Goal: Task Accomplishment & Management: Manage account settings

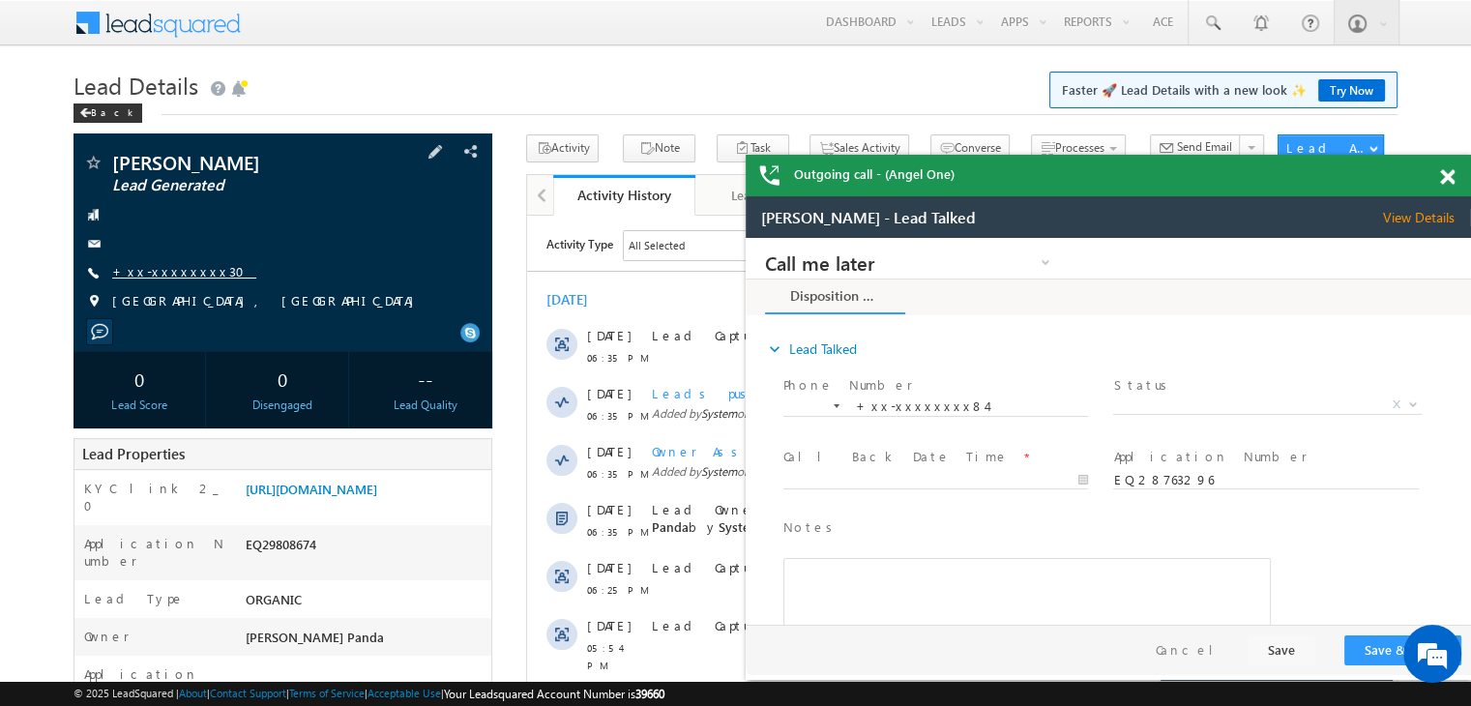
click at [170, 276] on link "+xx-xxxxxxxx30" at bounding box center [184, 271] width 144 height 16
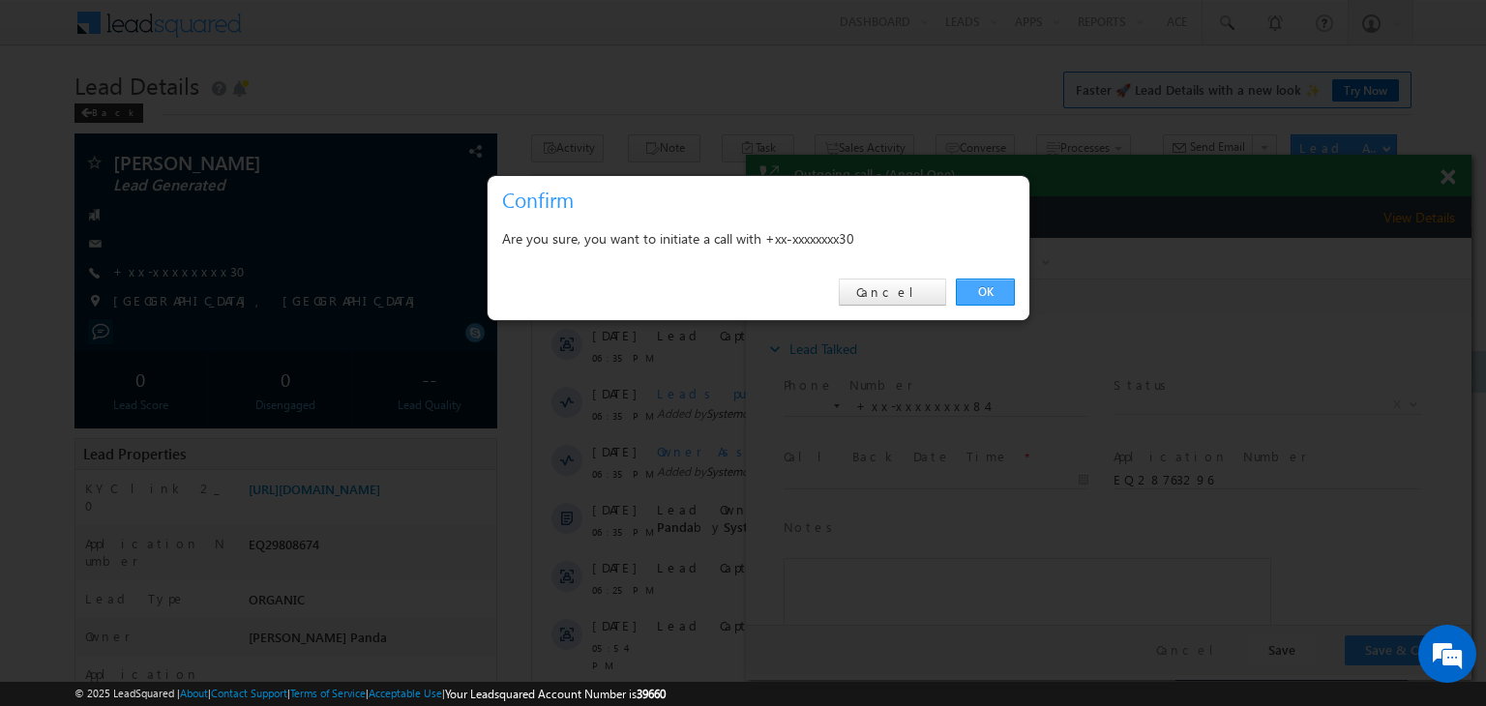
click at [981, 292] on link "OK" at bounding box center [985, 292] width 59 height 27
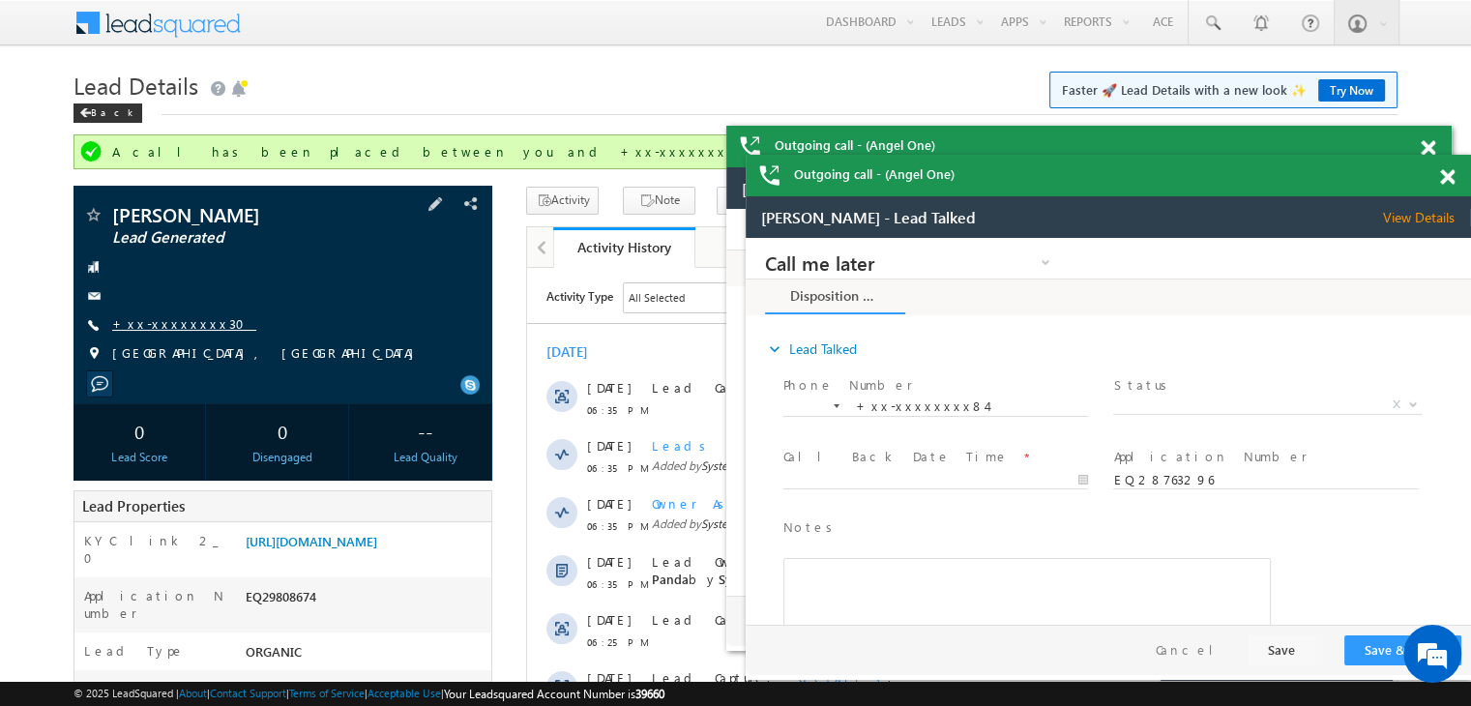
click at [158, 324] on link "+xx-xxxxxxxx30" at bounding box center [184, 323] width 144 height 16
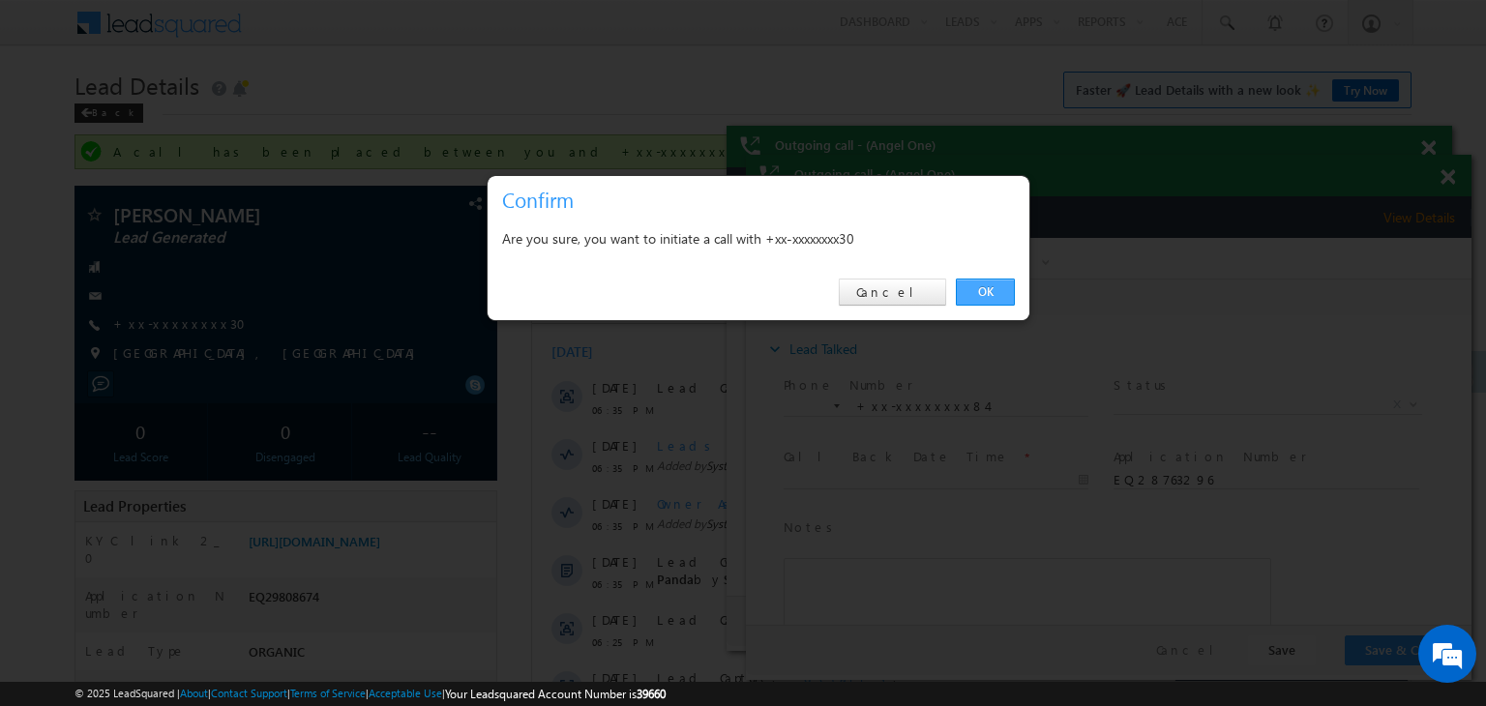
click at [1004, 280] on link "OK" at bounding box center [985, 292] width 59 height 27
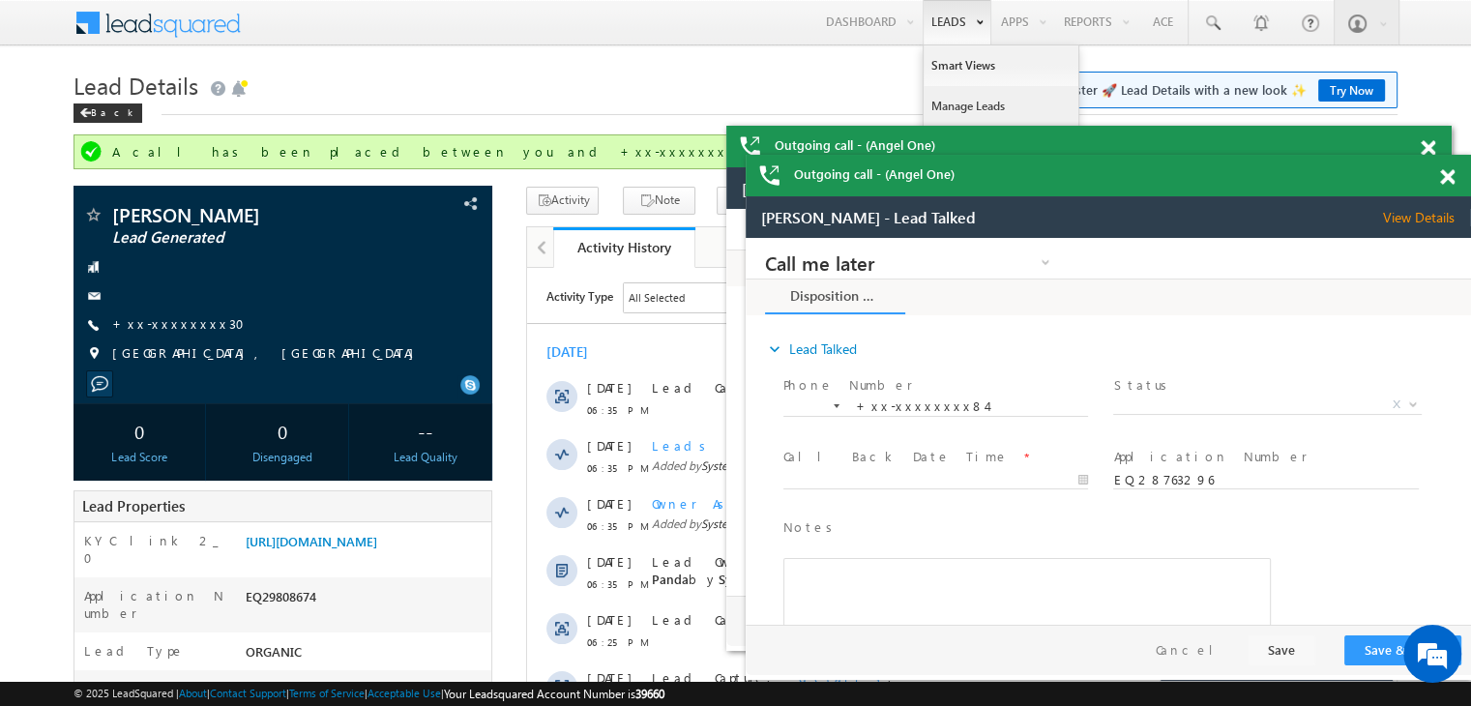
click at [949, 105] on link "Manage Leads" at bounding box center [1001, 106] width 155 height 41
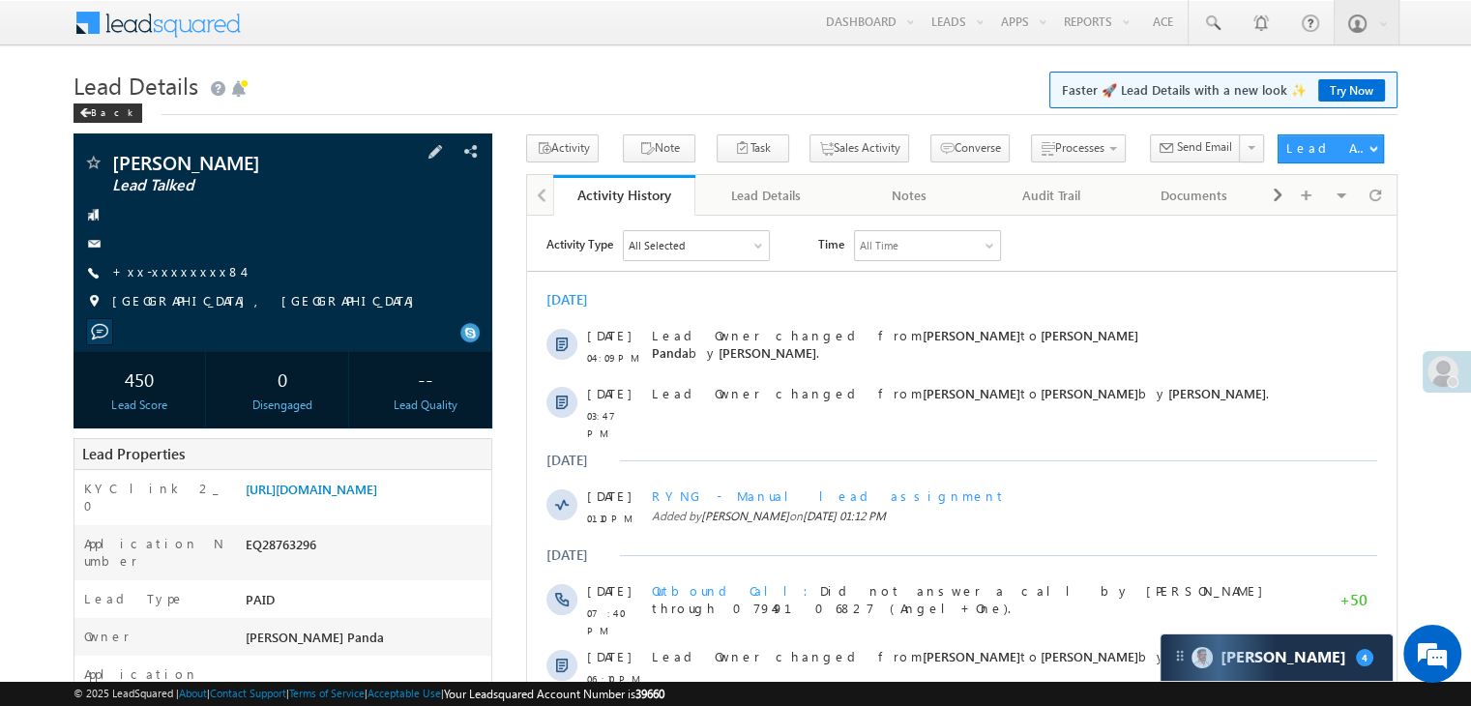
click at [159, 261] on div "Vikash Kumar Lead Talked +xx-xxxxxxxx84" at bounding box center [282, 237] width 399 height 168
click at [171, 276] on link "+xx-xxxxxxxx84" at bounding box center [177, 271] width 131 height 16
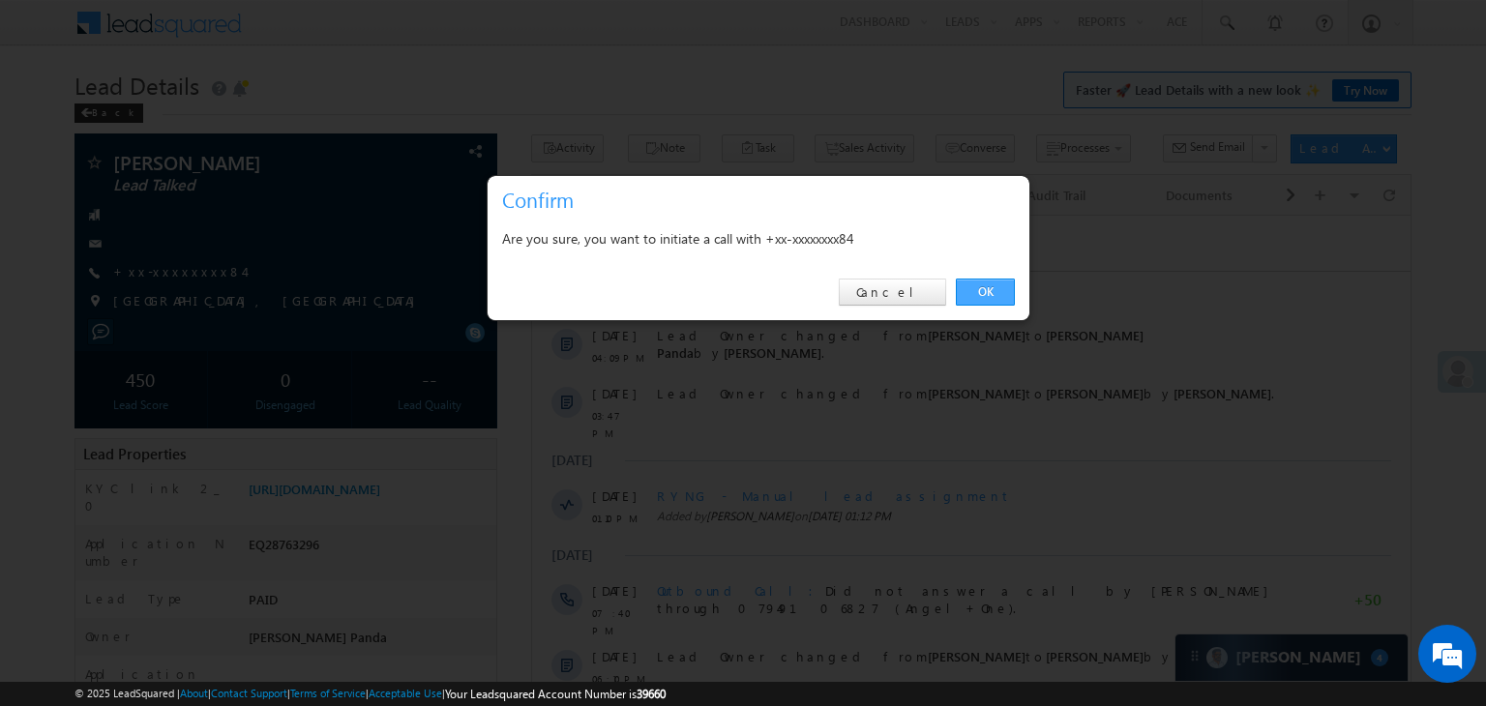
click at [977, 302] on link "OK" at bounding box center [985, 292] width 59 height 27
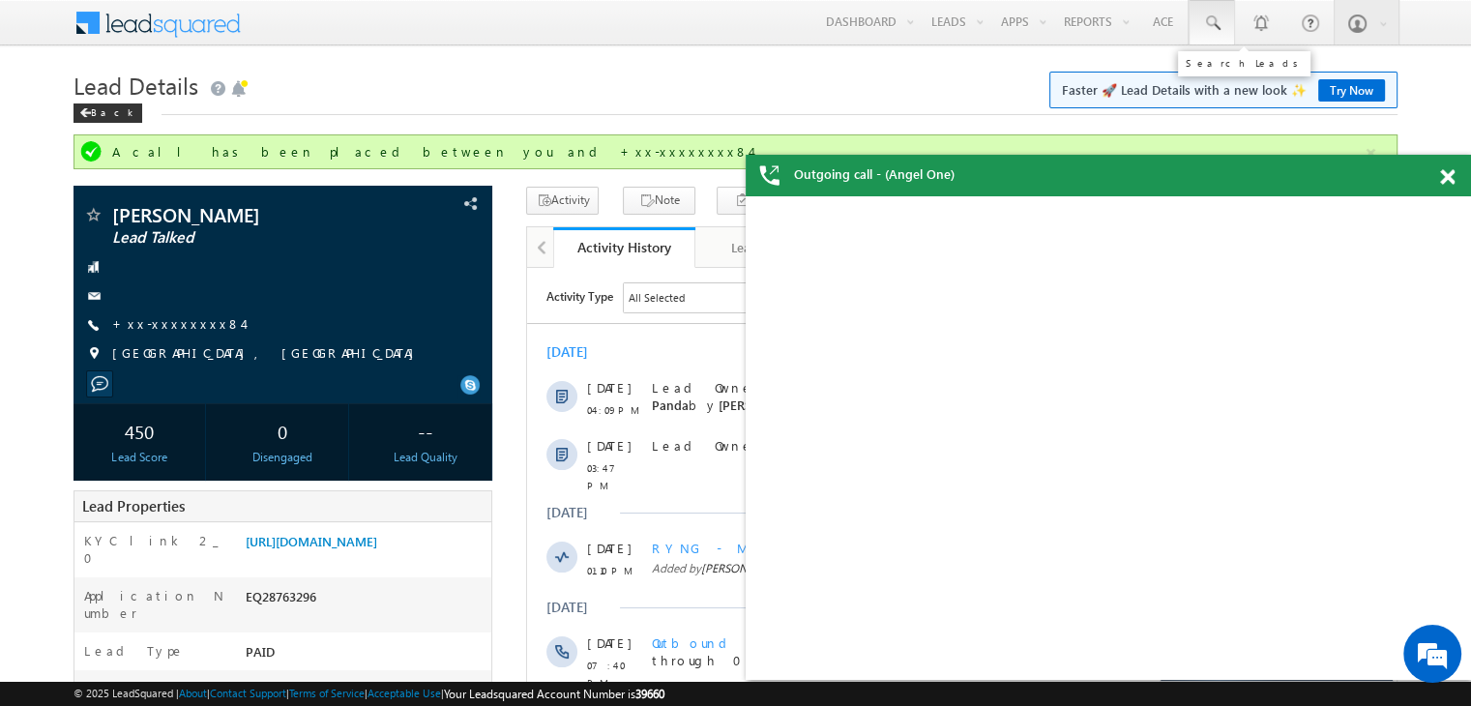
click at [1202, 26] on span at bounding box center [1211, 23] width 19 height 19
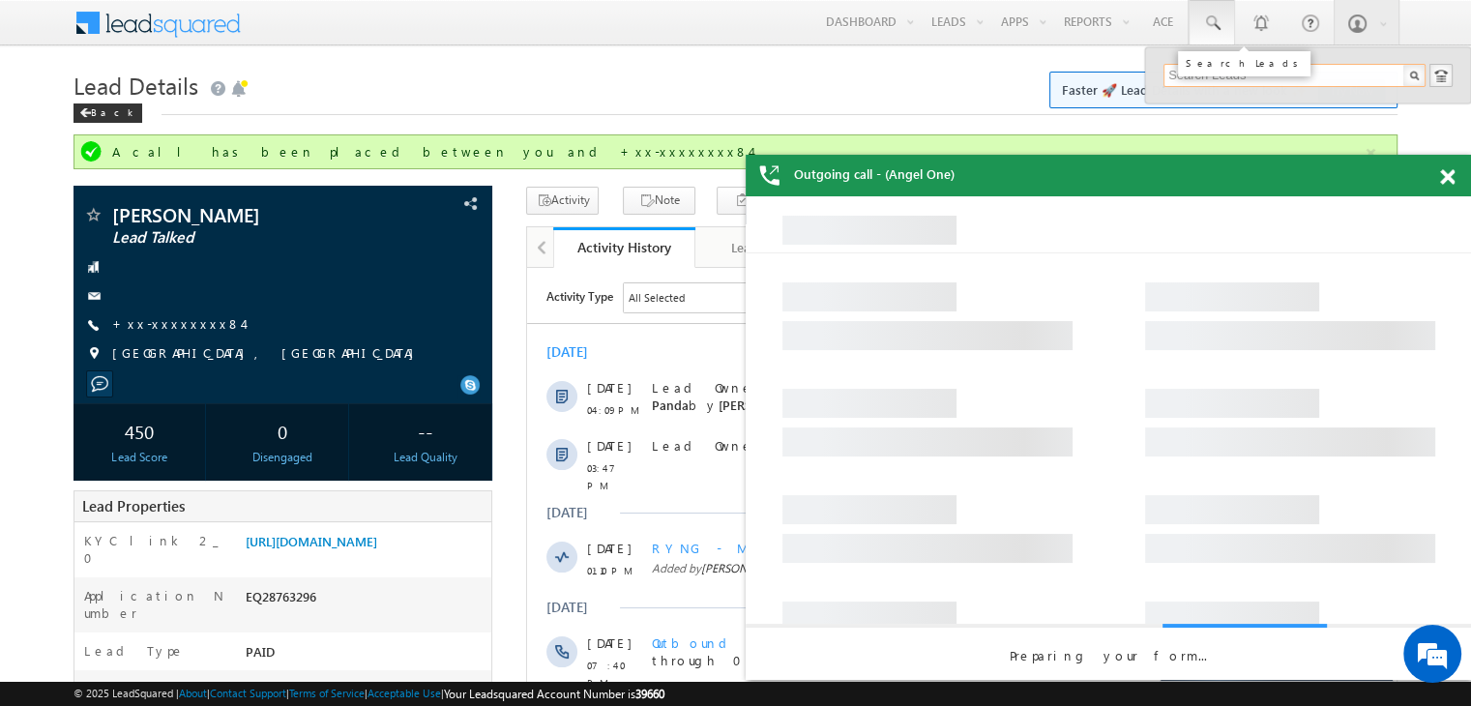
paste input "EQ29605535"
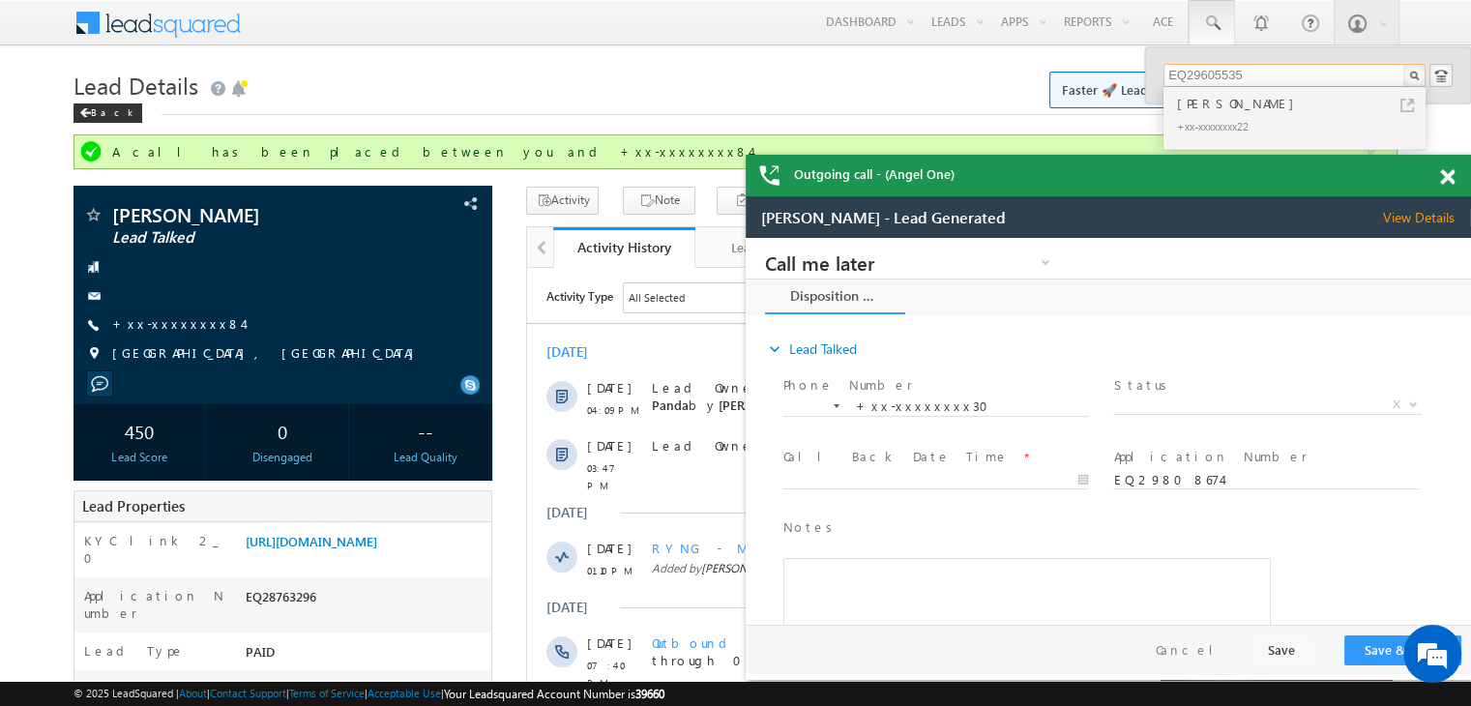
type input "EQ29605535"
click at [1182, 108] on div "[PERSON_NAME]" at bounding box center [1302, 103] width 259 height 21
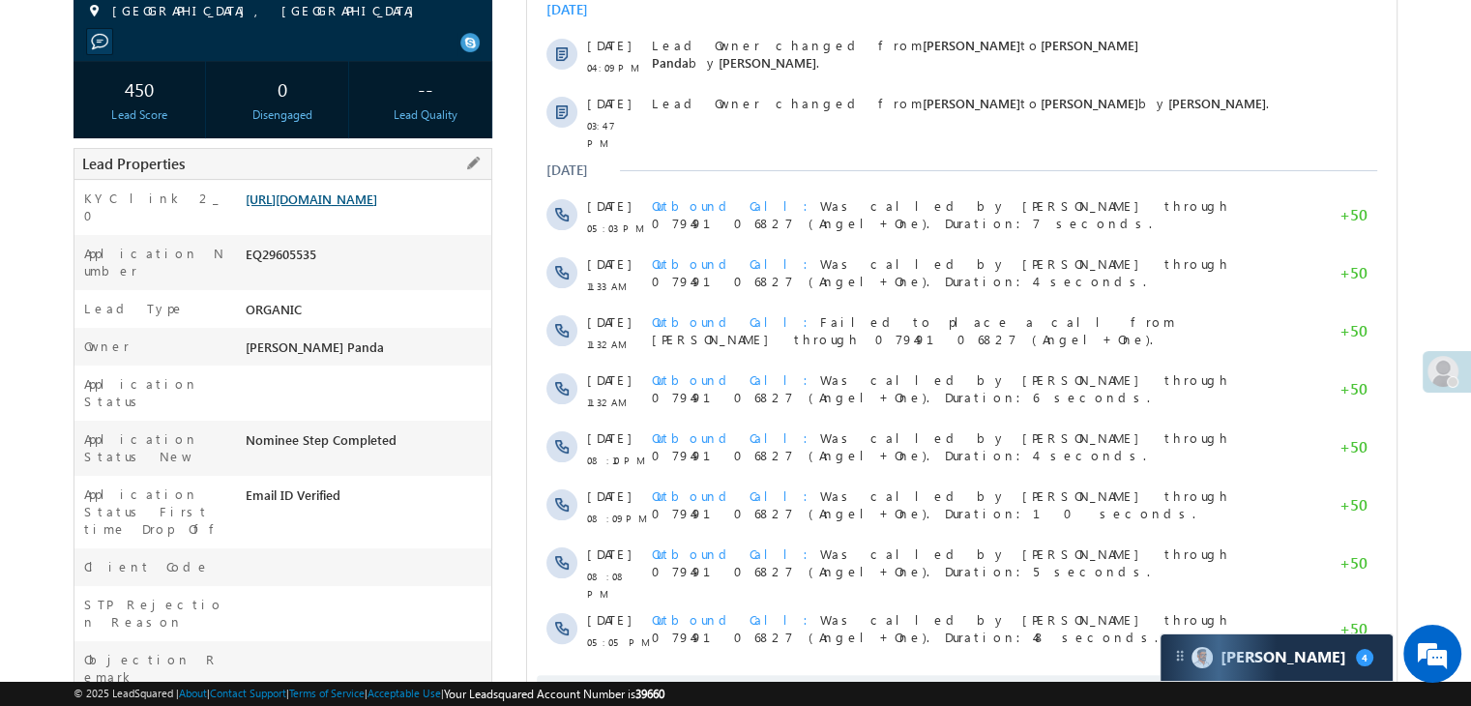
click at [377, 207] on link "https://angelbroking1-pk3em7sa.customui-test.leadsquared.com?leadId=c078cbf4-87…" at bounding box center [312, 199] width 132 height 16
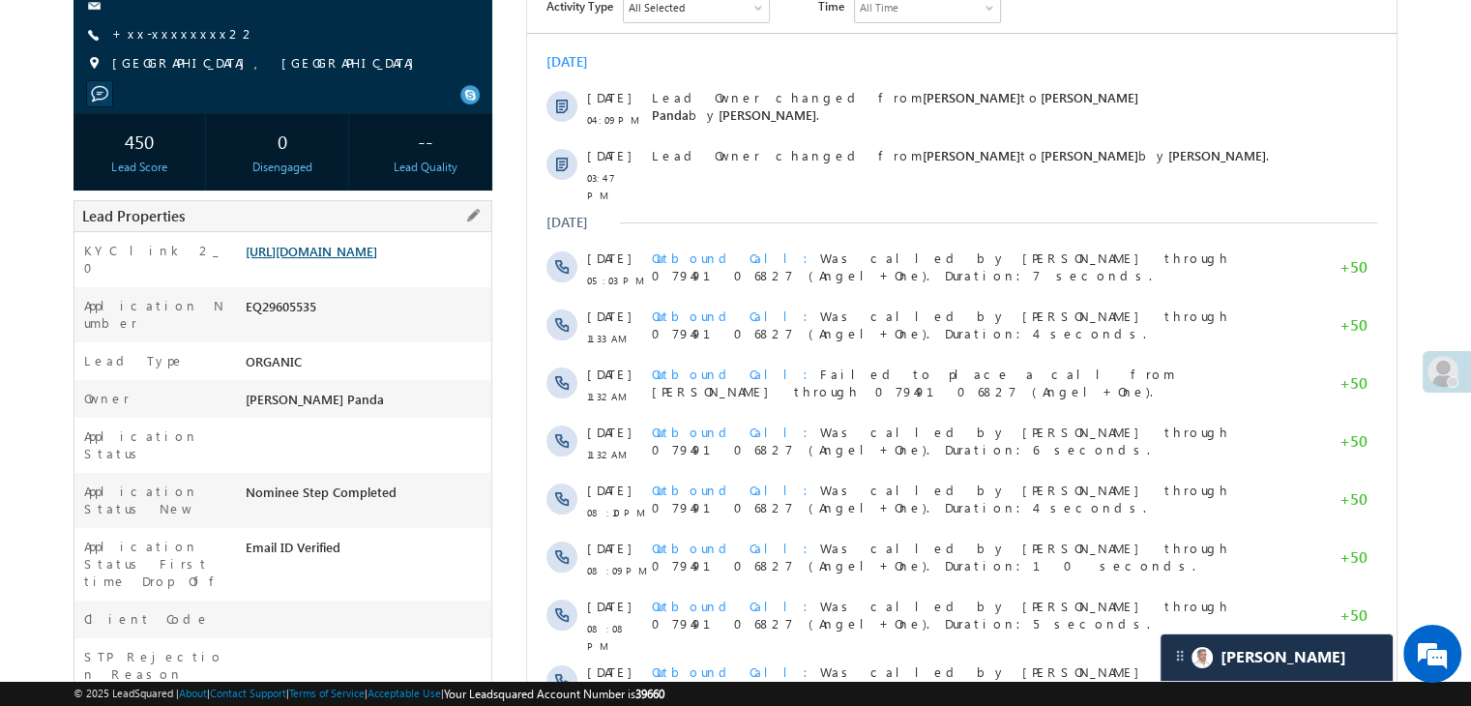
scroll to position [193, 0]
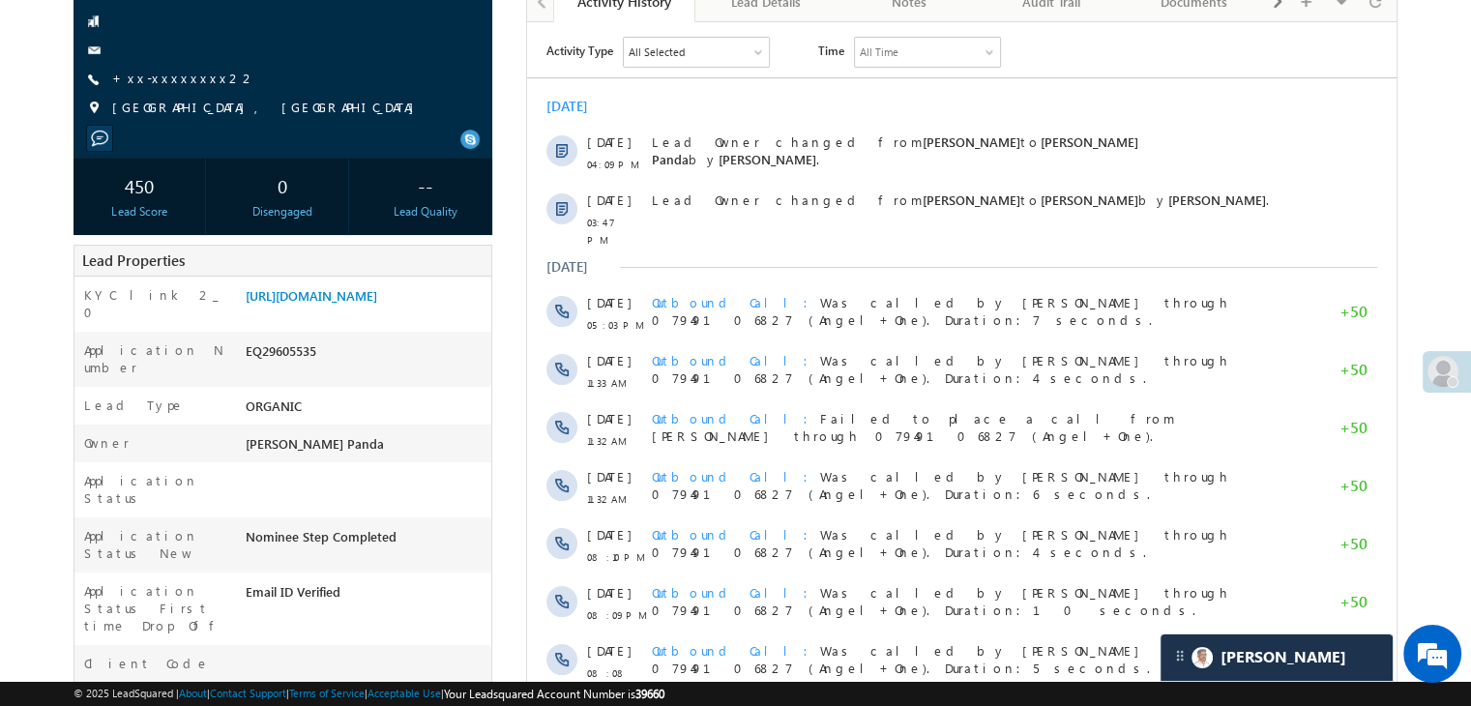
click at [158, 89] on span "+xx-xxxxxxxx22" at bounding box center [184, 79] width 144 height 19
click at [187, 74] on link "+xx-xxxxxxxx22" at bounding box center [184, 78] width 144 height 16
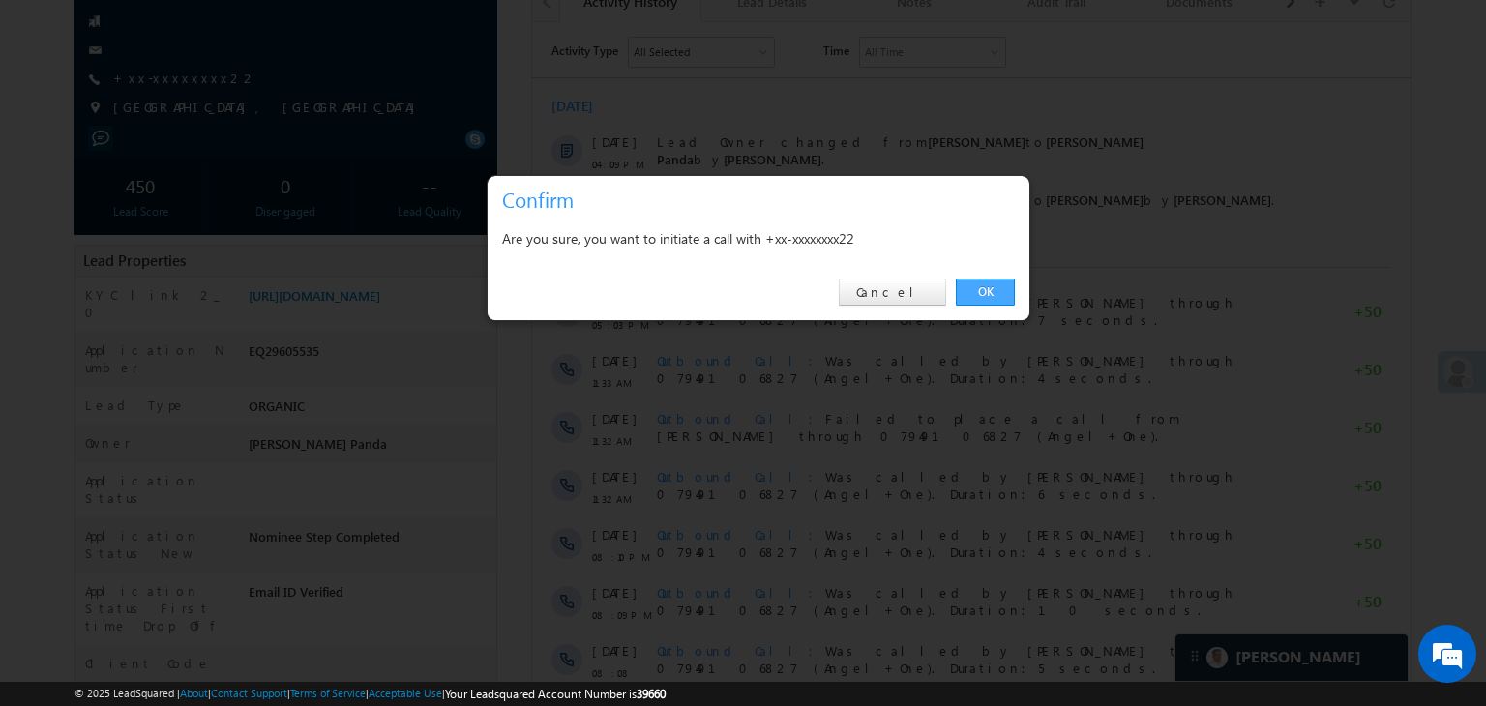
click at [983, 287] on link "OK" at bounding box center [985, 292] width 59 height 27
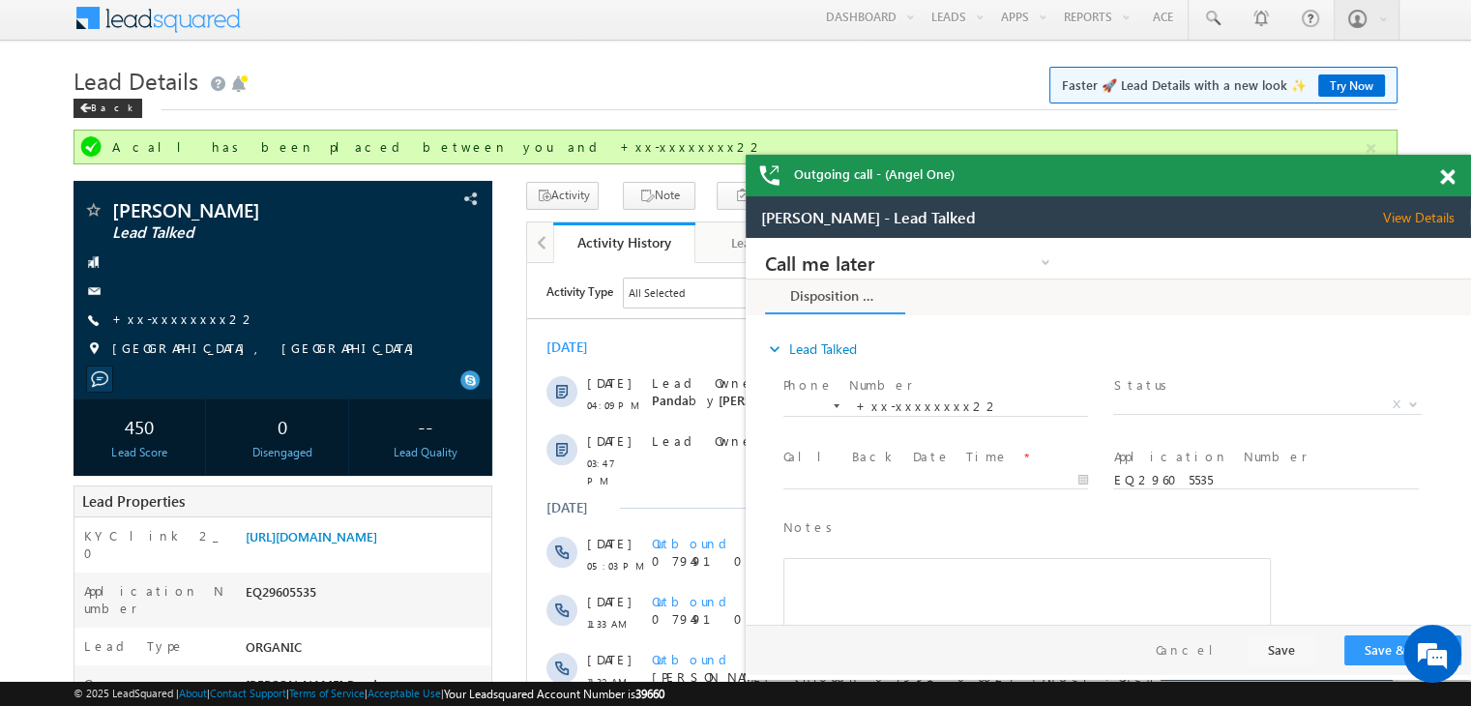
scroll to position [0, 0]
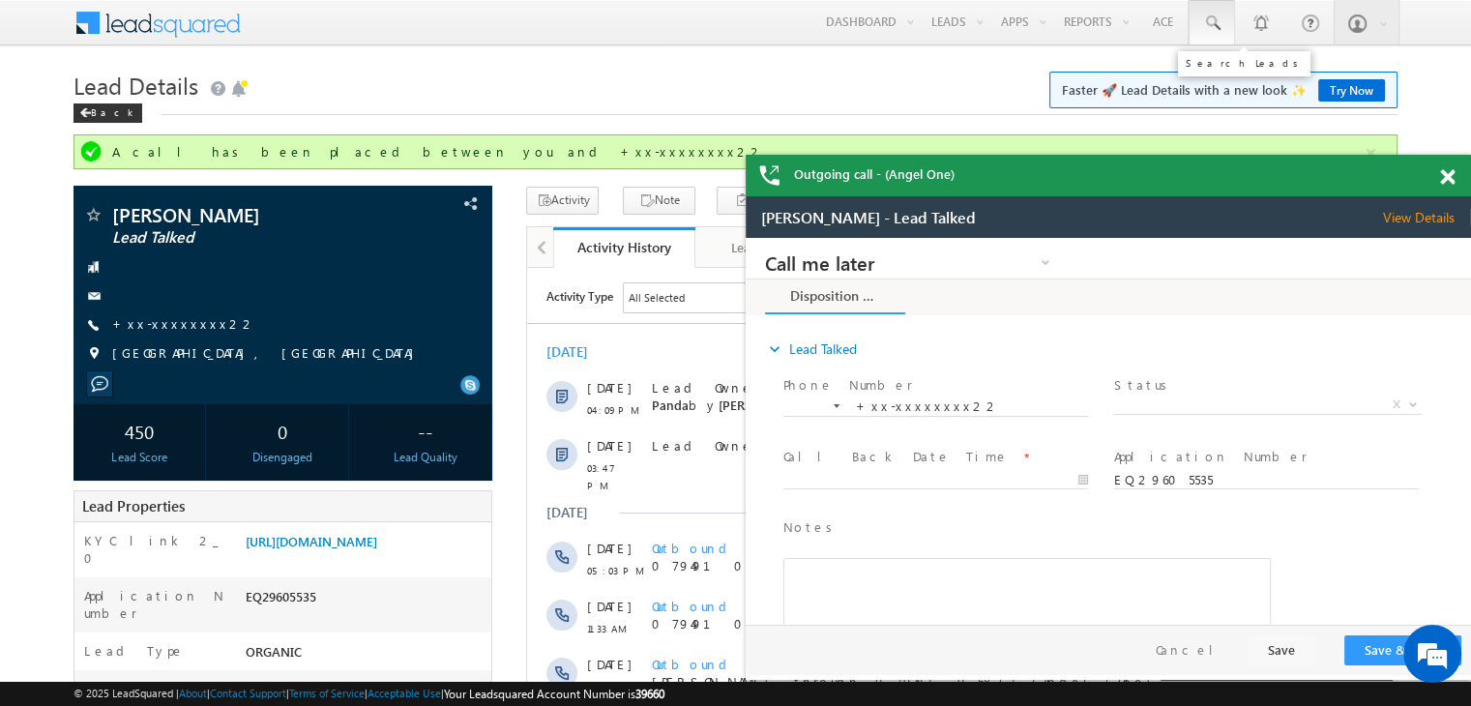
click at [1208, 16] on span at bounding box center [1211, 23] width 19 height 19
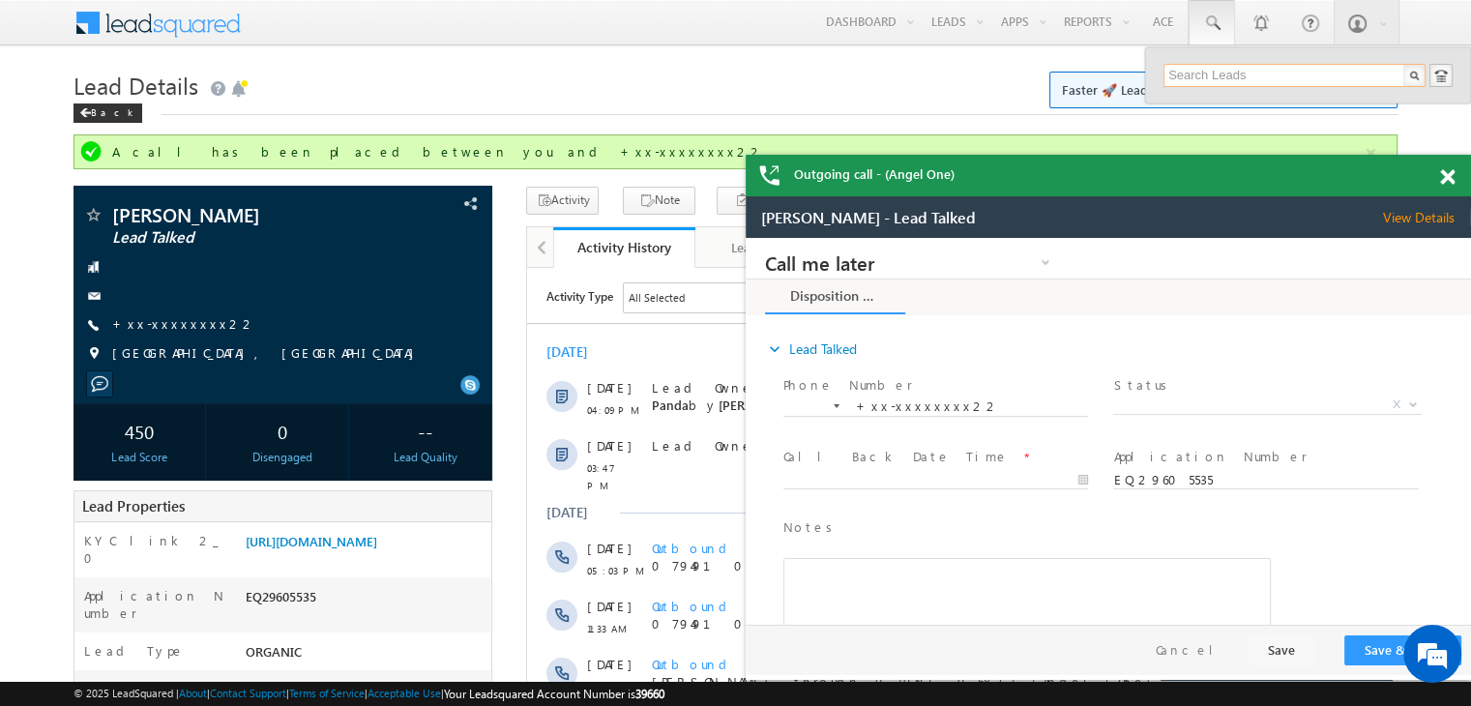
paste input "EQ28848211"
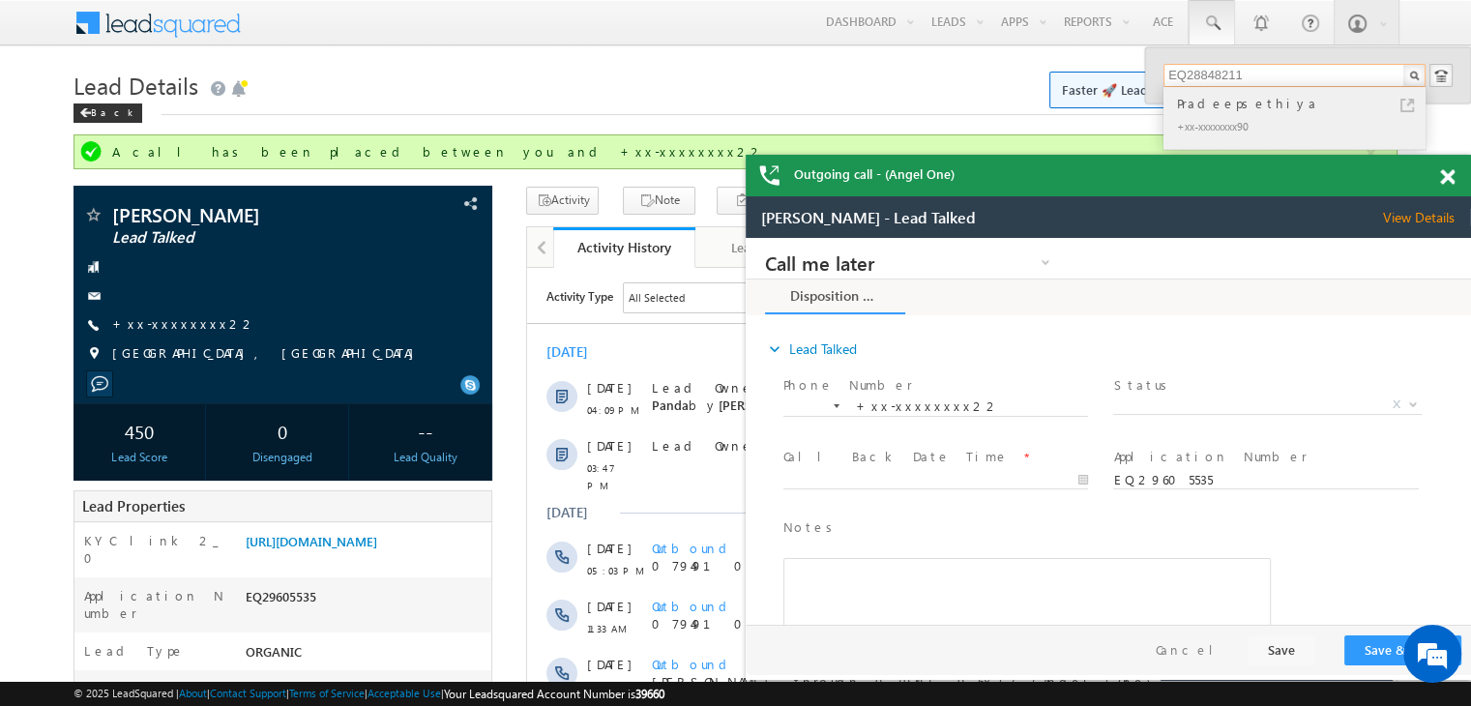
type input "EQ28848211"
click at [1235, 105] on div "Pradeepsethiya" at bounding box center [1302, 103] width 259 height 21
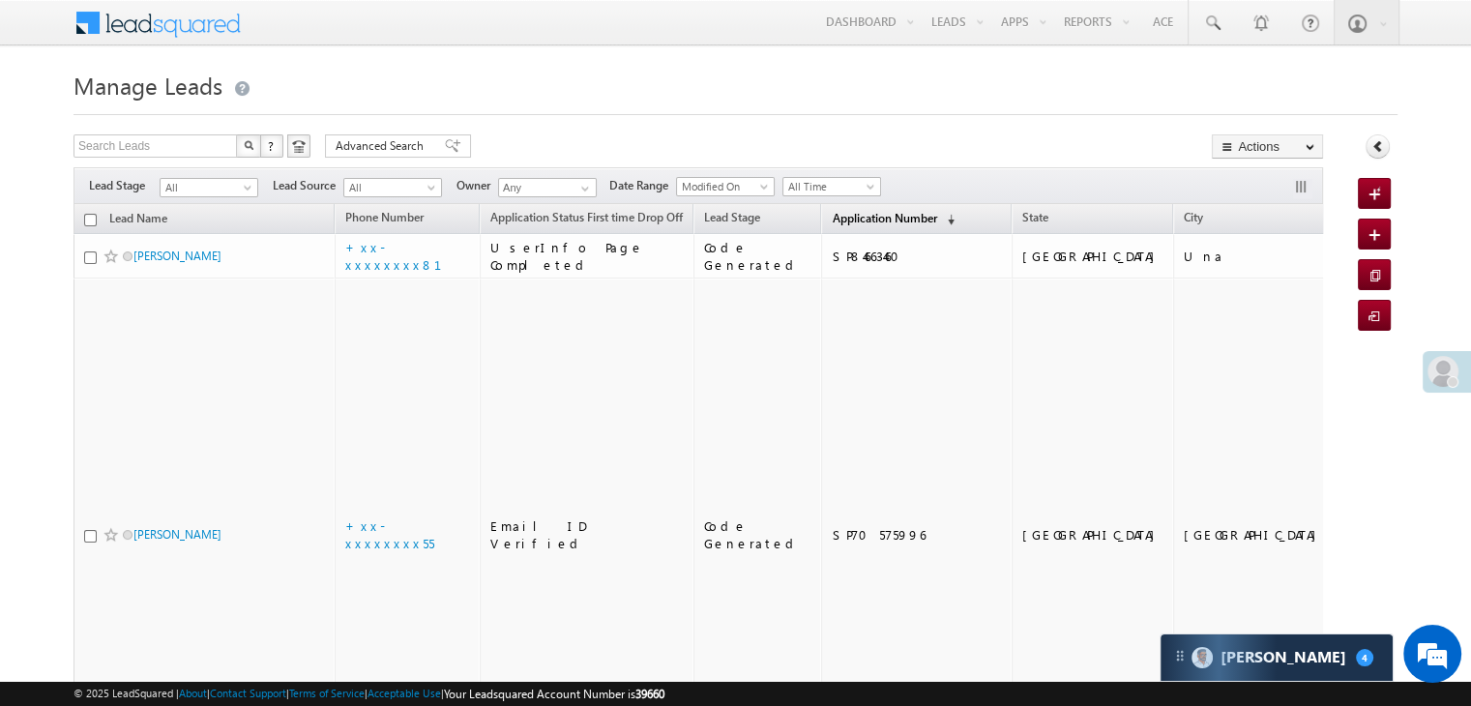
click at [836, 219] on span "Application Number" at bounding box center [884, 218] width 104 height 15
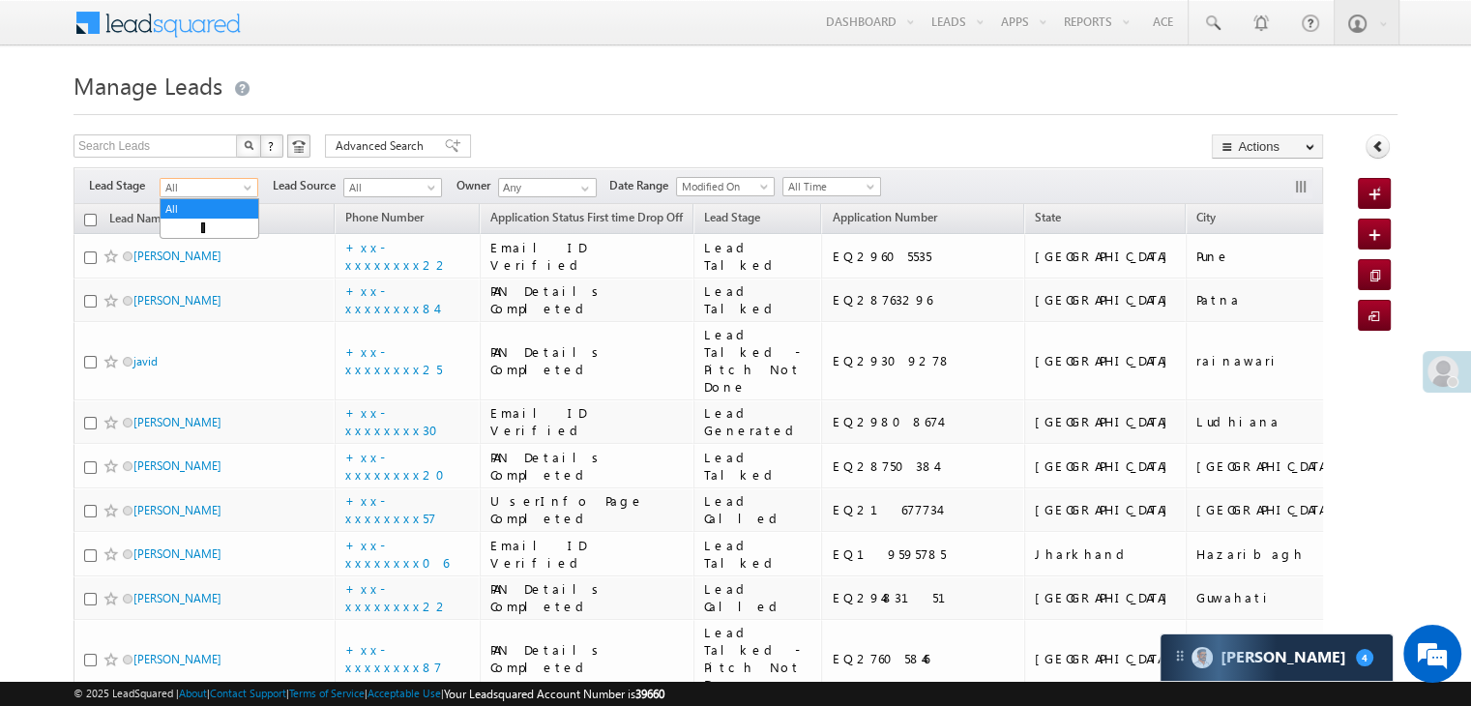
click at [247, 186] on span at bounding box center [249, 191] width 15 height 15
click at [216, 227] on link "Lead Generated" at bounding box center [210, 228] width 98 height 17
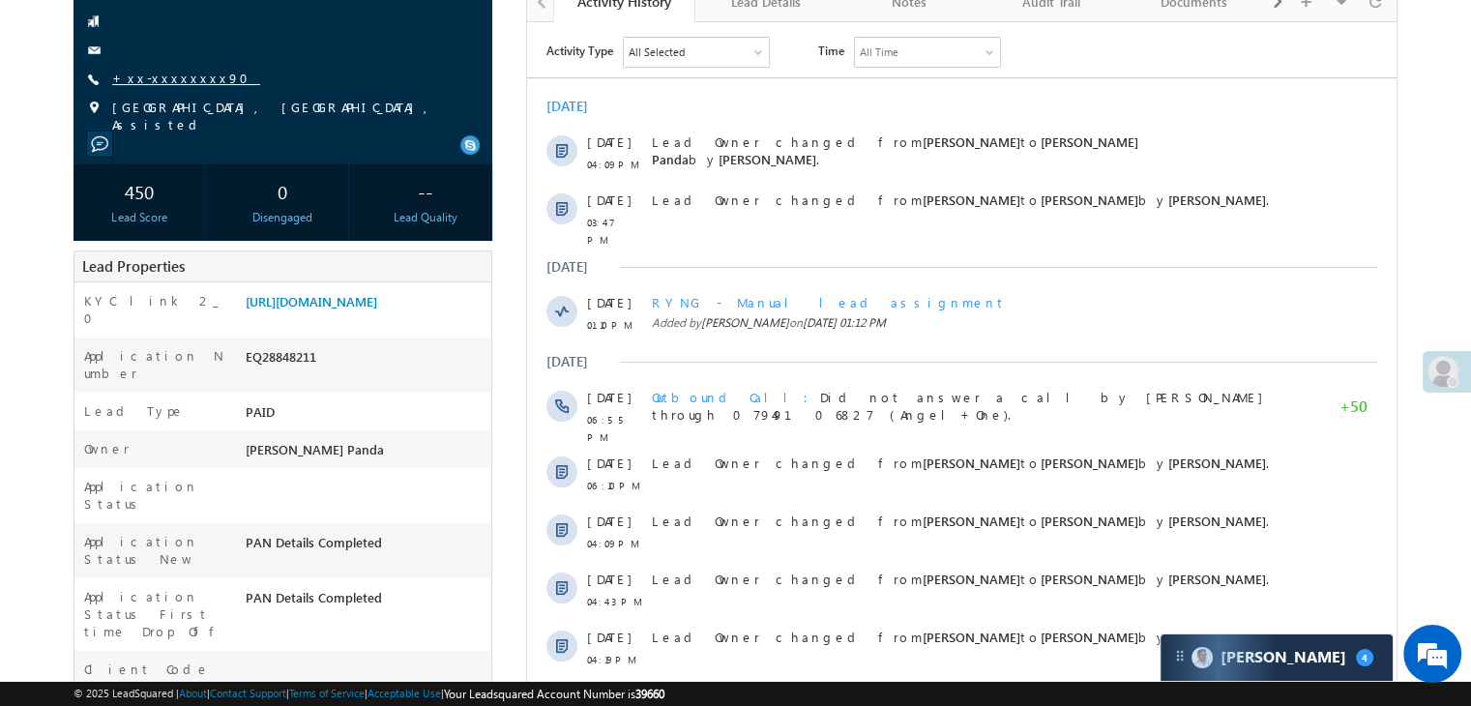
click at [158, 74] on link "+xx-xxxxxxxx90" at bounding box center [186, 78] width 148 height 16
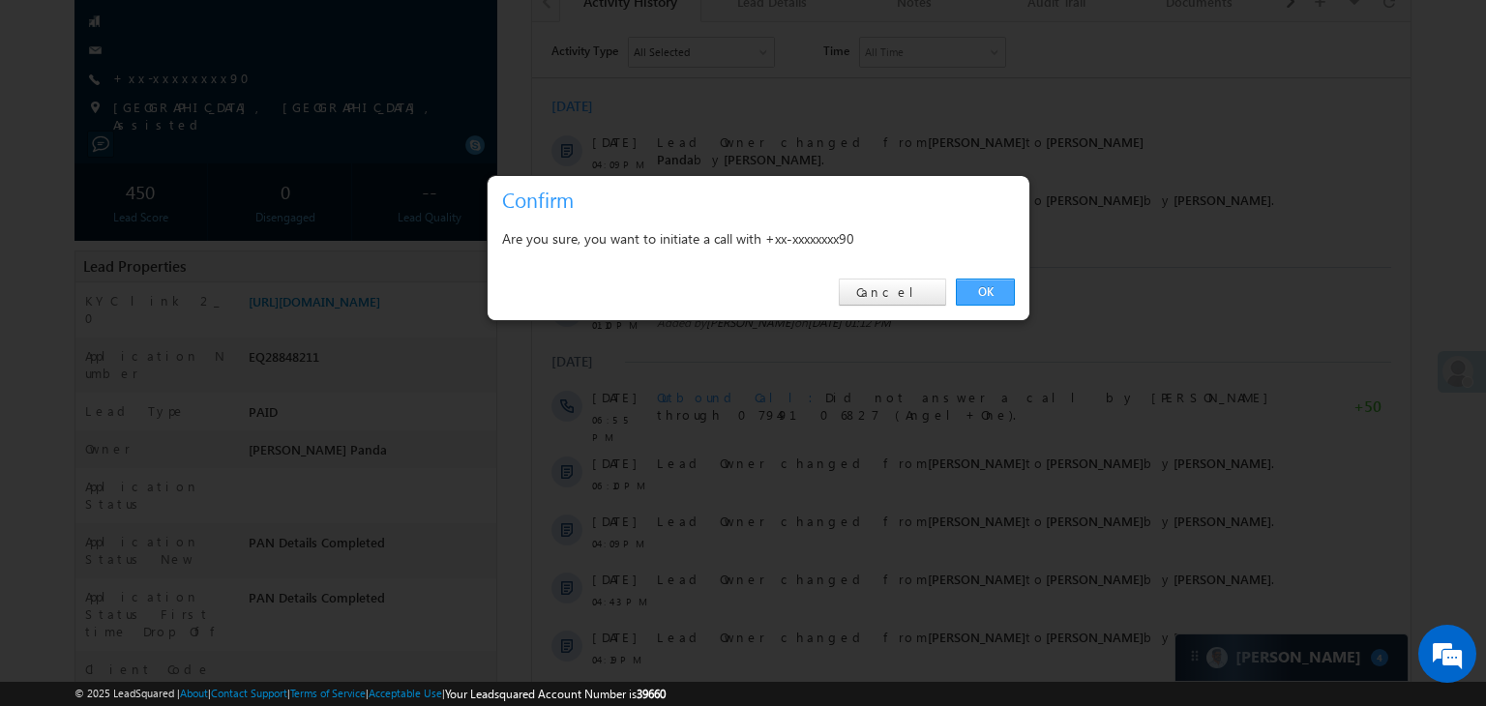
click at [990, 294] on link "OK" at bounding box center [985, 292] width 59 height 27
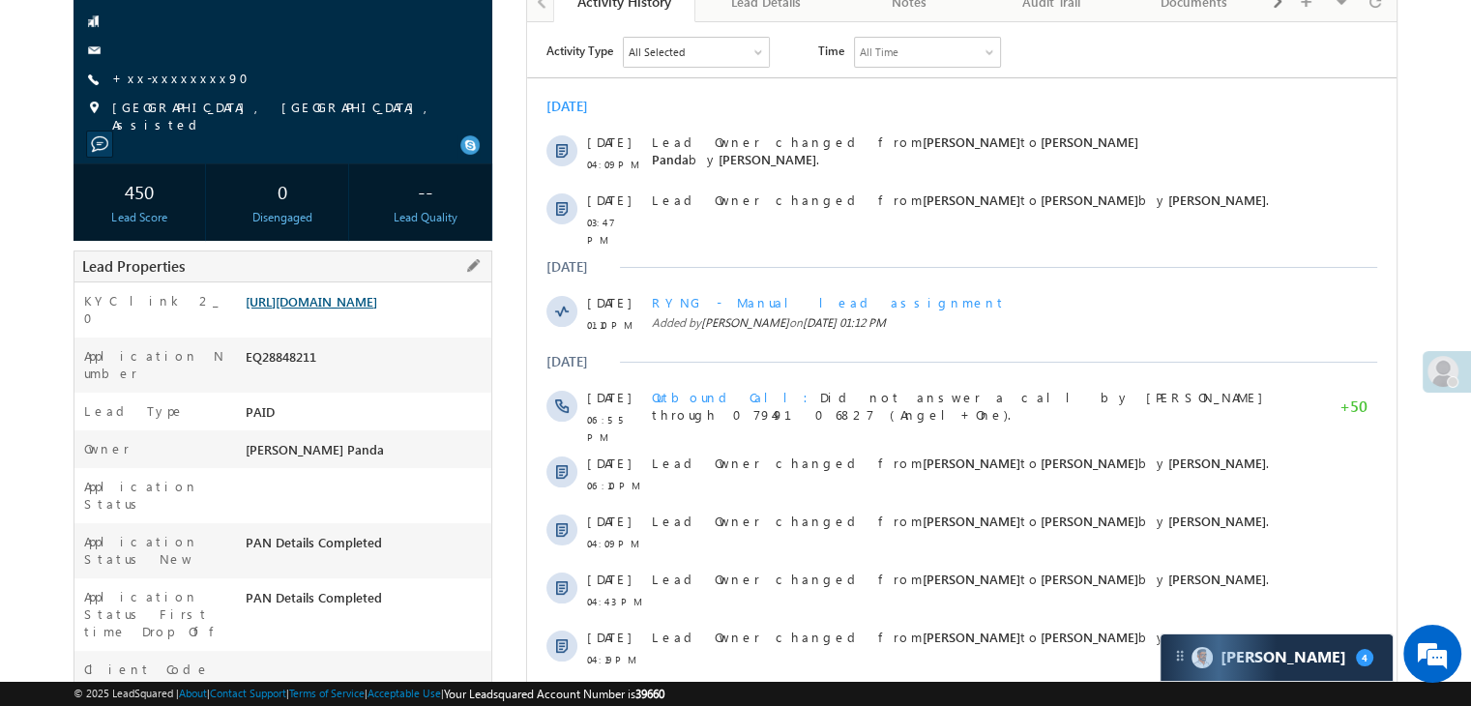
click at [340, 307] on link "https://angelbroking1-pk3em7sa.customui-test.leadsquared.com?leadId=211271b2-8c…" at bounding box center [312, 301] width 132 height 16
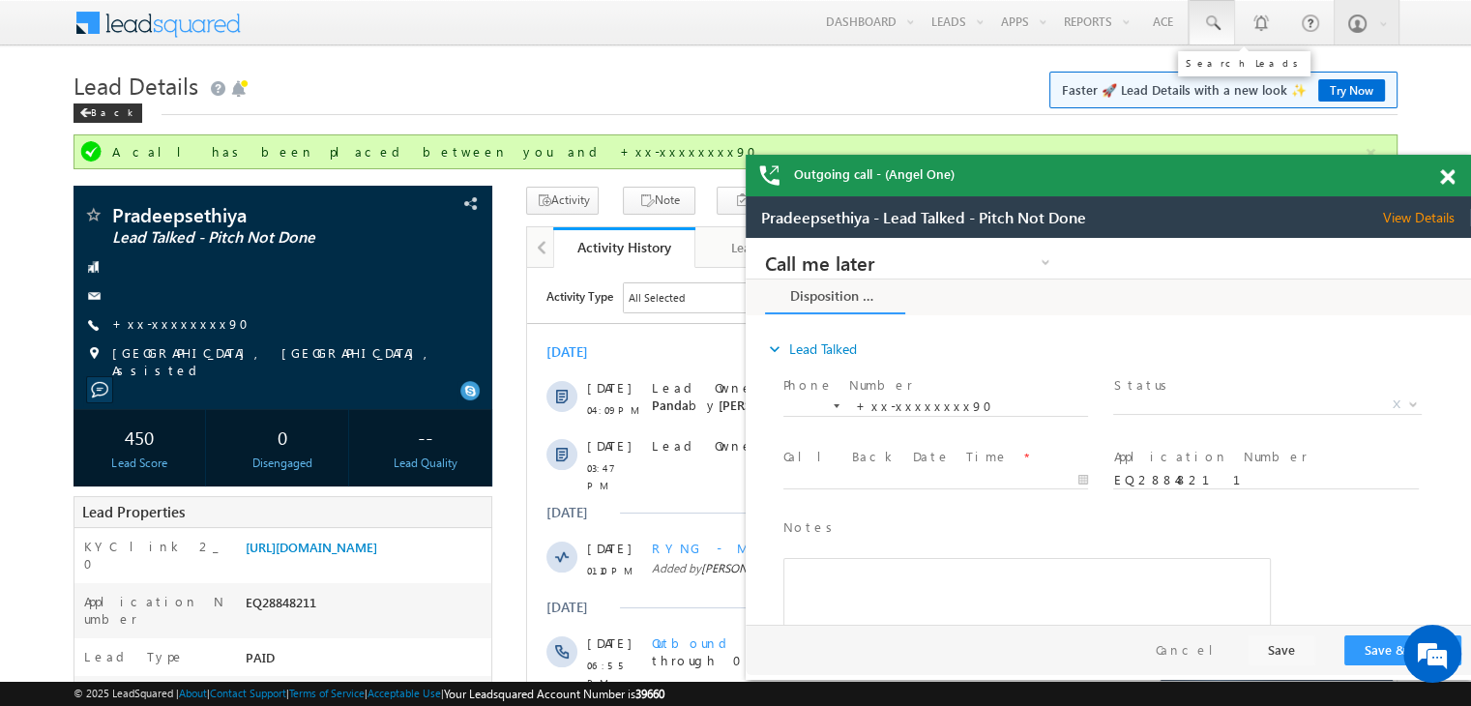
click at [1207, 20] on span at bounding box center [1211, 23] width 19 height 19
paste input "EQ29031266"
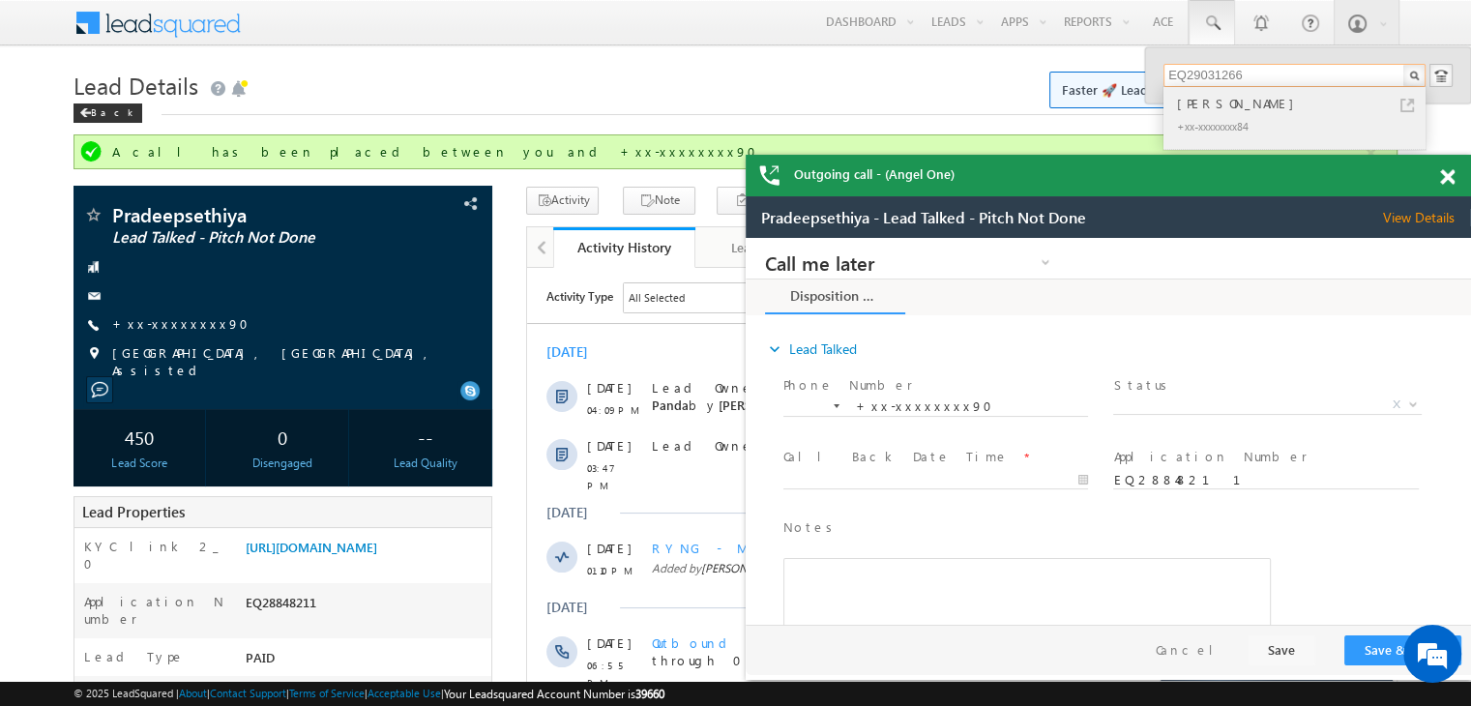
type input "EQ29031266"
click at [1198, 108] on div "[PERSON_NAME]" at bounding box center [1302, 103] width 259 height 21
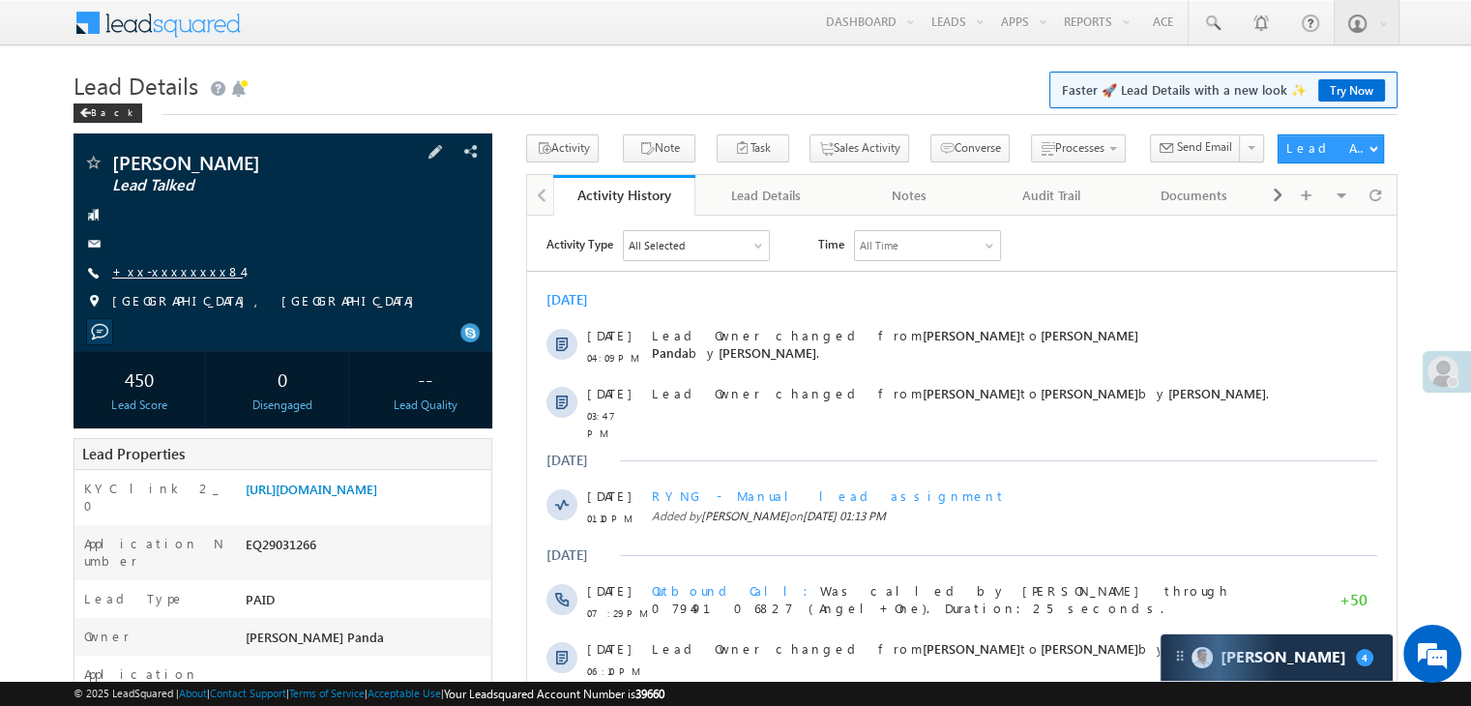
click at [179, 276] on link "+xx-xxxxxxxx84" at bounding box center [177, 271] width 131 height 16
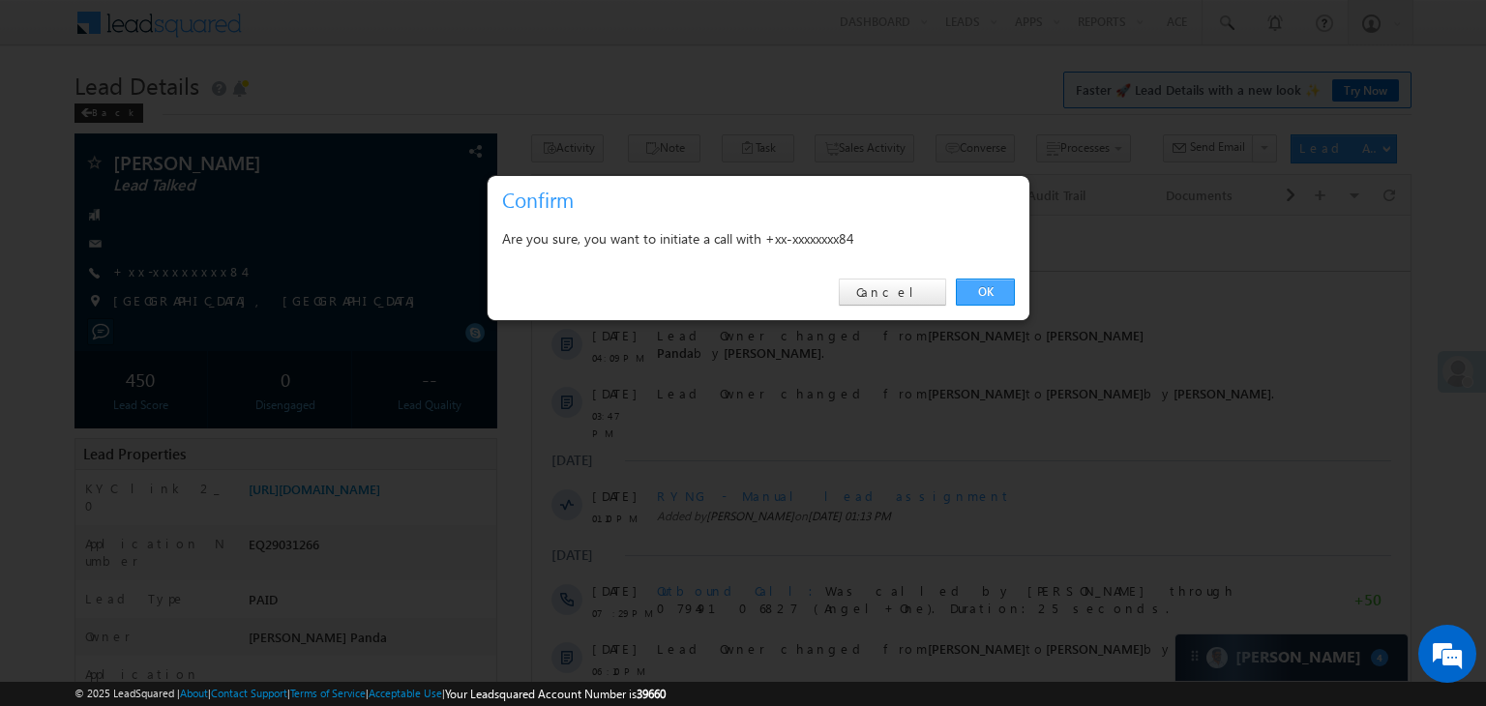
click at [990, 292] on link "OK" at bounding box center [985, 292] width 59 height 27
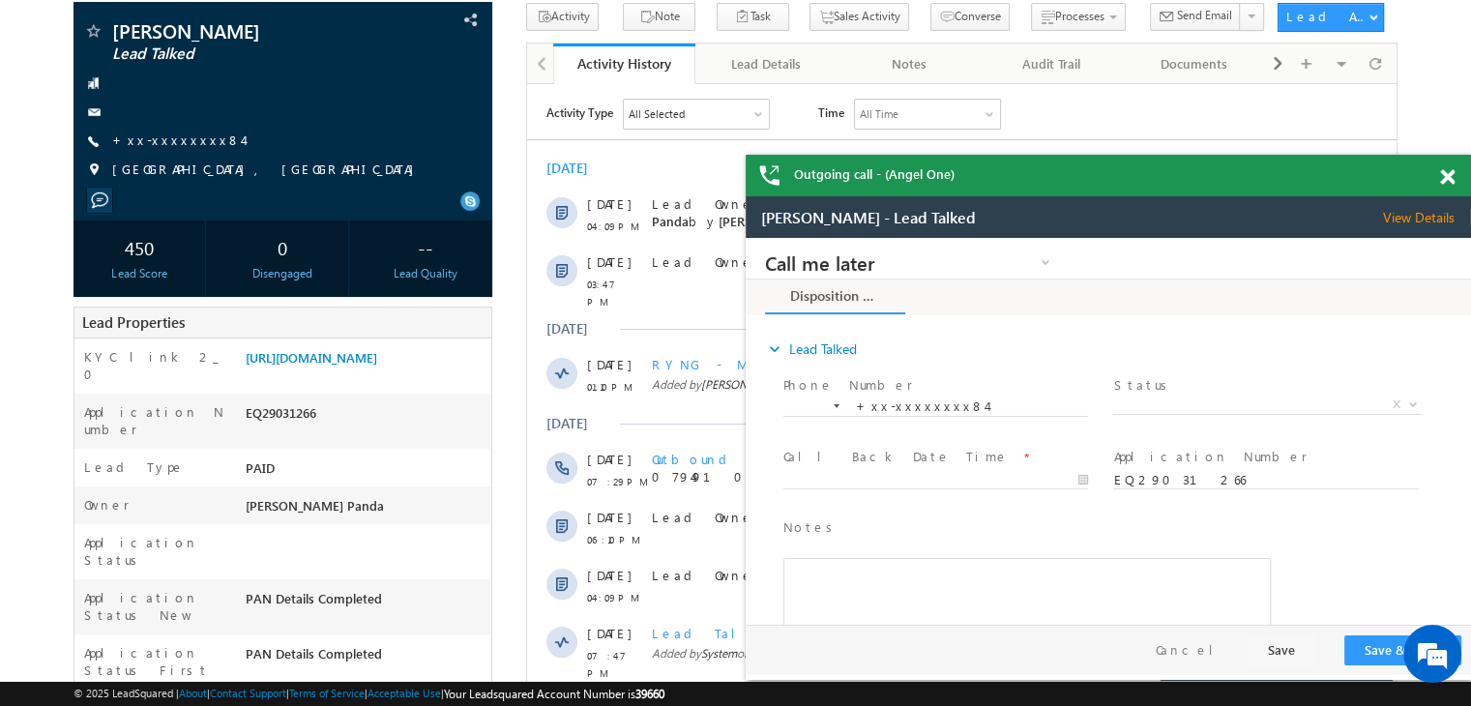
scroll to position [193, 0]
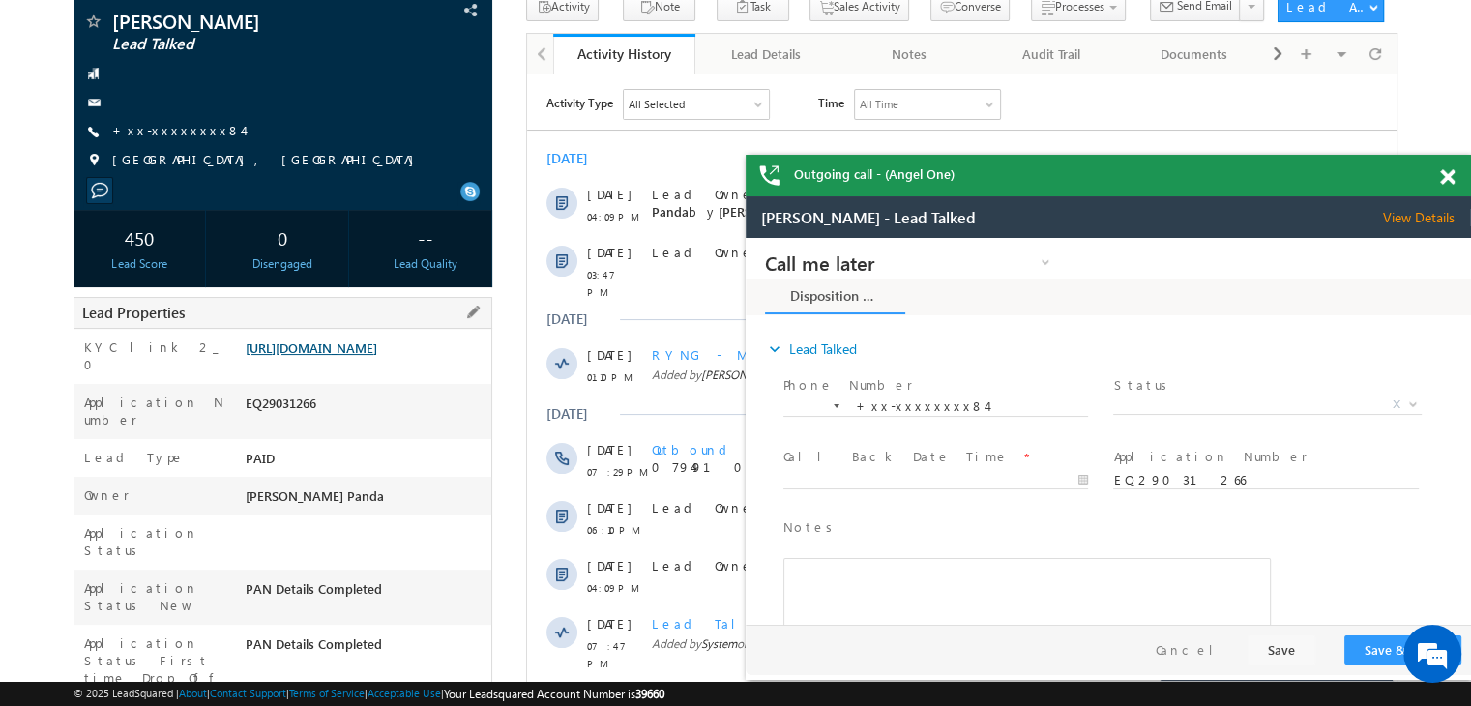
click at [337, 356] on link "[URL][DOMAIN_NAME]" at bounding box center [312, 347] width 132 height 16
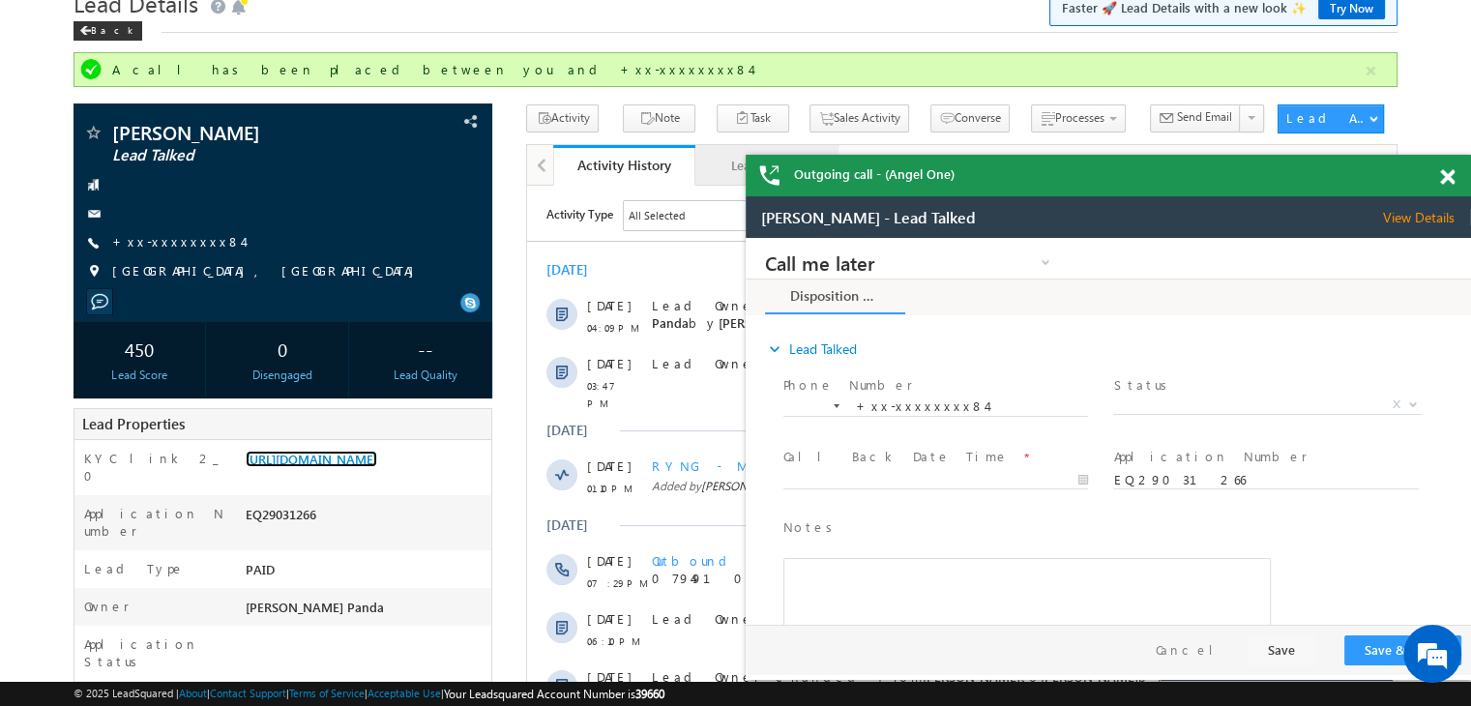
scroll to position [0, 0]
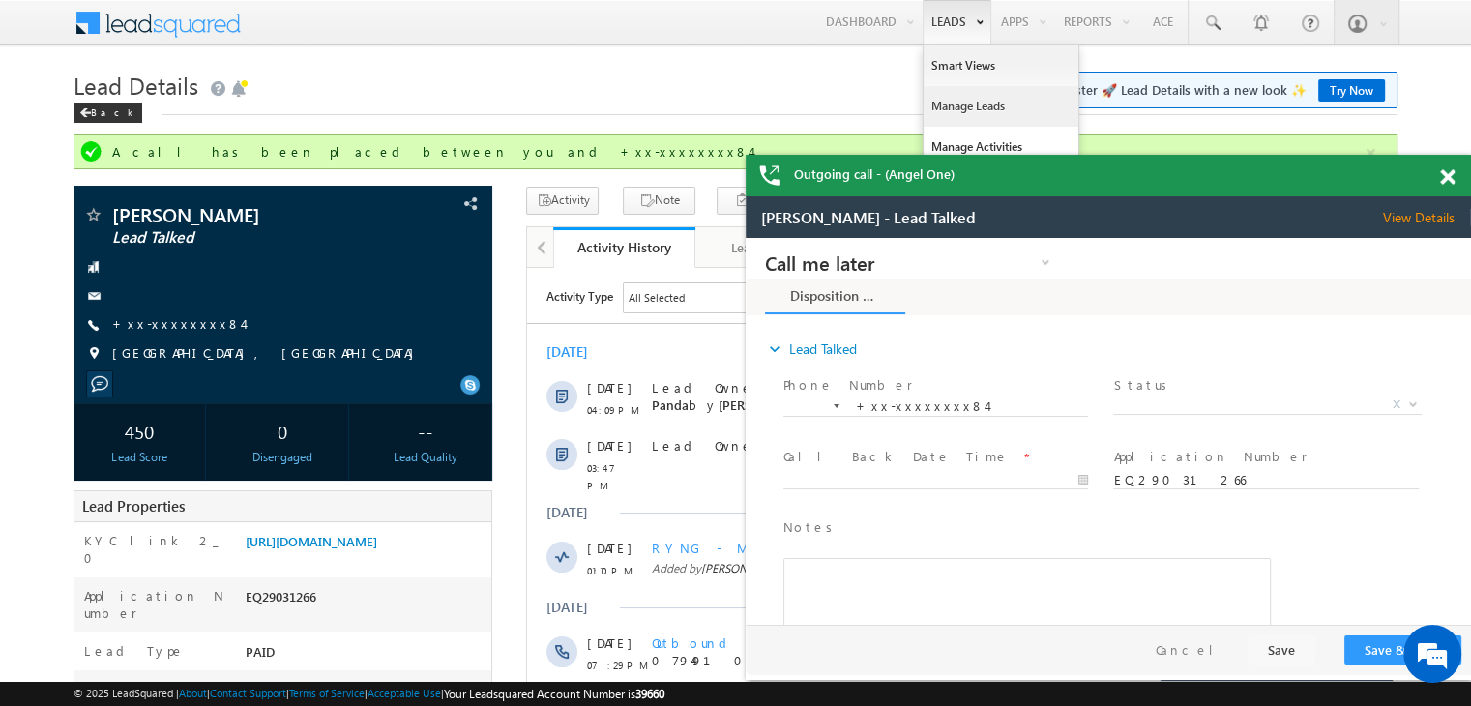
click at [962, 109] on link "Manage Leads" at bounding box center [1001, 106] width 155 height 41
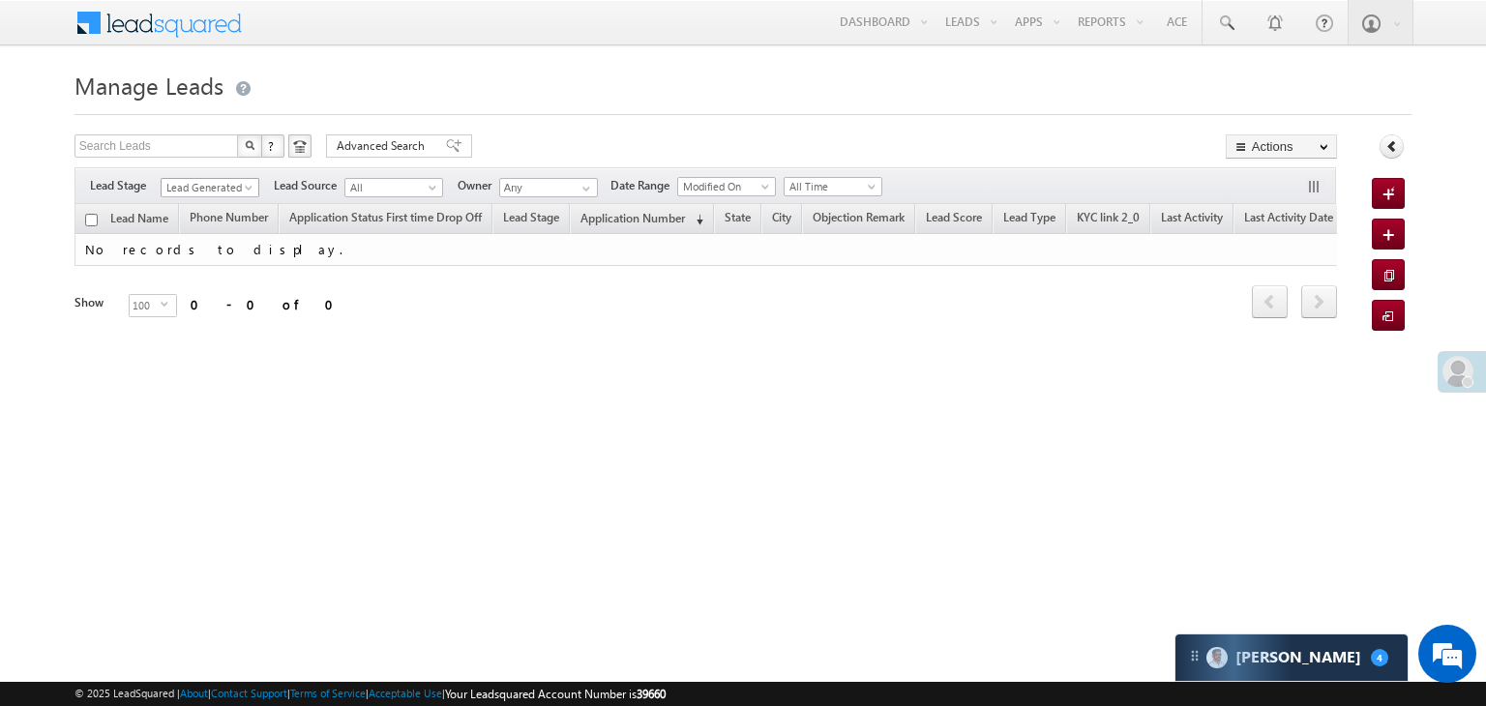
click at [235, 193] on span "Lead Generated" at bounding box center [208, 187] width 92 height 17
click at [197, 204] on link "All" at bounding box center [211, 208] width 98 height 17
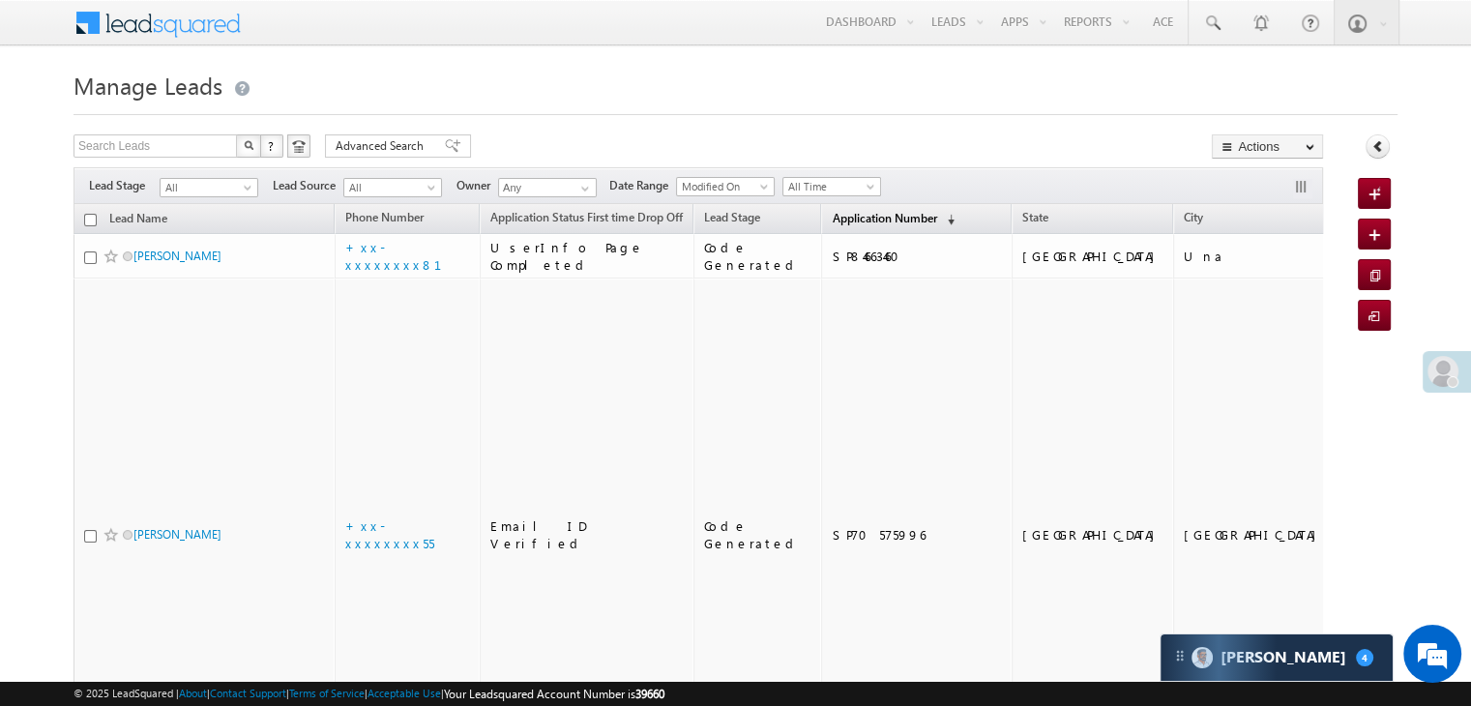
click at [837, 215] on span "Application Number" at bounding box center [884, 218] width 104 height 15
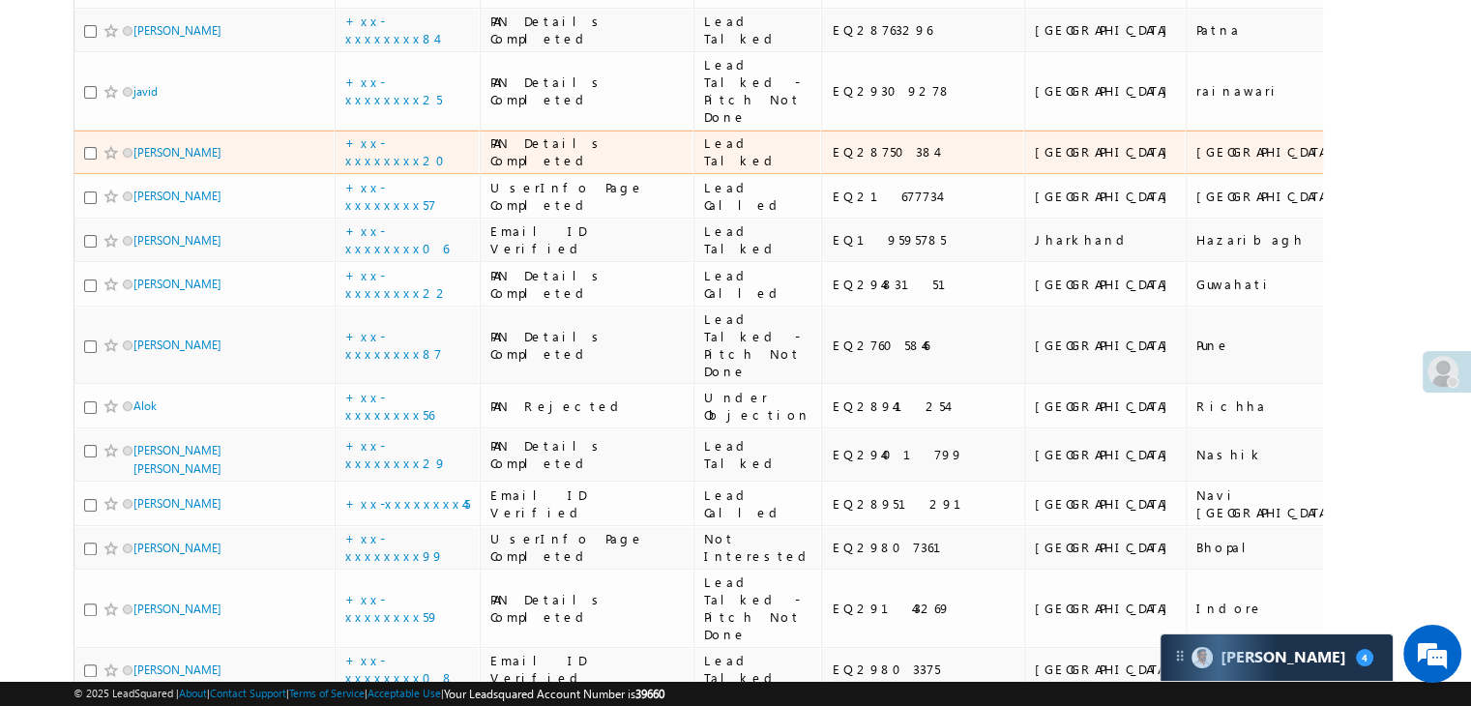
scroll to position [580, 0]
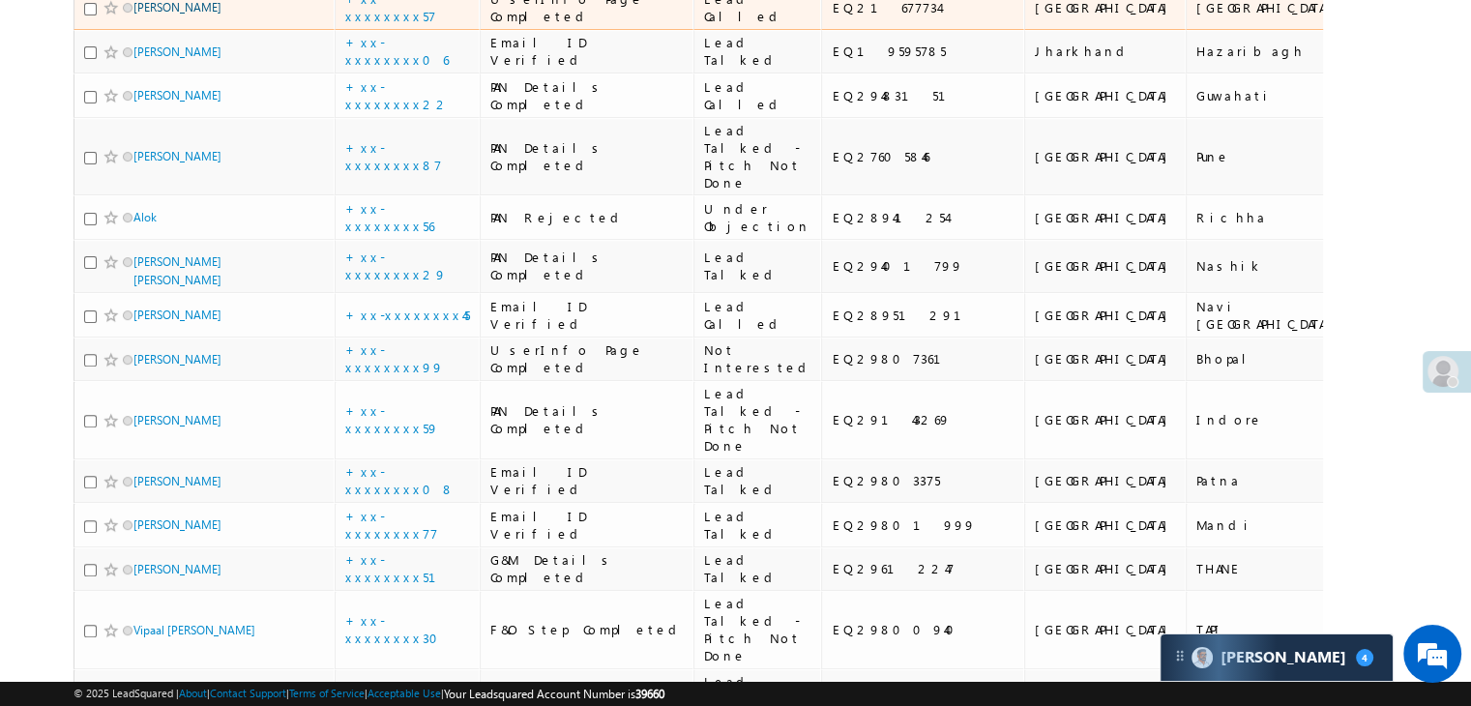
click at [192, 15] on link "[PERSON_NAME]" at bounding box center [177, 7] width 88 height 15
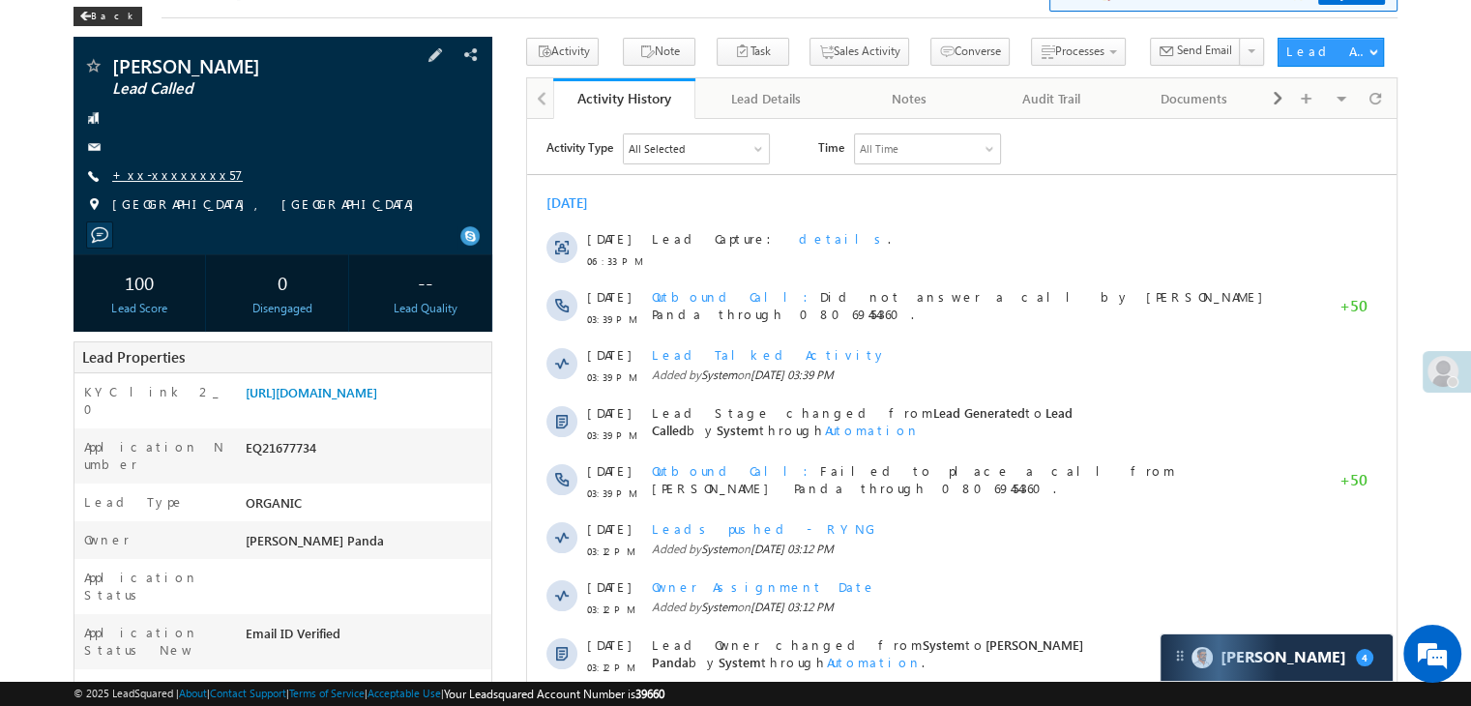
click at [154, 171] on link "+xx-xxxxxxxx57" at bounding box center [177, 174] width 131 height 16
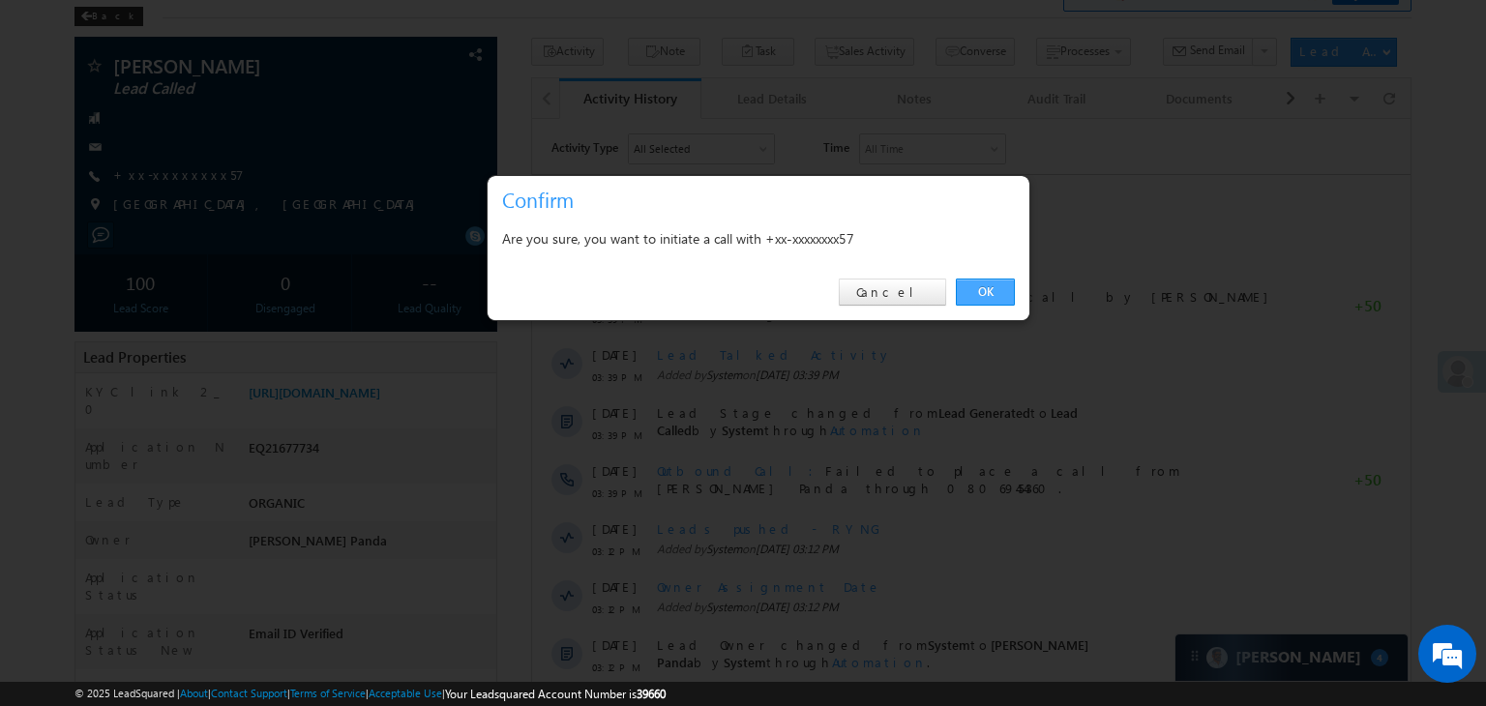
click at [983, 287] on link "OK" at bounding box center [985, 292] width 59 height 27
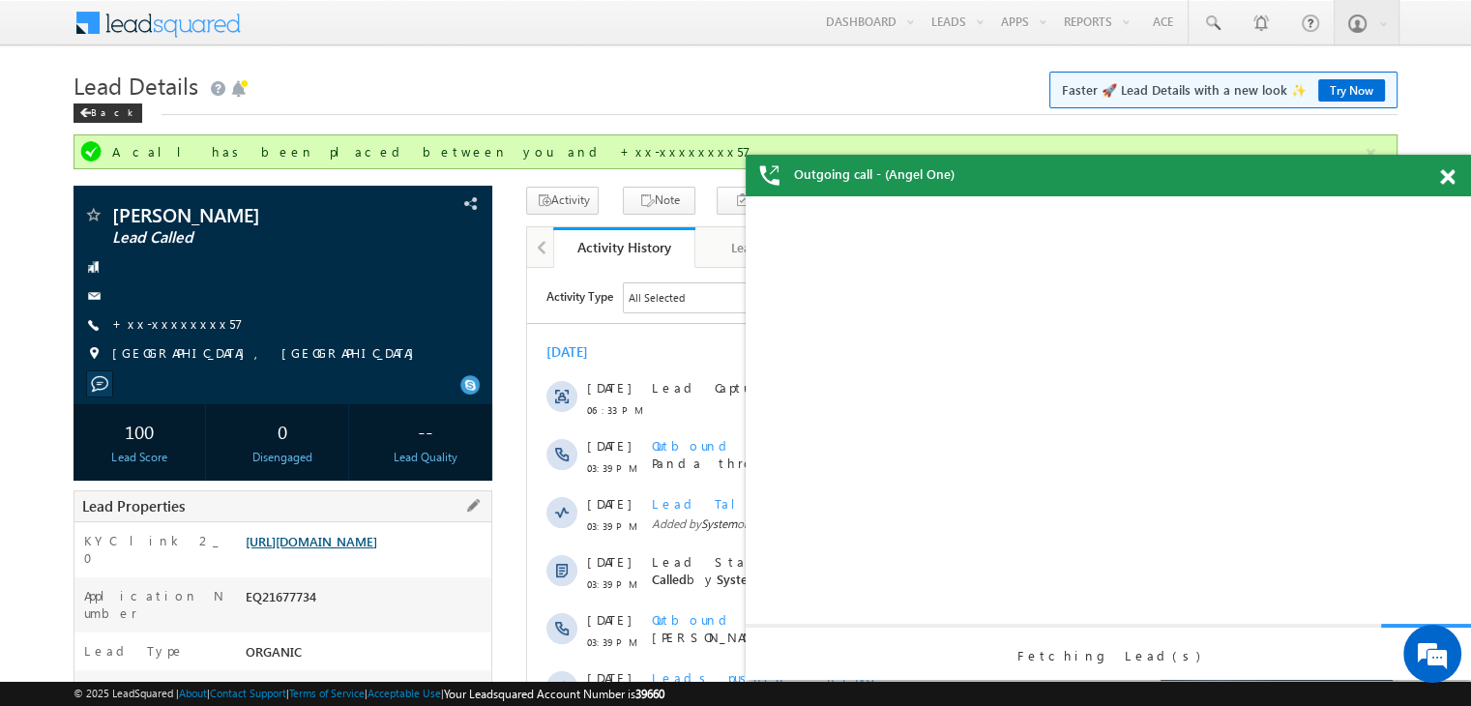
click at [338, 549] on link "[URL][DOMAIN_NAME]" at bounding box center [312, 541] width 132 height 16
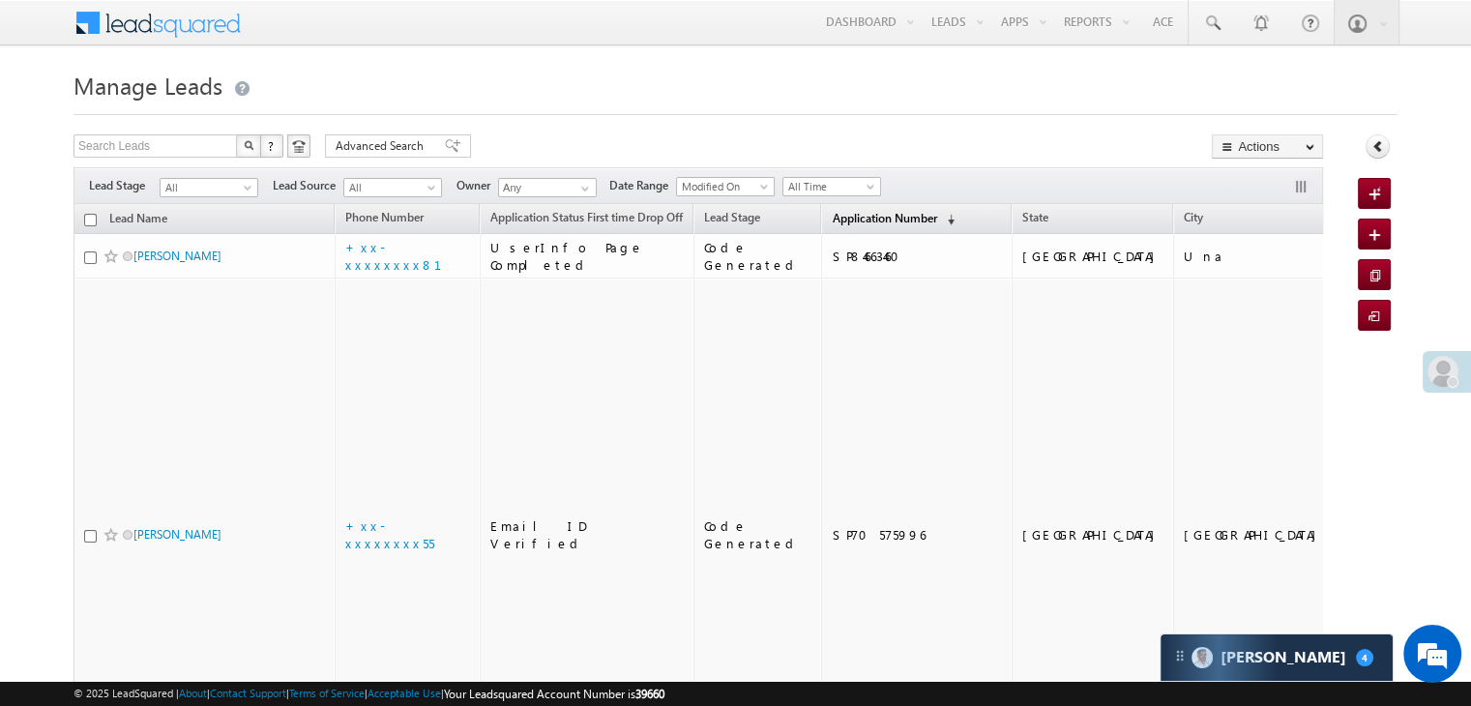
click at [839, 218] on span "Application Number" at bounding box center [884, 218] width 104 height 15
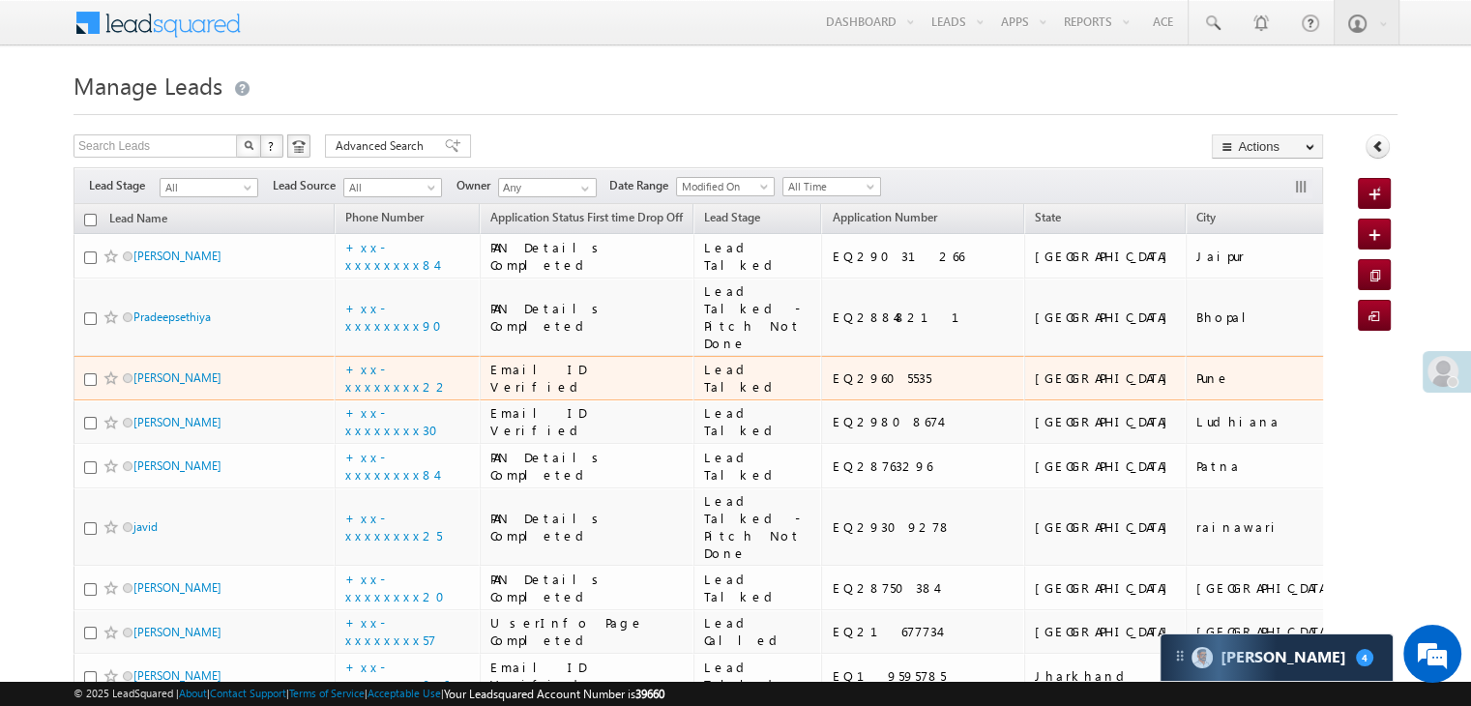
scroll to position [2, 0]
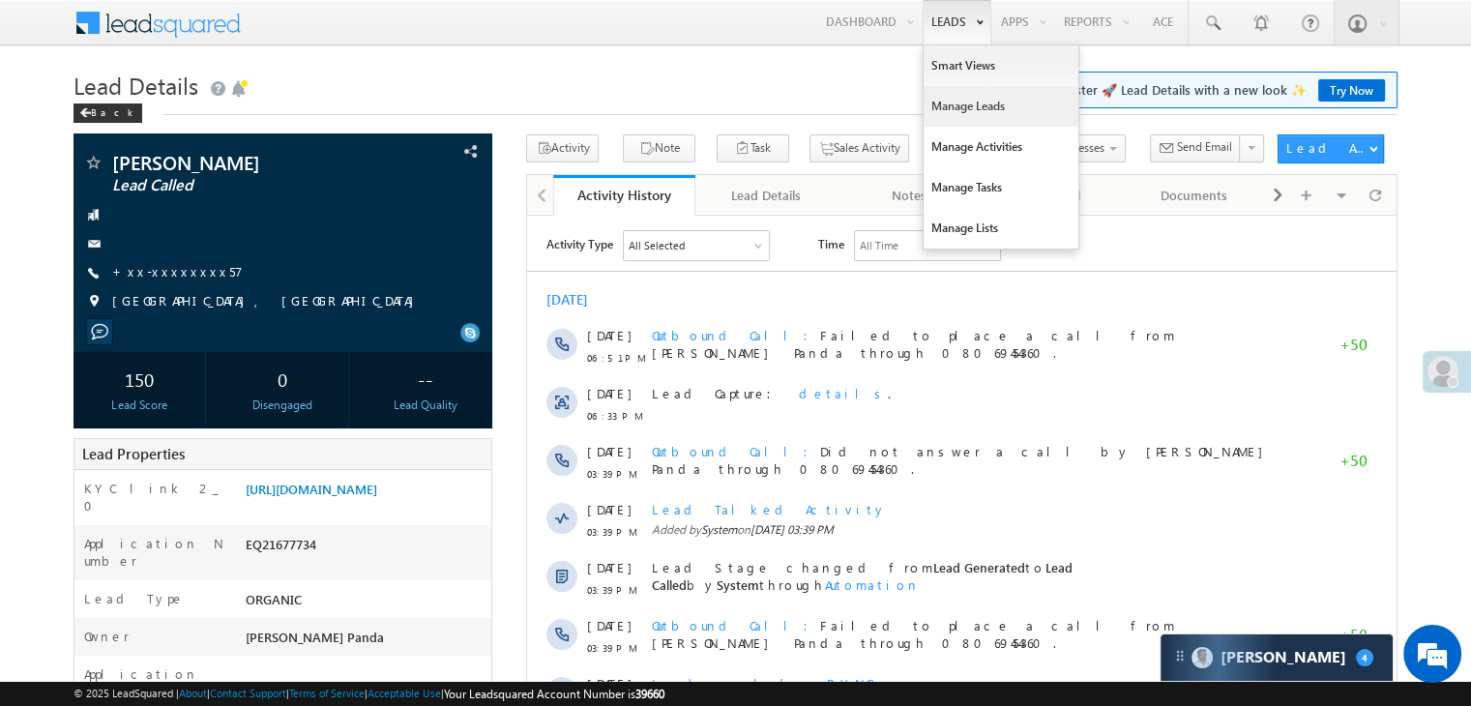
click at [934, 103] on link "Manage Leads" at bounding box center [1001, 106] width 155 height 41
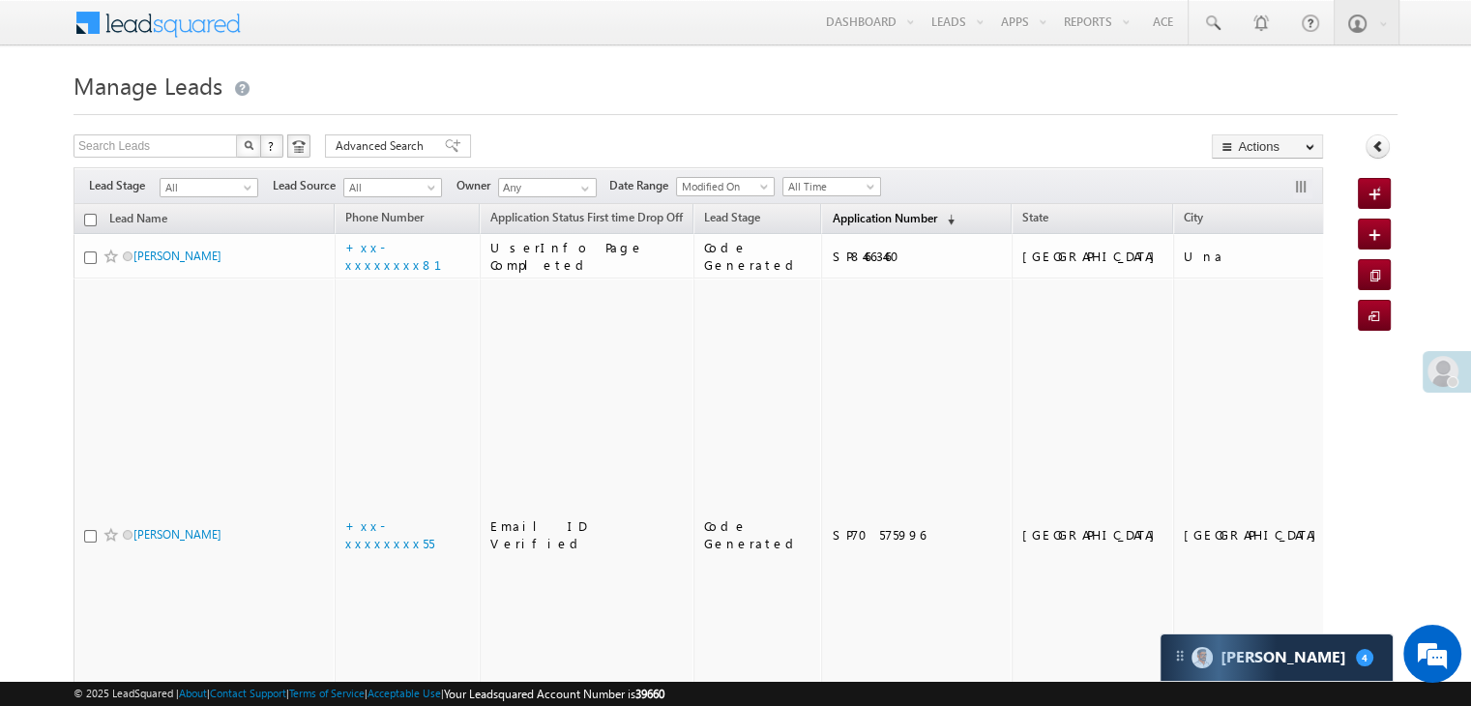
click at [857, 215] on span "Application Number" at bounding box center [884, 218] width 104 height 15
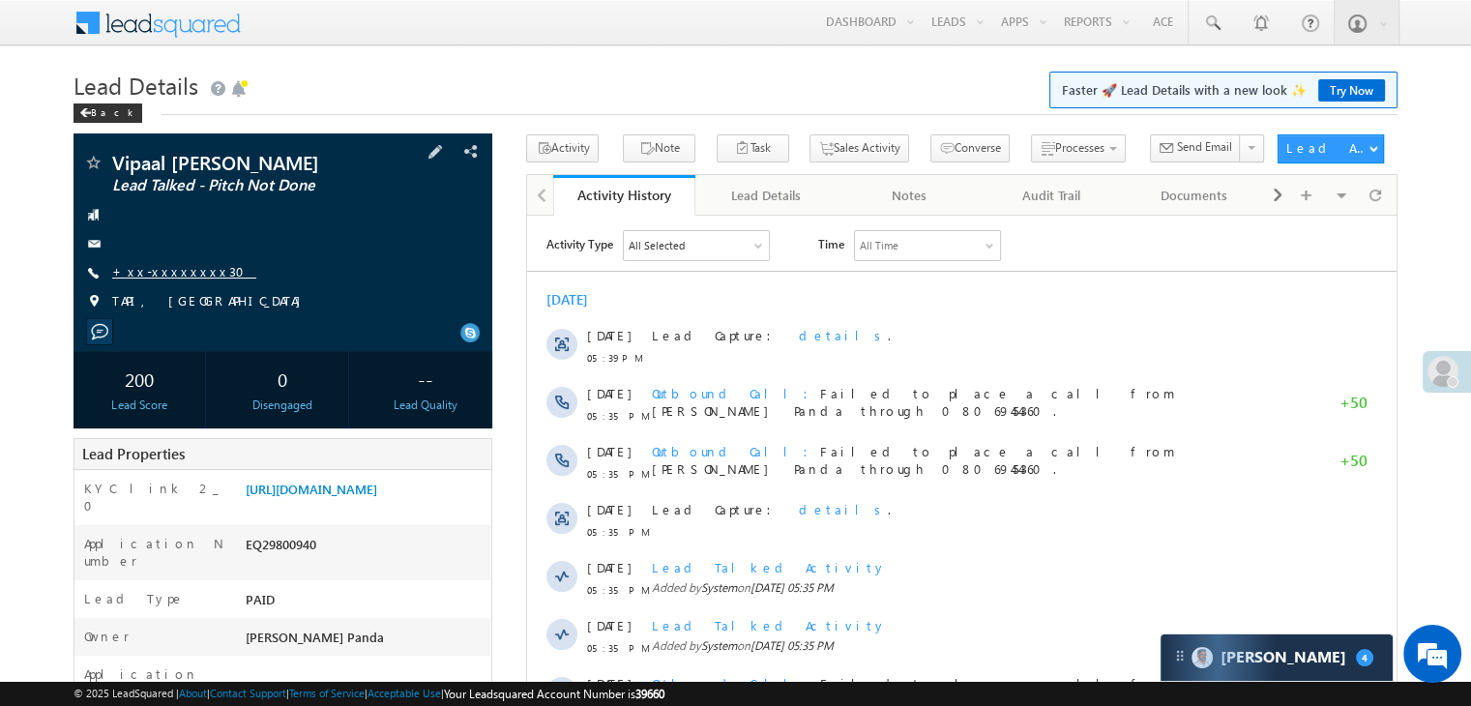
click at [158, 279] on link "+xx-xxxxxxxx30" at bounding box center [184, 271] width 144 height 16
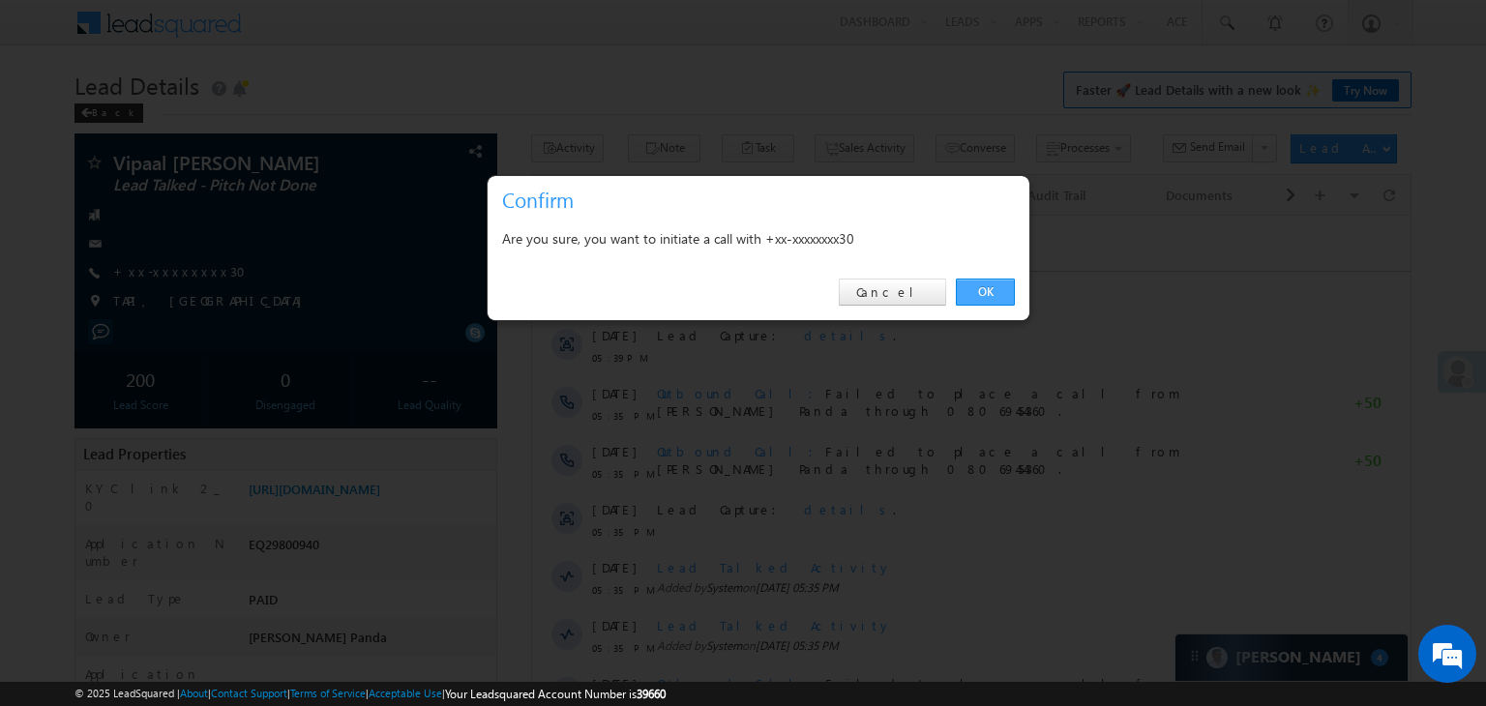
click at [986, 287] on link "OK" at bounding box center [985, 292] width 59 height 27
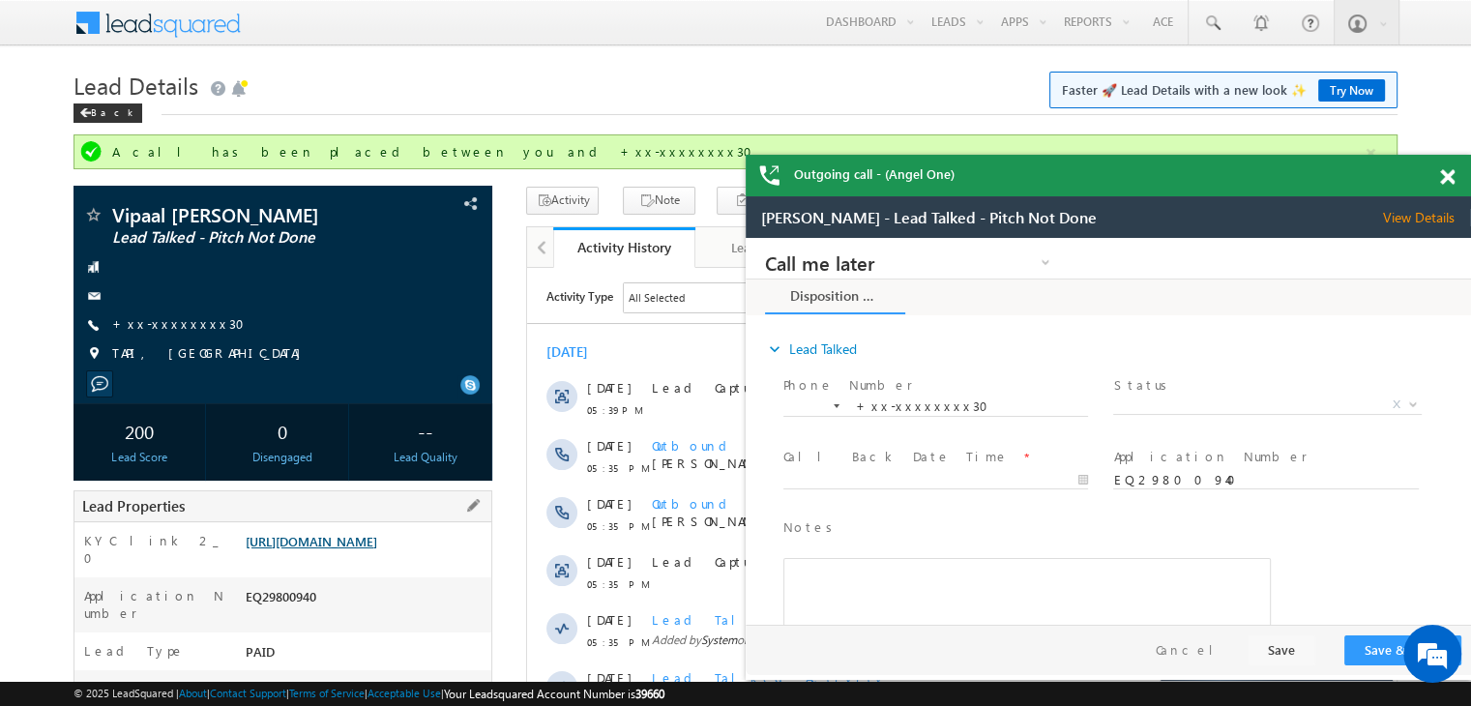
click at [377, 549] on link "[URL][DOMAIN_NAME]" at bounding box center [312, 541] width 132 height 16
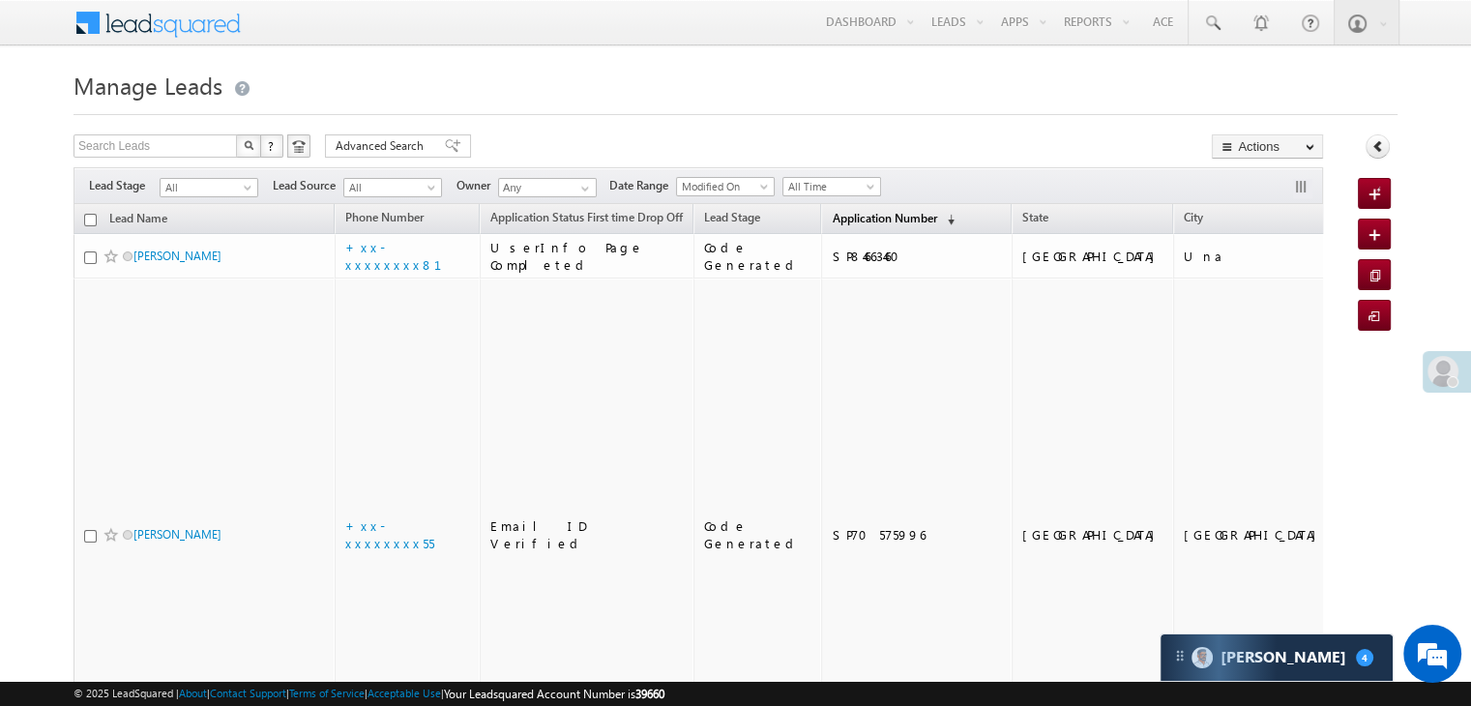
click at [846, 221] on span "Application Number" at bounding box center [884, 218] width 104 height 15
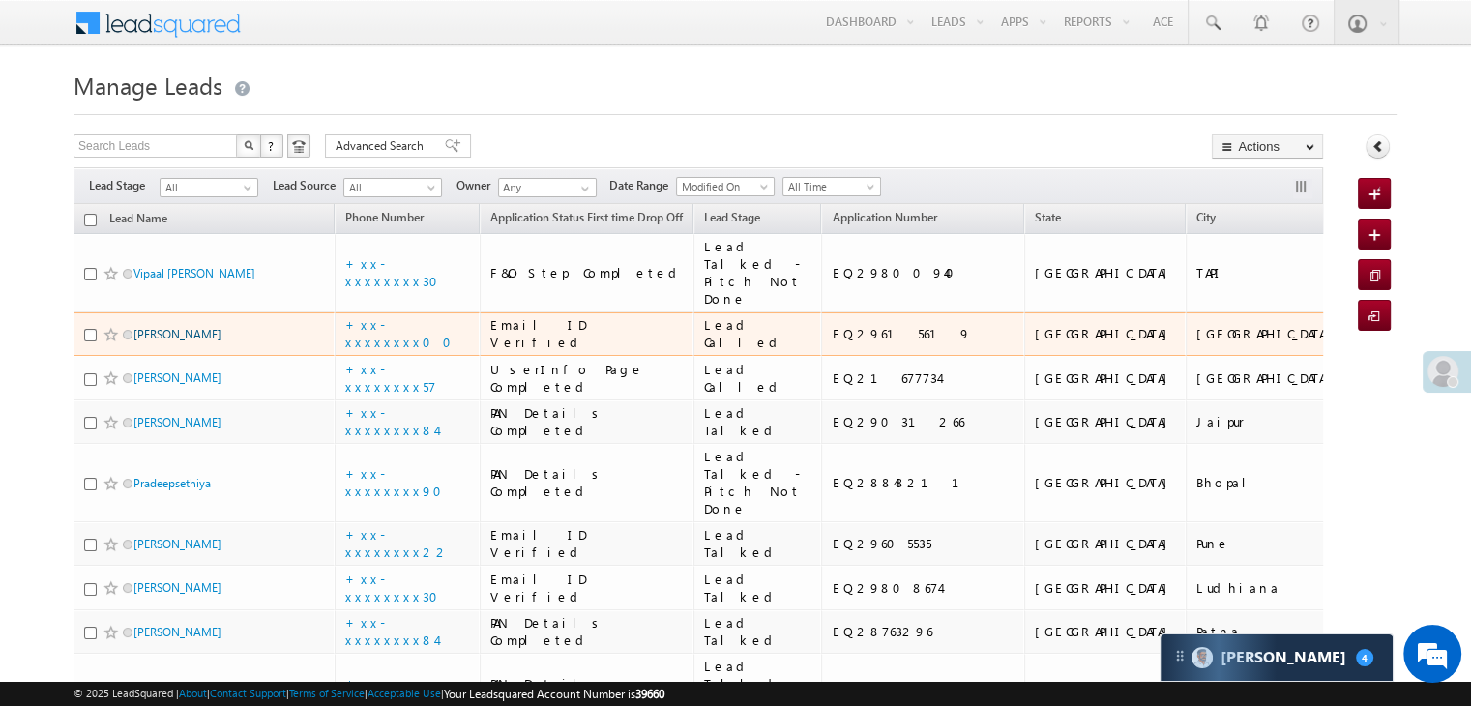
click at [175, 341] on link "Sujit Biswas" at bounding box center [177, 334] width 88 height 15
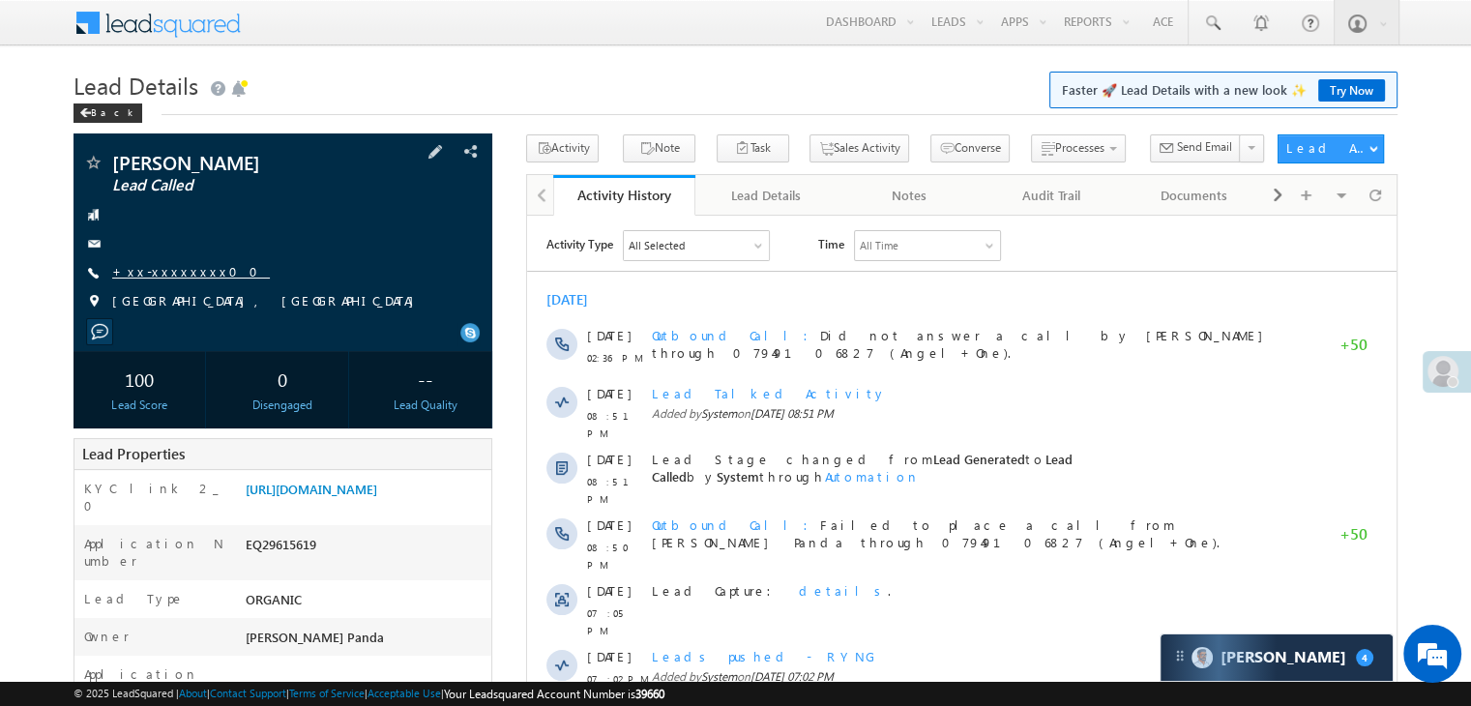
click at [184, 274] on link "+xx-xxxxxxxx00" at bounding box center [191, 271] width 158 height 16
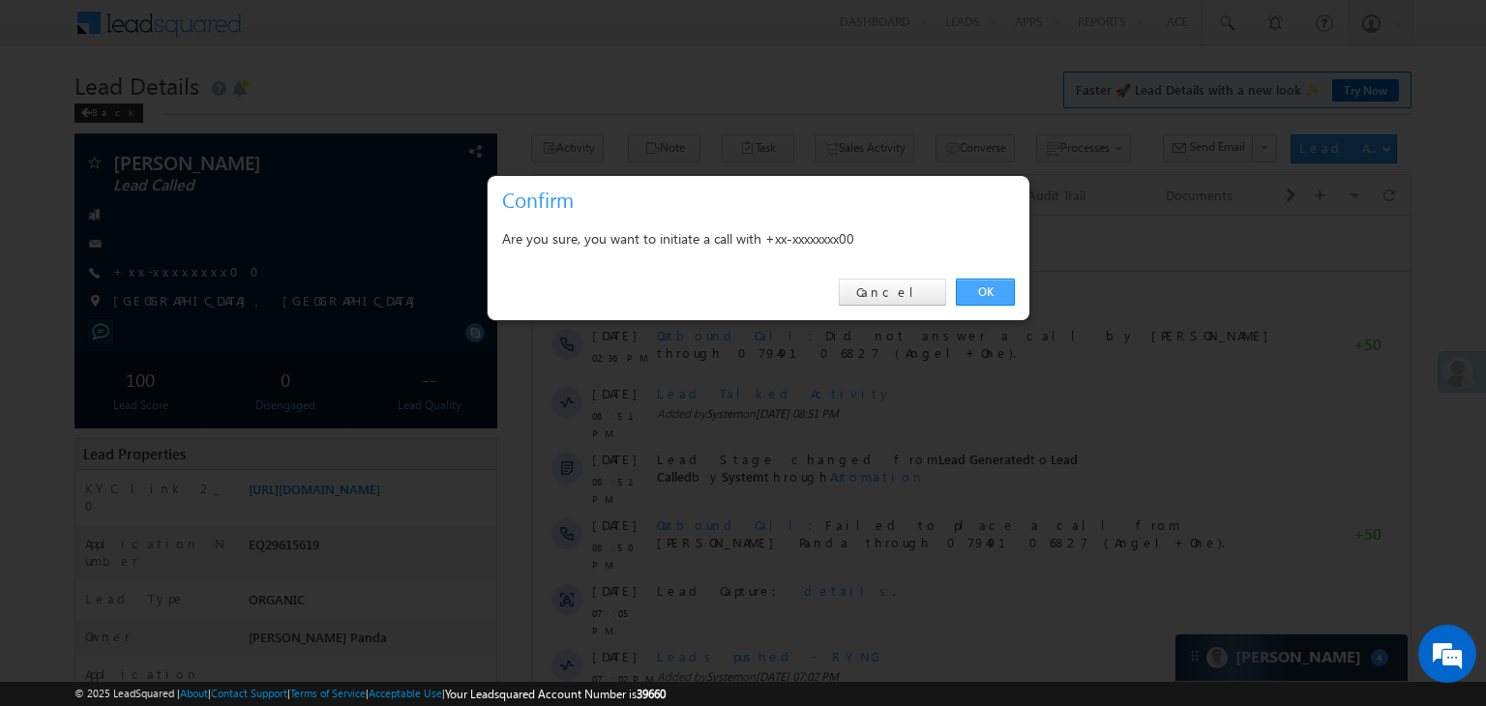
click at [984, 286] on link "OK" at bounding box center [985, 292] width 59 height 27
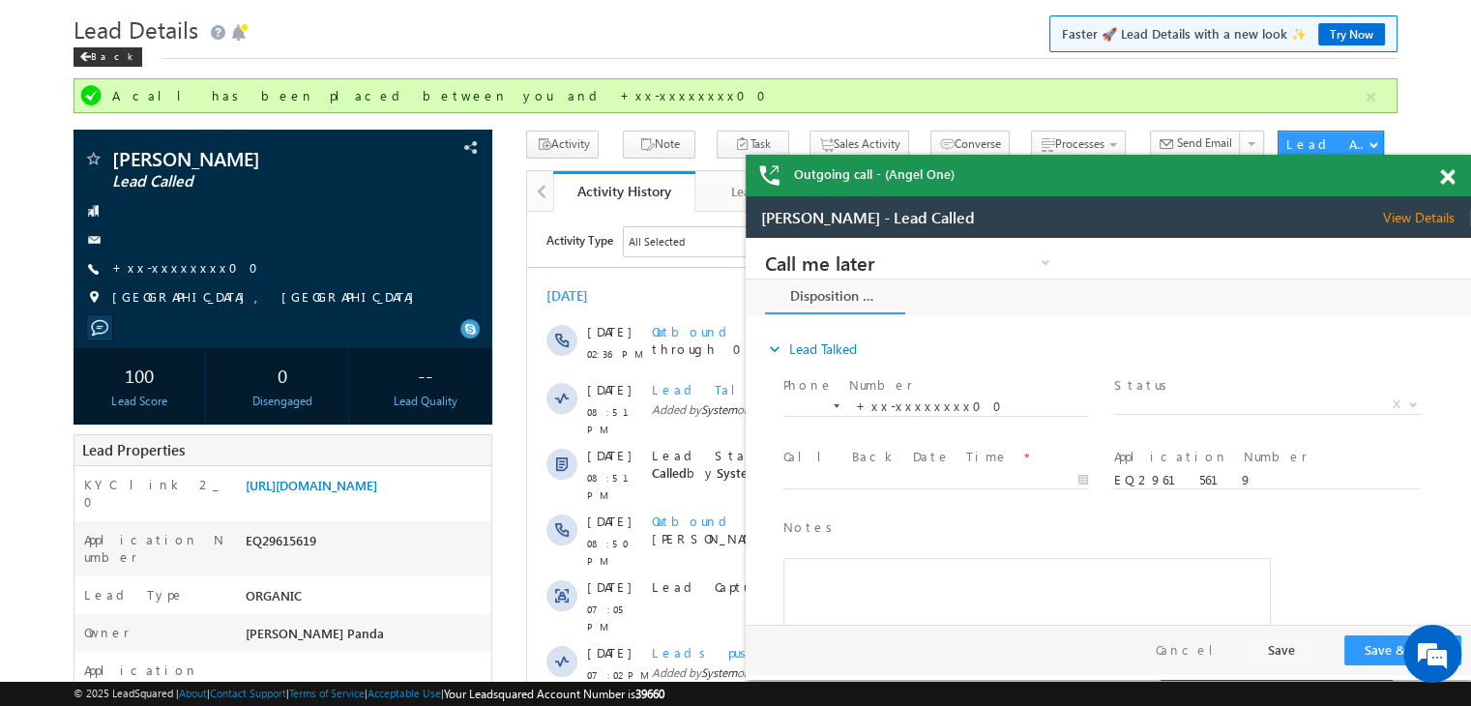
scroll to position [51, 0]
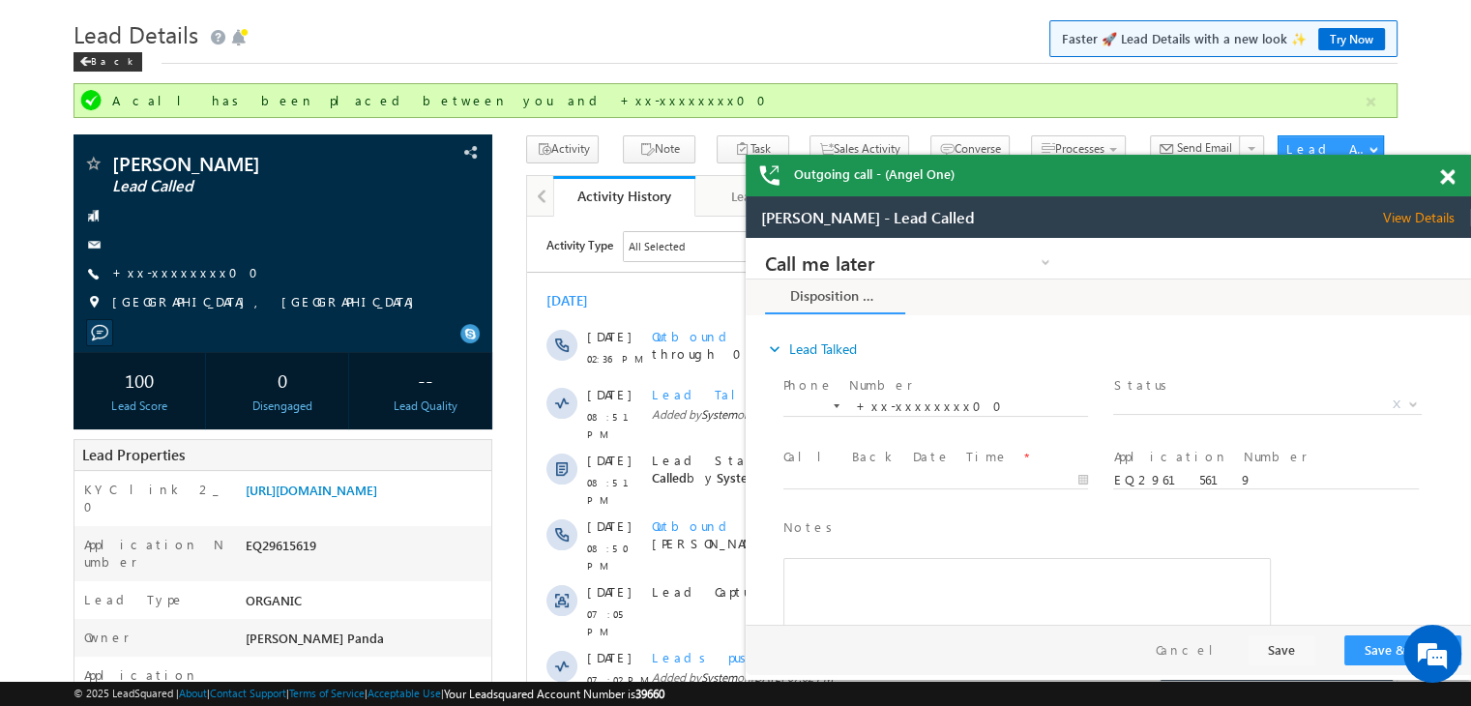
click at [1442, 183] on span at bounding box center [1447, 177] width 15 height 16
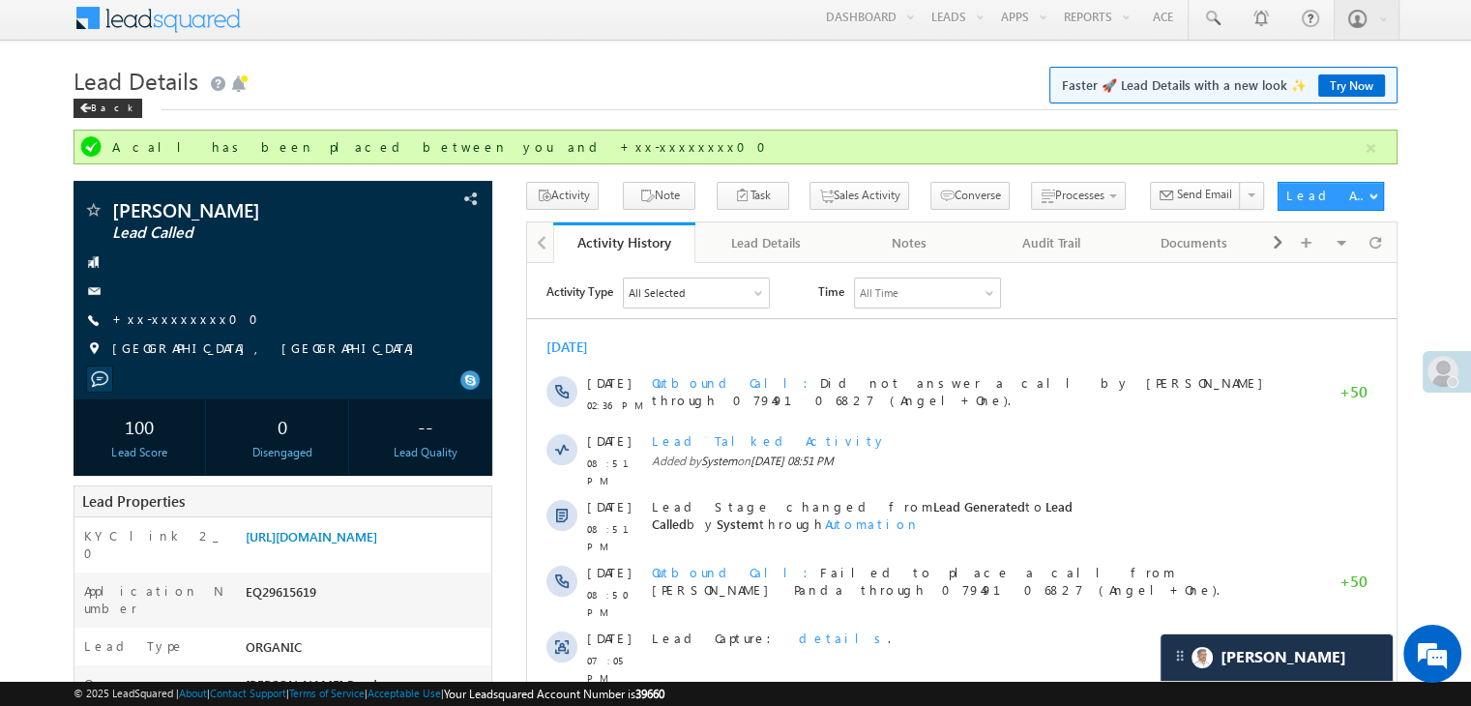
scroll to position [0, 0]
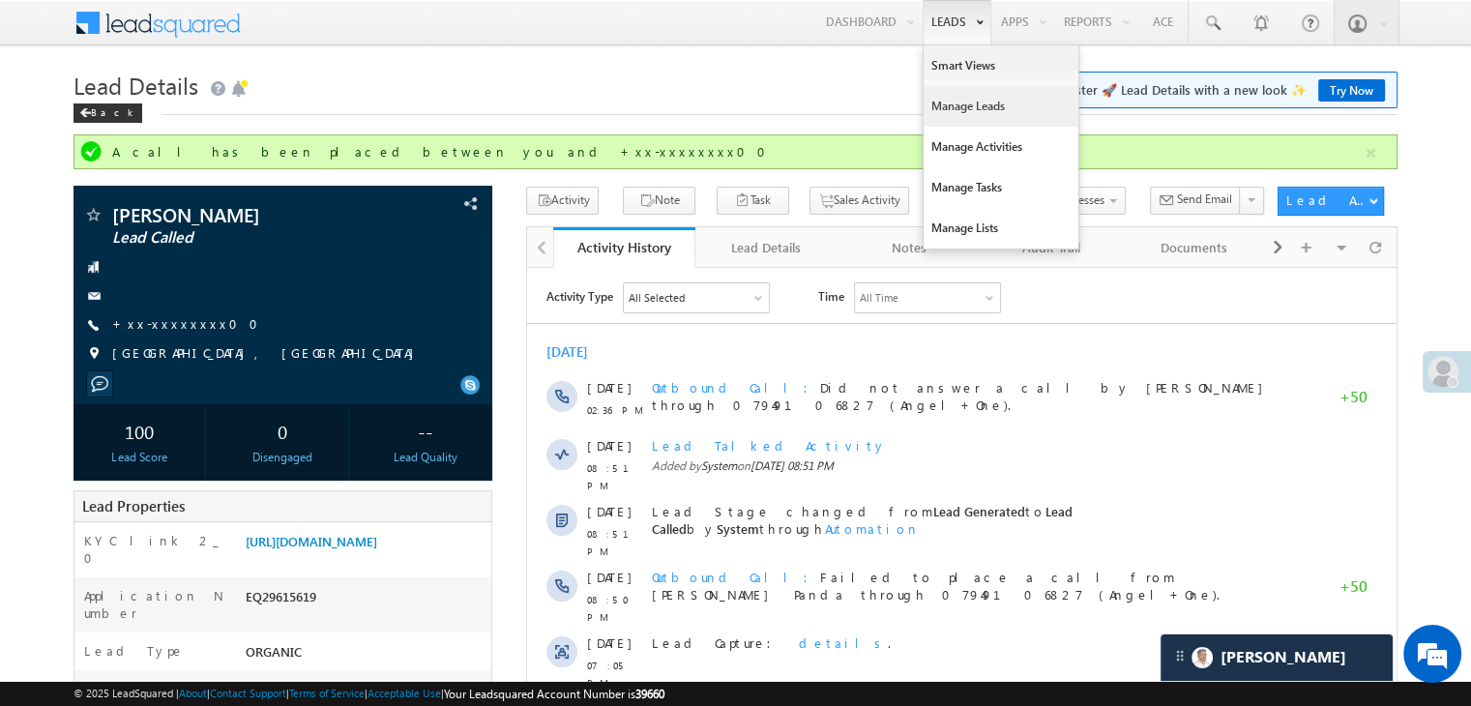
click at [954, 101] on link "Manage Leads" at bounding box center [1001, 106] width 155 height 41
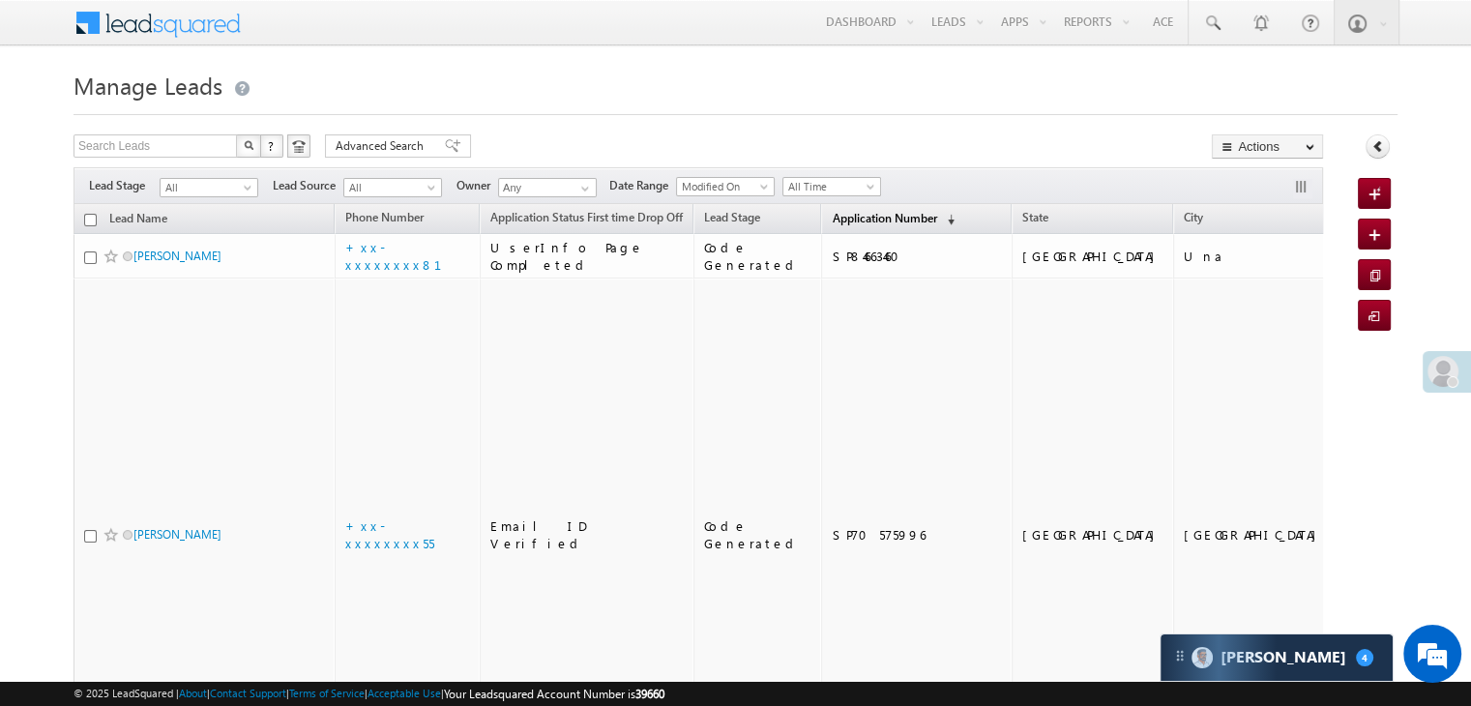
click at [832, 218] on span "Application Number" at bounding box center [884, 218] width 104 height 15
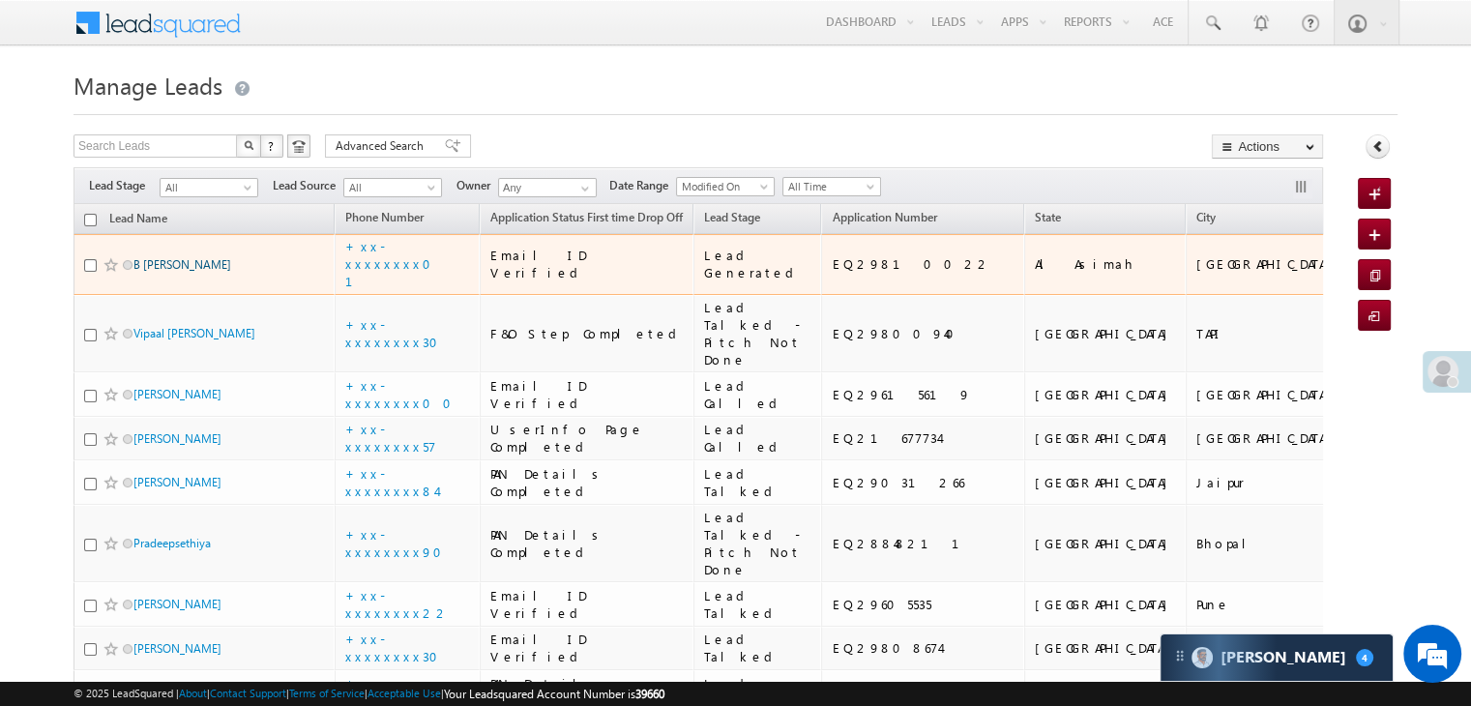
click at [172, 272] on link "B saimanikanta" at bounding box center [182, 264] width 98 height 15
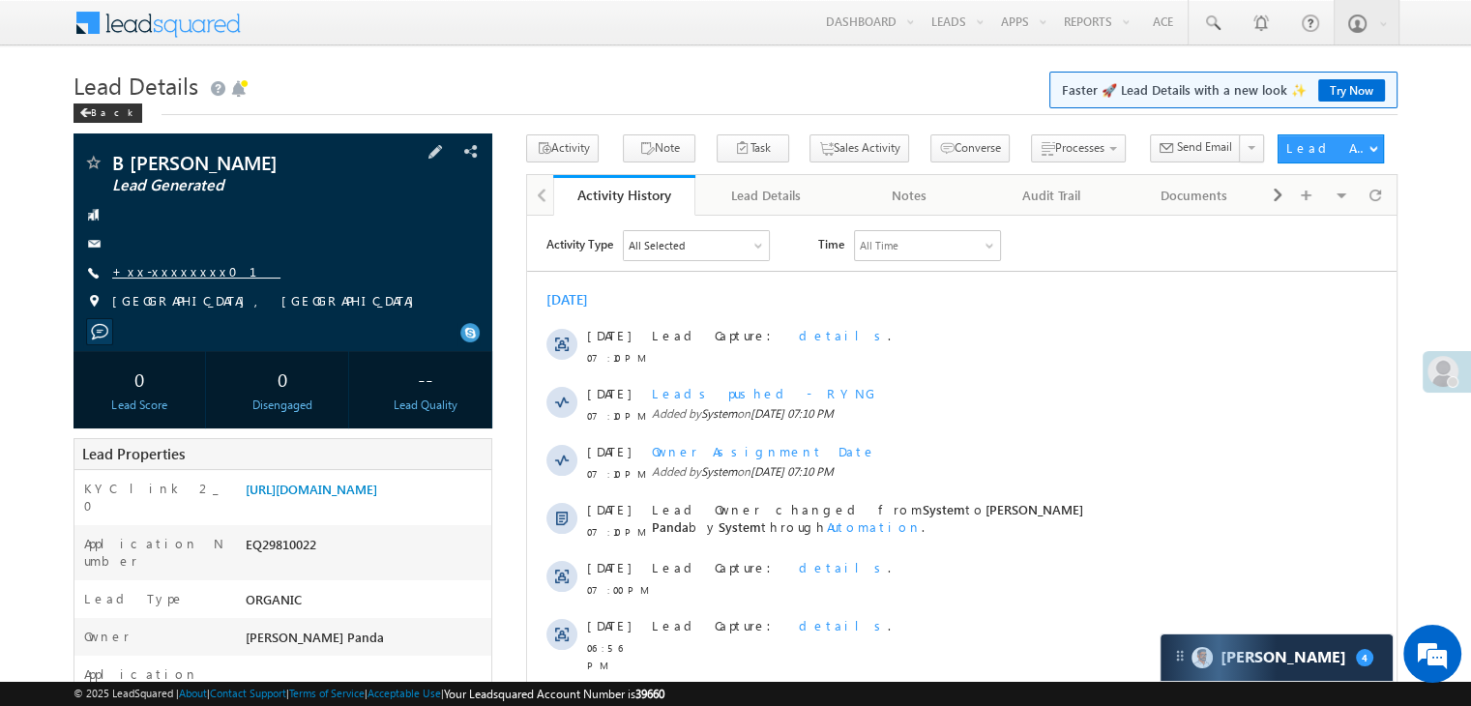
click at [172, 276] on link "+xx-xxxxxxxx01" at bounding box center [196, 271] width 168 height 16
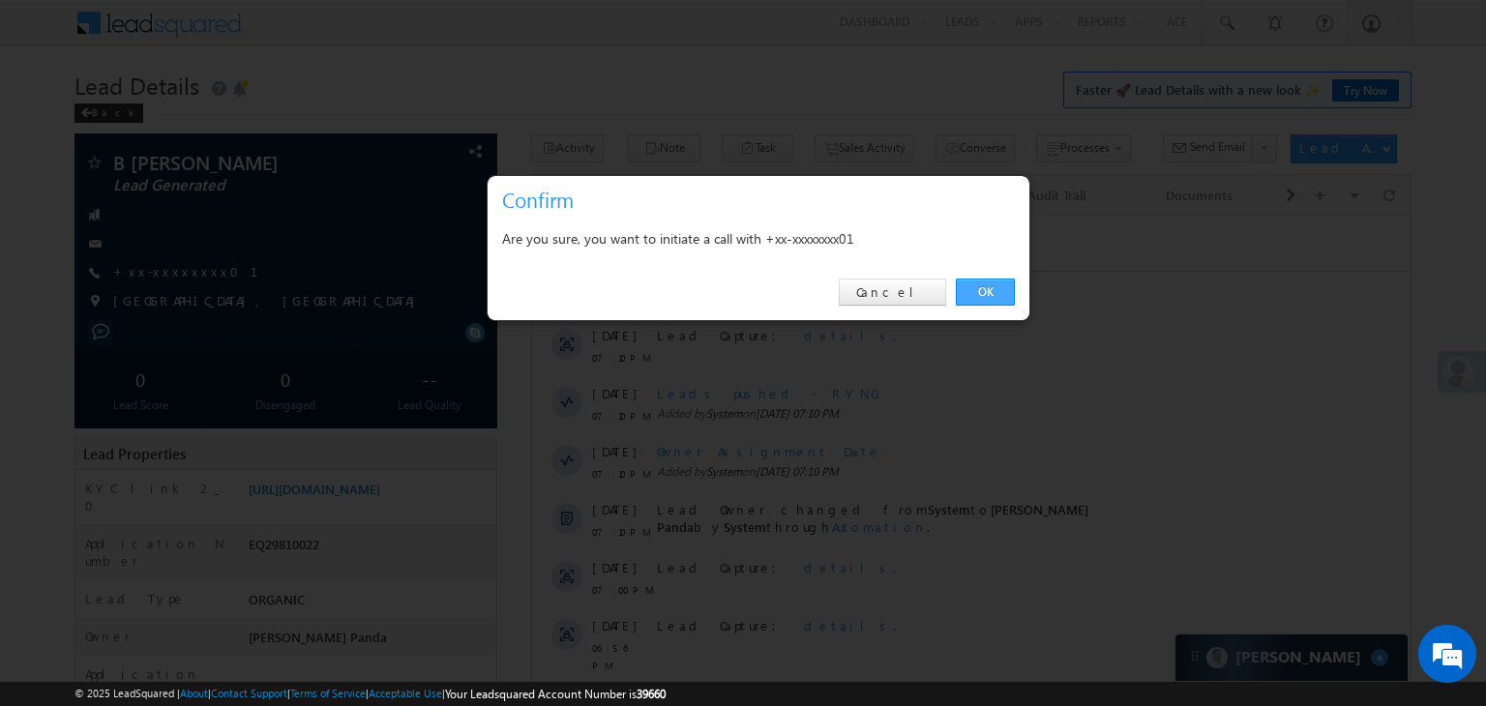
click at [992, 283] on link "OK" at bounding box center [985, 292] width 59 height 27
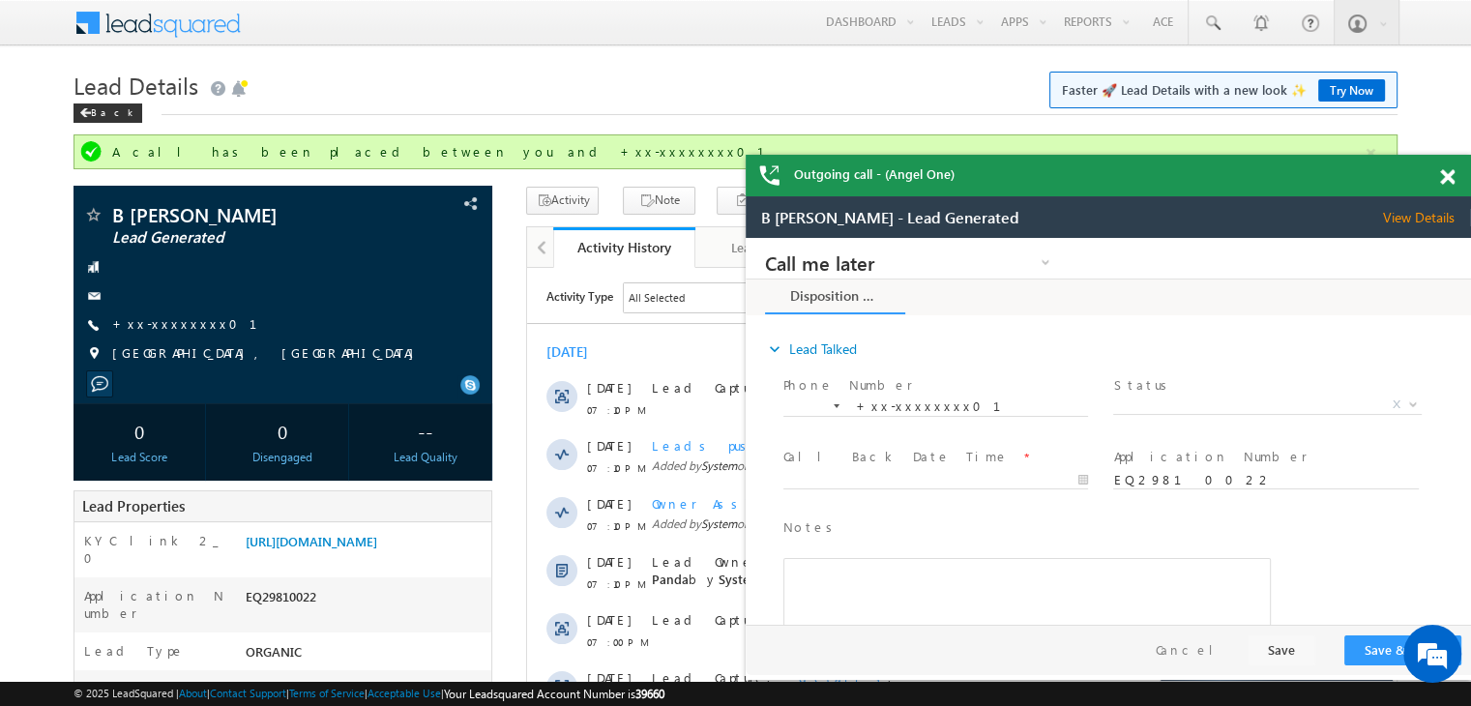
click at [1447, 180] on span at bounding box center [1447, 177] width 15 height 16
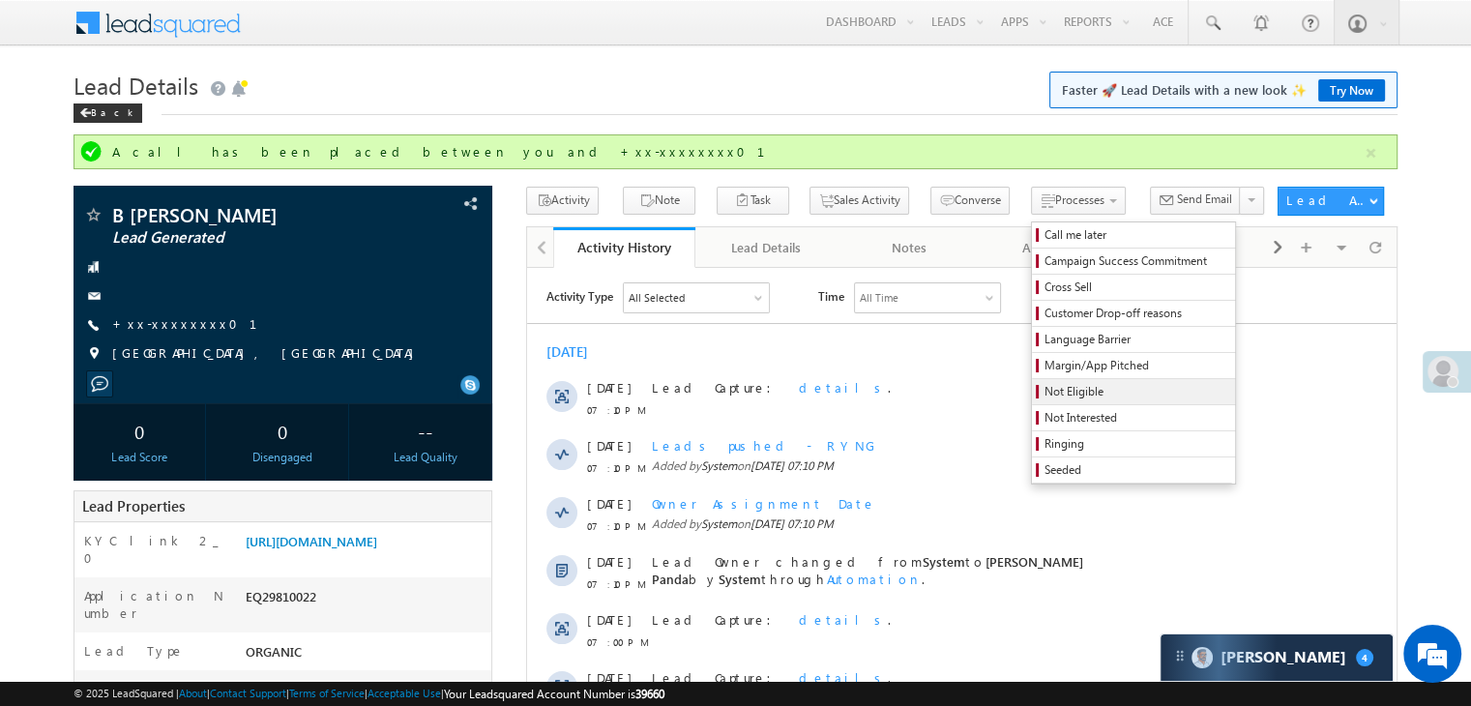
click at [1045, 388] on span "Not Eligible" at bounding box center [1137, 391] width 184 height 17
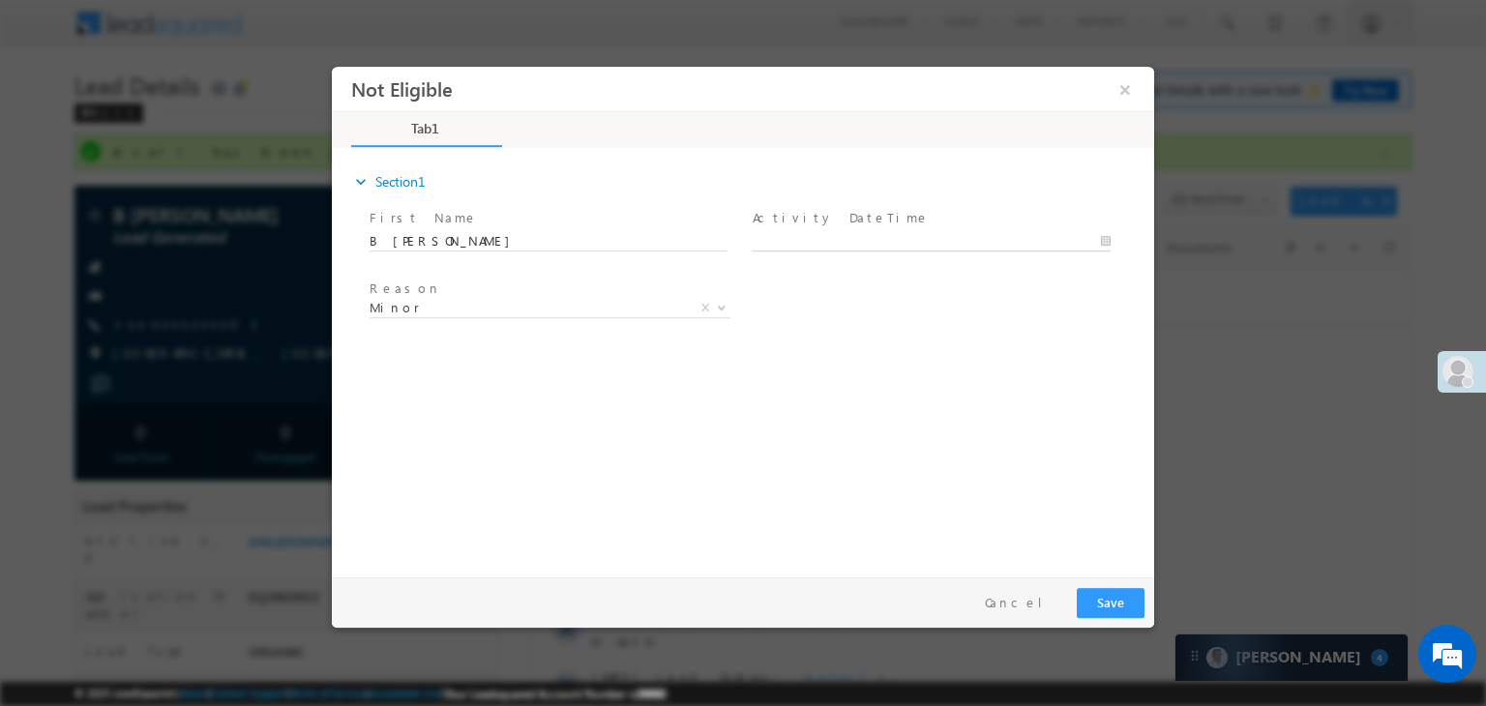
type input "[DATE] 7:15 PM"
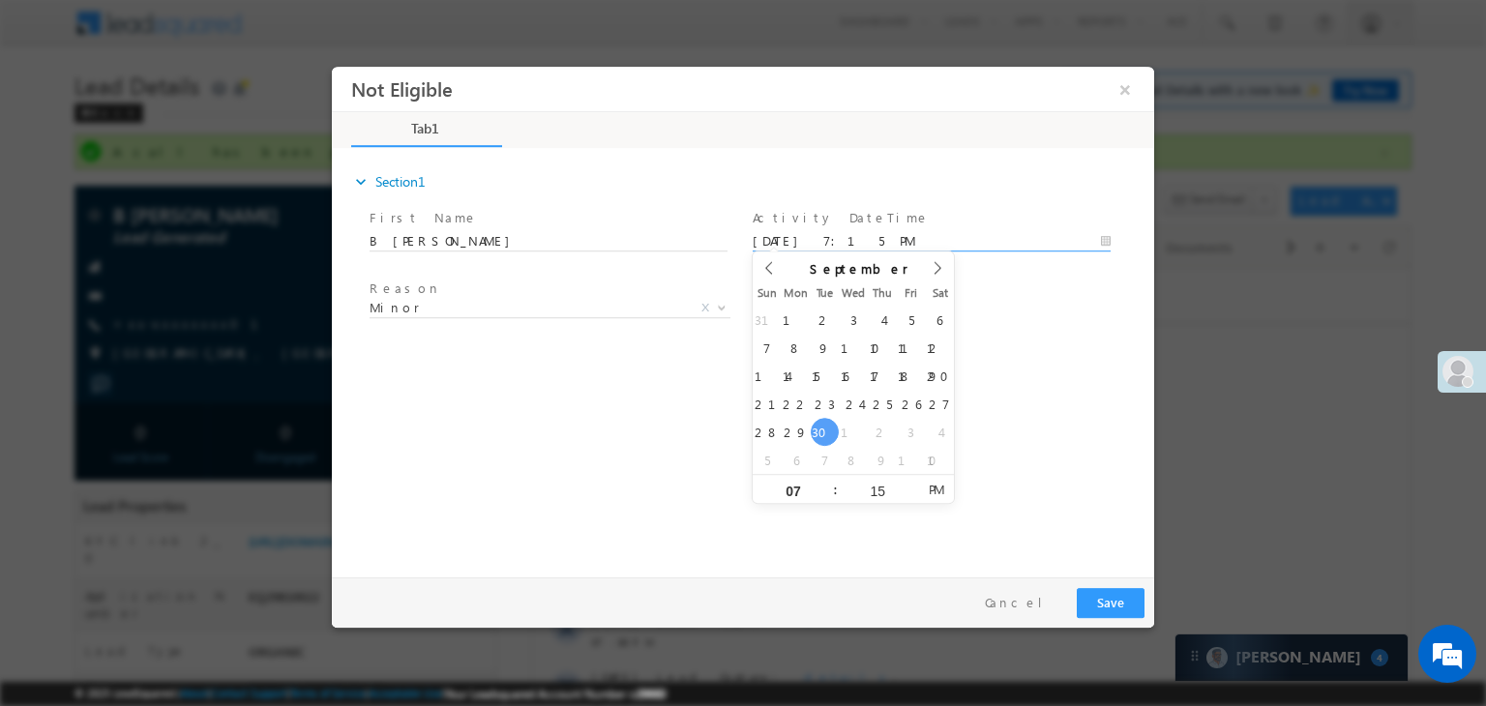
click at [851, 235] on input "[DATE] 7:15 PM" at bounding box center [931, 241] width 358 height 19
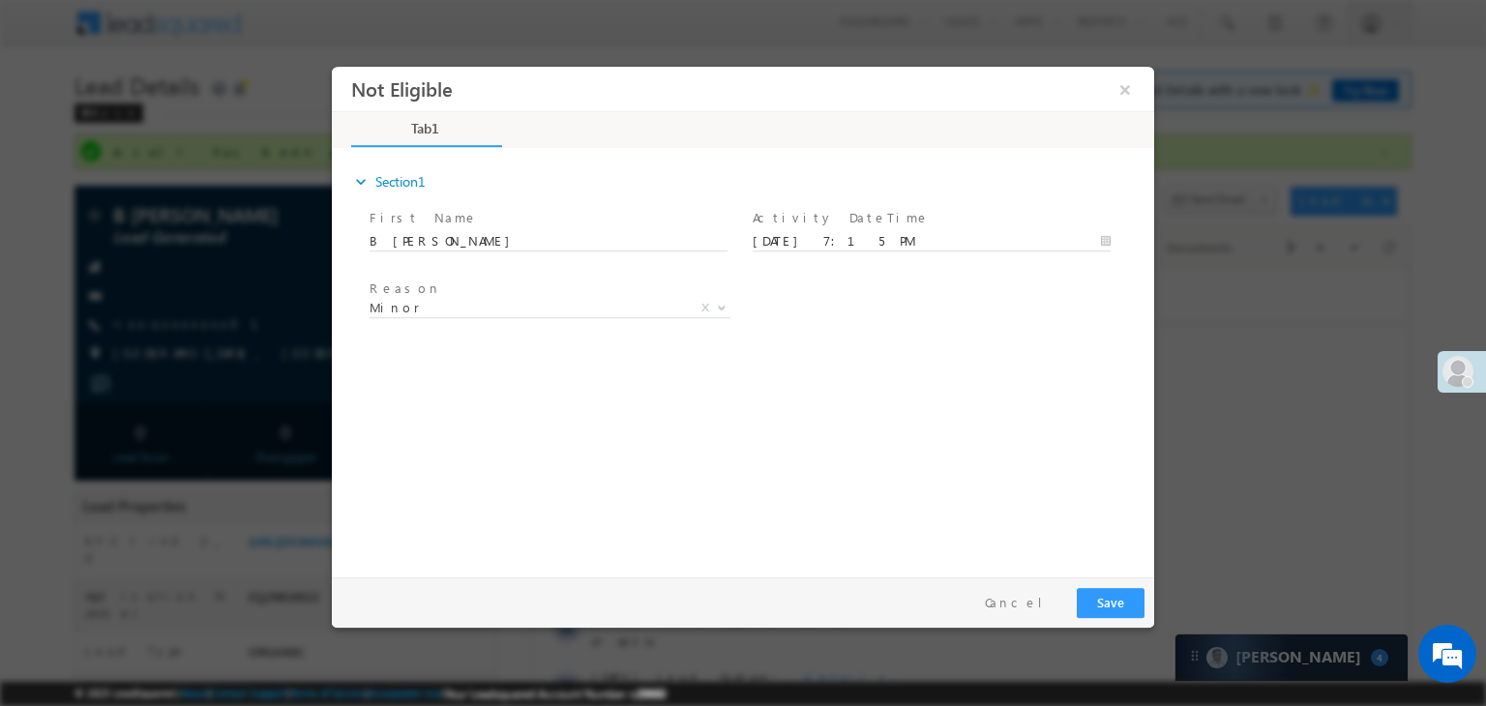
click at [987, 348] on div "expand_more Section1 First Name *" at bounding box center [747, 360] width 812 height 418
click at [590, 317] on span "Minor X" at bounding box center [549, 312] width 361 height 19
click at [541, 305] on span "Minor" at bounding box center [526, 307] width 314 height 17
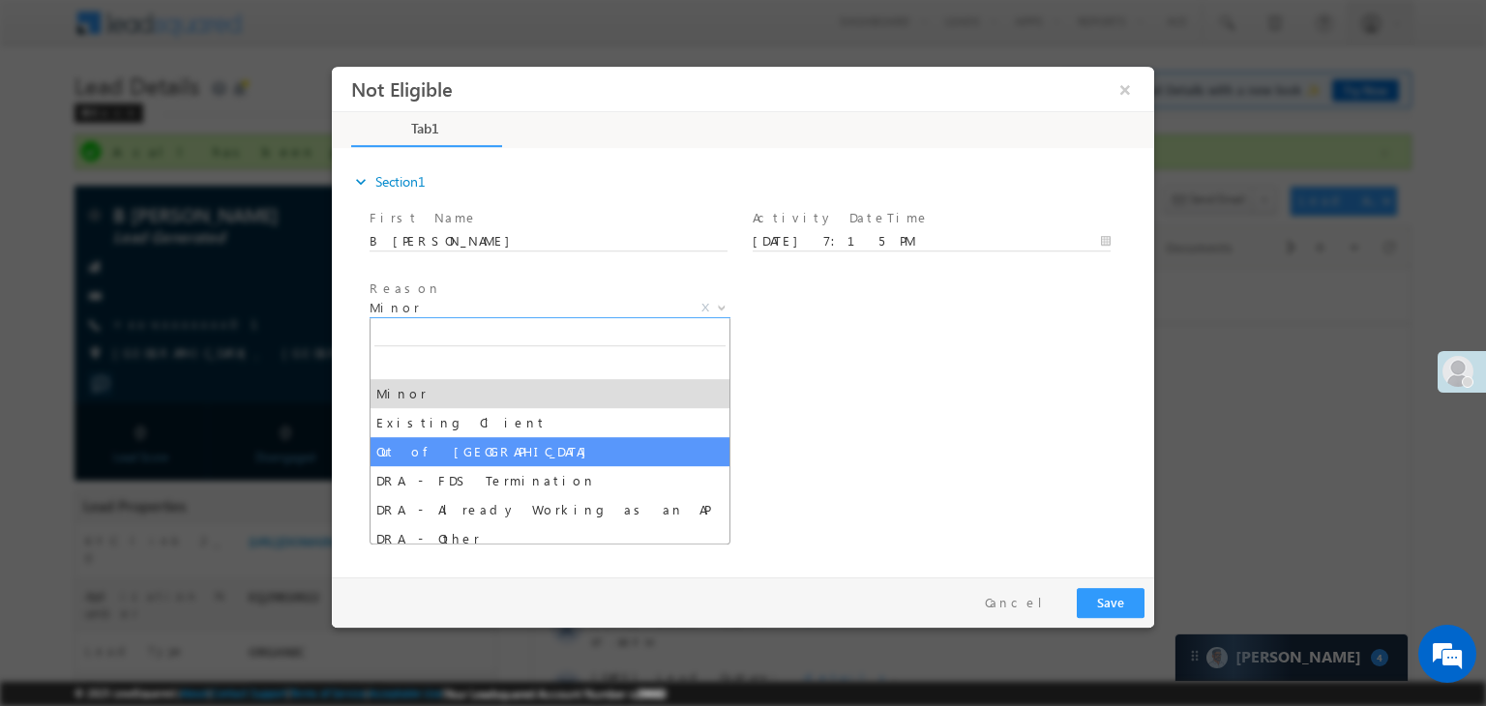
select select "Out of [GEOGRAPHIC_DATA]"
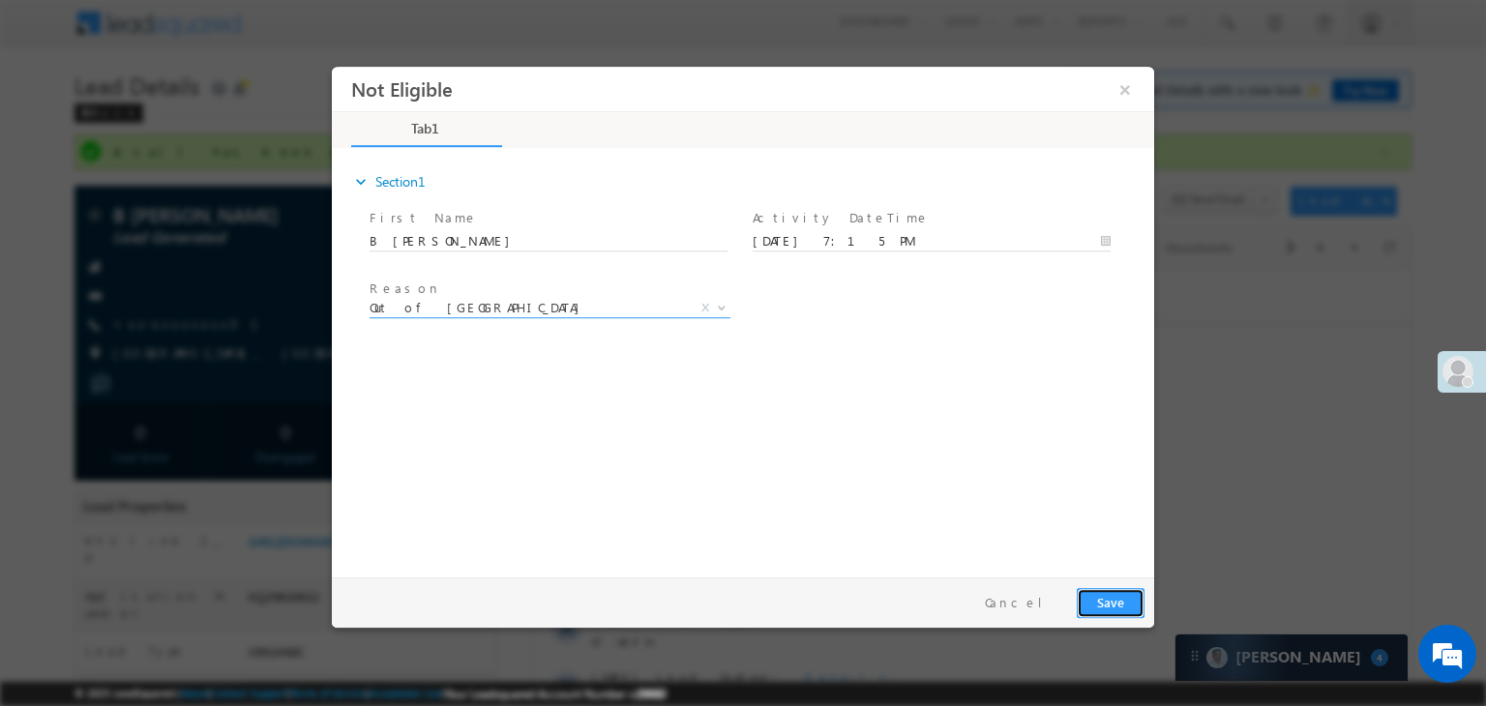
click at [1111, 603] on button "Save" at bounding box center [1110, 603] width 68 height 30
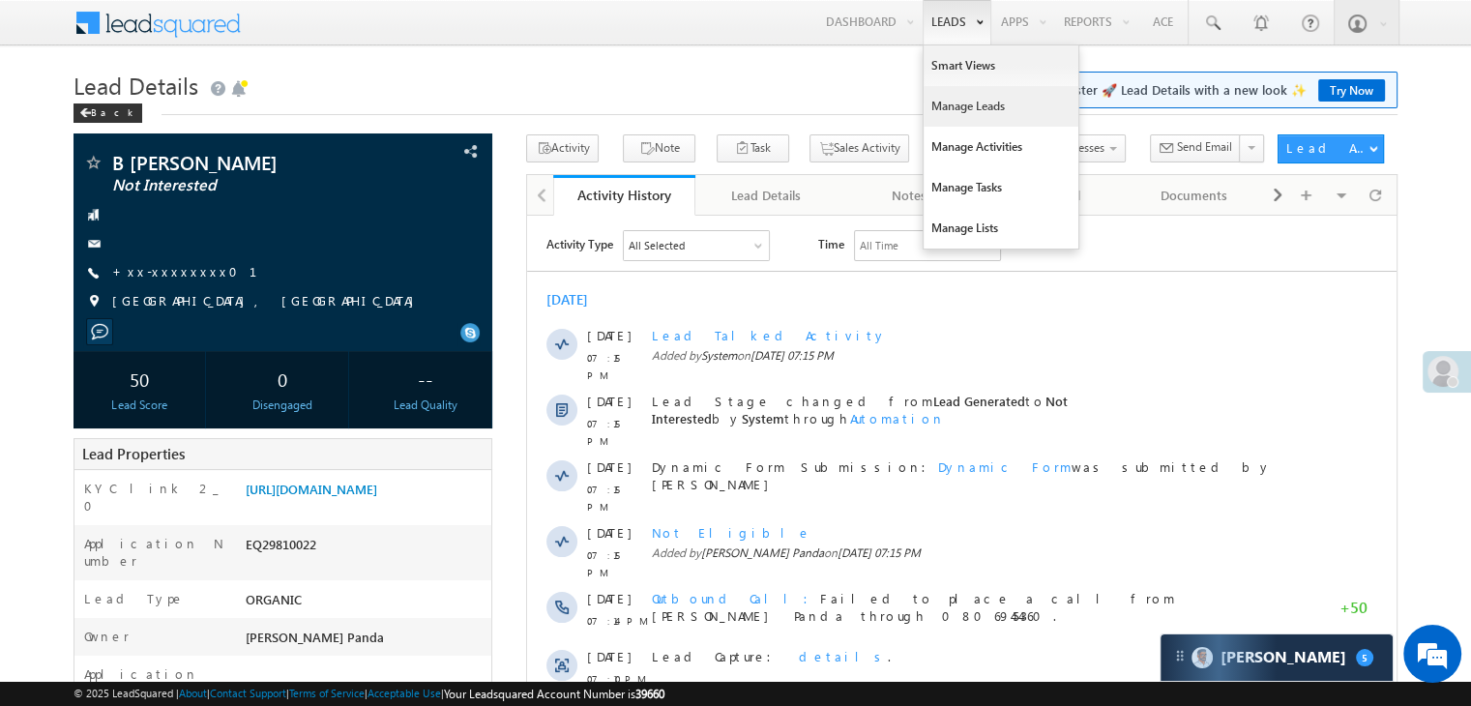
click at [956, 99] on link "Manage Leads" at bounding box center [1001, 106] width 155 height 41
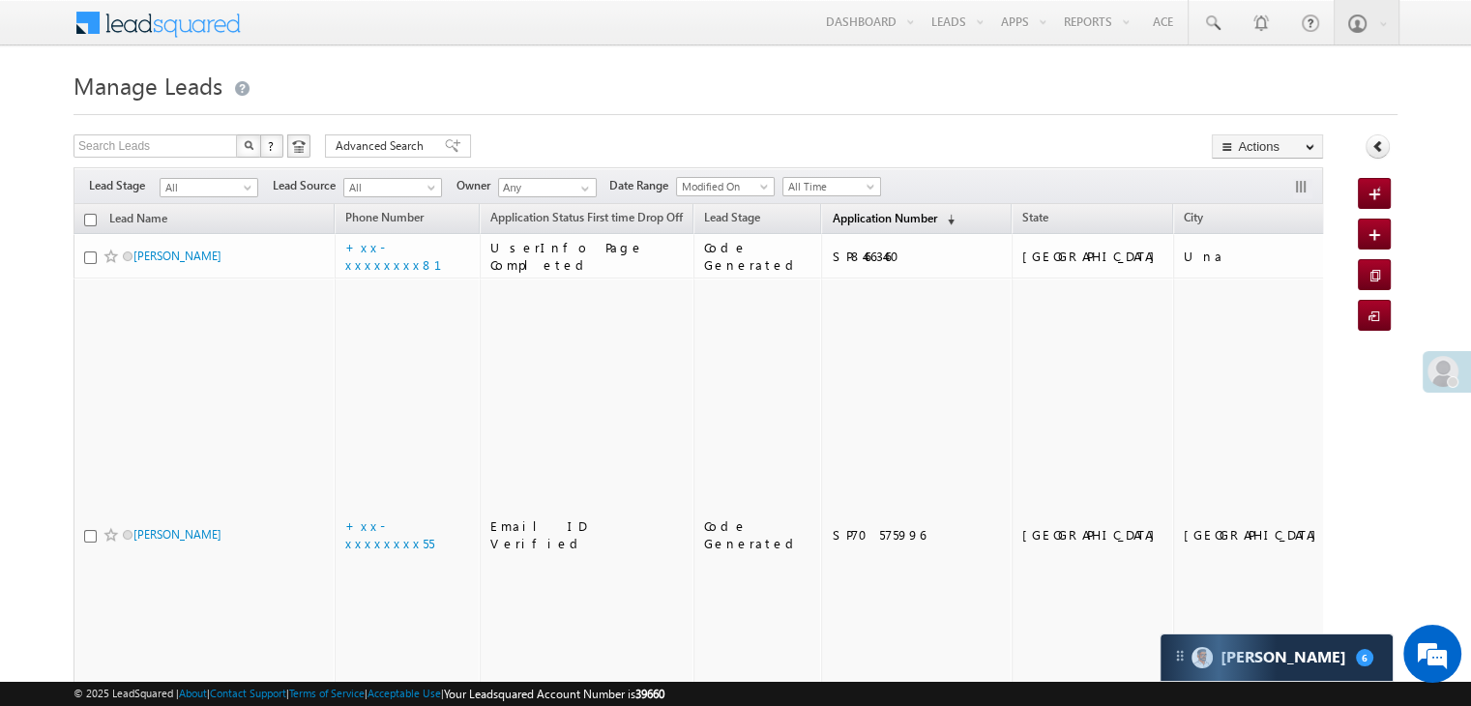
click at [832, 222] on span "Application Number" at bounding box center [884, 218] width 104 height 15
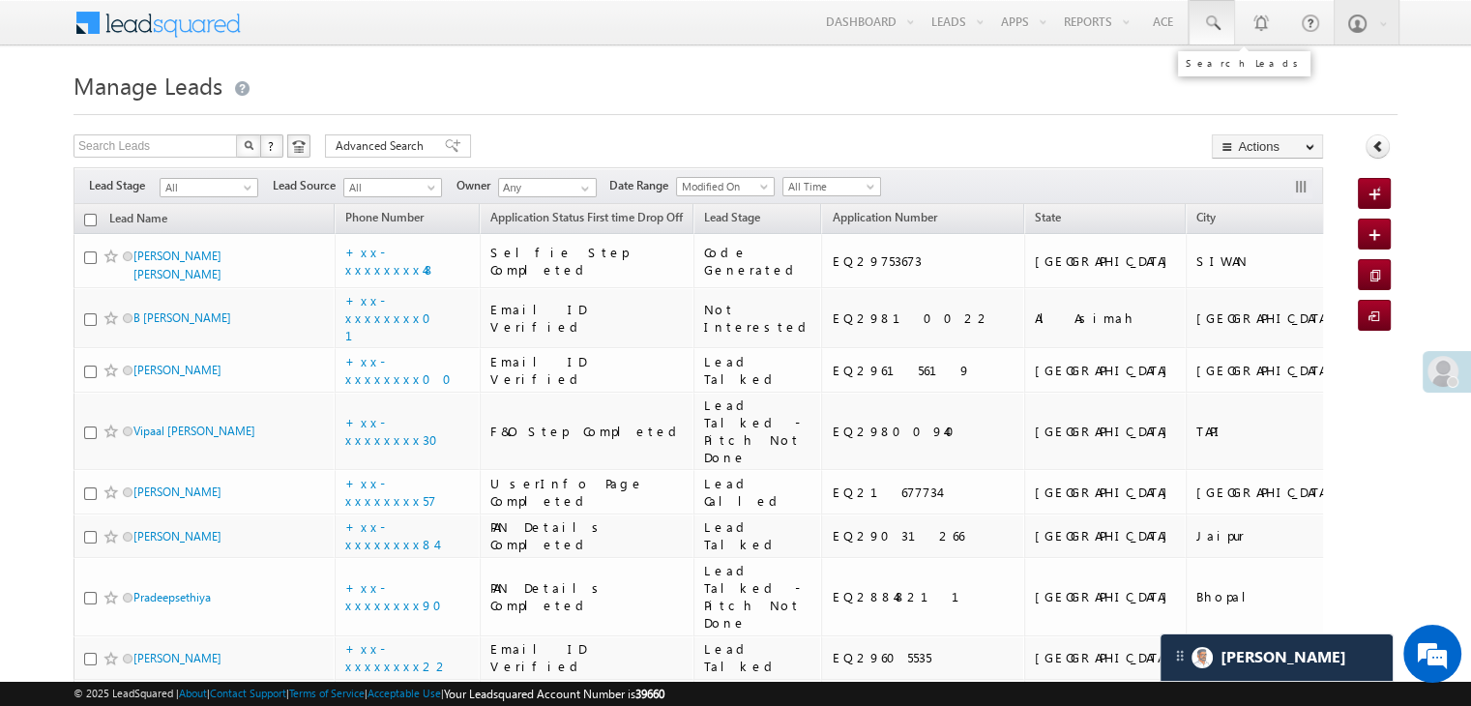
click at [1216, 19] on span at bounding box center [1211, 23] width 19 height 19
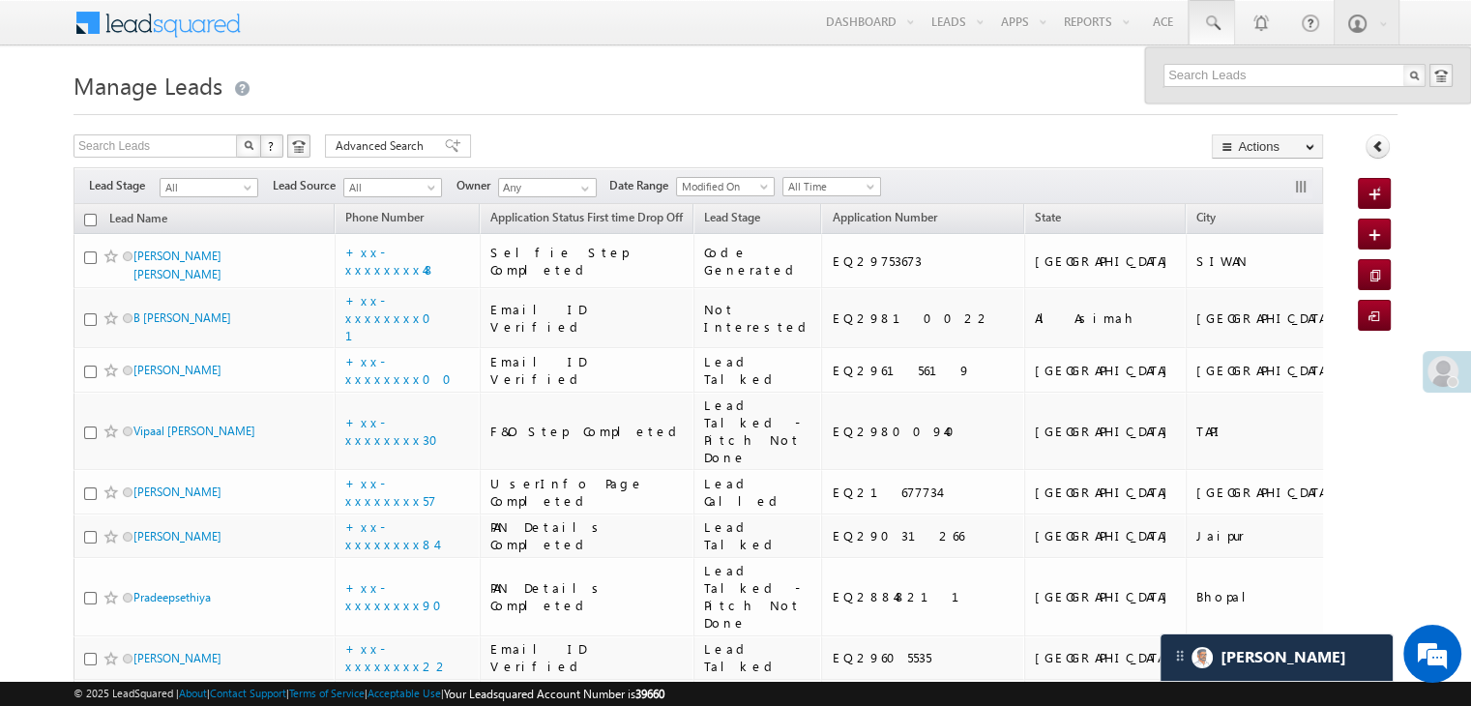
click at [1215, 63] on div at bounding box center [1308, 75] width 326 height 56
click at [1215, 74] on input "text" at bounding box center [1294, 75] width 262 height 23
paste input "EQ18906579"
type input "EQ18906579"
click at [1207, 99] on div "[PERSON_NAME]" at bounding box center [1302, 103] width 259 height 21
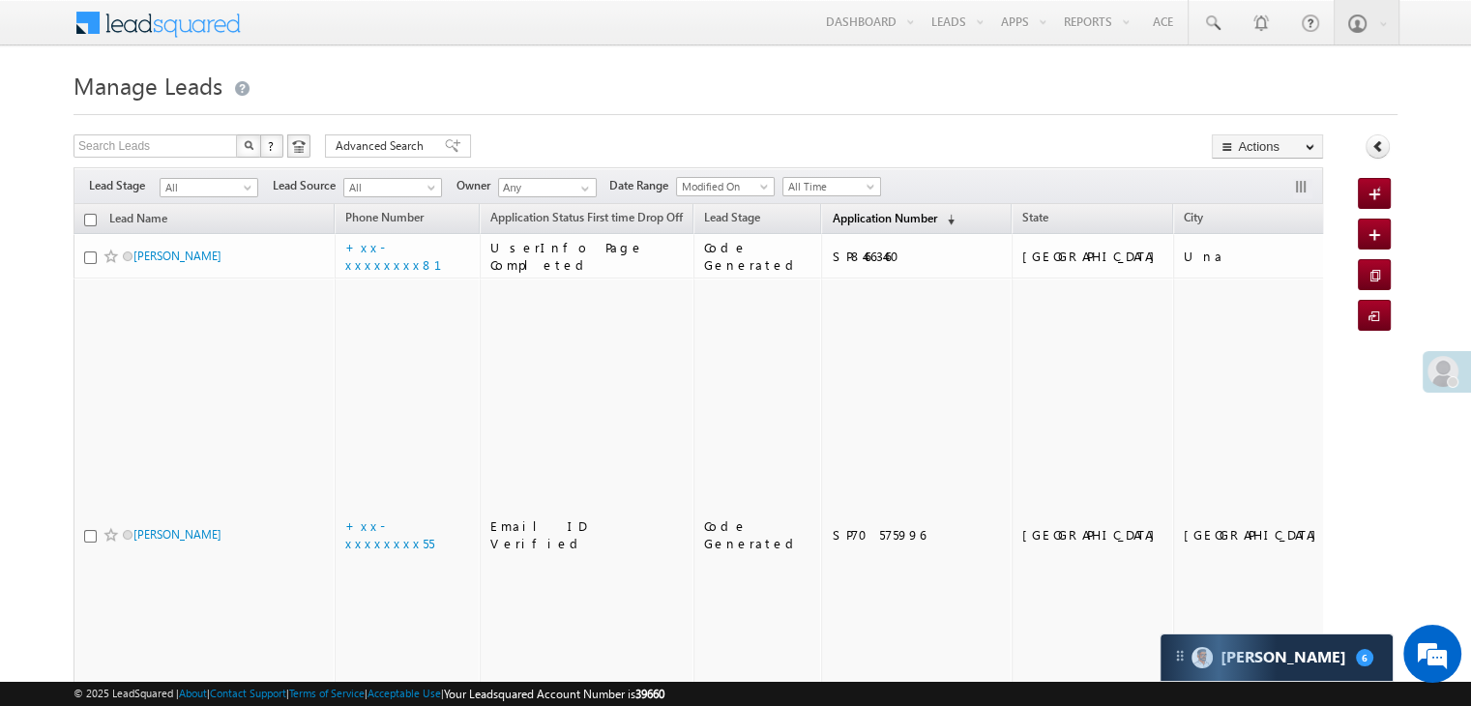
click at [856, 220] on span "Application Number" at bounding box center [884, 218] width 104 height 15
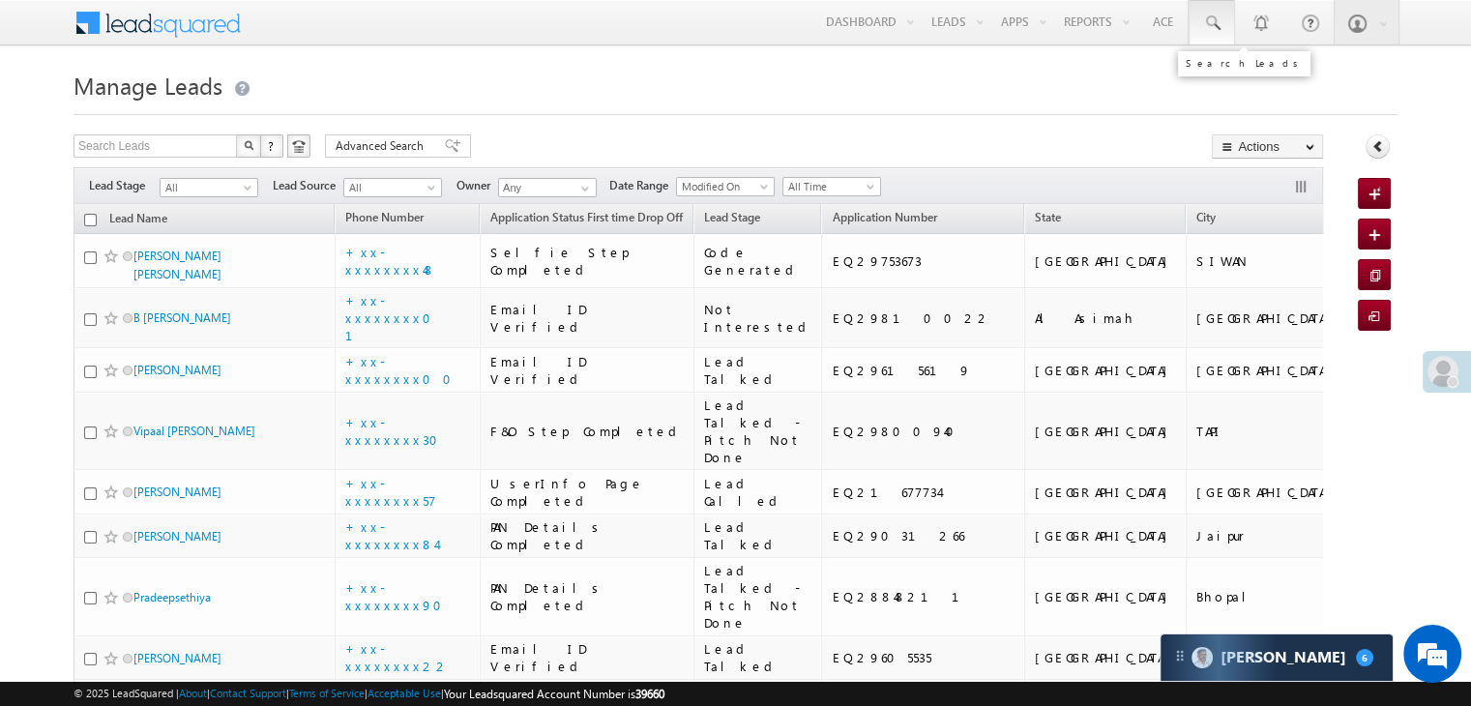
click at [1212, 24] on span at bounding box center [1211, 23] width 19 height 19
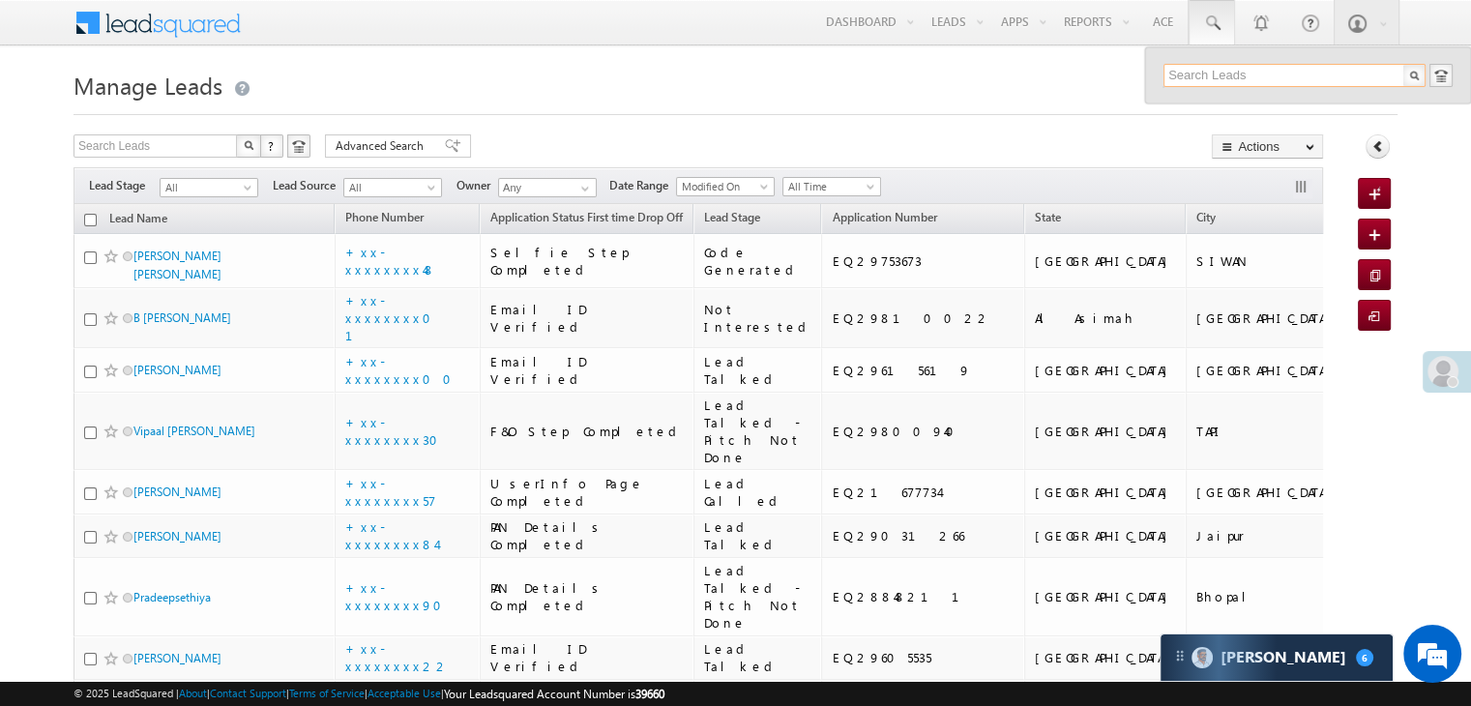
paste input "EQ29221339"
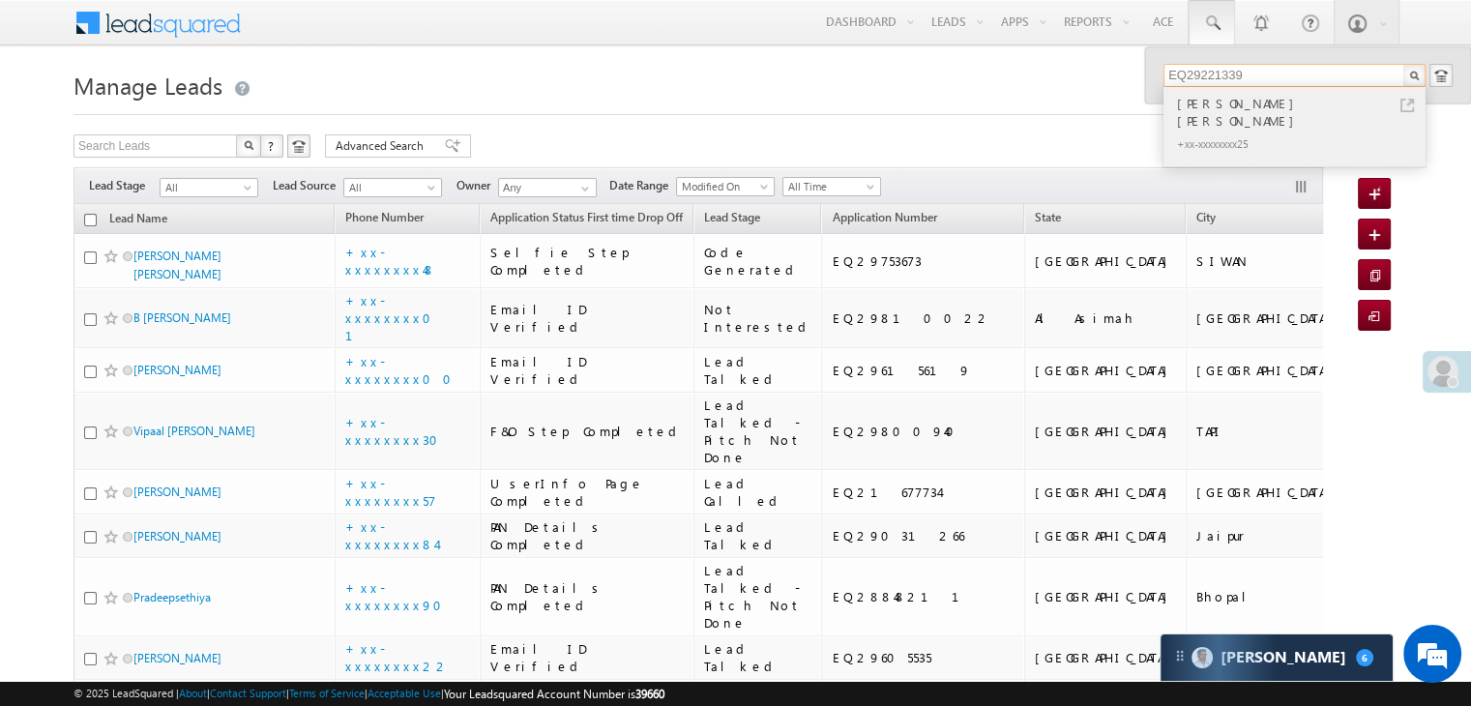
type input "EQ29221339"
click at [1209, 103] on div "[PERSON_NAME] [PERSON_NAME]" at bounding box center [1302, 112] width 259 height 39
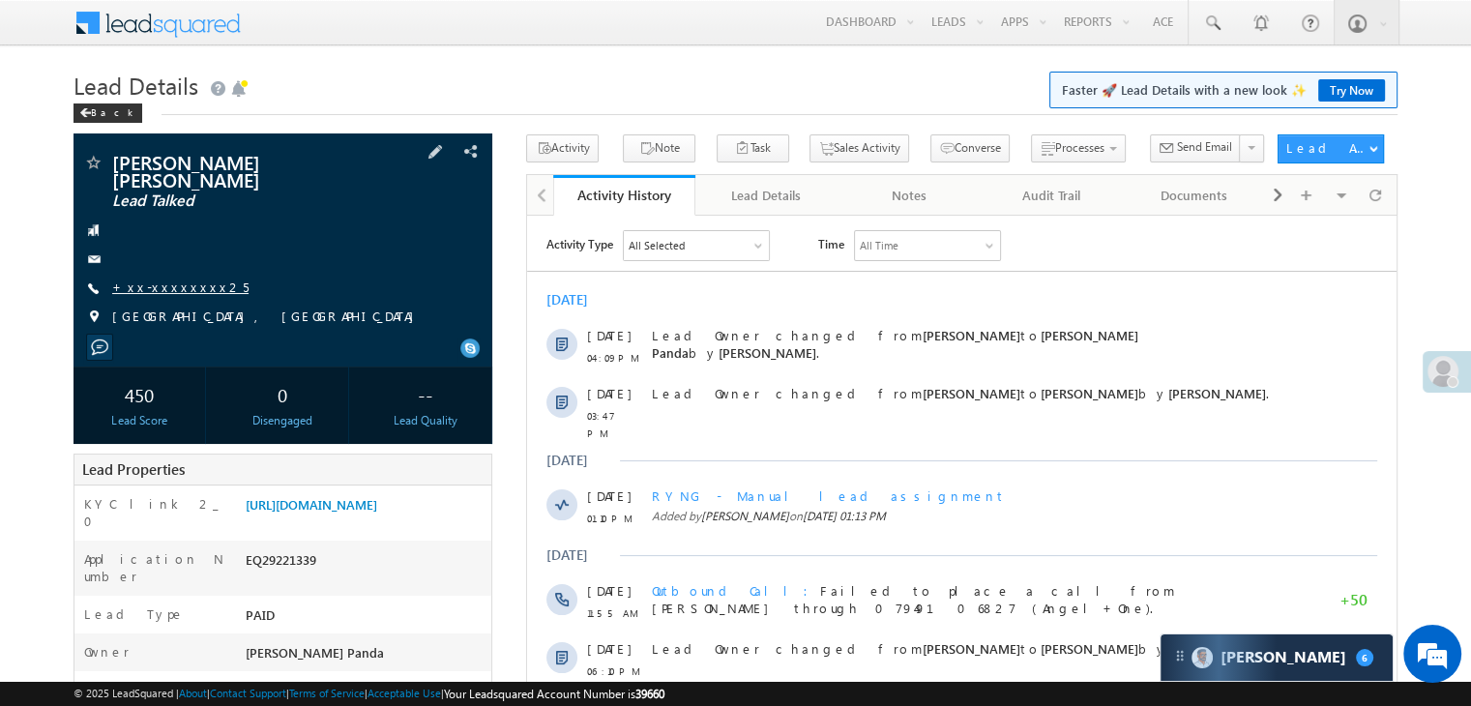
click at [152, 279] on link "+xx-xxxxxxxx25" at bounding box center [180, 287] width 136 height 16
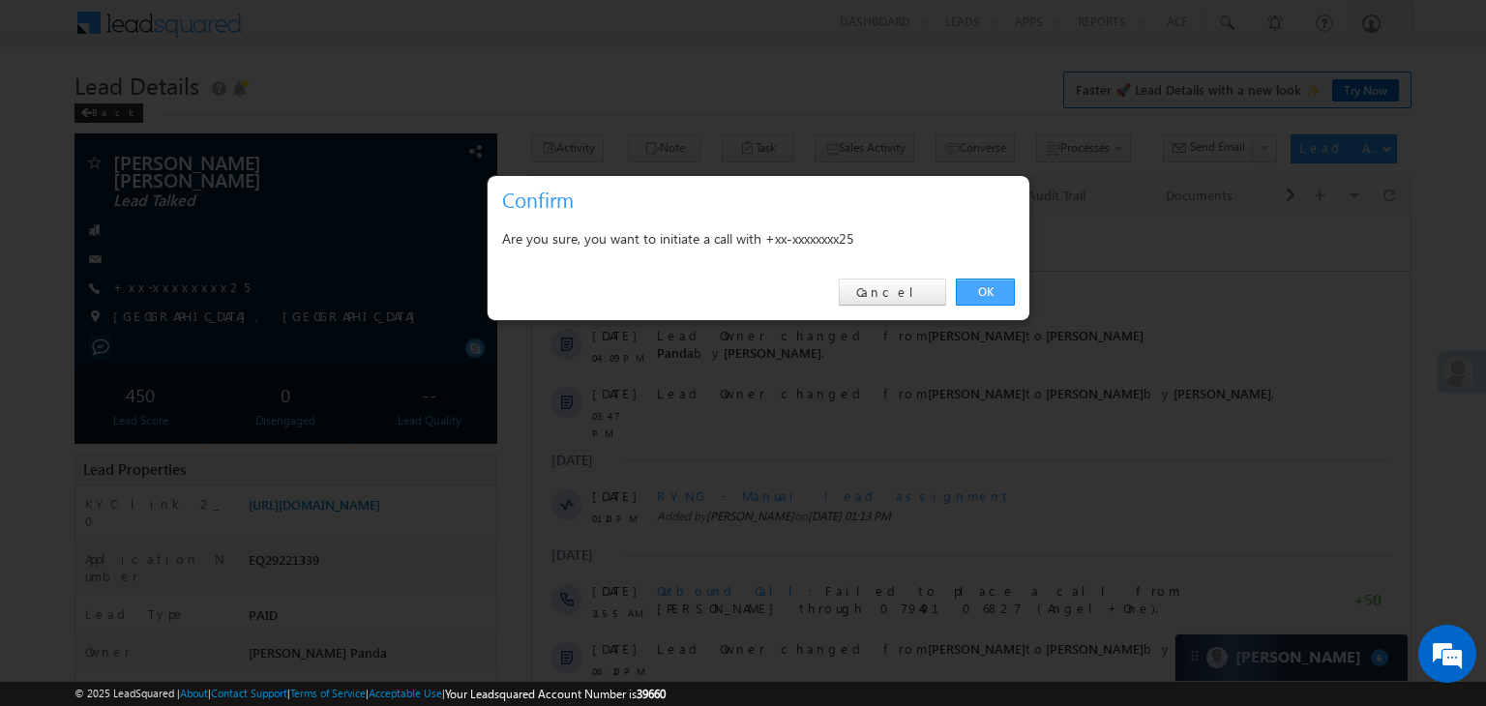
click at [986, 289] on link "OK" at bounding box center [985, 292] width 59 height 27
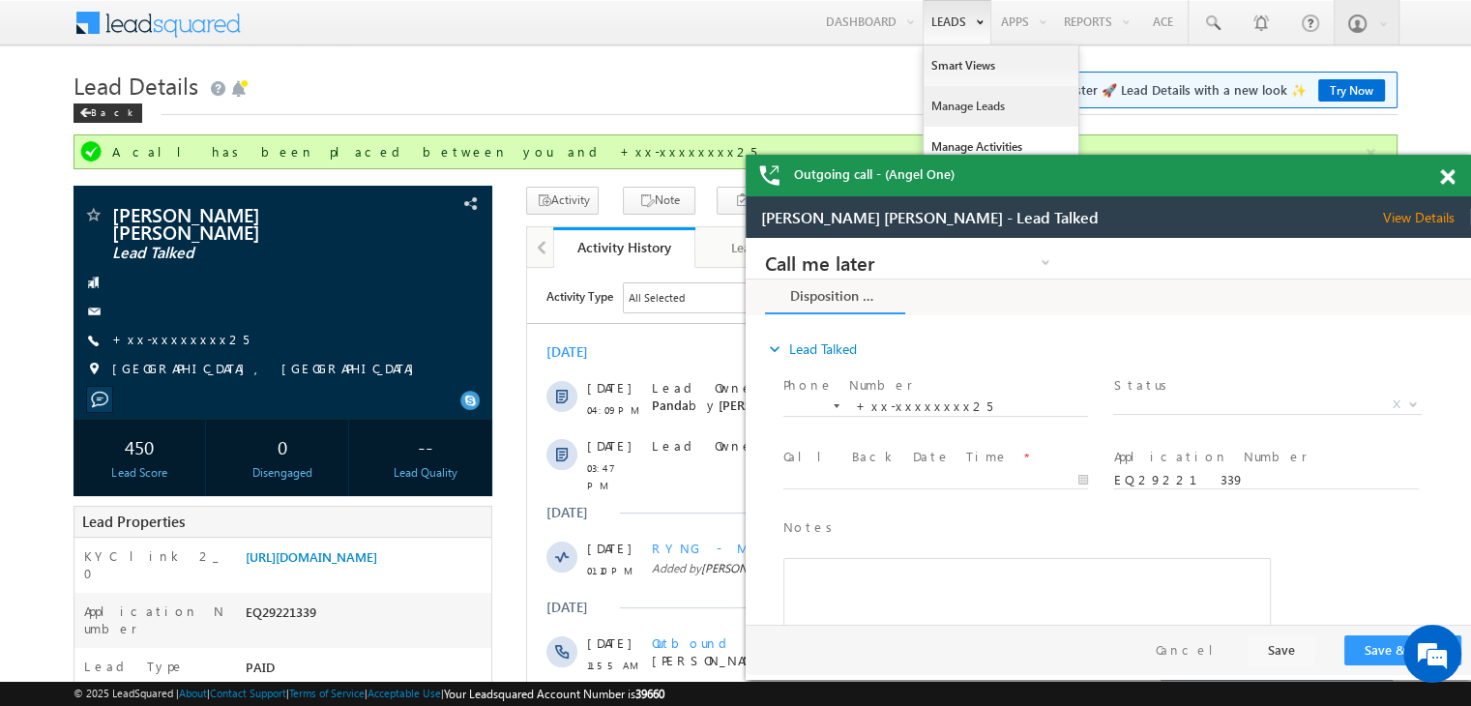
drag, startPoint x: 956, startPoint y: 102, endPoint x: 944, endPoint y: 96, distance: 13.0
click at [956, 102] on link "Manage Leads" at bounding box center [1001, 106] width 155 height 41
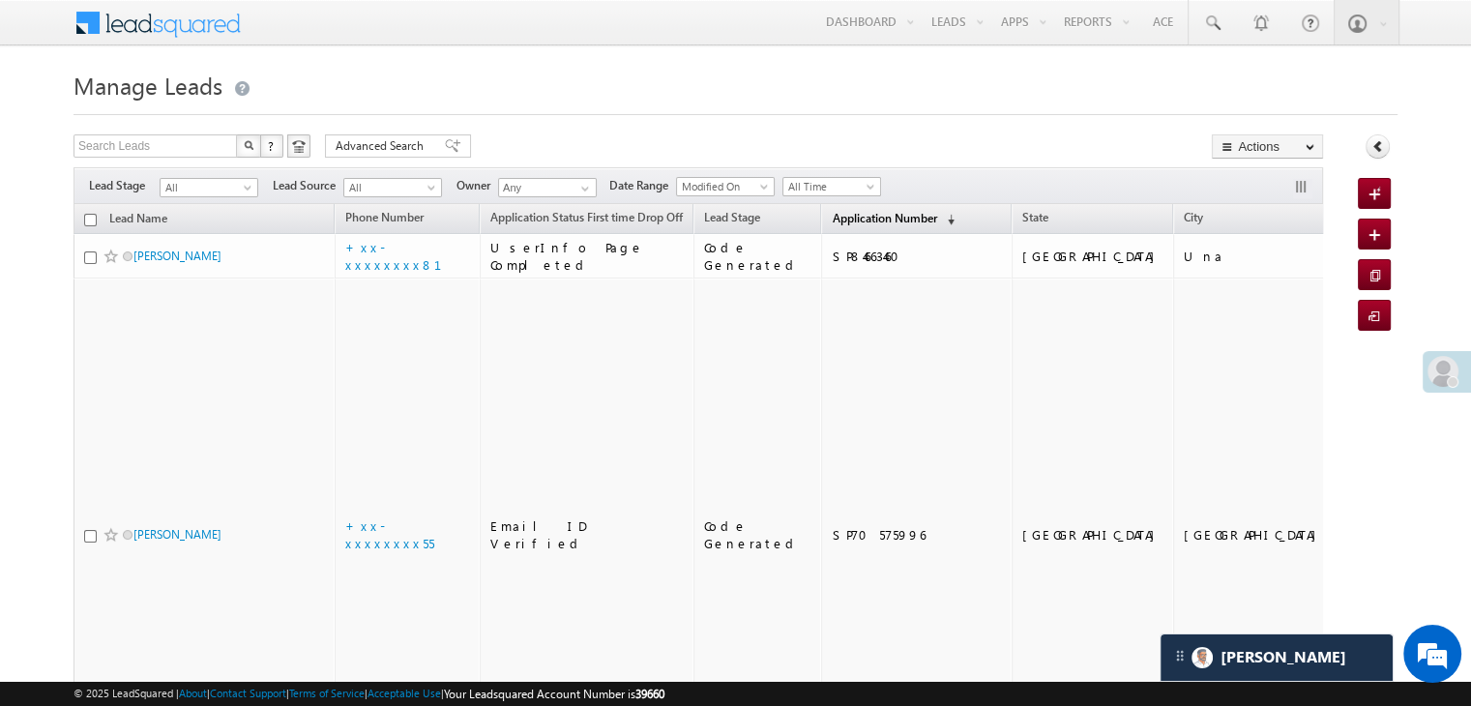
click at [838, 221] on span "Application Number" at bounding box center [884, 218] width 104 height 15
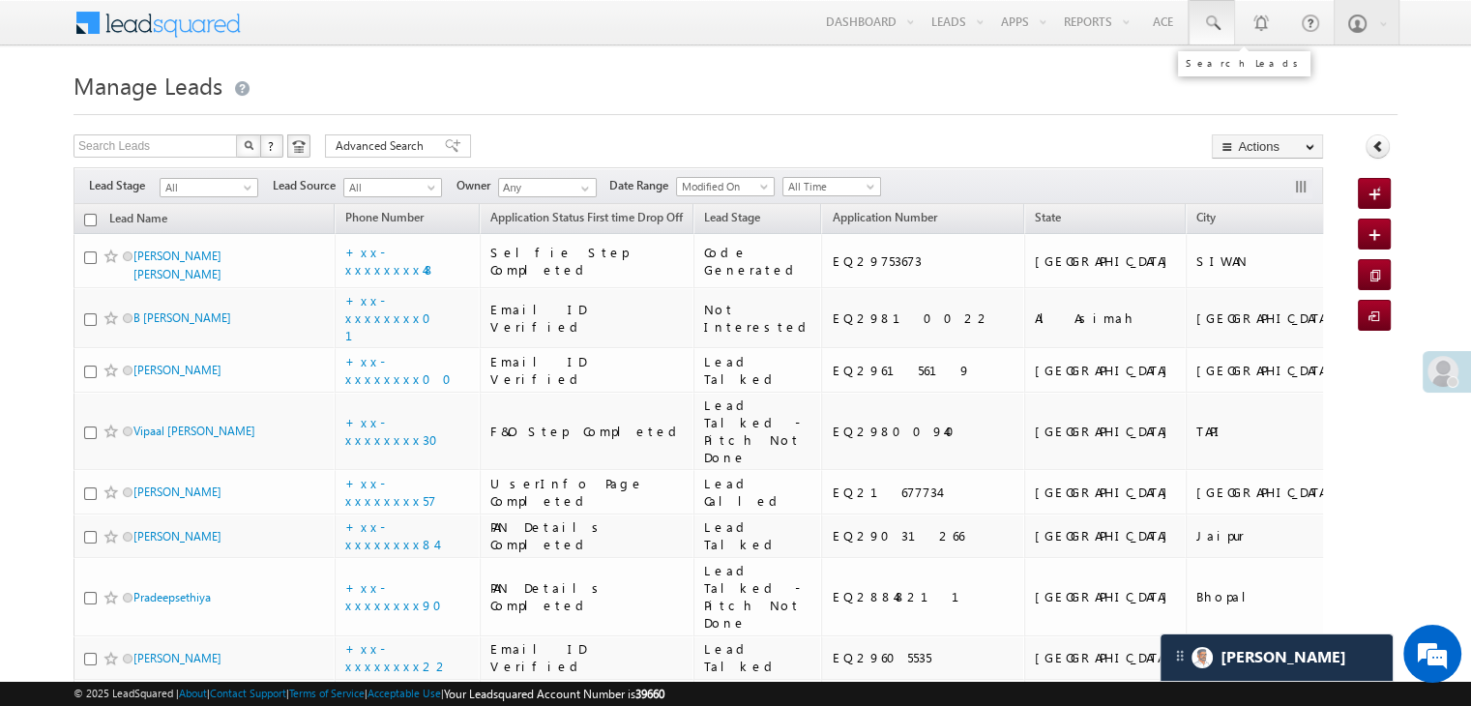
click at [1210, 25] on span at bounding box center [1211, 23] width 19 height 19
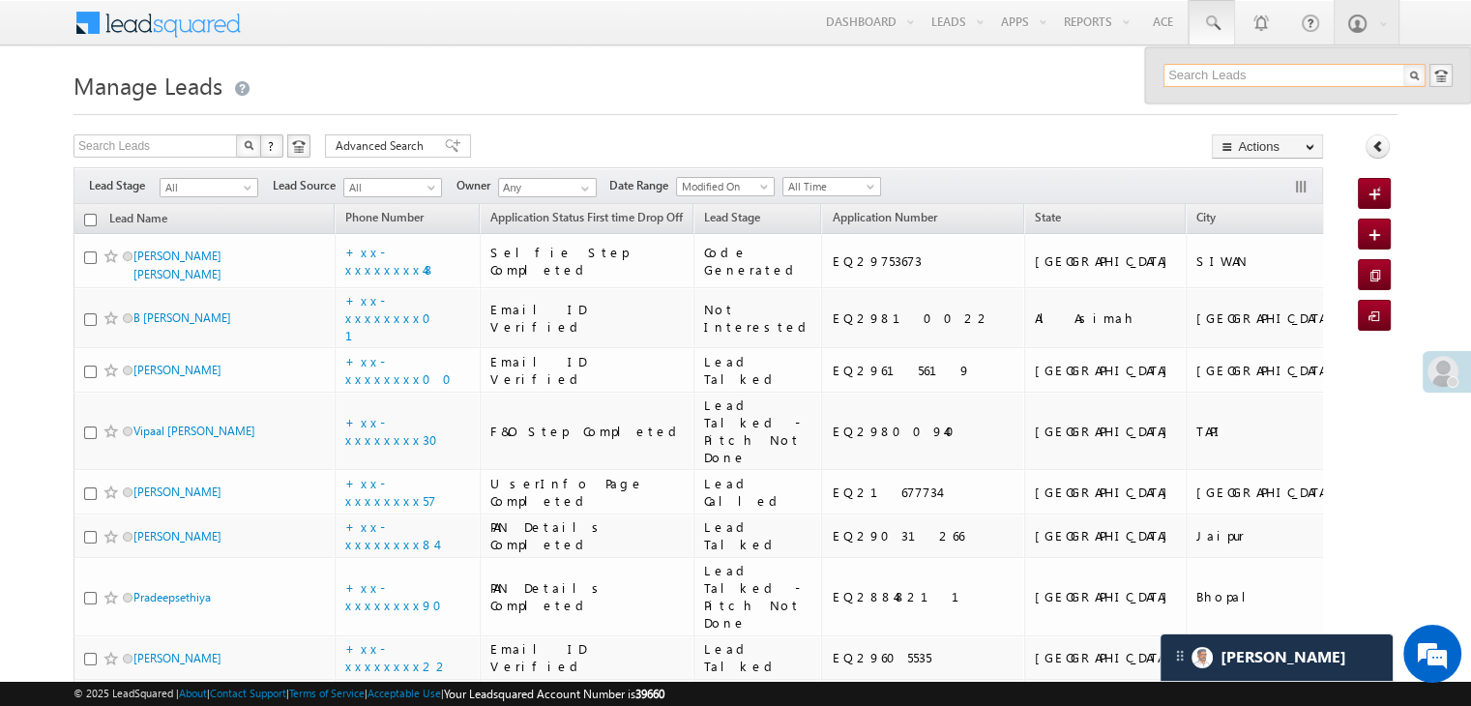
paste input "EQ29616136"
type input "EQ29616136"
click at [1184, 106] on div "Aarav" at bounding box center [1302, 103] width 259 height 21
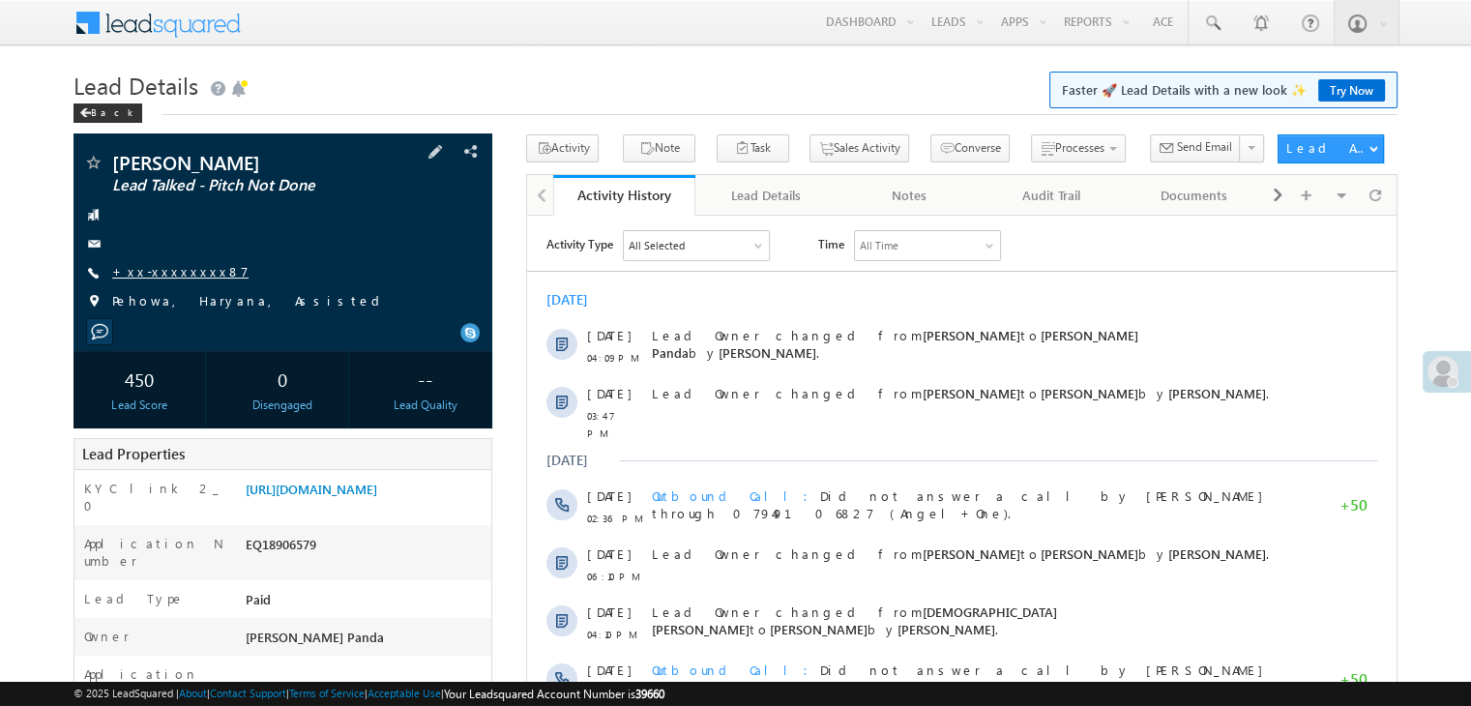
click at [160, 273] on link "+xx-xxxxxxxx87" at bounding box center [180, 271] width 136 height 16
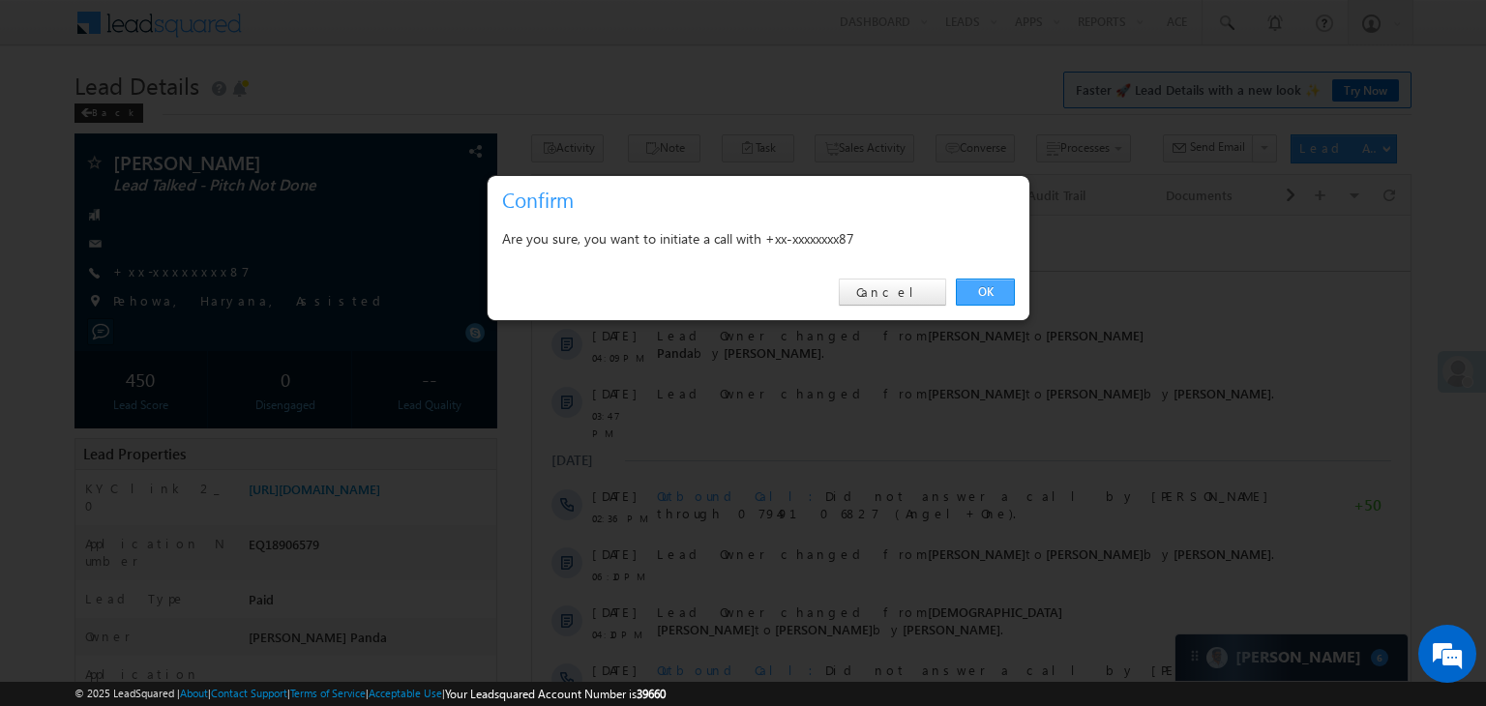
click at [976, 289] on link "OK" at bounding box center [985, 292] width 59 height 27
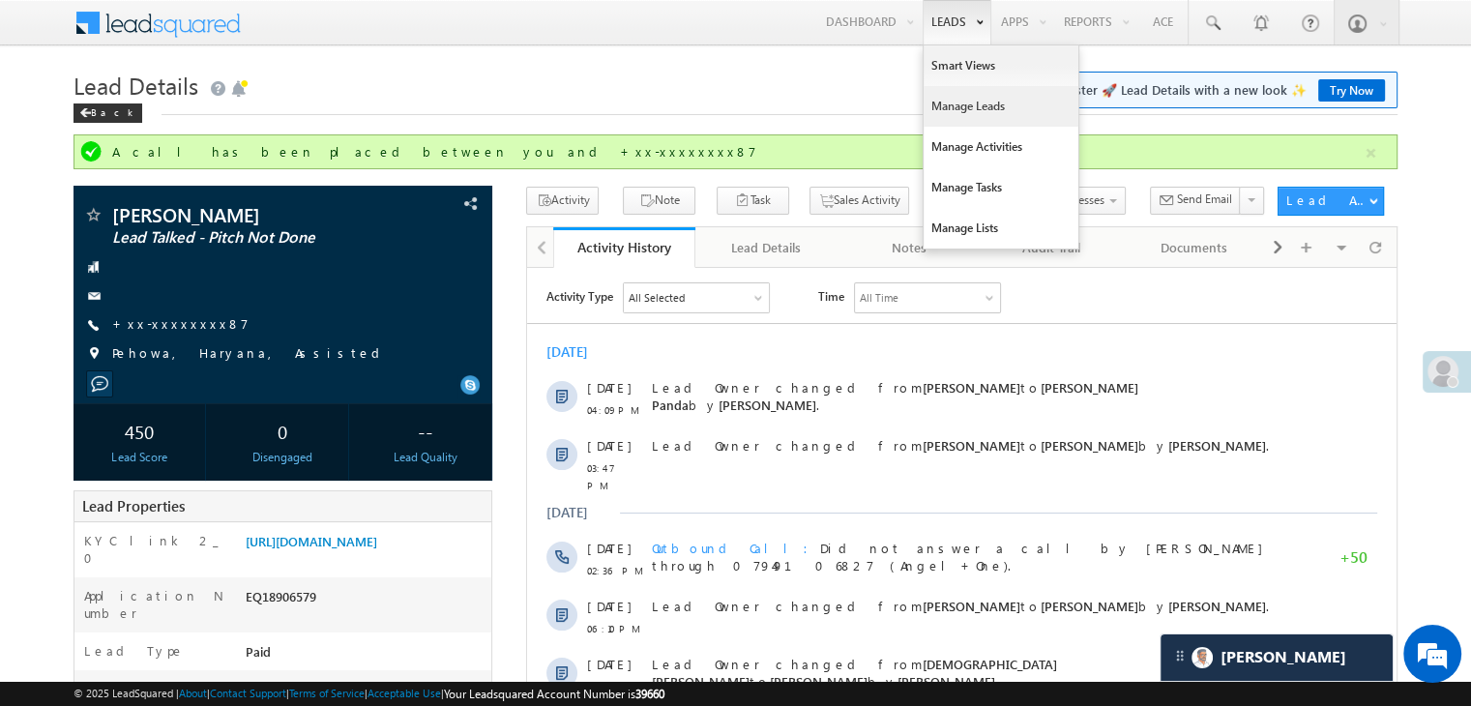
click at [957, 103] on link "Manage Leads" at bounding box center [1001, 106] width 155 height 41
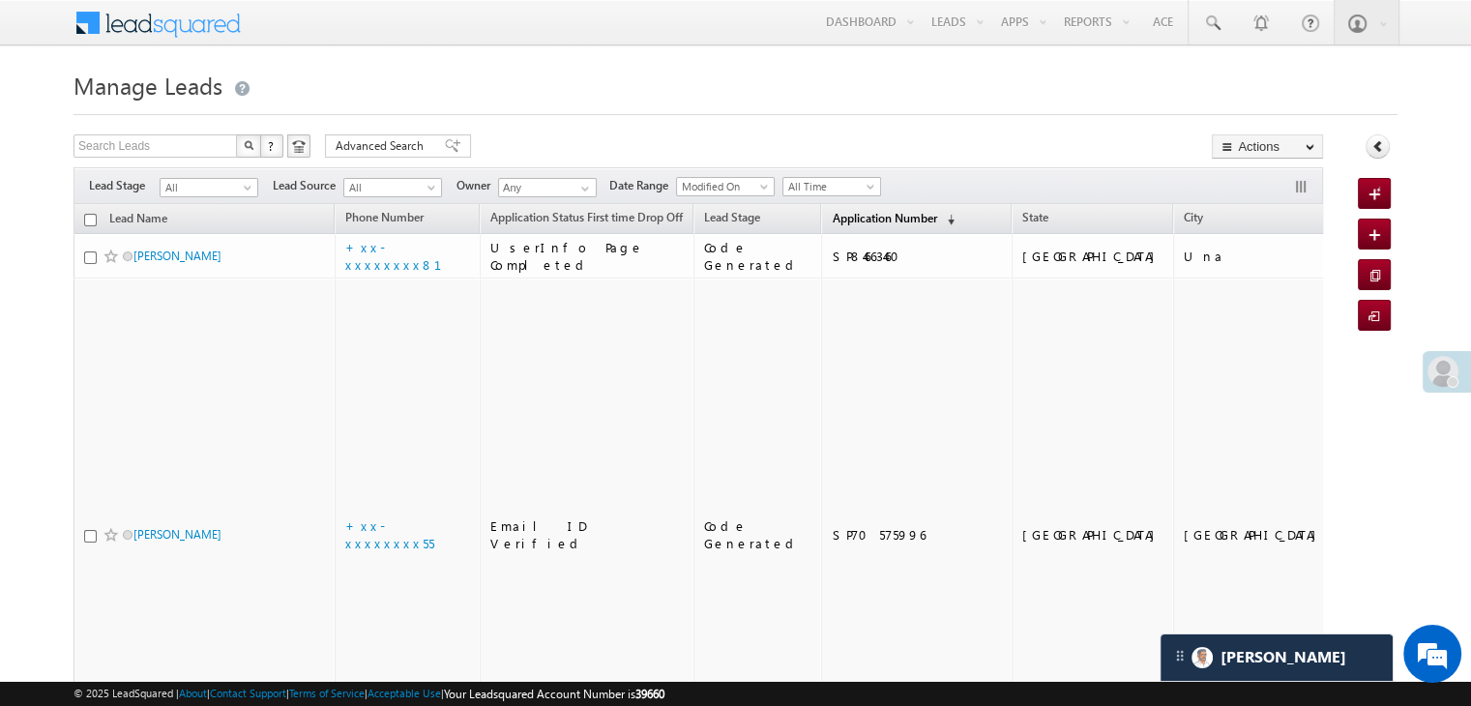
click at [854, 217] on span "Application Number" at bounding box center [884, 218] width 104 height 15
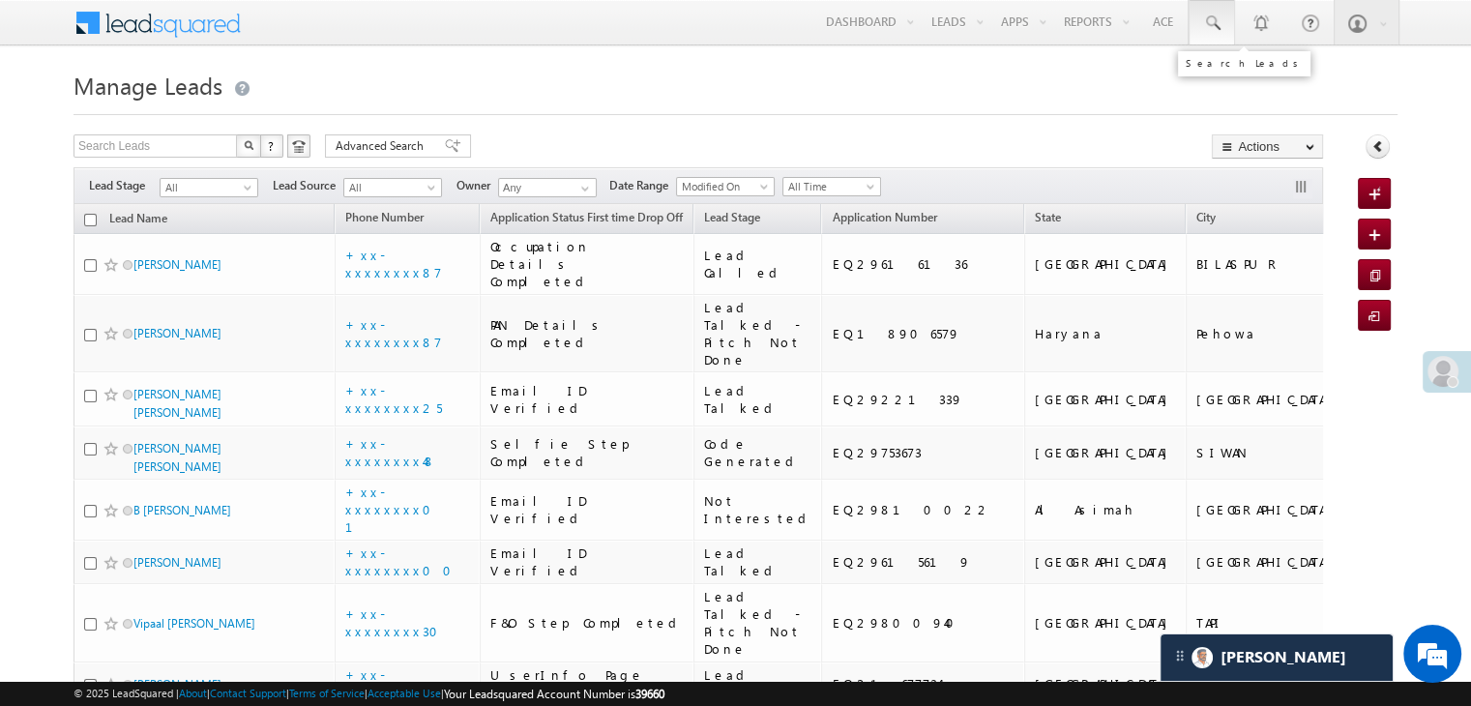
click at [1212, 20] on span at bounding box center [1211, 23] width 19 height 19
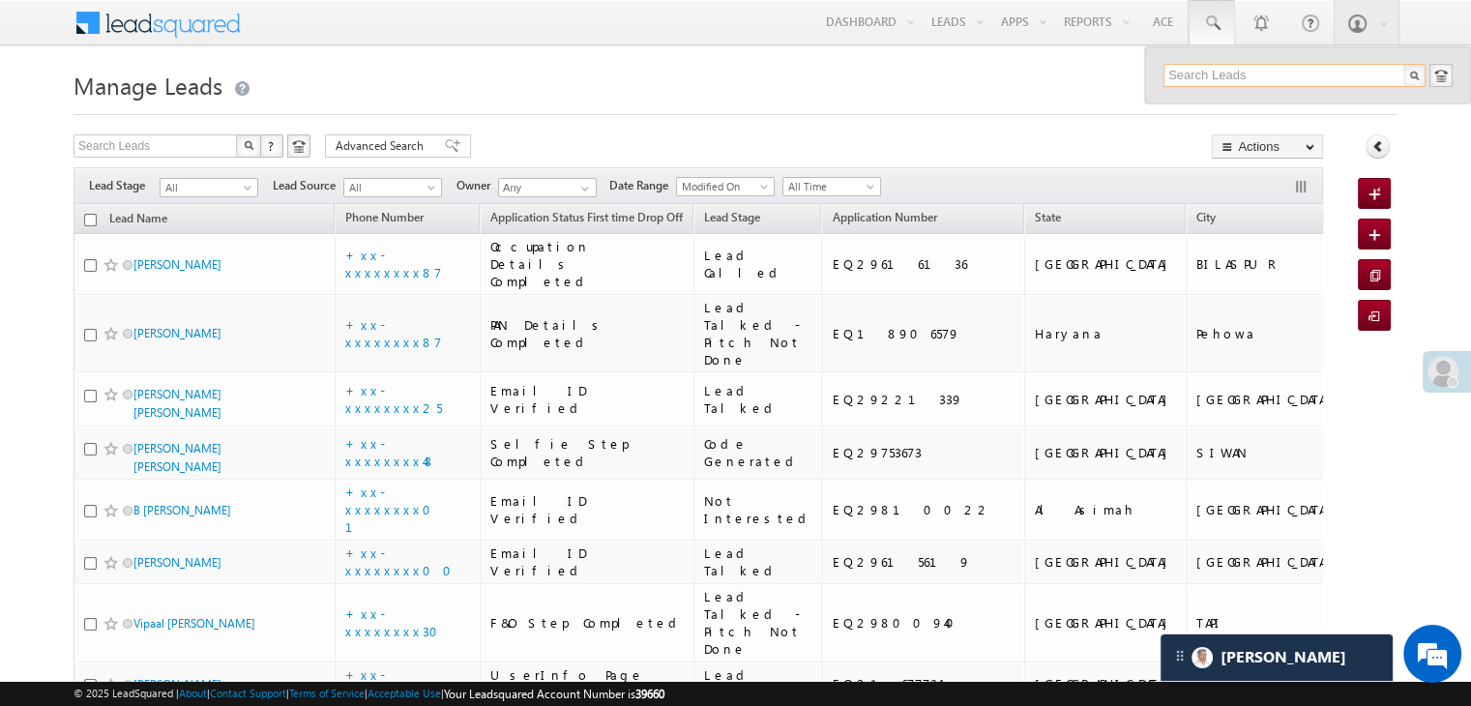
paste input "EQ29085181"
type input "EQ29085181"
click at [1188, 105] on div "[PERSON_NAME]" at bounding box center [1302, 103] width 259 height 21
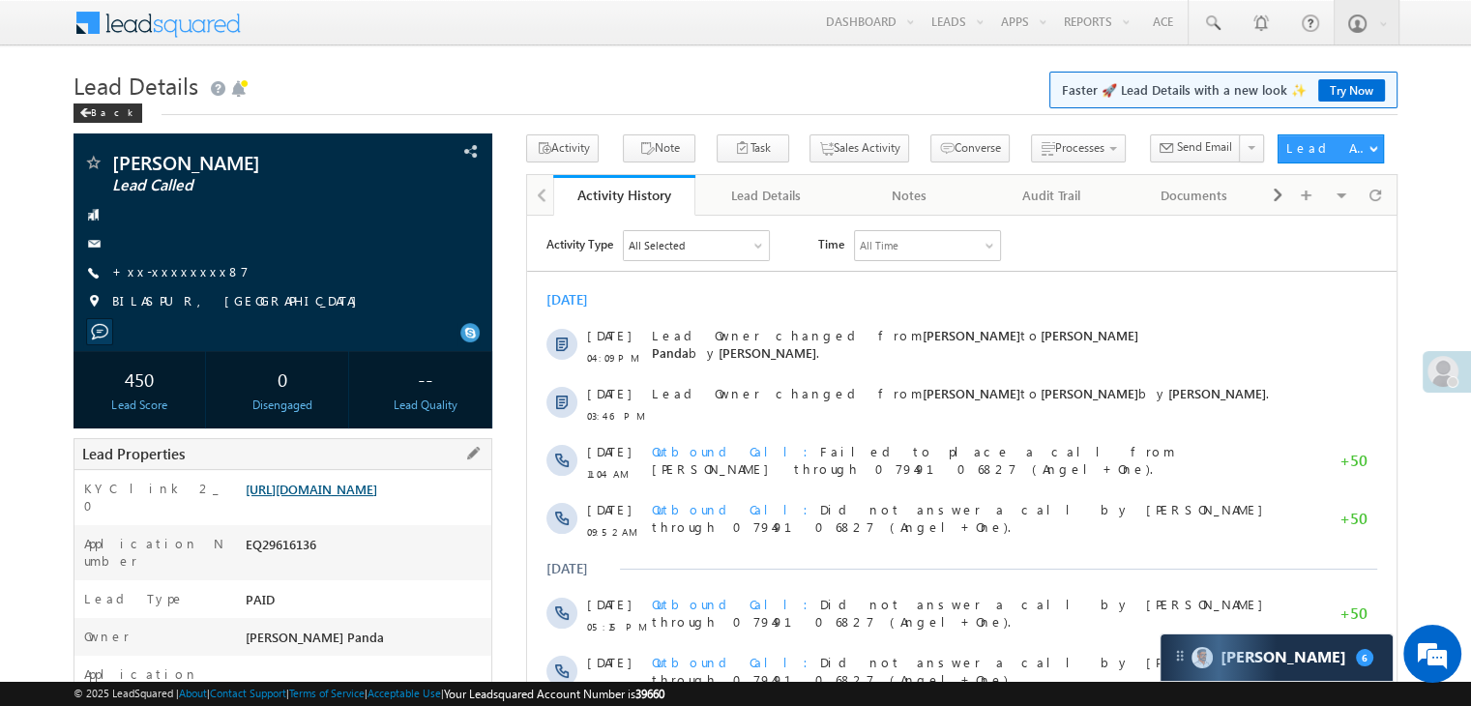
click at [377, 497] on link "[URL][DOMAIN_NAME]" at bounding box center [312, 489] width 132 height 16
click at [155, 276] on link "+xx-xxxxxxxx87" at bounding box center [180, 271] width 136 height 16
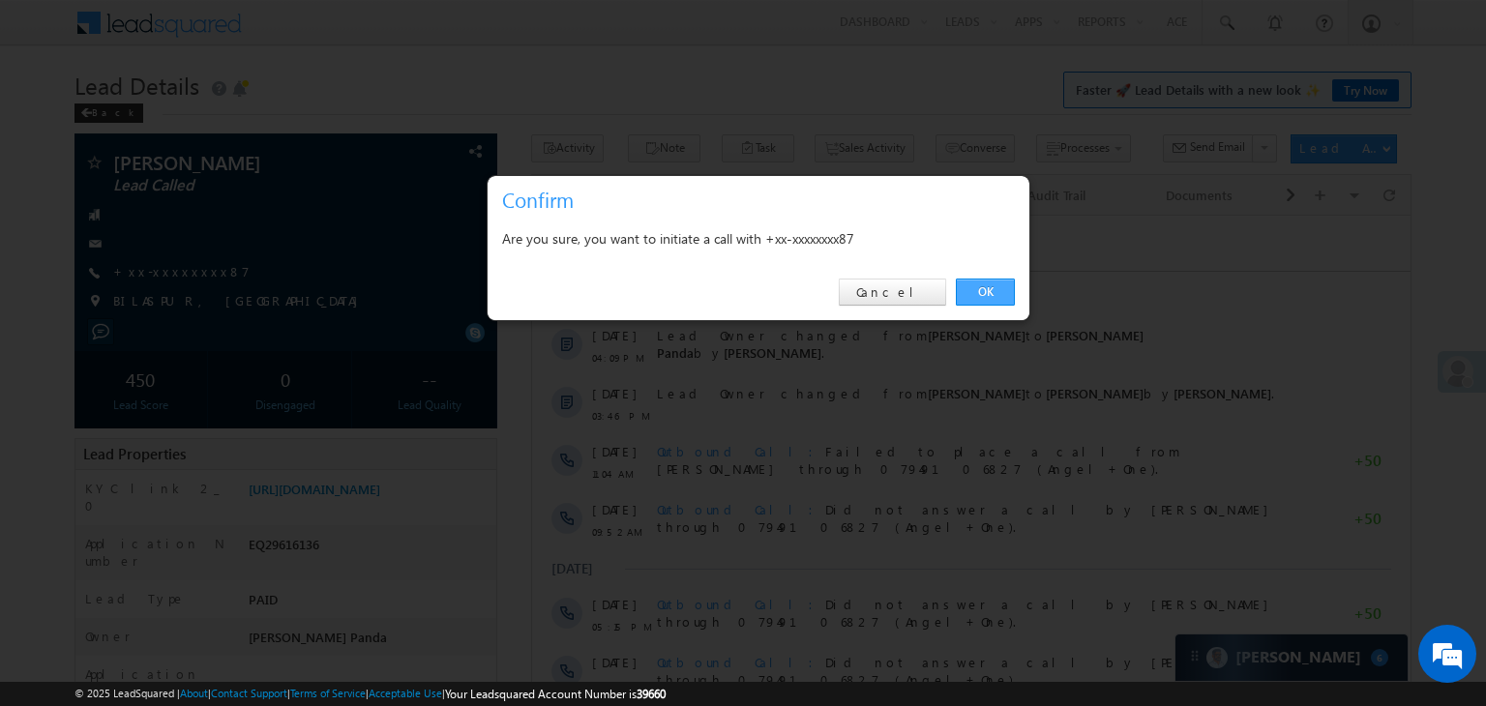
click at [981, 287] on link "OK" at bounding box center [985, 292] width 59 height 27
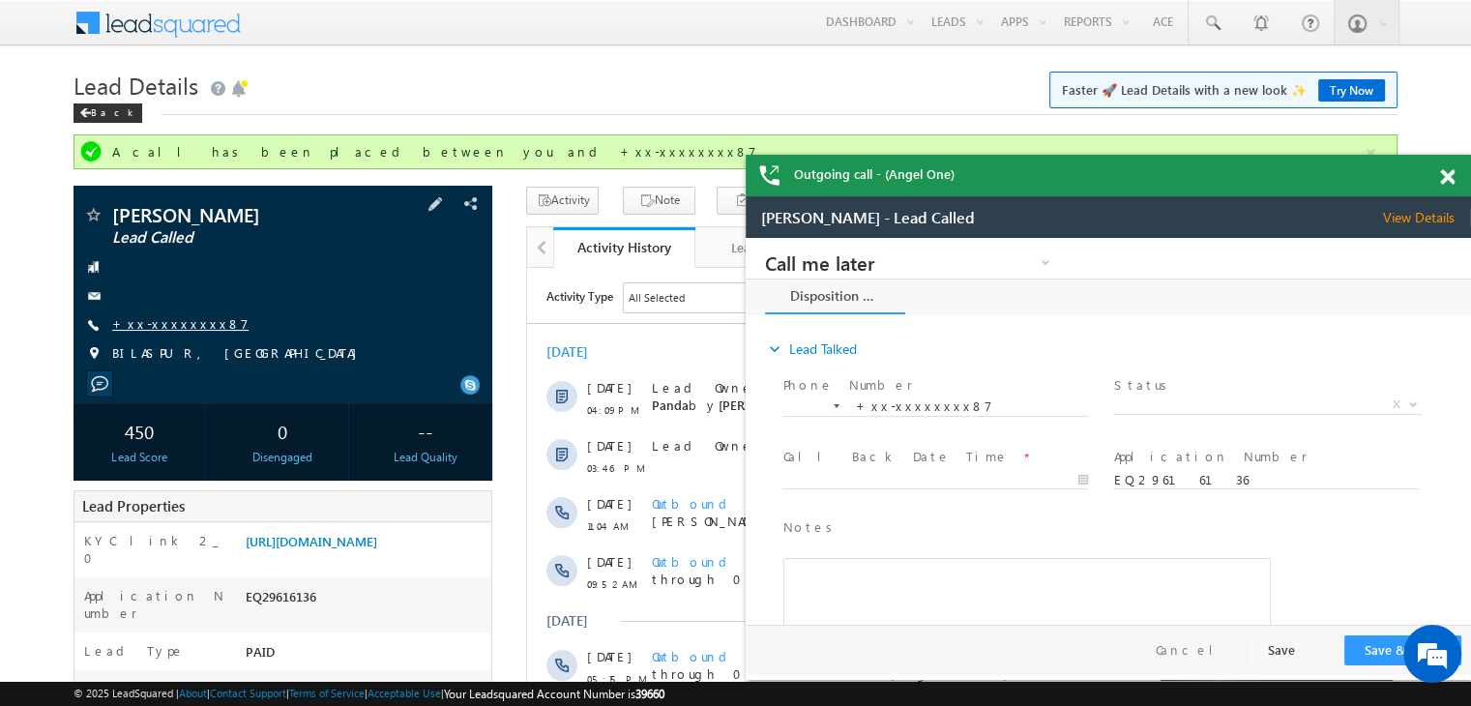
click at [155, 324] on link "+xx-xxxxxxxx87" at bounding box center [180, 323] width 136 height 16
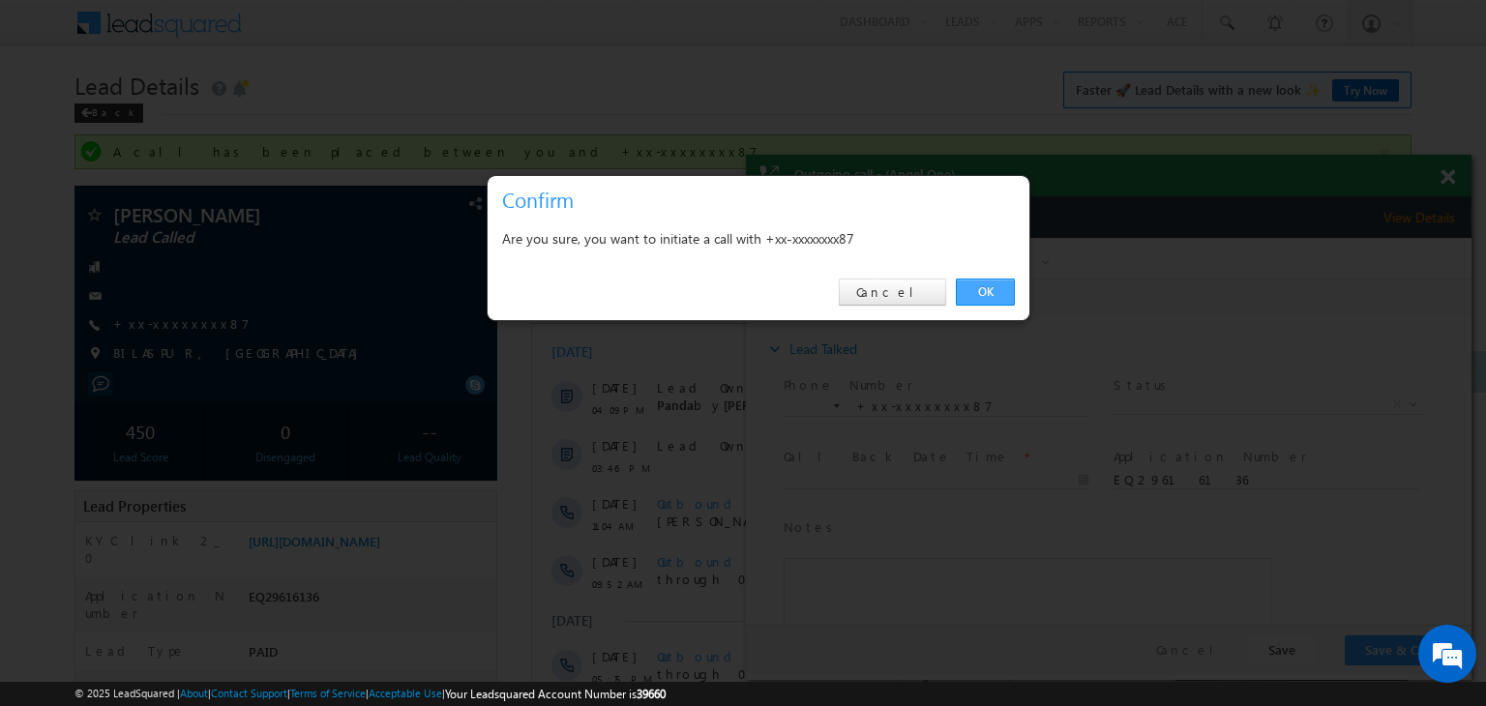
click at [980, 286] on link "OK" at bounding box center [985, 292] width 59 height 27
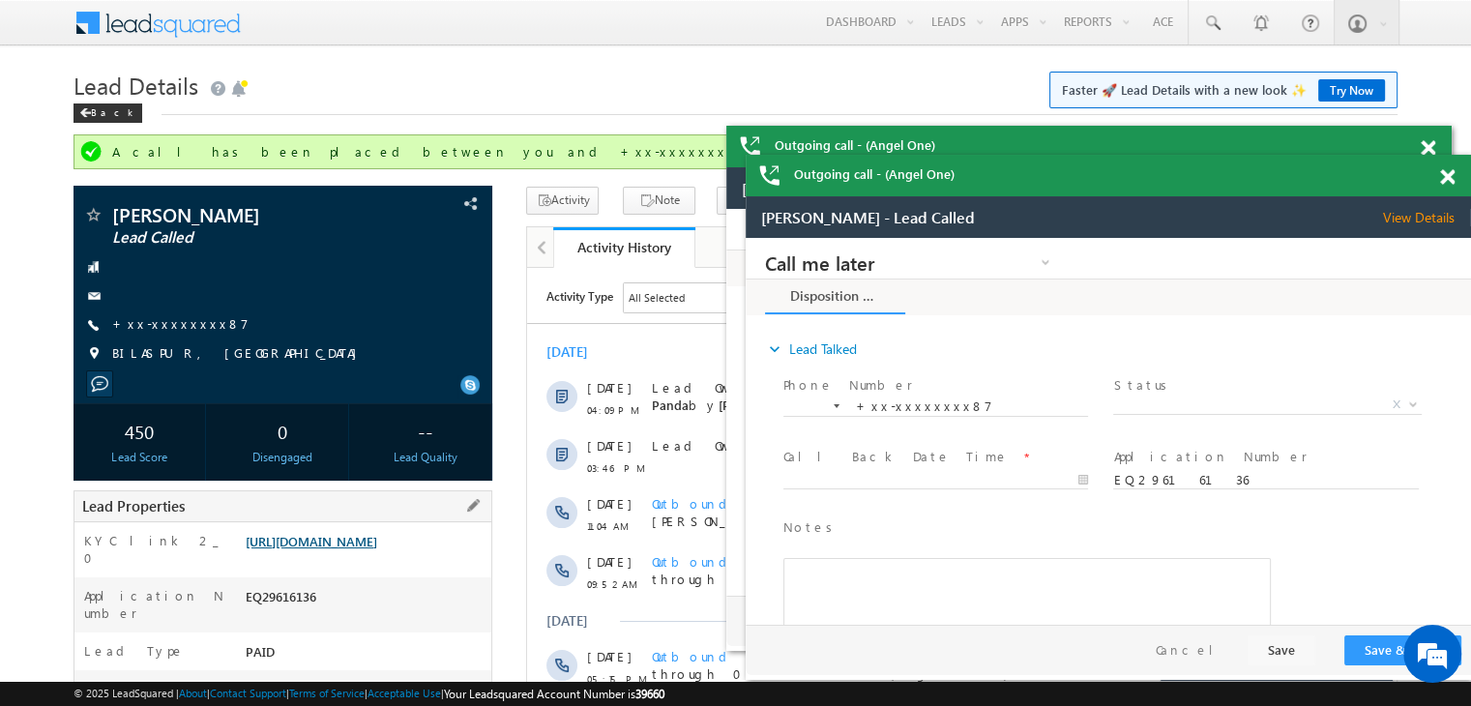
click at [363, 545] on link "[URL][DOMAIN_NAME]" at bounding box center [312, 541] width 132 height 16
click at [1447, 170] on span at bounding box center [1447, 177] width 15 height 16
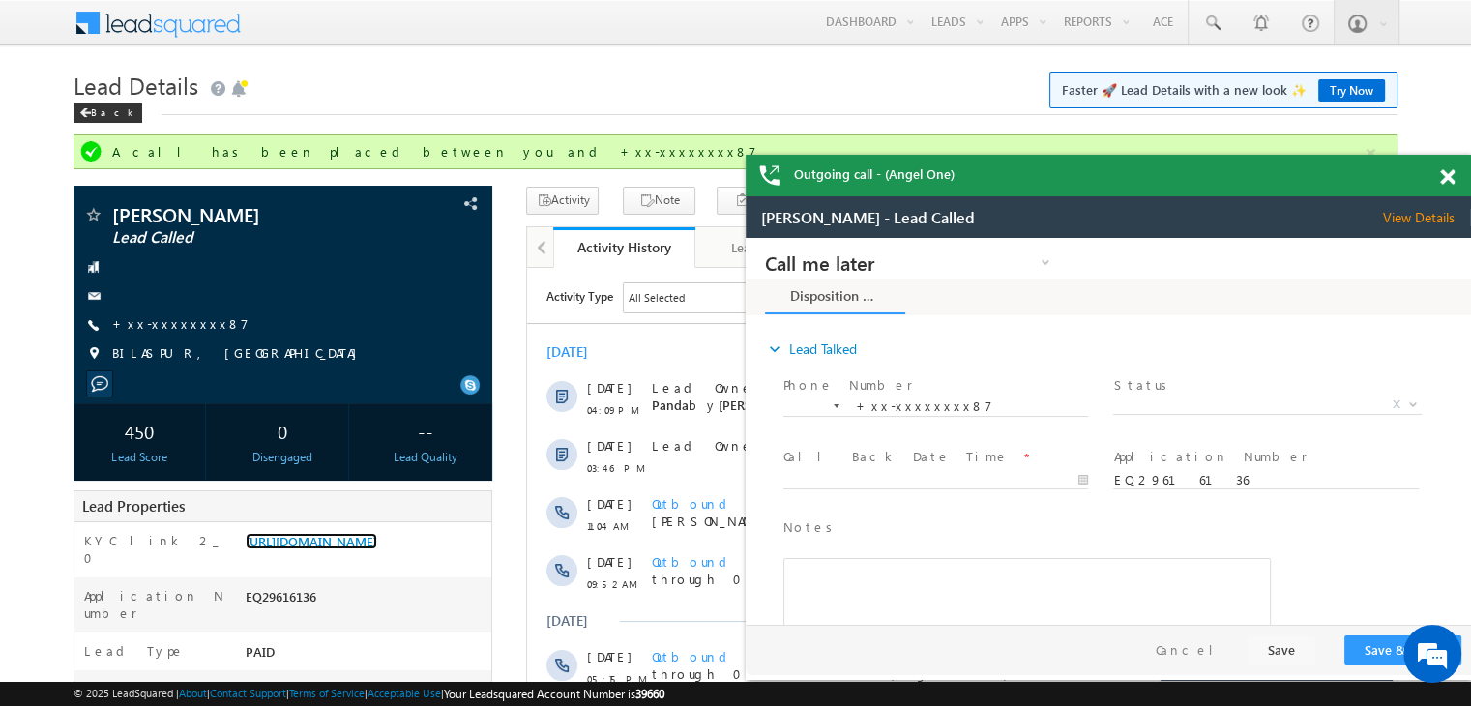
click at [1447, 170] on span at bounding box center [1447, 177] width 15 height 16
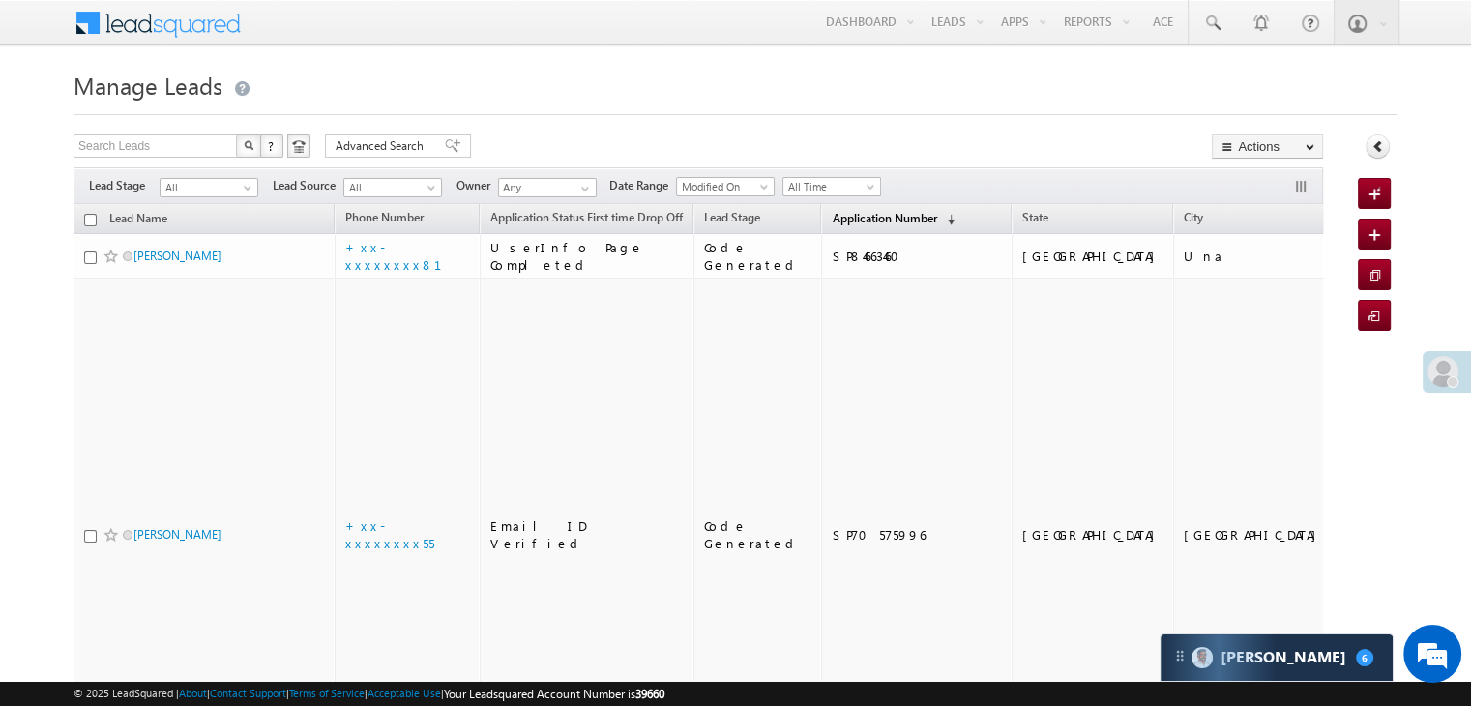
click at [834, 216] on span "Application Number" at bounding box center [884, 218] width 104 height 15
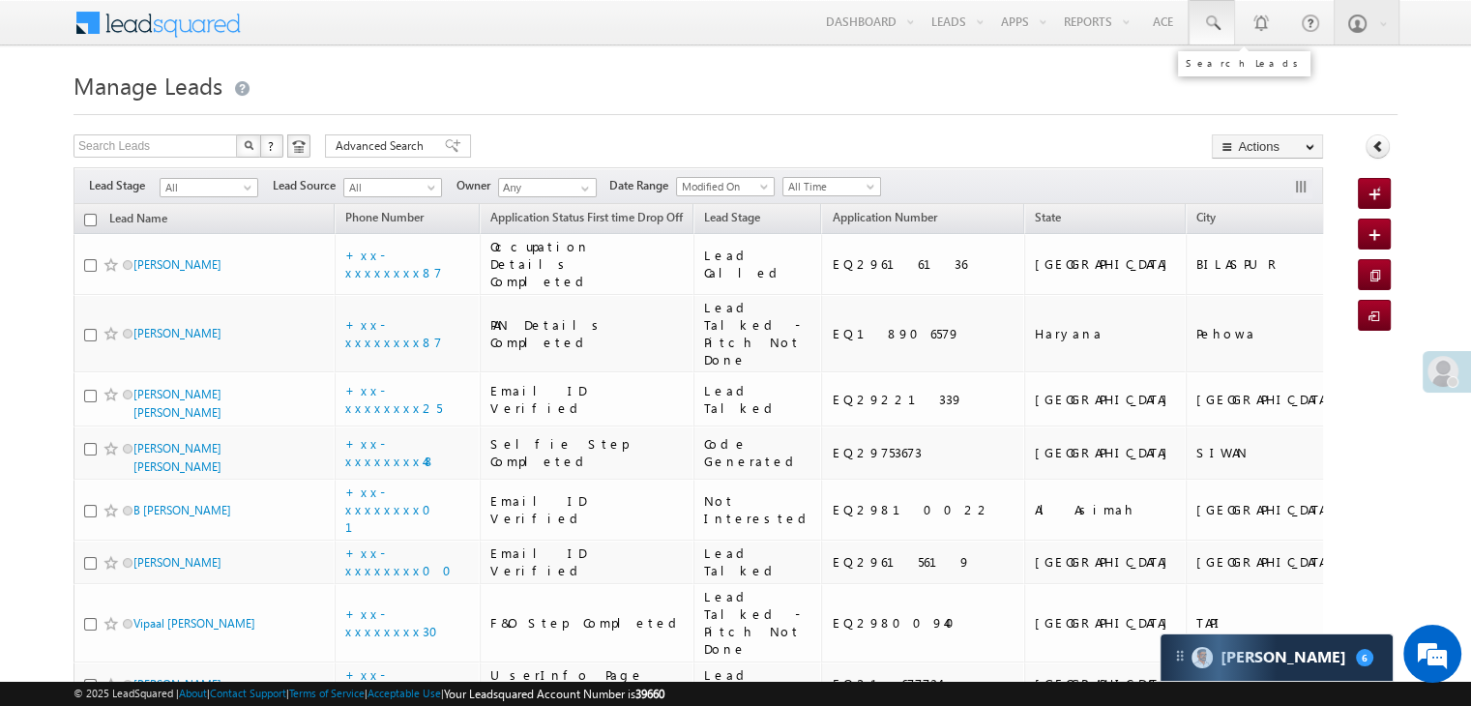
click at [1207, 20] on span at bounding box center [1211, 23] width 19 height 19
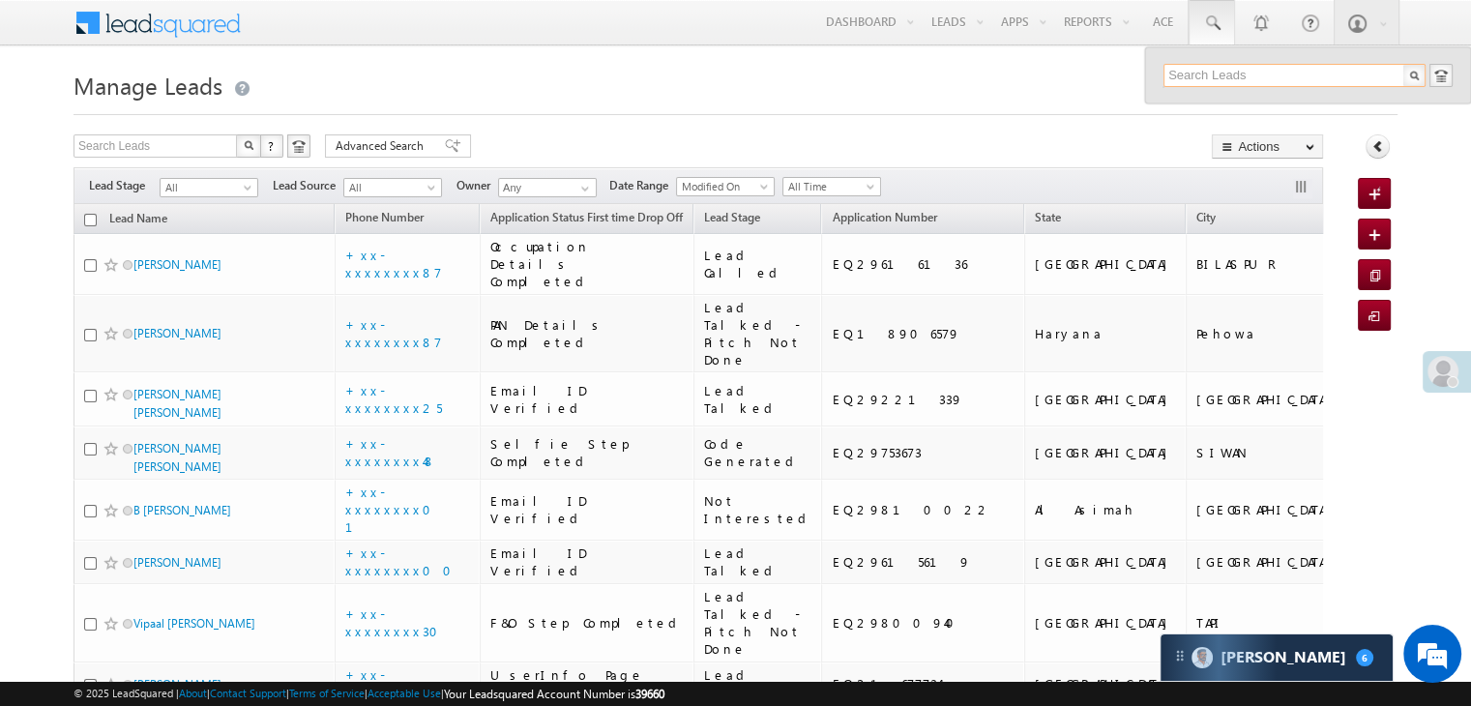
paste input "EQ29543535"
type input "EQ29543535"
click at [1190, 100] on div "Ravi shankar" at bounding box center [1302, 103] width 259 height 21
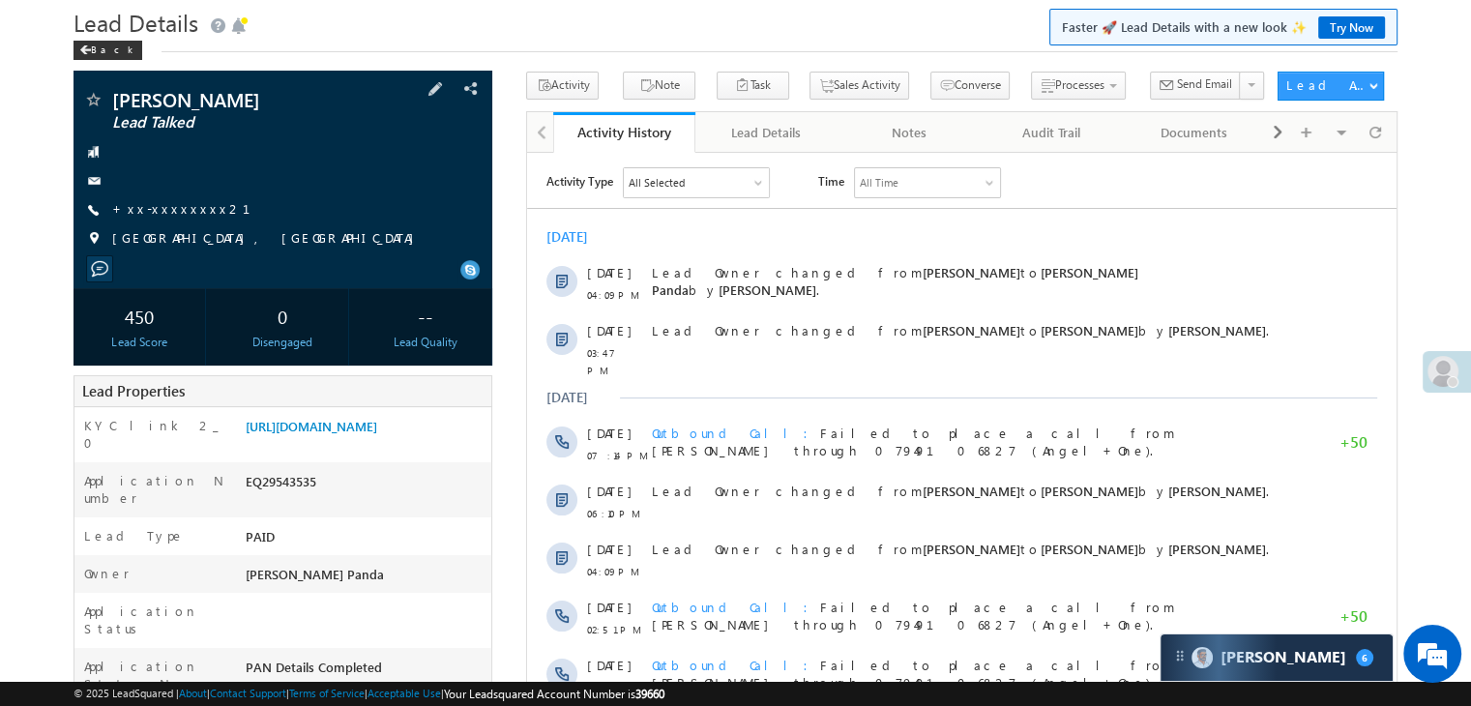
scroll to position [97, 0]
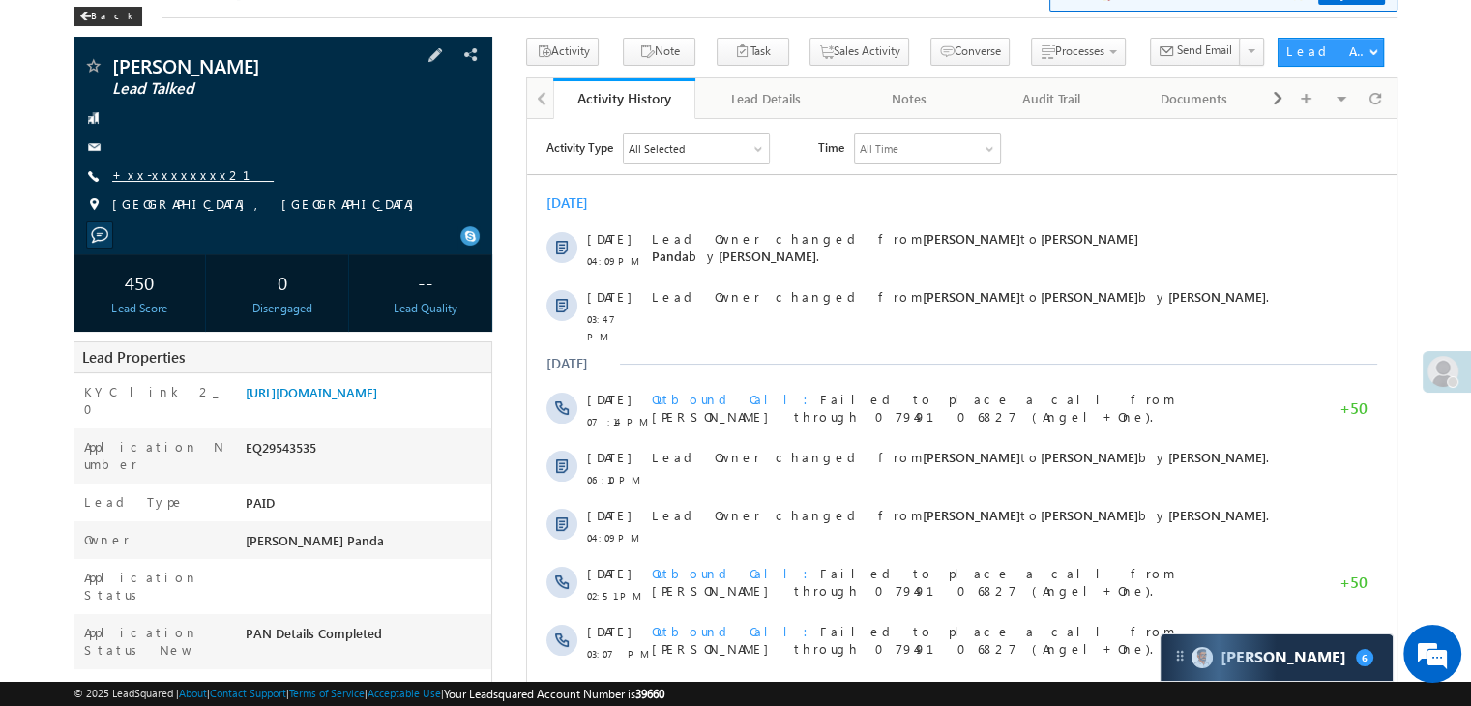
click at [165, 183] on link "+xx-xxxxxxxx21" at bounding box center [193, 174] width 162 height 16
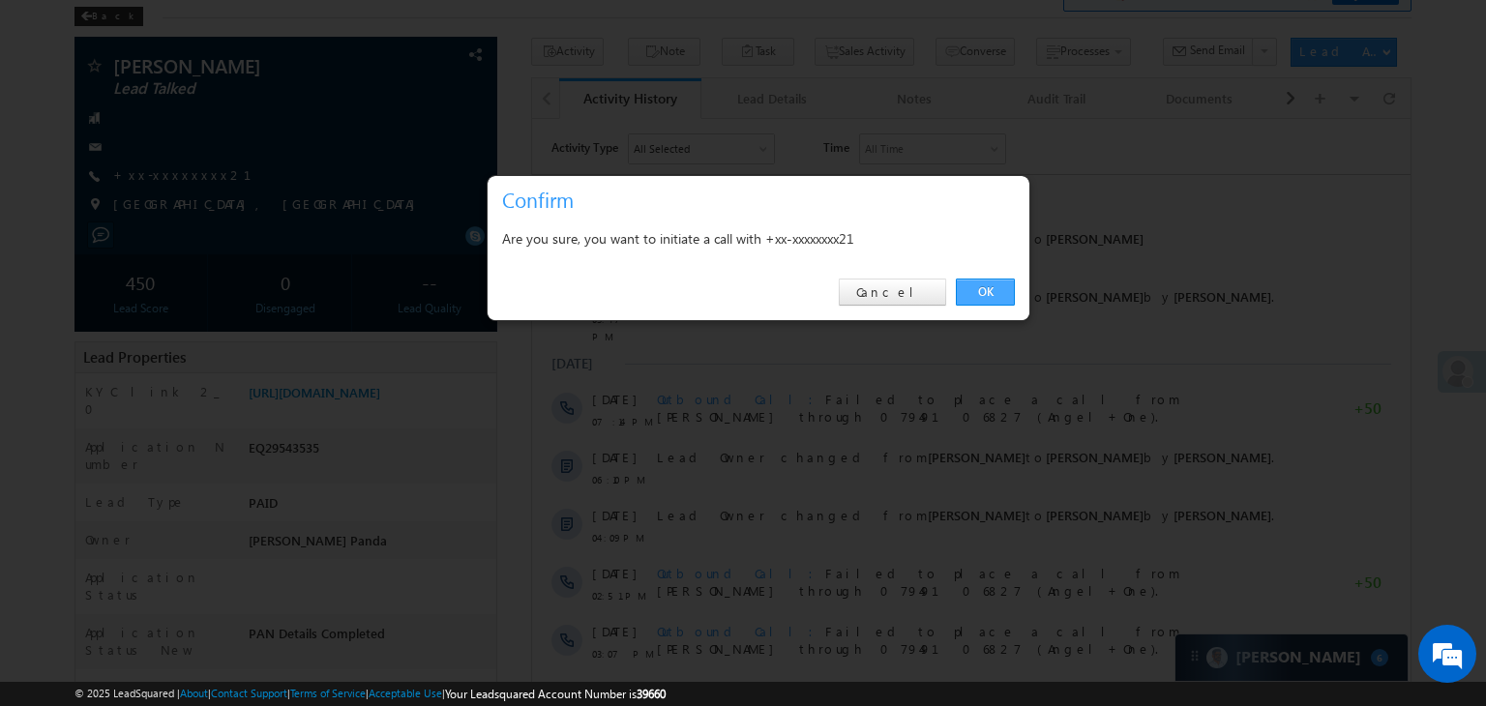
click at [979, 287] on link "OK" at bounding box center [985, 292] width 59 height 27
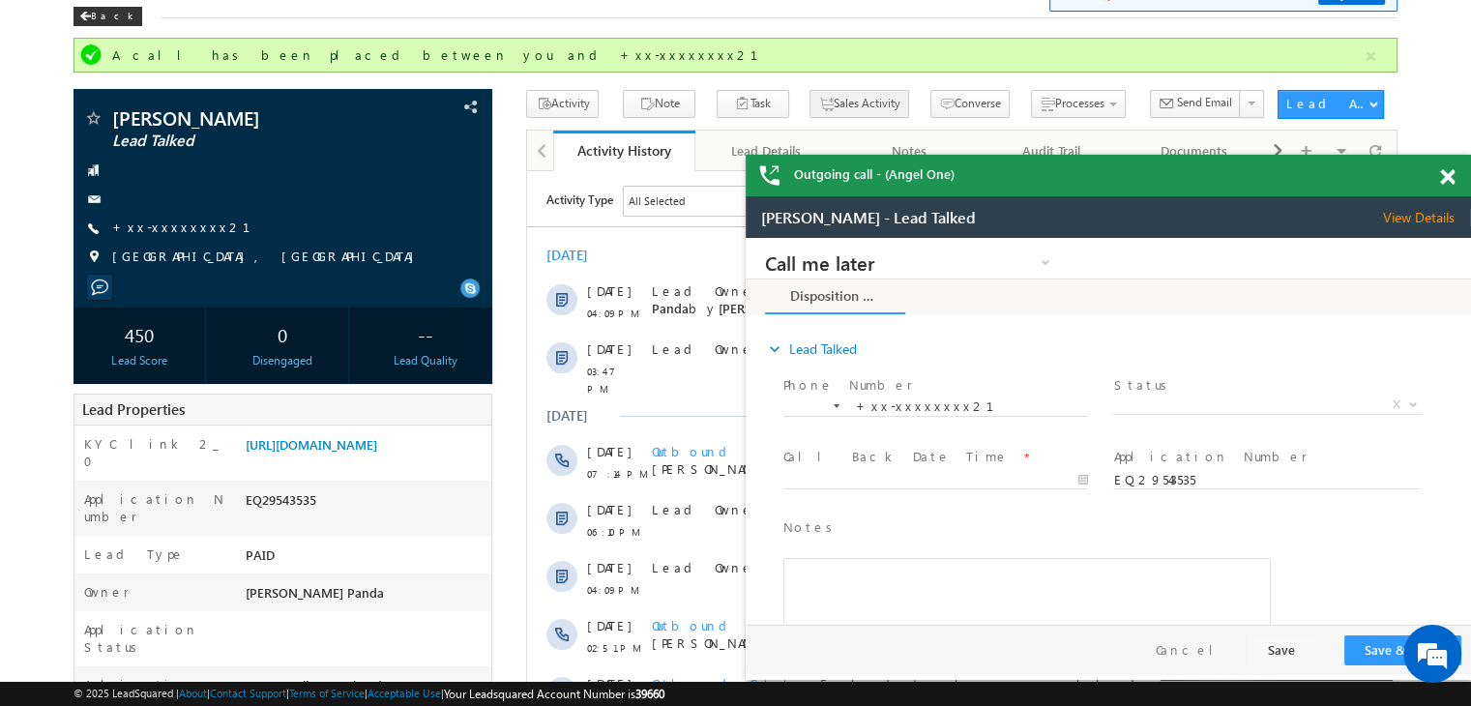
scroll to position [0, 0]
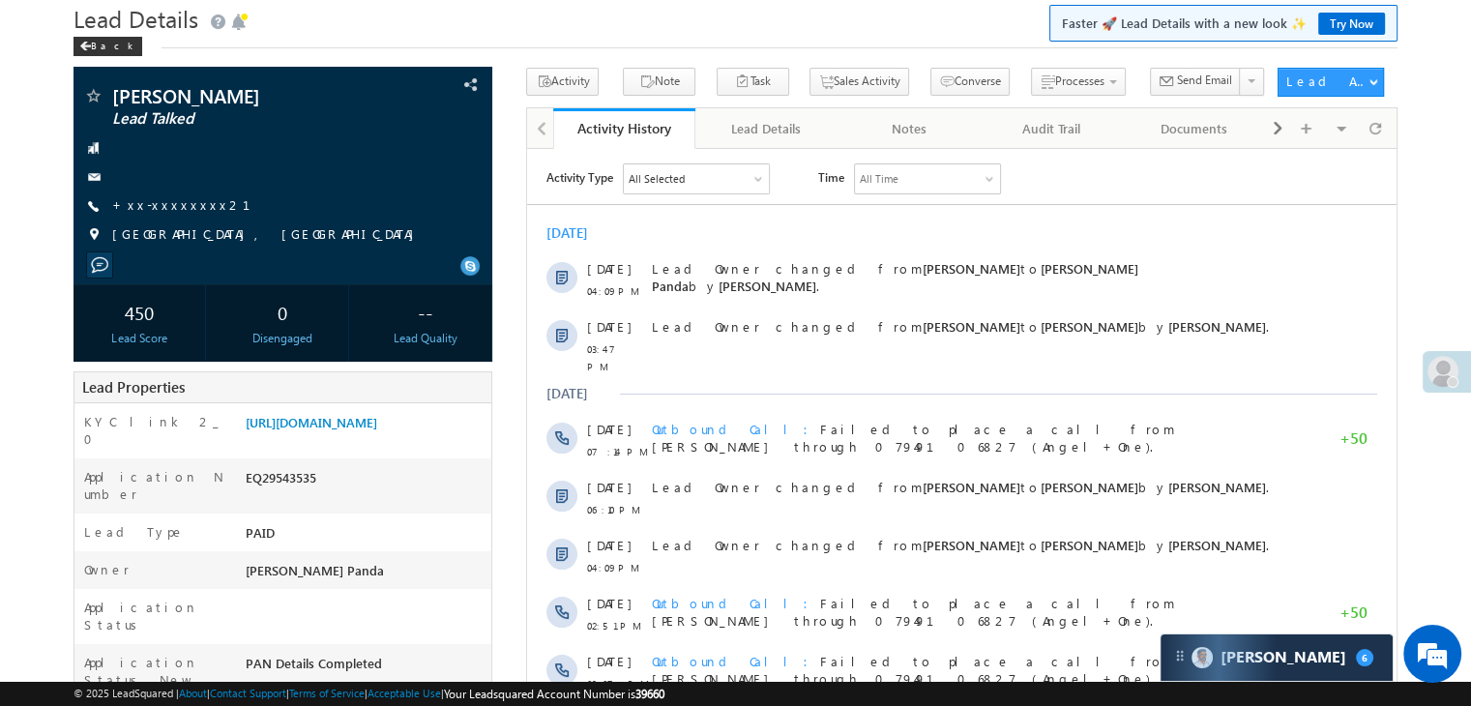
scroll to position [1, 0]
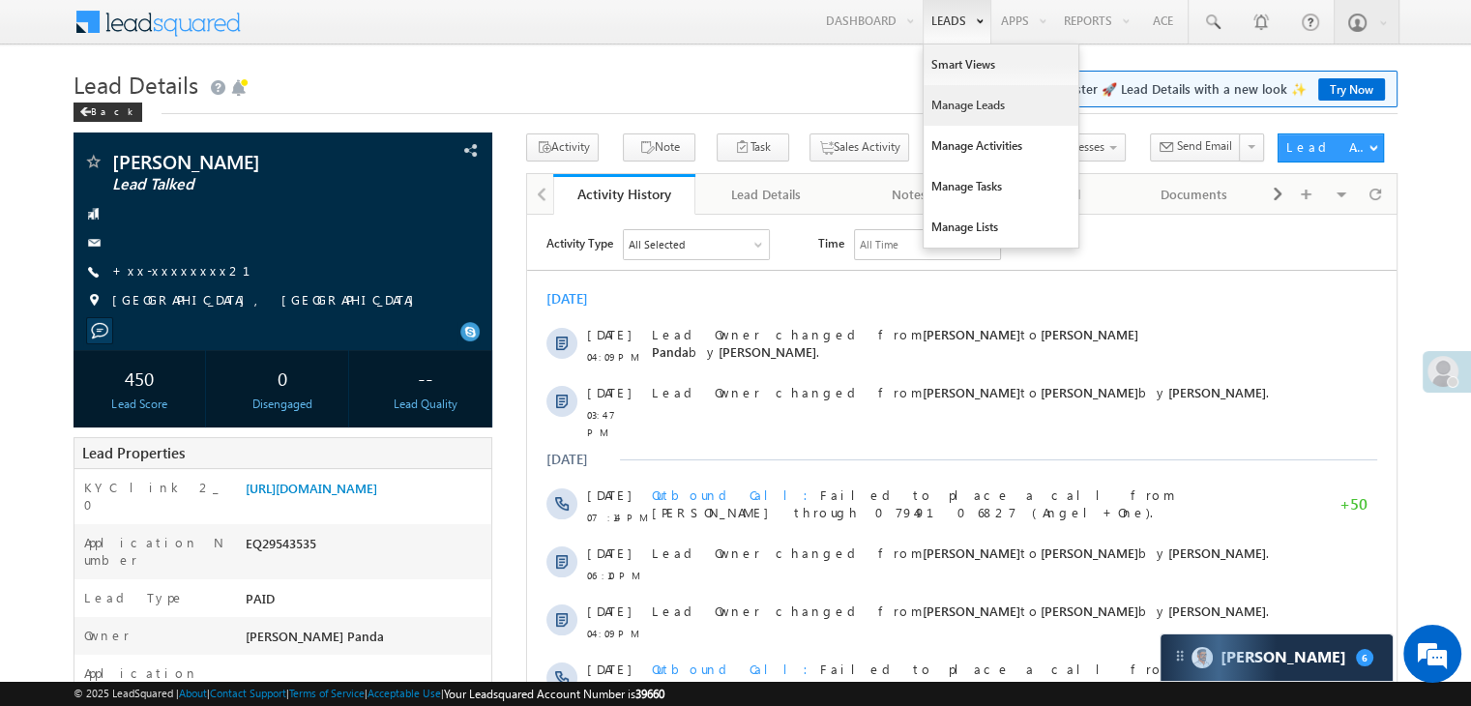
click at [960, 103] on link "Manage Leads" at bounding box center [1001, 105] width 155 height 41
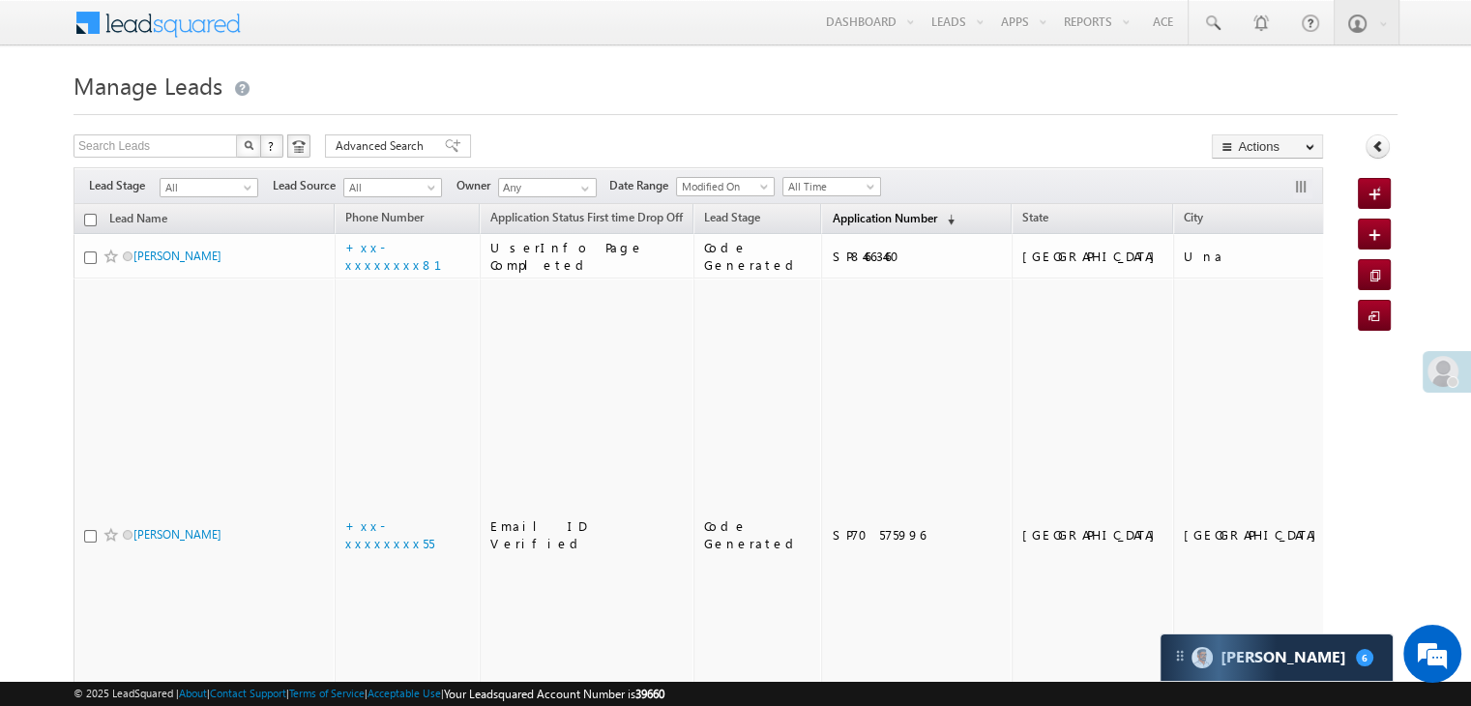
click at [861, 221] on span "Application Number" at bounding box center [884, 218] width 104 height 15
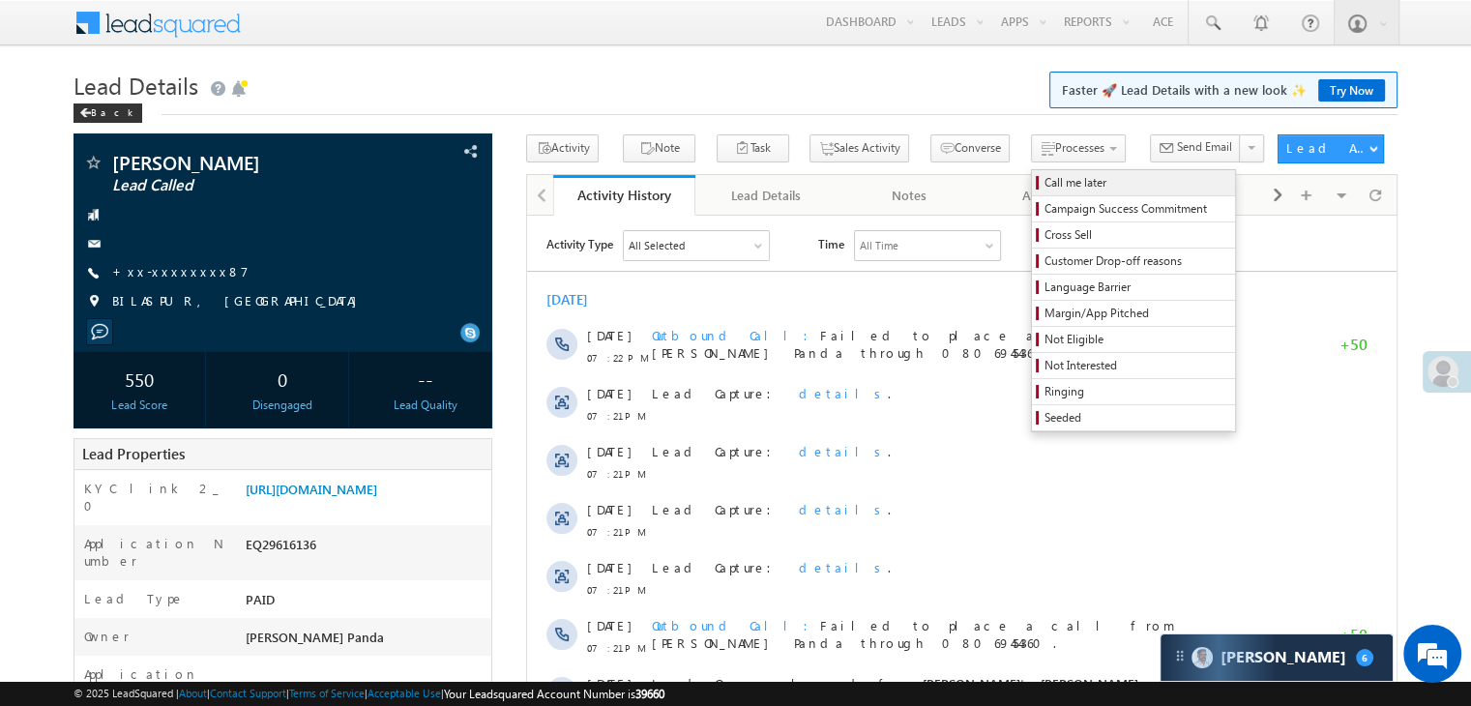
click at [1048, 191] on span "Call me later" at bounding box center [1137, 182] width 184 height 17
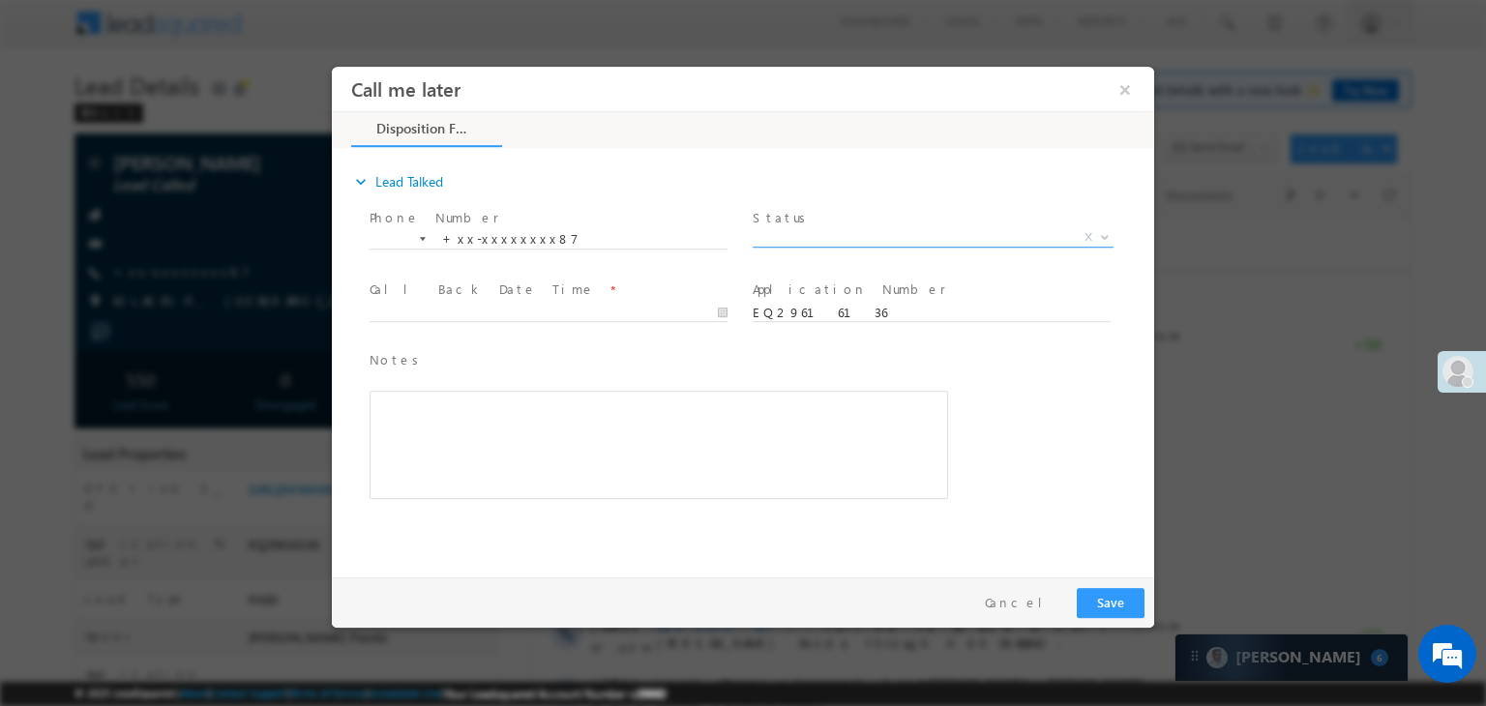
click at [913, 236] on span "X" at bounding box center [932, 237] width 361 height 19
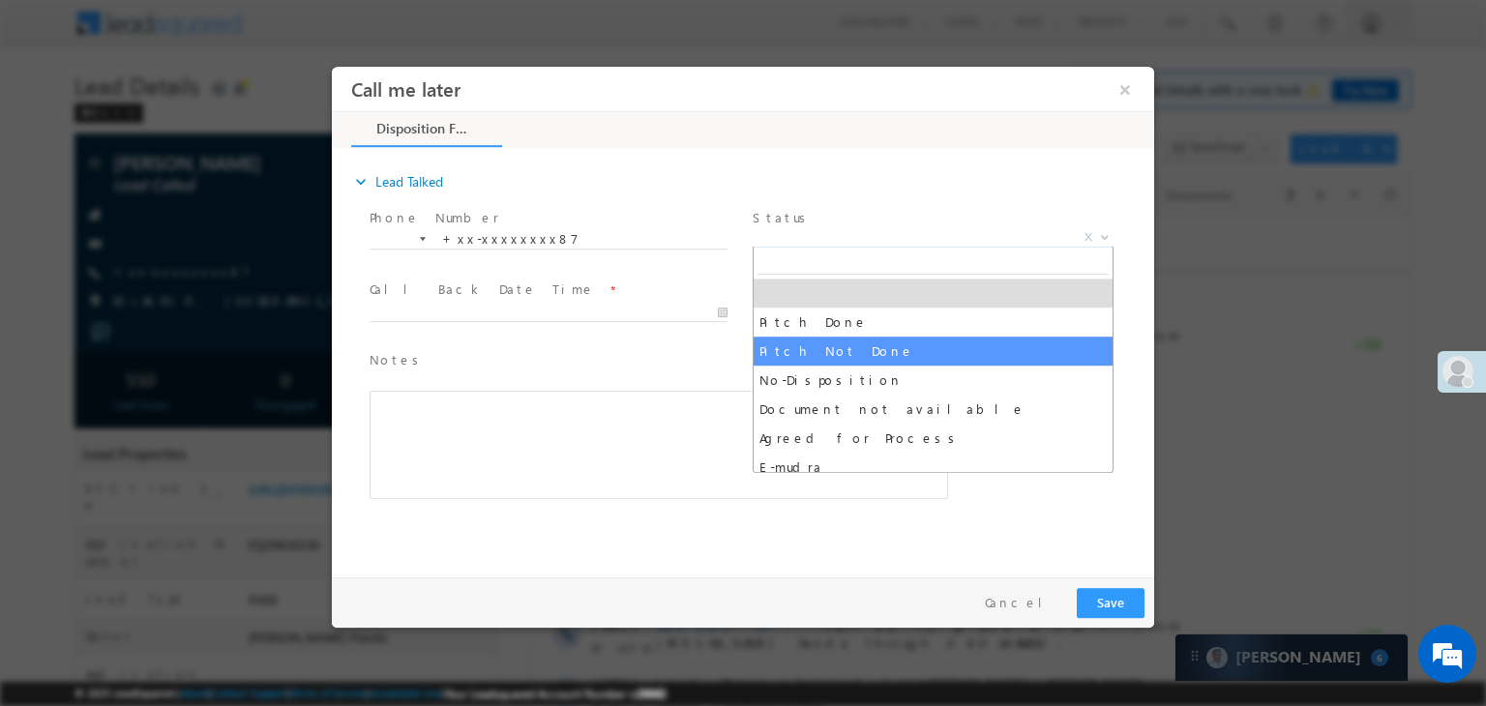
select select "Pitch Not Done"
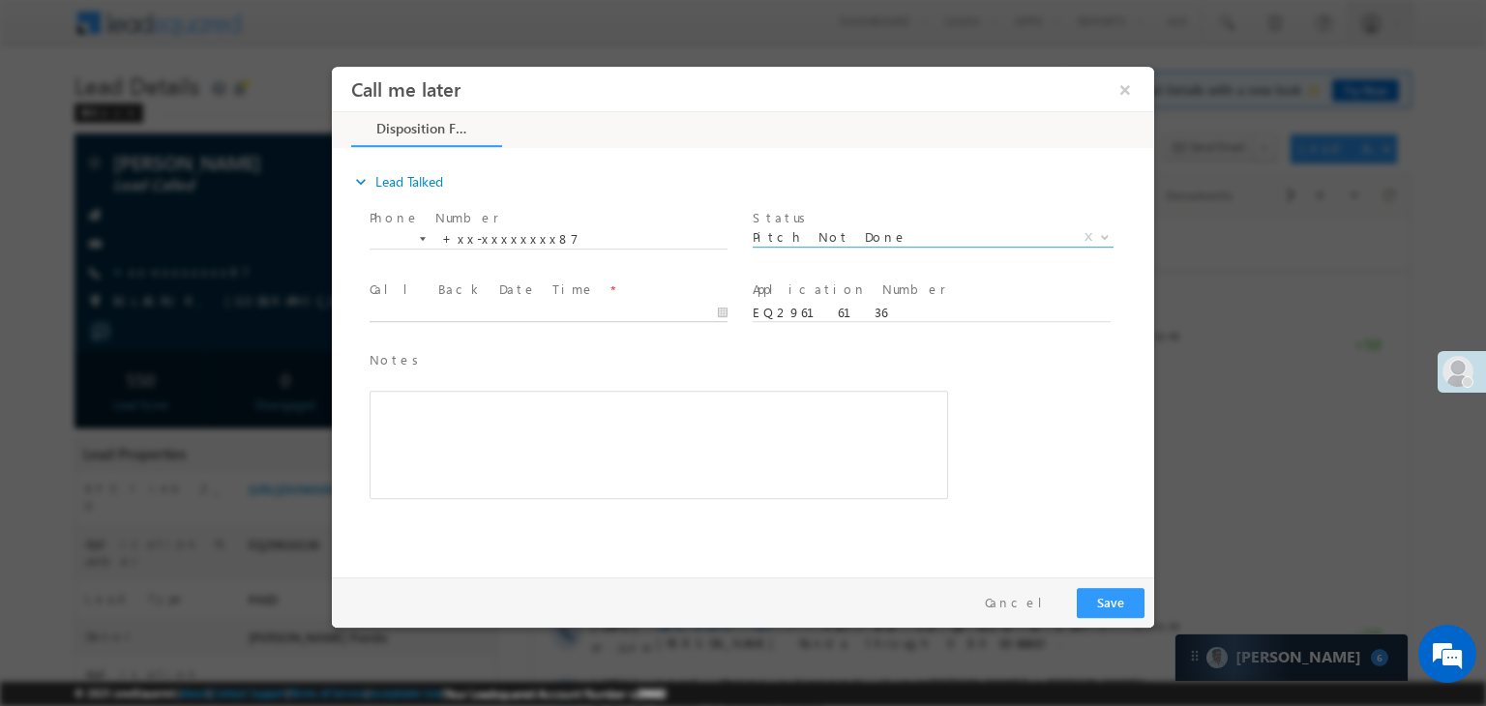
type input "[DATE] 7:36 PM"
click at [638, 317] on input "09/30/25 7:36 PM" at bounding box center [548, 313] width 358 height 19
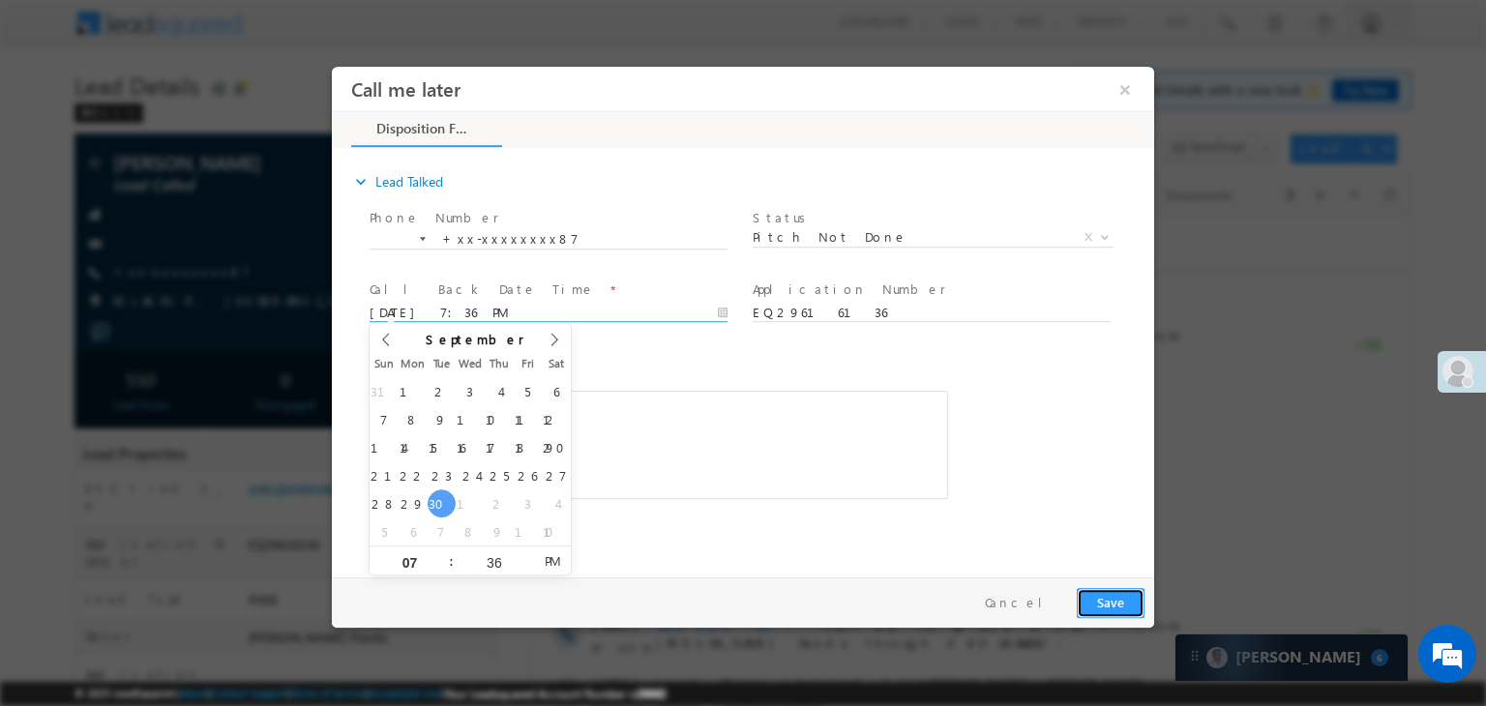
click at [1109, 603] on button "Save" at bounding box center [1110, 603] width 68 height 30
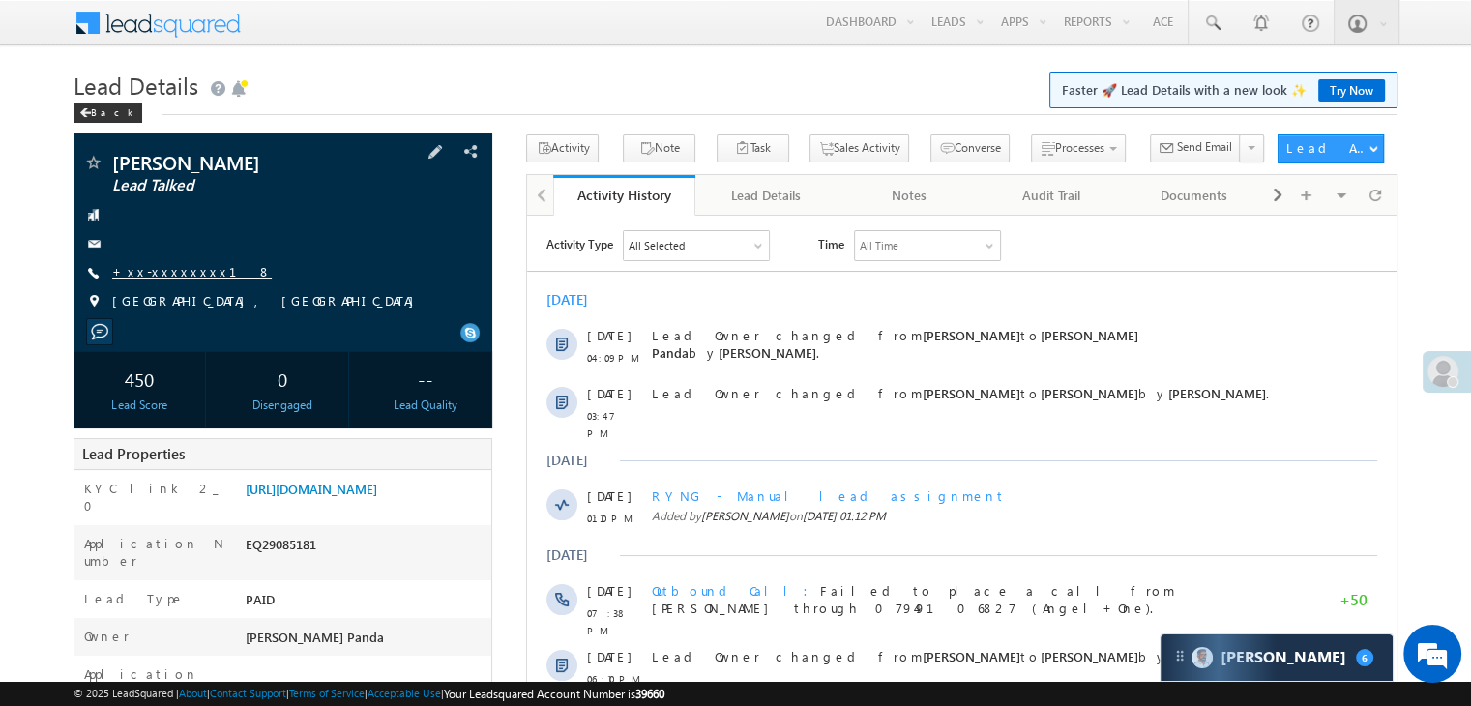
click at [160, 274] on link "+xx-xxxxxxxx18" at bounding box center [192, 271] width 160 height 16
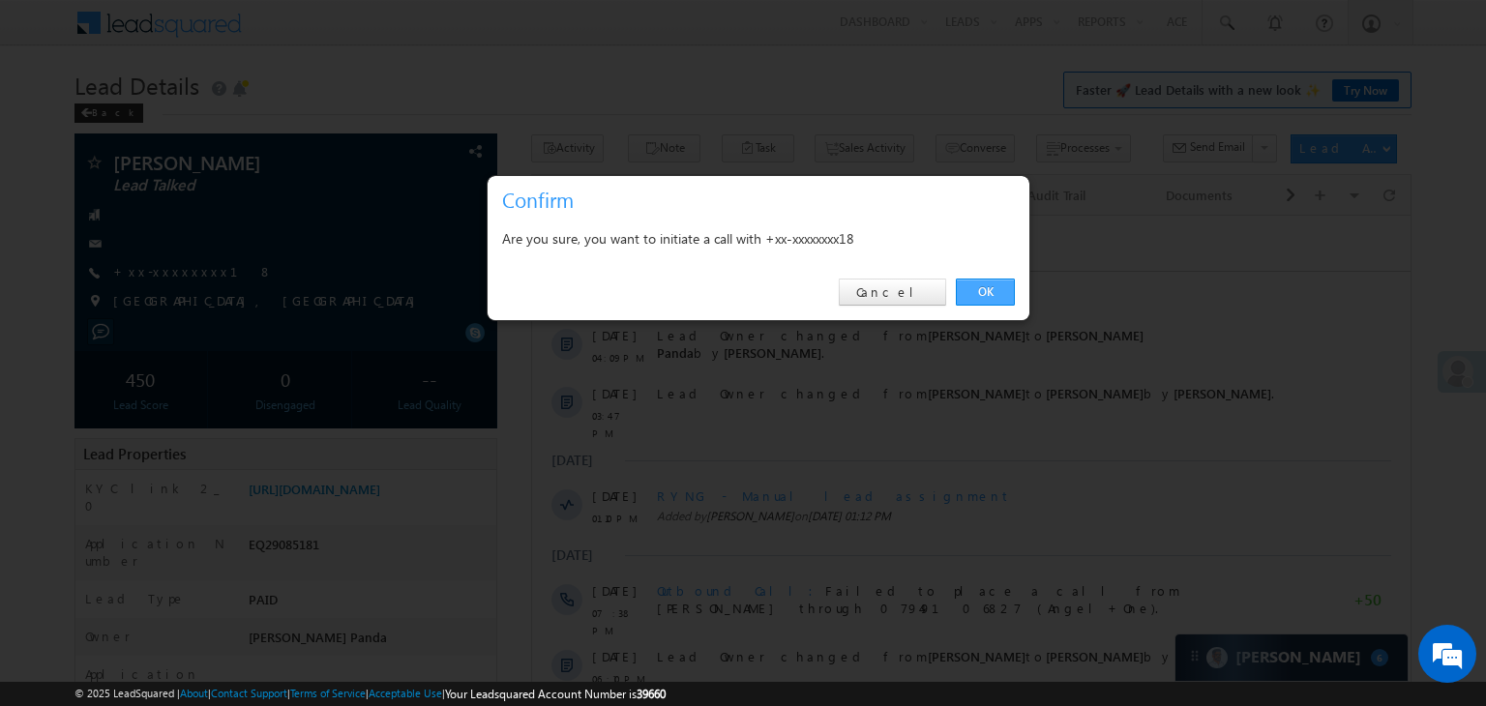
click at [984, 287] on link "OK" at bounding box center [985, 292] width 59 height 27
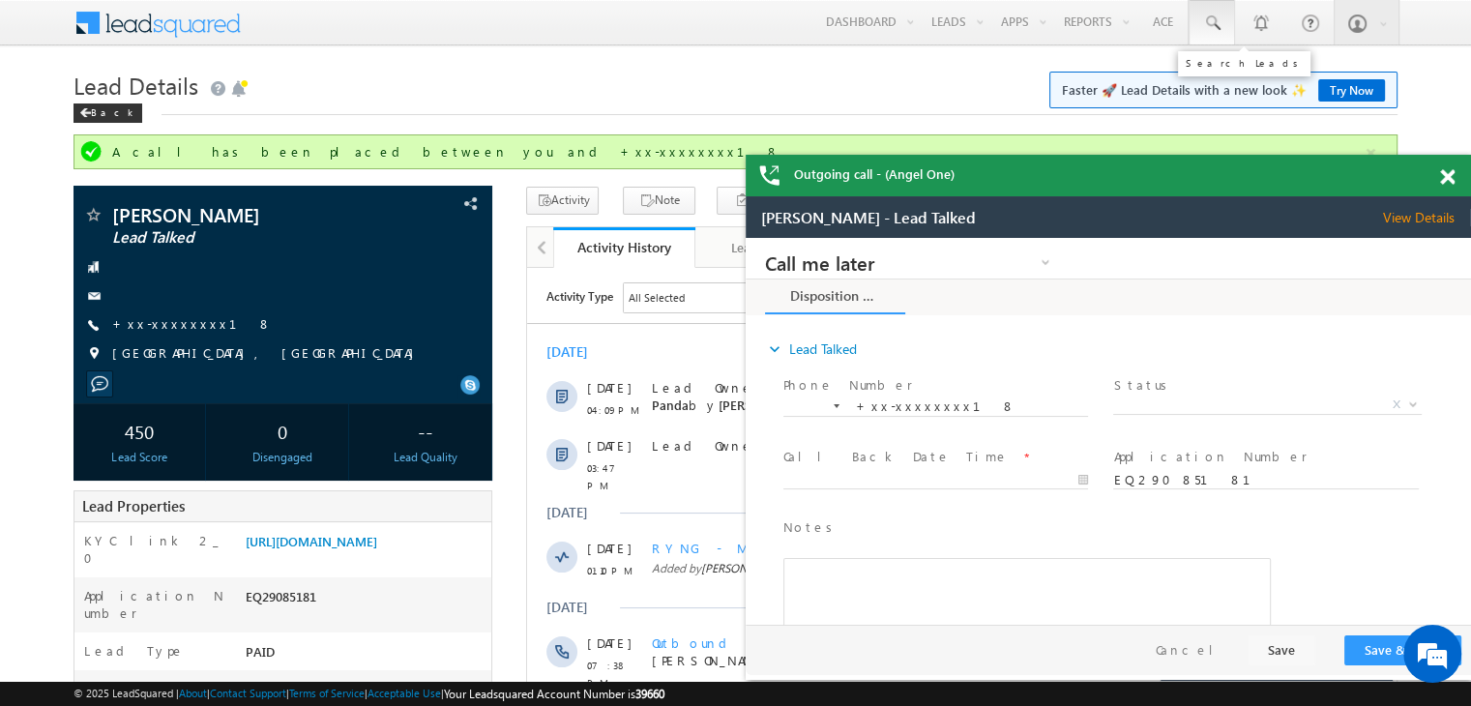
click at [1215, 20] on span at bounding box center [1211, 23] width 19 height 19
paste input "EQ28827151"
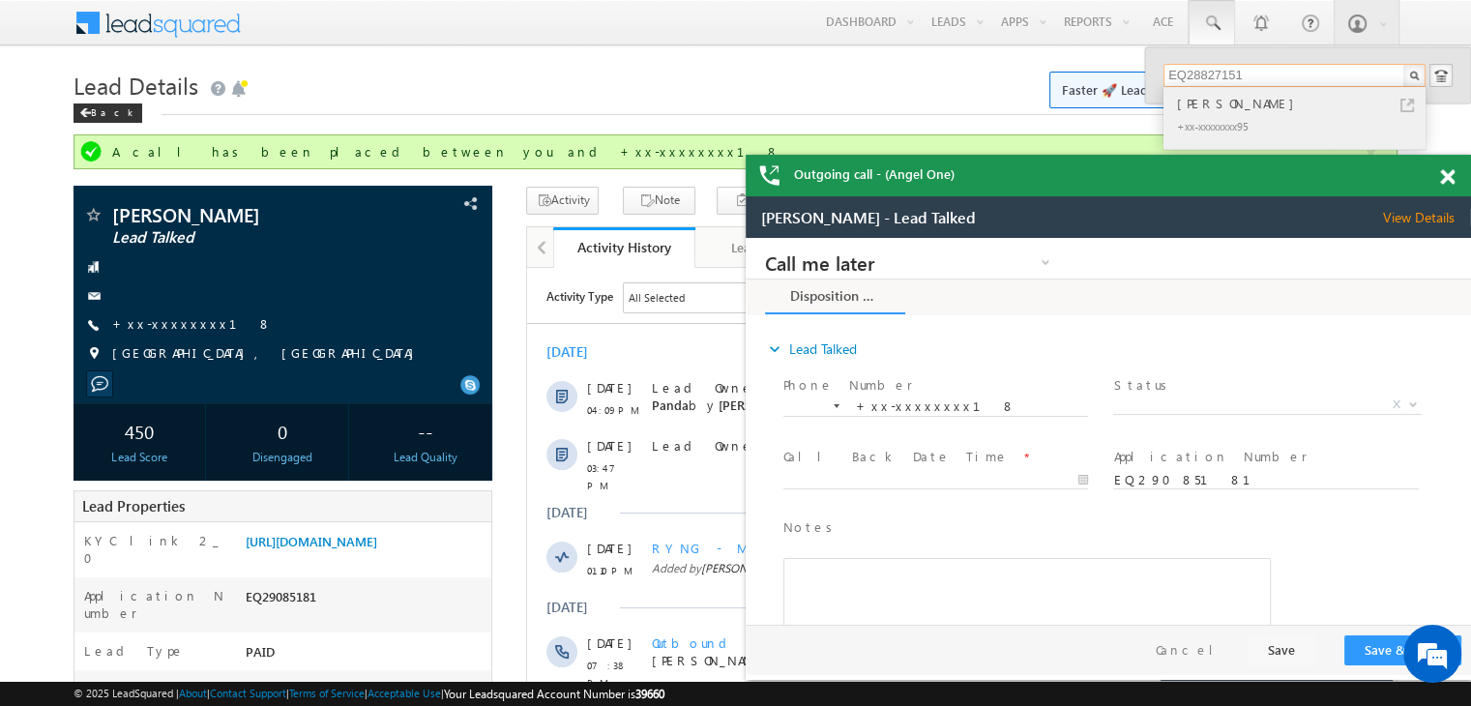
type input "EQ28827151"
click at [1199, 101] on div "[PERSON_NAME]" at bounding box center [1302, 103] width 259 height 21
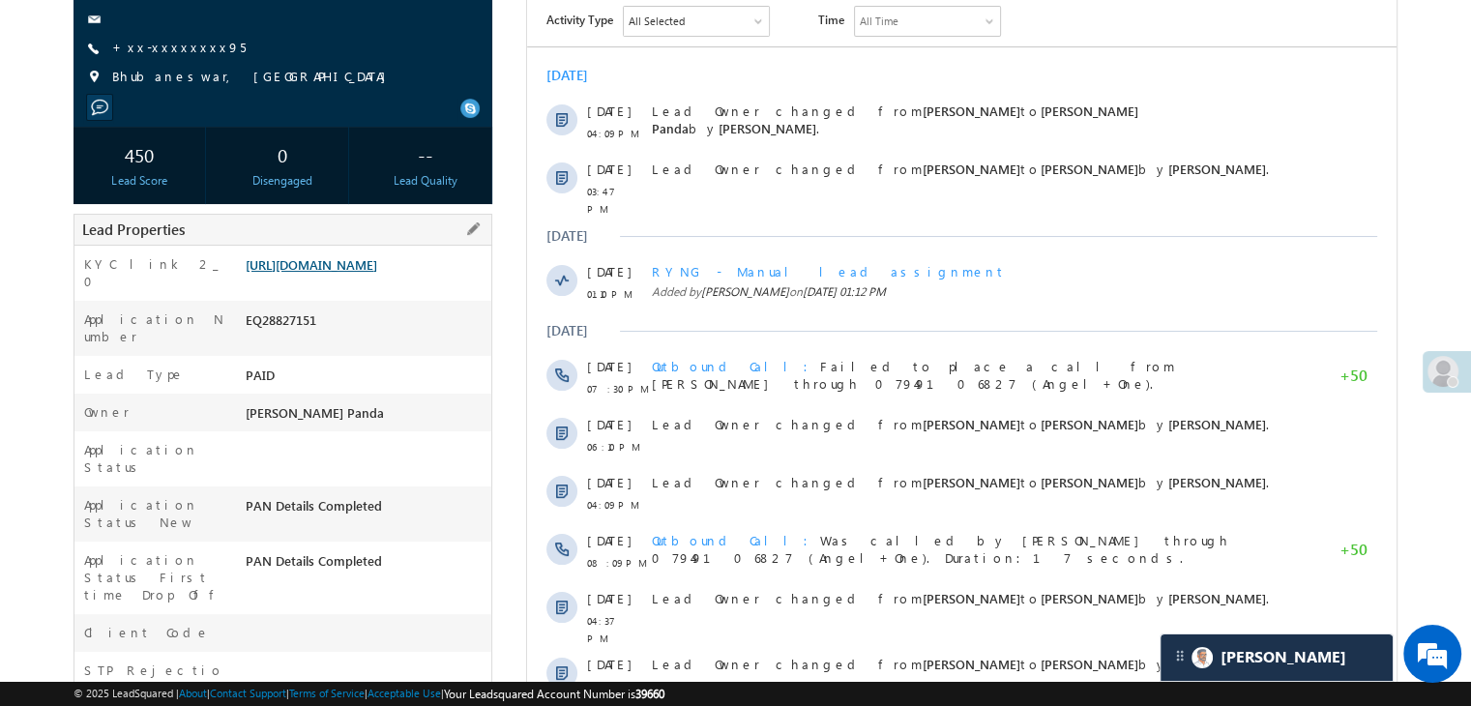
scroll to position [97, 0]
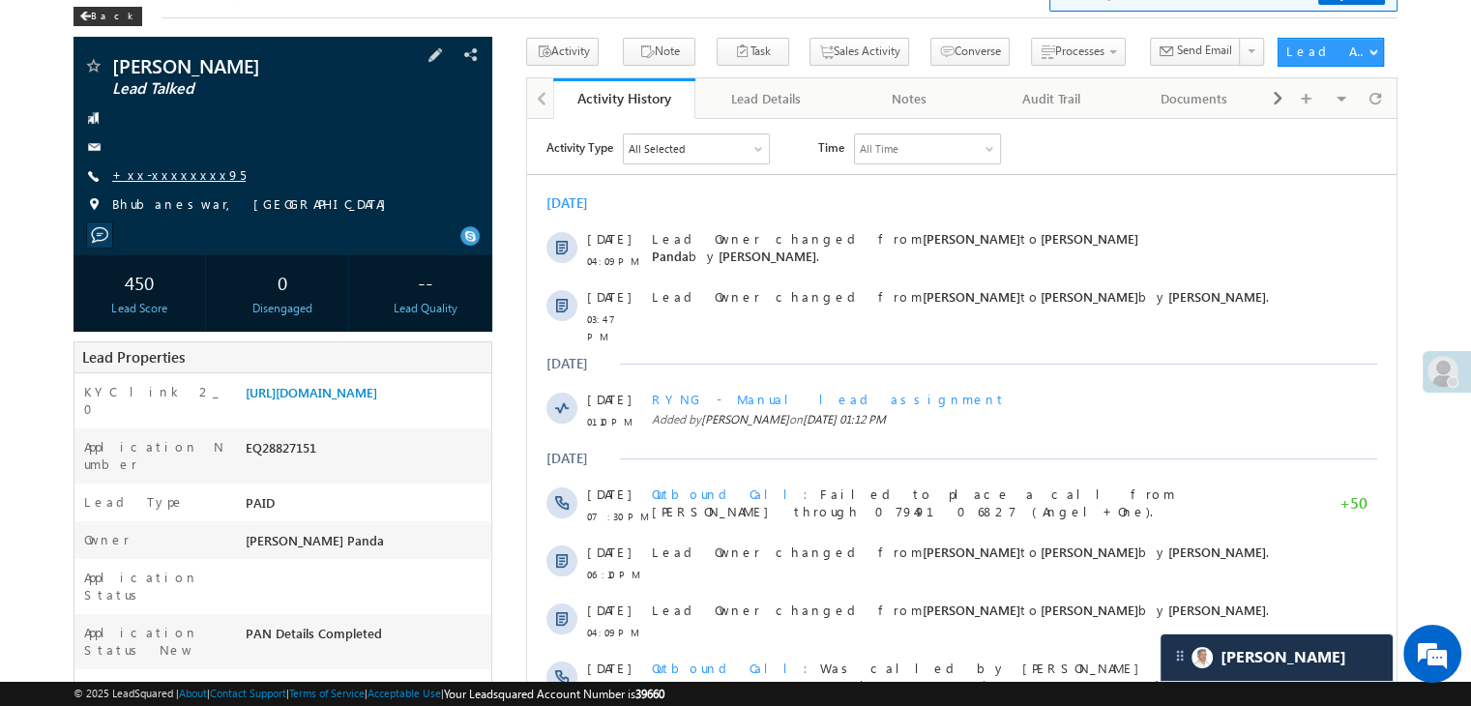
click at [156, 177] on link "+xx-xxxxxxxx95" at bounding box center [178, 174] width 133 height 16
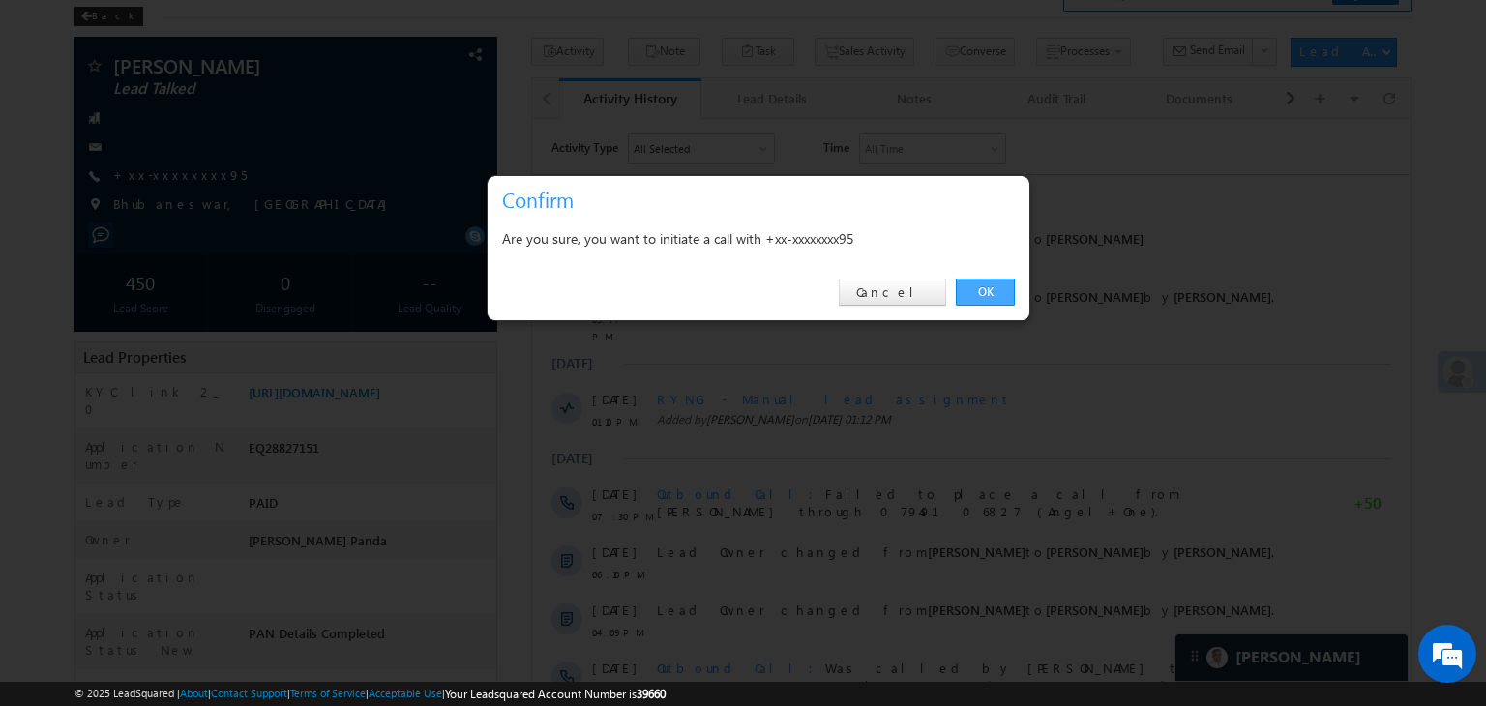
click at [985, 288] on link "OK" at bounding box center [985, 292] width 59 height 27
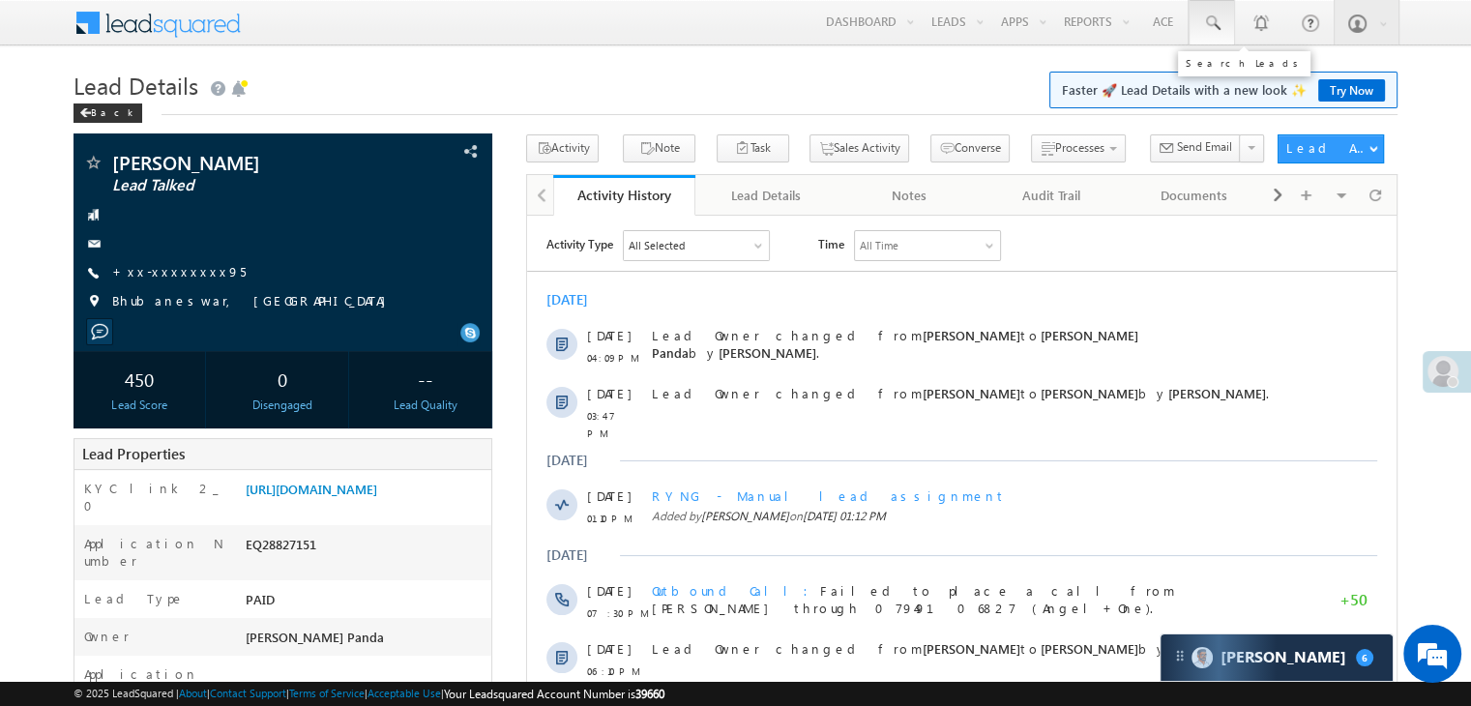
click at [1205, 20] on span at bounding box center [1211, 23] width 19 height 19
paste input "EQ28816545"
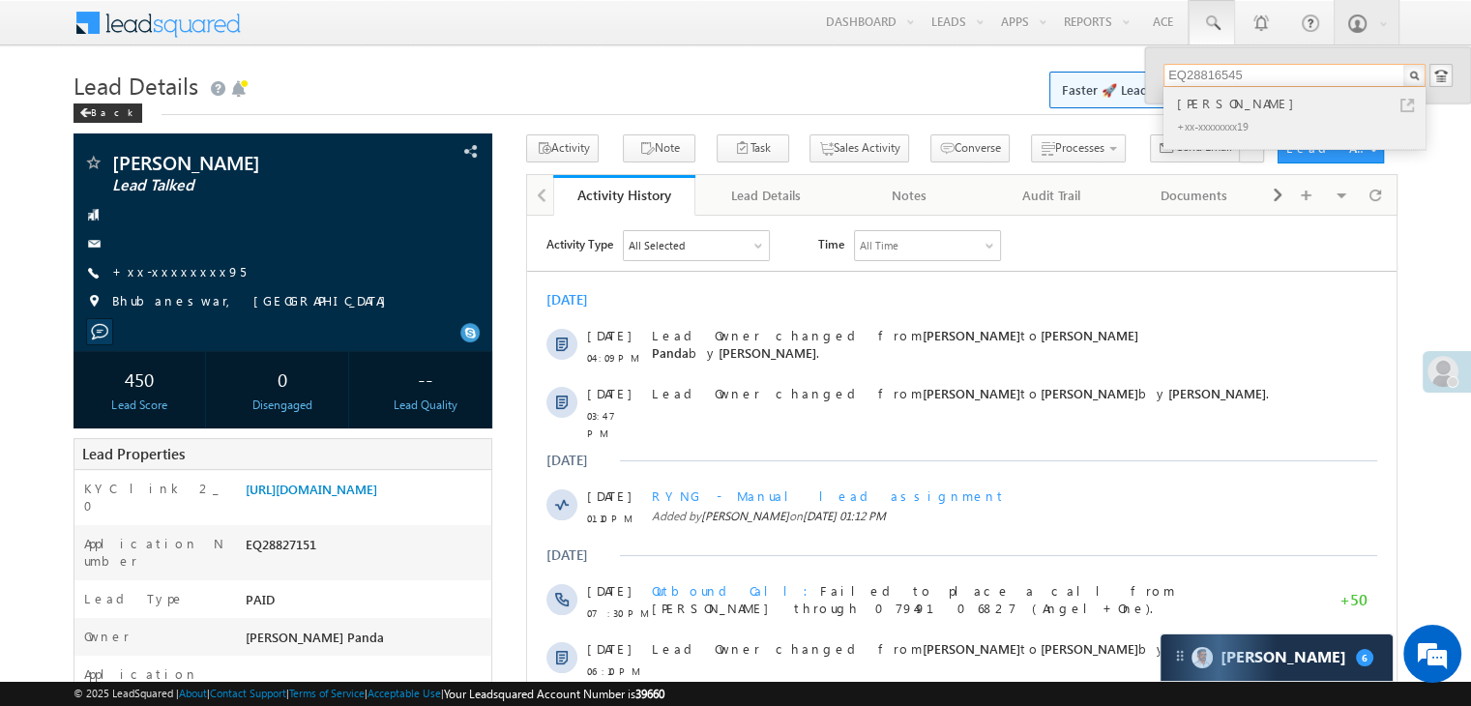
type input "EQ28816545"
click at [1187, 105] on div "[PERSON_NAME]" at bounding box center [1302, 103] width 259 height 21
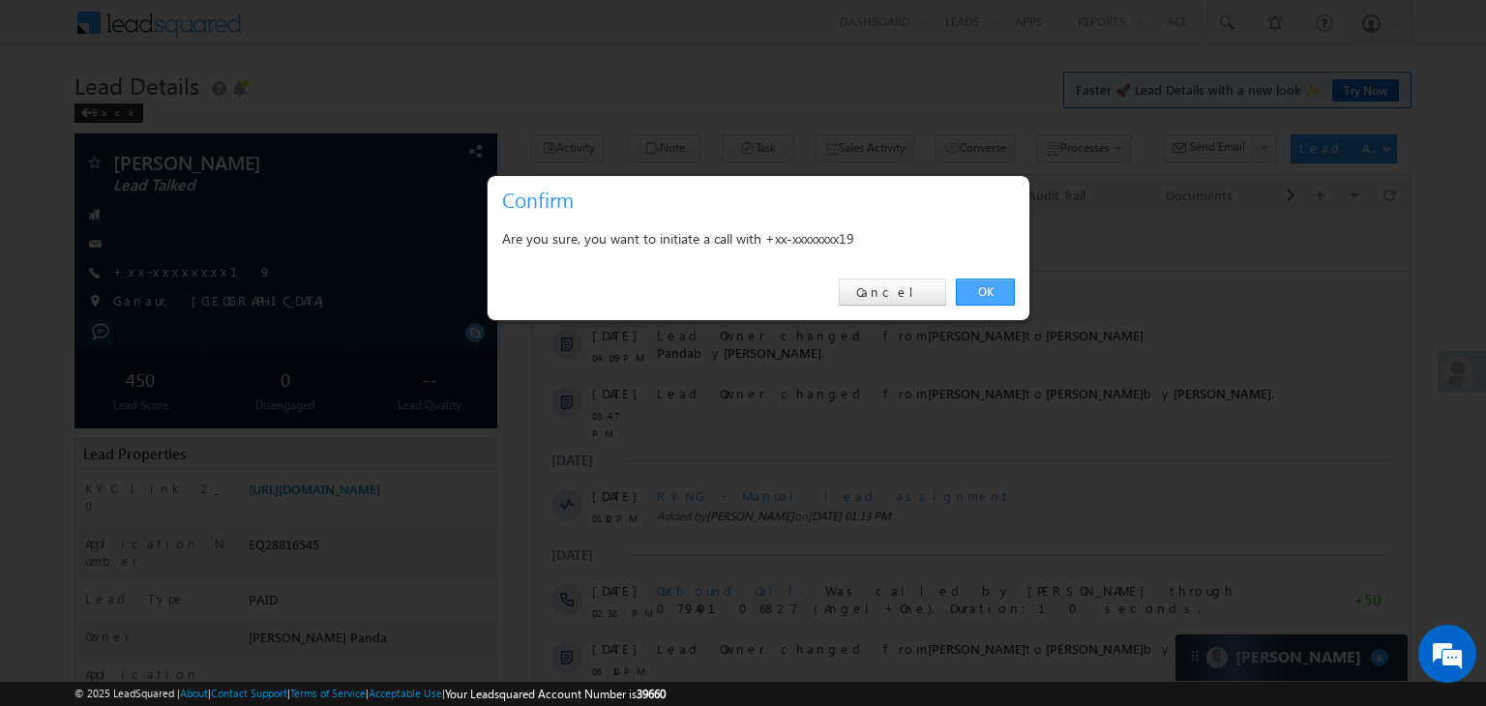
click at [990, 280] on link "OK" at bounding box center [985, 292] width 59 height 27
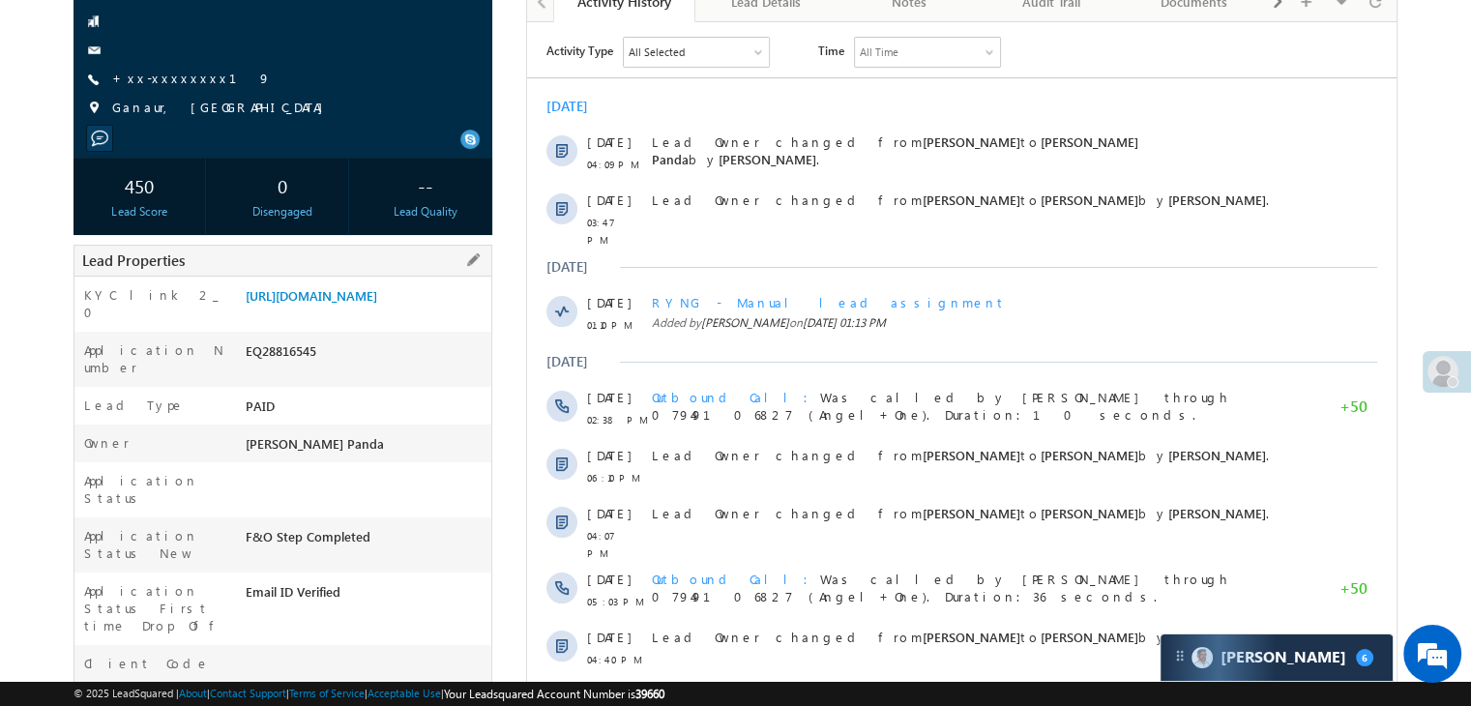
click at [344, 313] on div "[URL][DOMAIN_NAME]" at bounding box center [366, 299] width 250 height 27
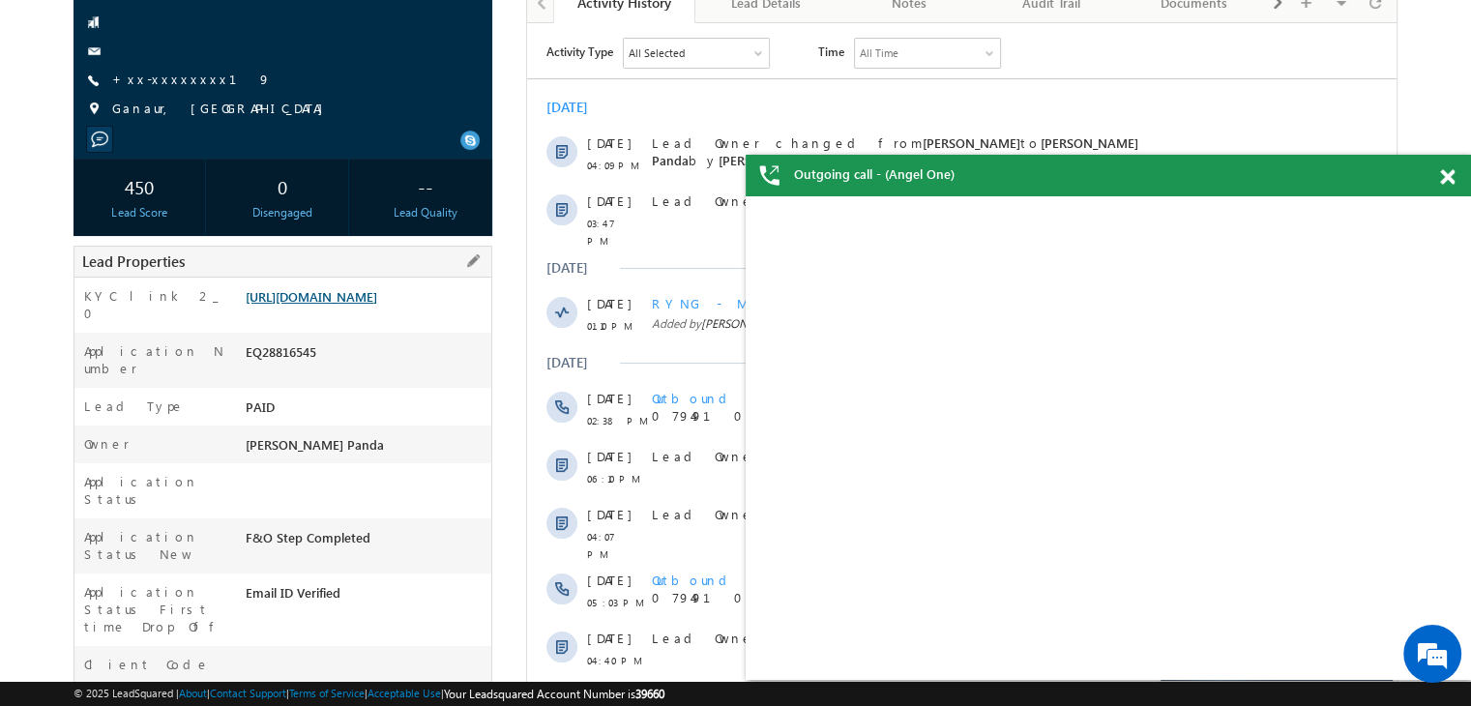
click at [351, 305] on link "https://angelbroking1-pk3em7sa.customui-test.leadsquared.com?leadId=42c9ad01-85…" at bounding box center [312, 296] width 132 height 16
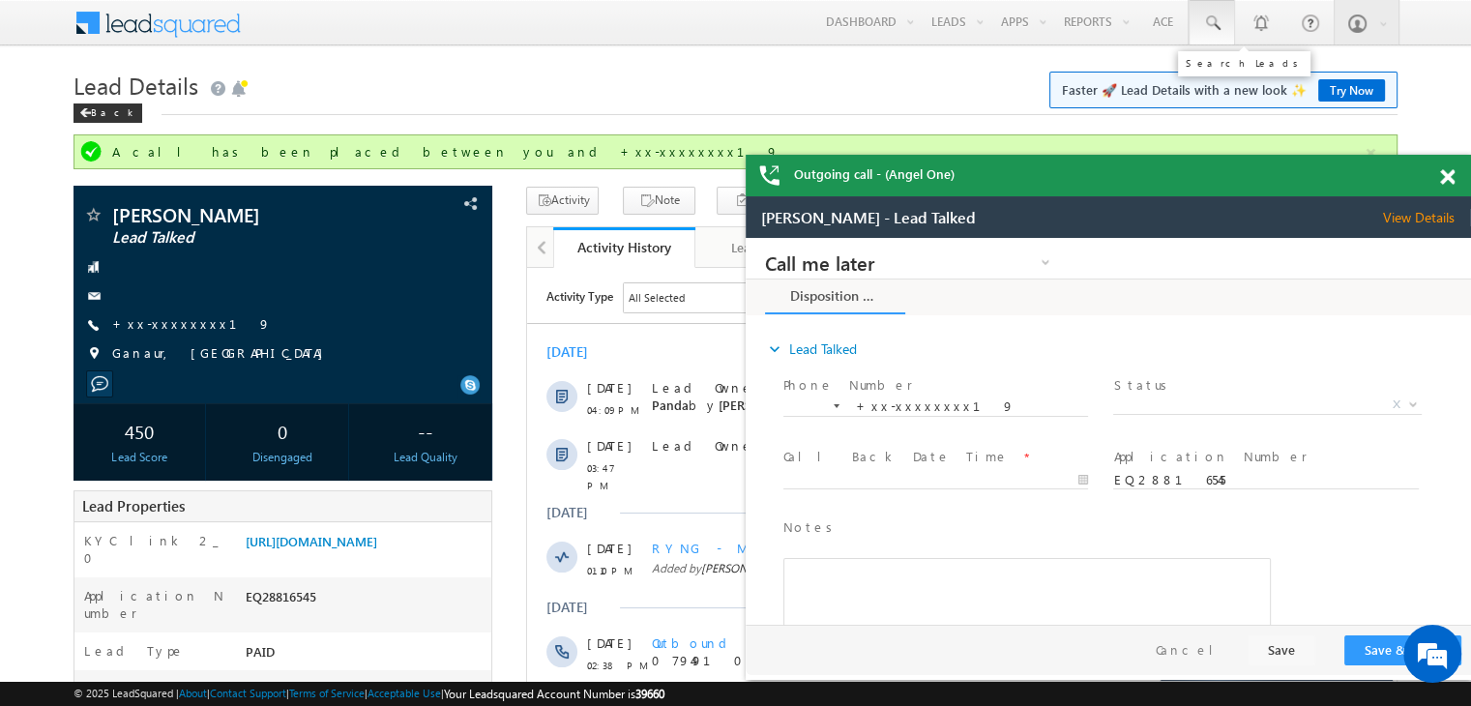
click at [1221, 32] on span at bounding box center [1211, 23] width 19 height 19
paste input "EQ28749680"
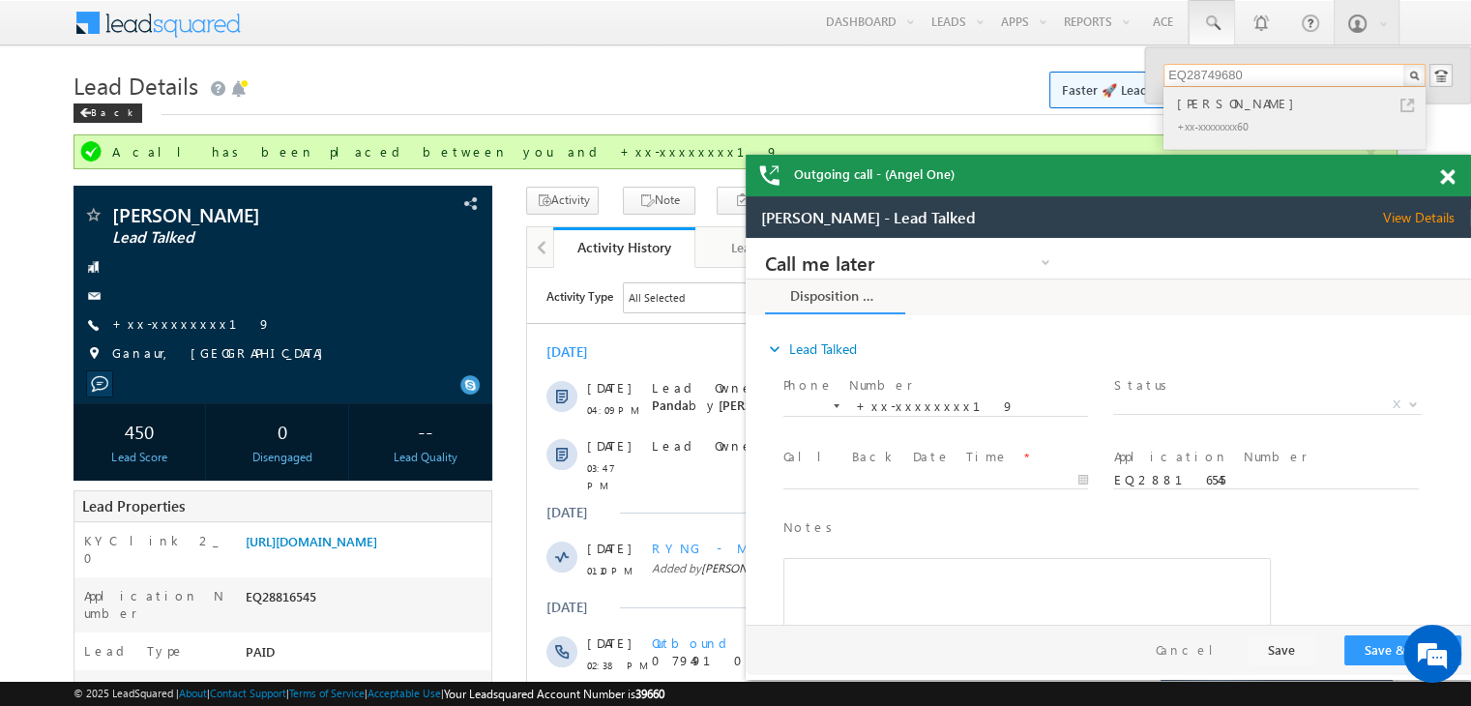
type input "EQ28749680"
click at [1188, 104] on div "Ramji Sahni" at bounding box center [1302, 103] width 259 height 21
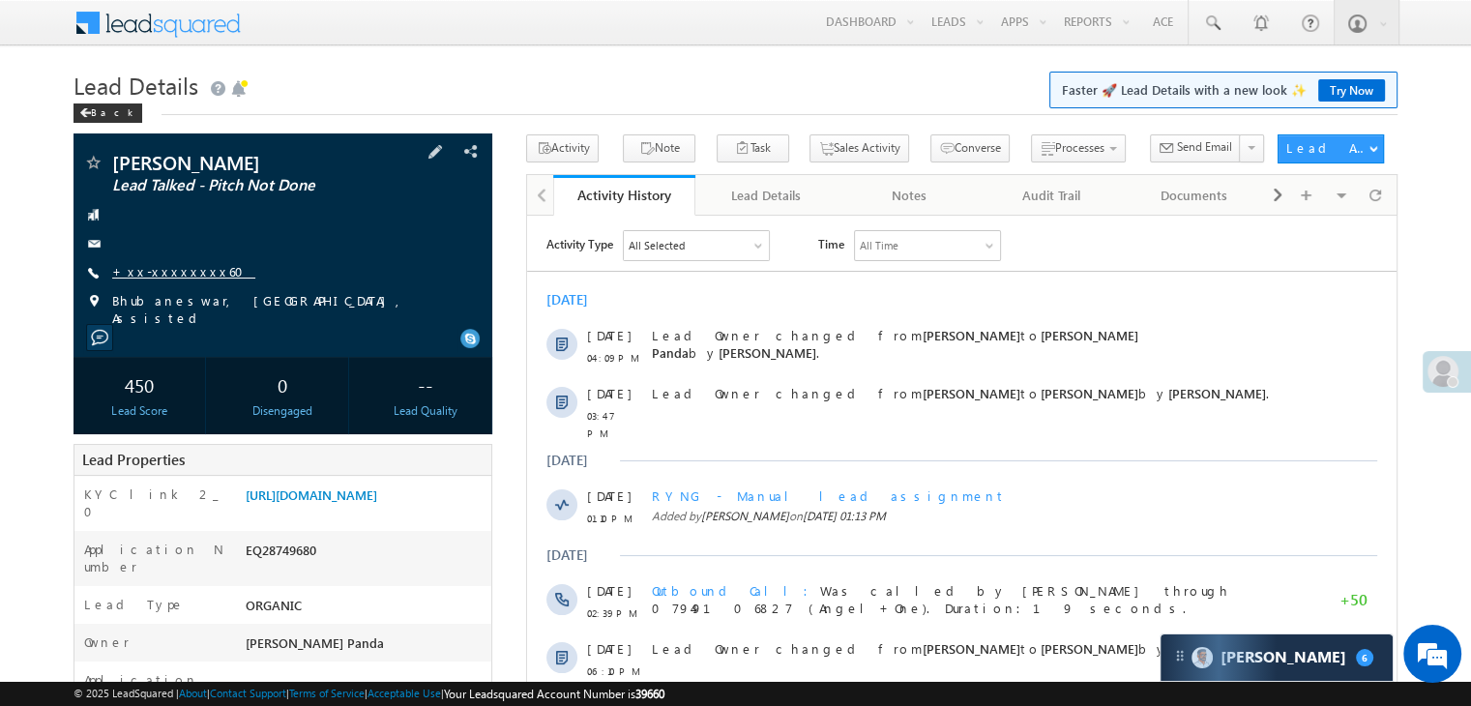
click at [166, 280] on link "+xx-xxxxxxxx60" at bounding box center [183, 271] width 143 height 16
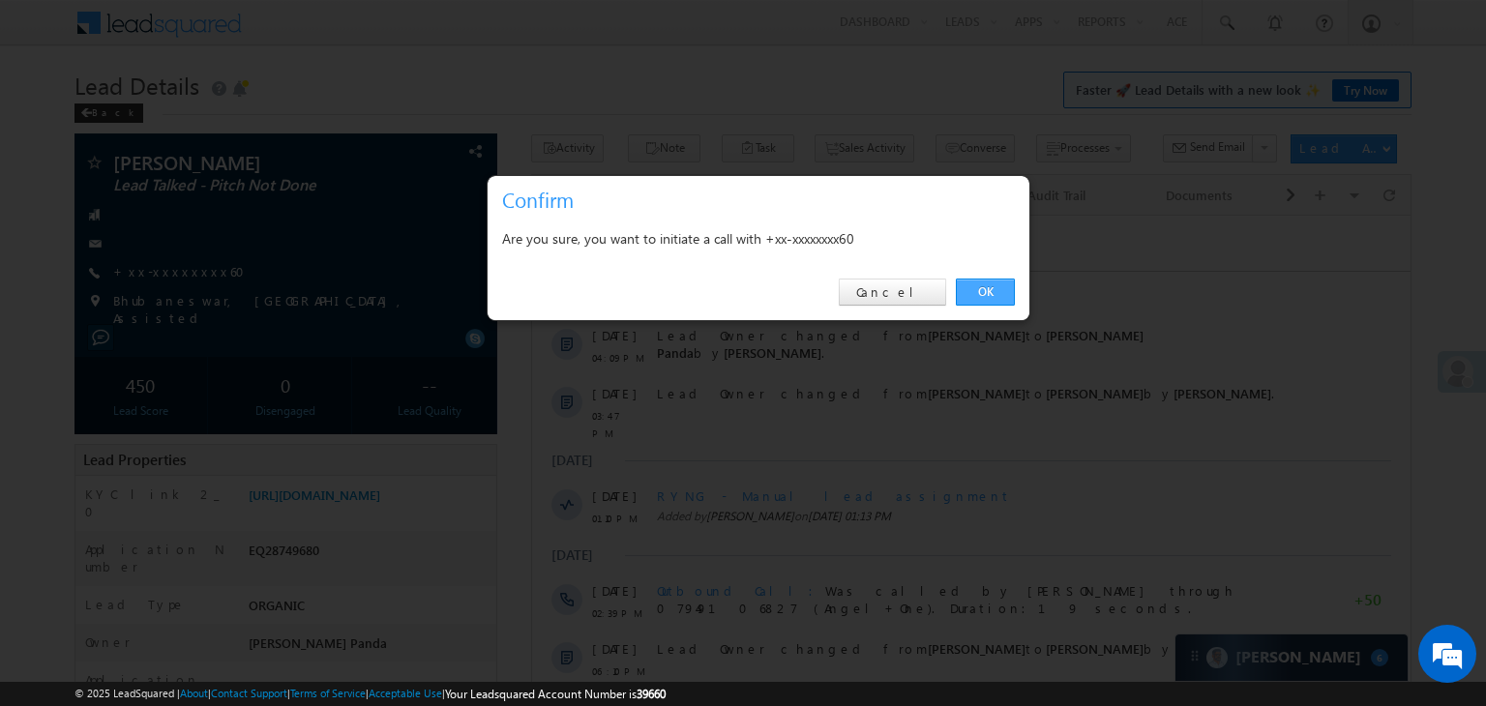
click at [991, 287] on link "OK" at bounding box center [985, 292] width 59 height 27
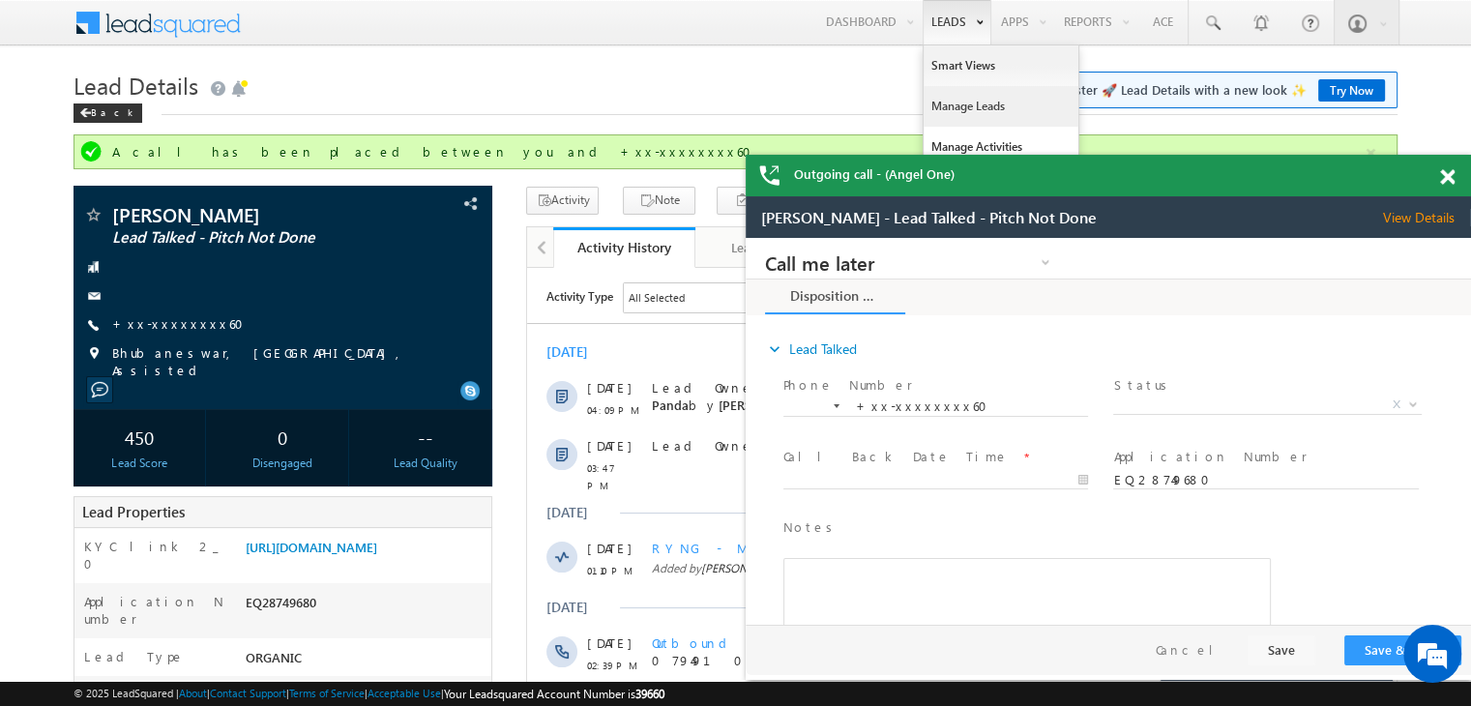
click at [944, 109] on link "Manage Leads" at bounding box center [1001, 106] width 155 height 41
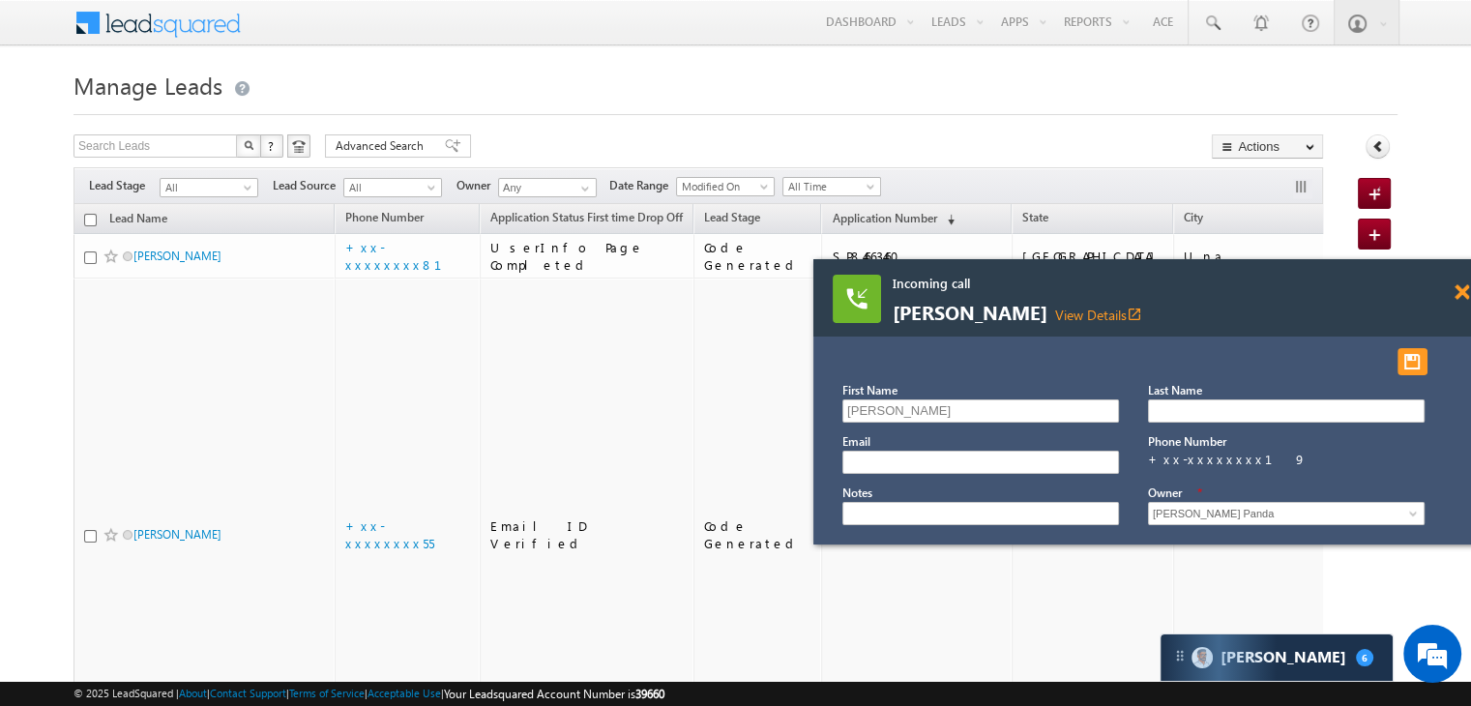
click at [1464, 295] on span at bounding box center [1462, 292] width 15 height 16
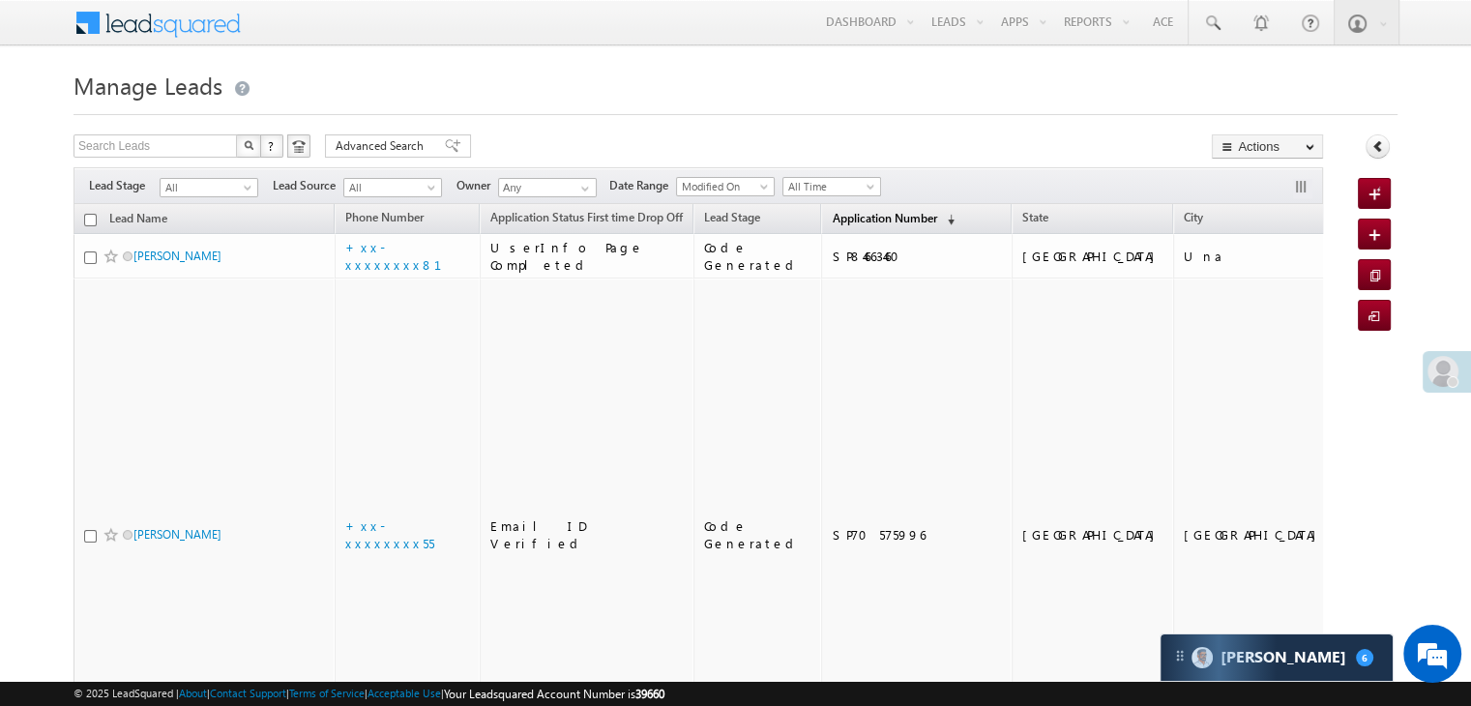
click at [832, 216] on span "Application Number" at bounding box center [884, 218] width 104 height 15
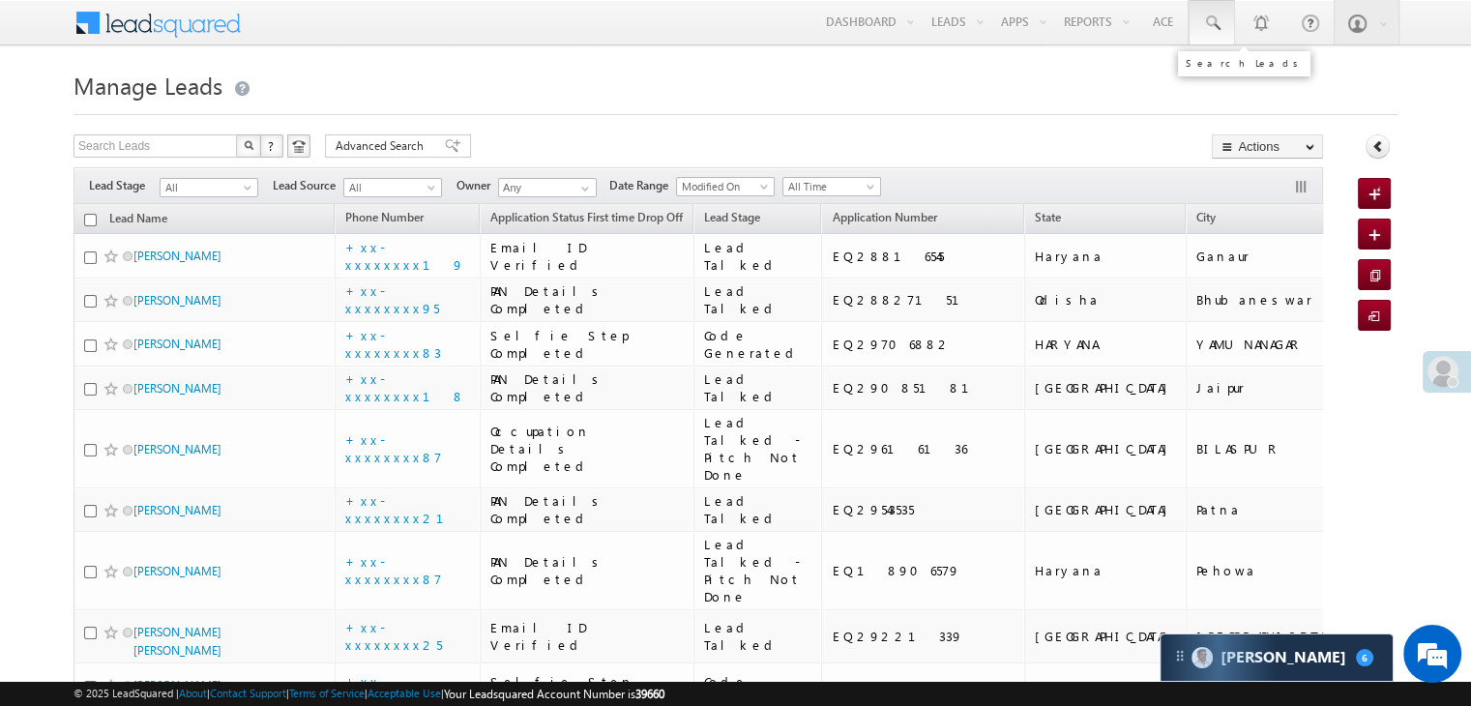
click at [1208, 23] on span at bounding box center [1211, 23] width 19 height 19
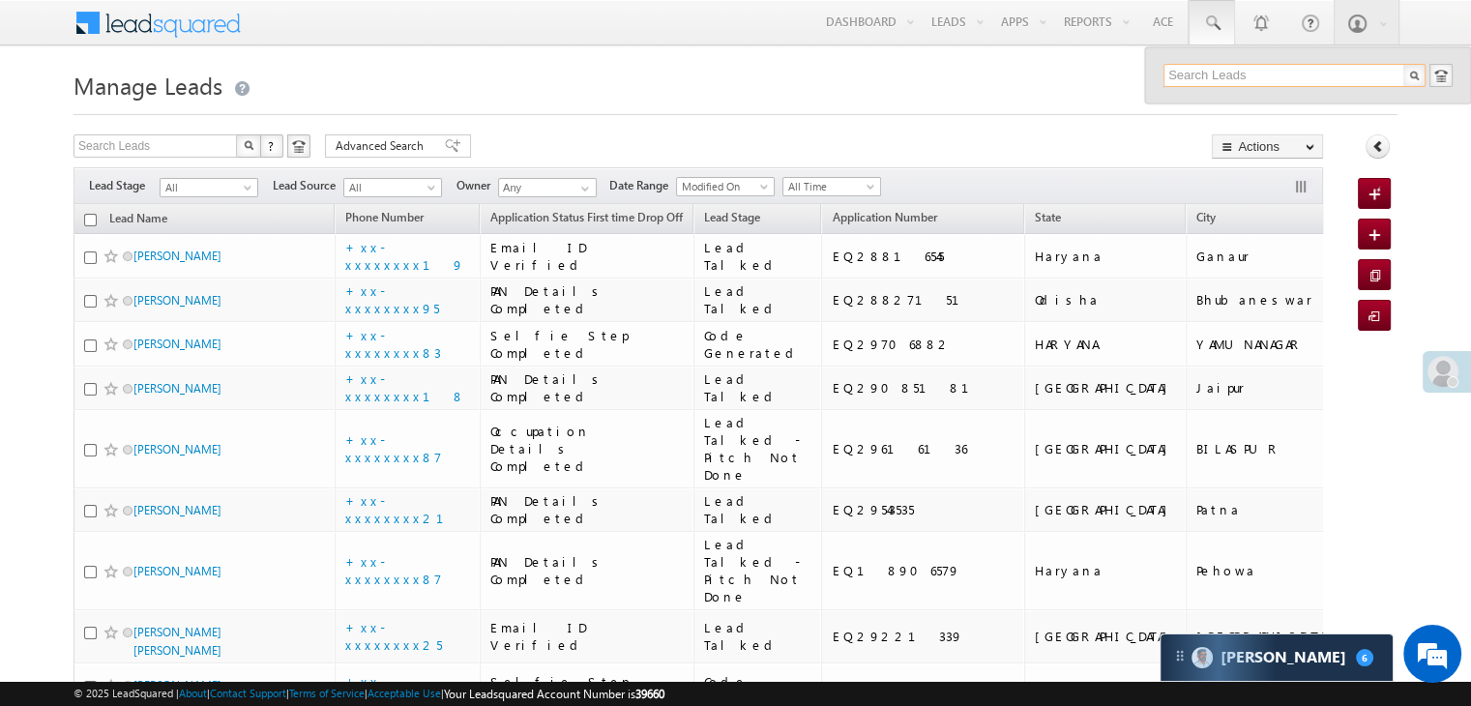
paste input "EQ16115574"
type input "EQ16115574"
click at [1192, 106] on div "[PERSON_NAME]" at bounding box center [1302, 103] width 259 height 21
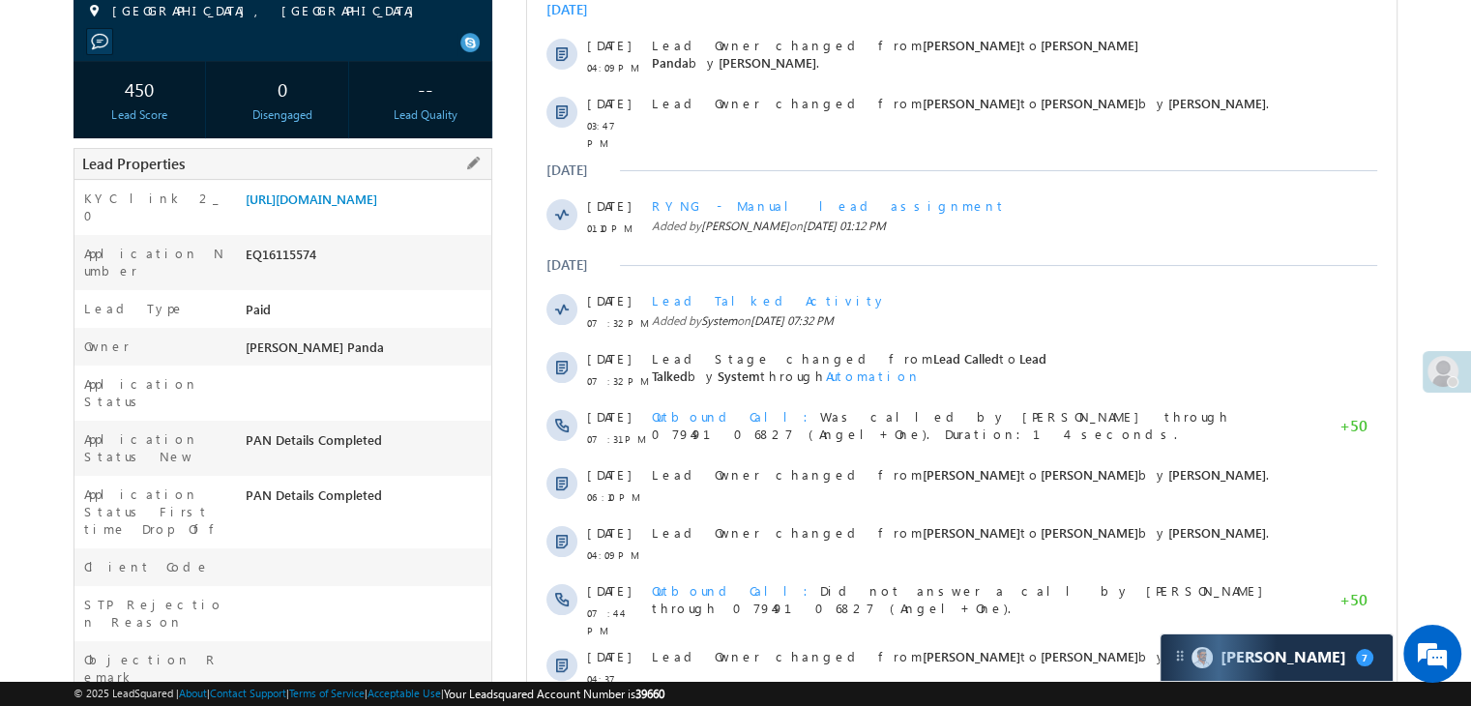
scroll to position [97, 0]
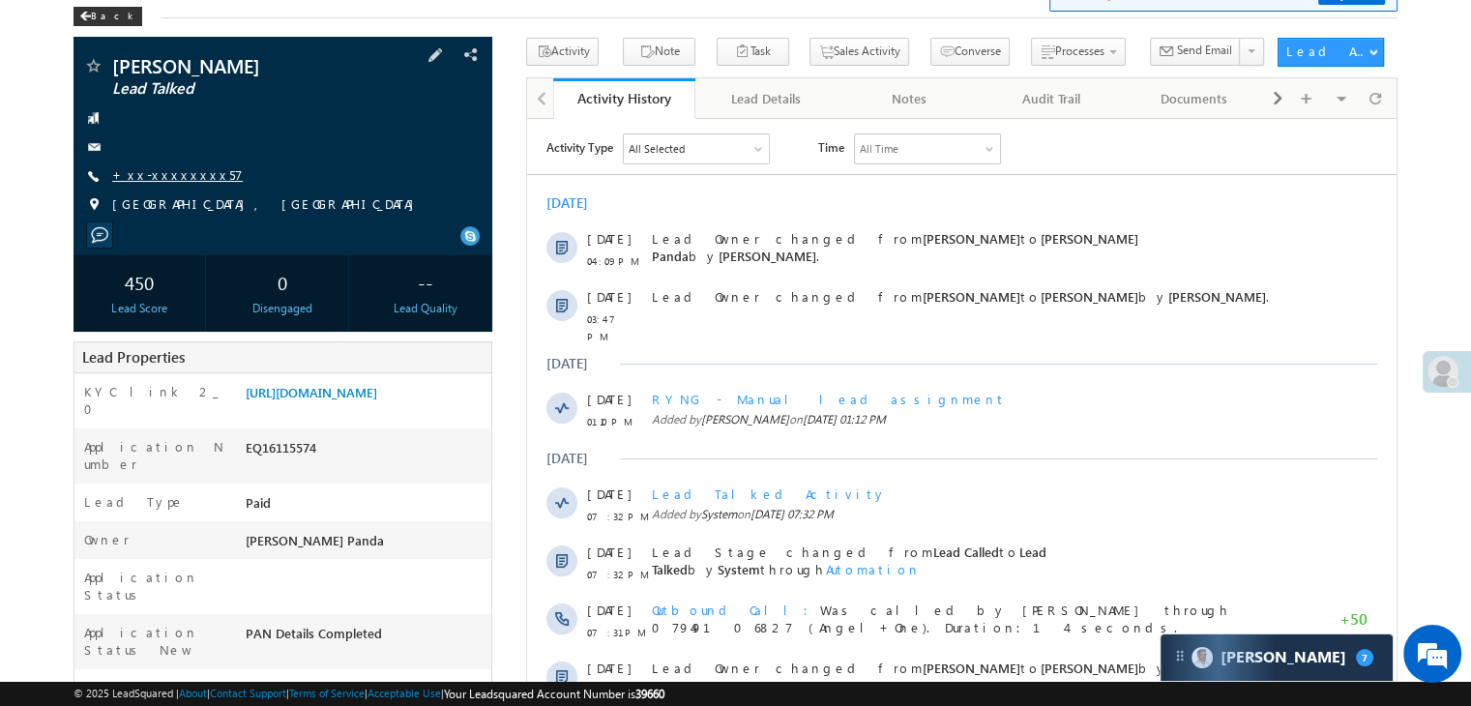
click at [162, 170] on link "+xx-xxxxxxxx57" at bounding box center [177, 174] width 131 height 16
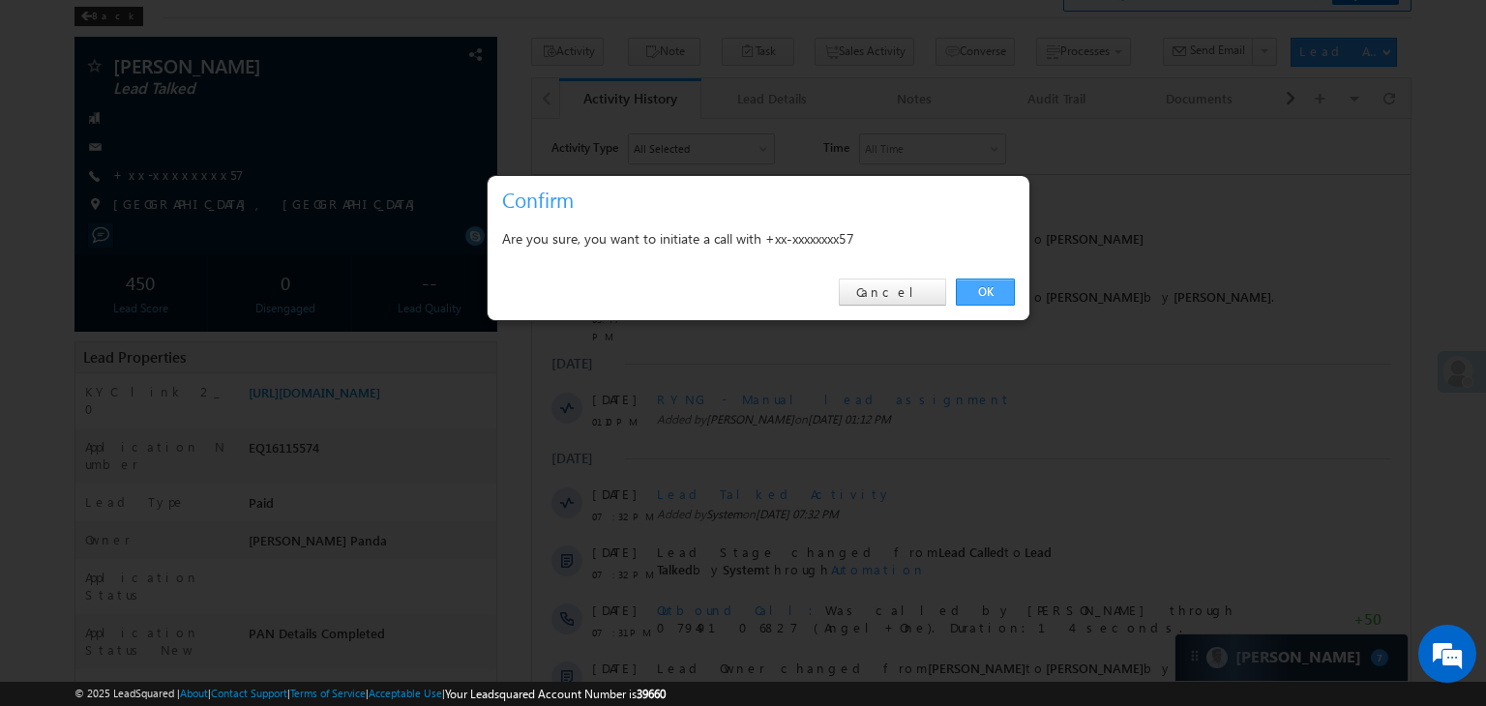
click at [993, 283] on link "OK" at bounding box center [985, 292] width 59 height 27
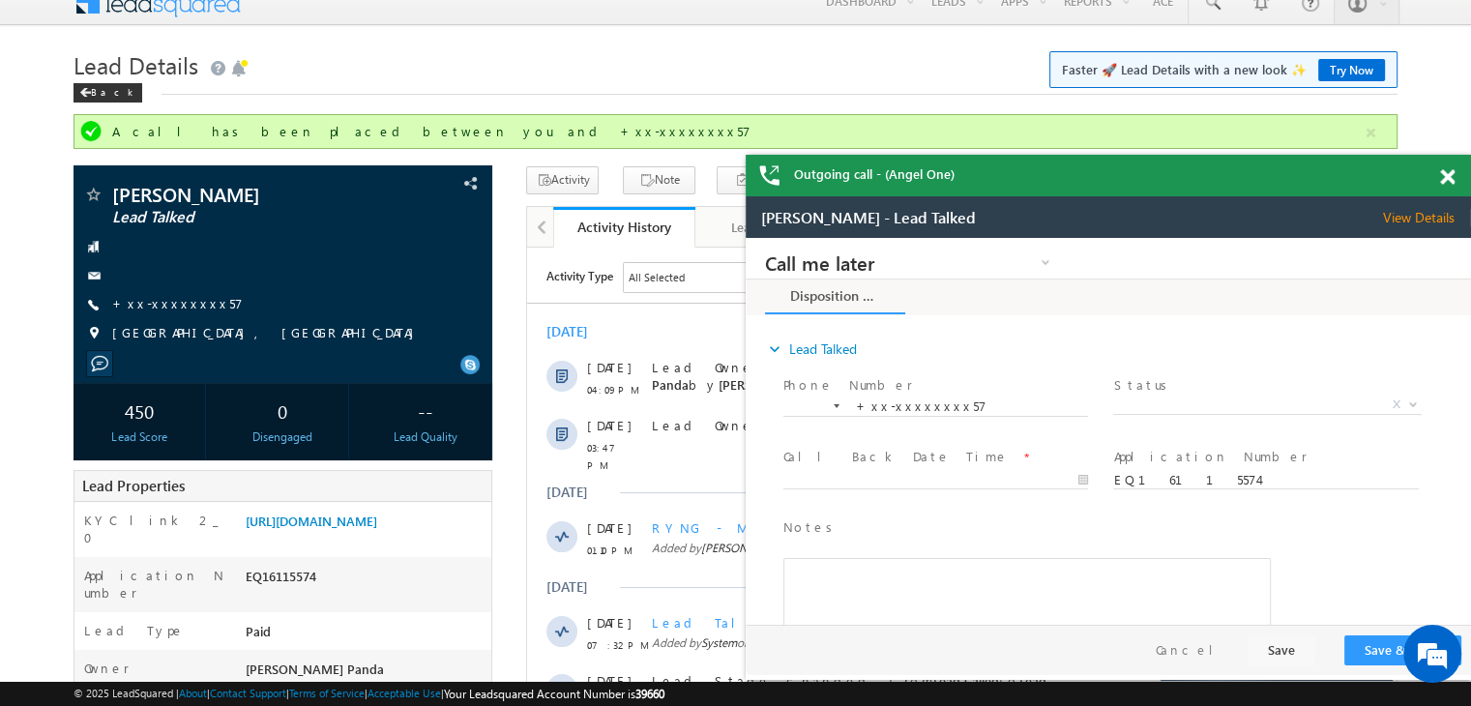
scroll to position [0, 0]
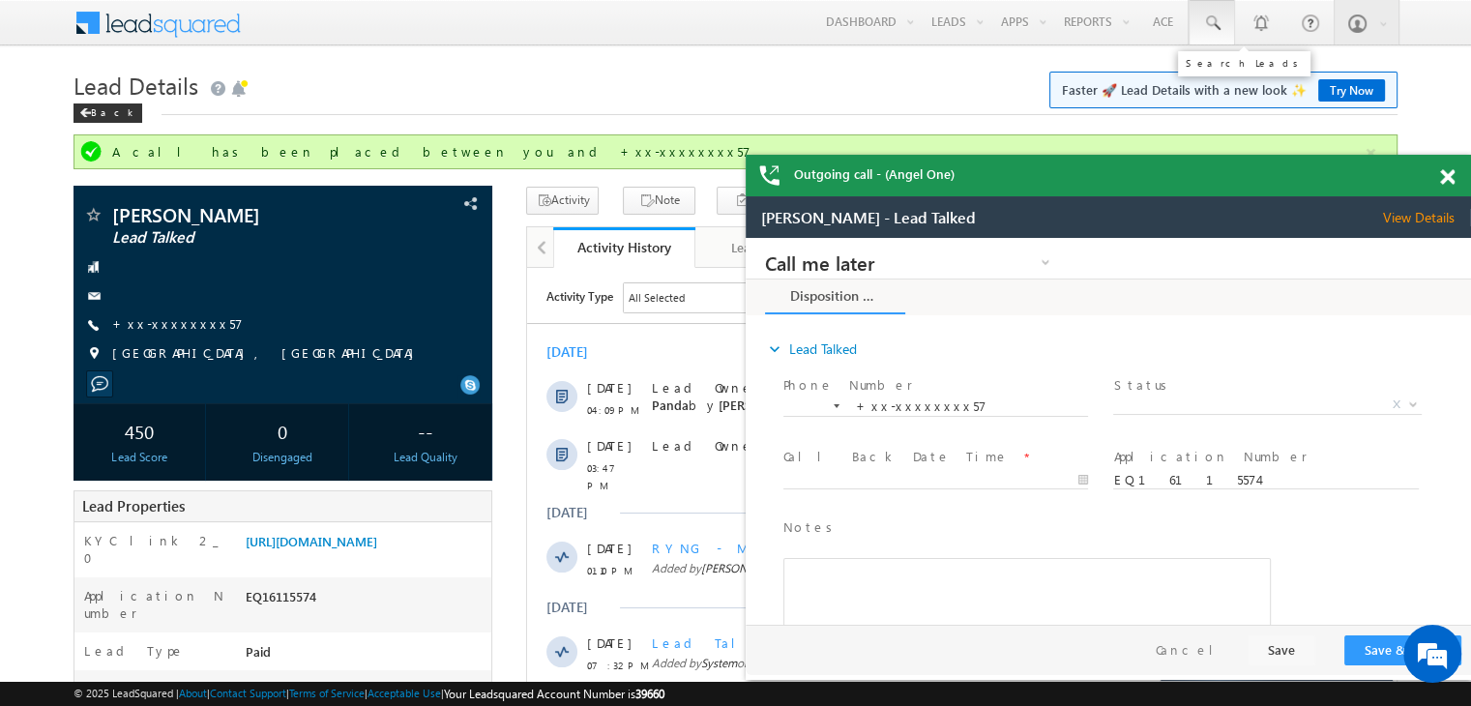
click at [1220, 19] on span at bounding box center [1211, 23] width 19 height 19
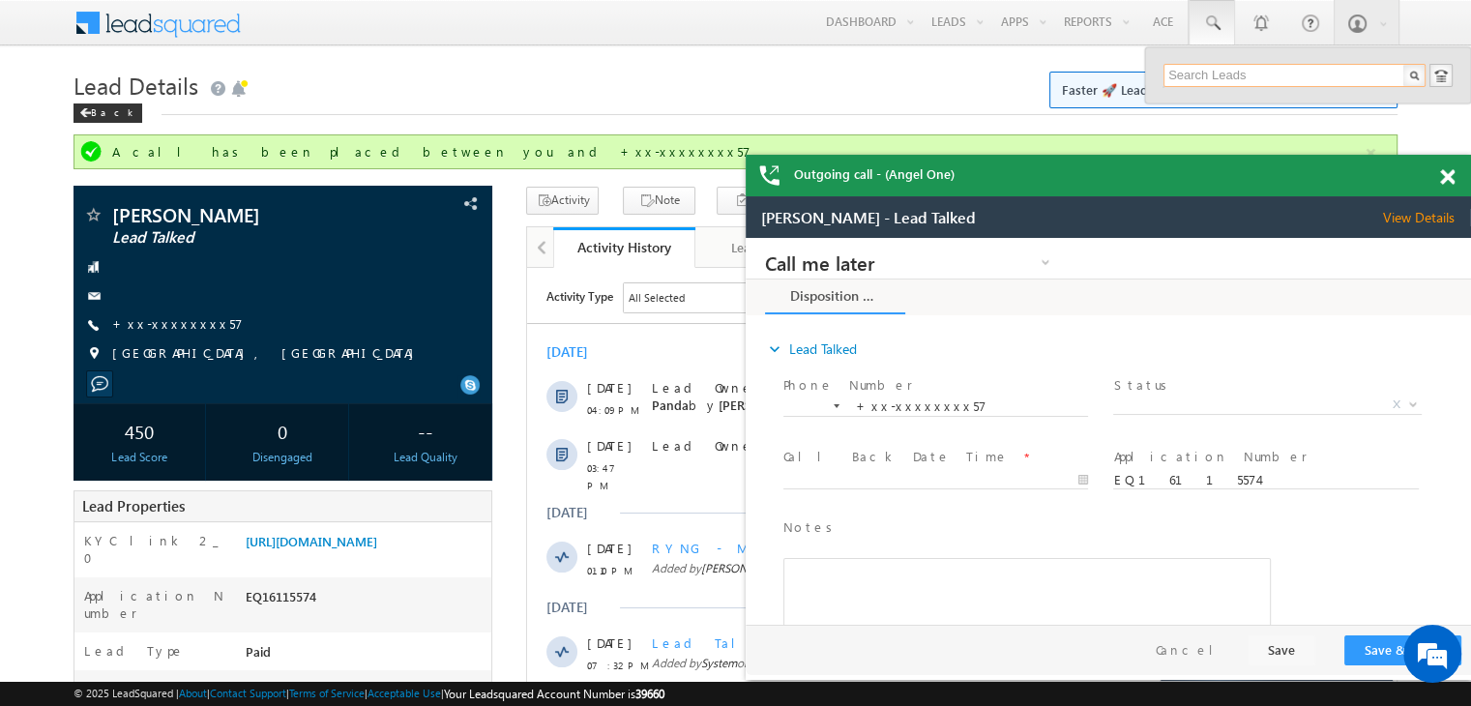
paste input "EQ28781755"
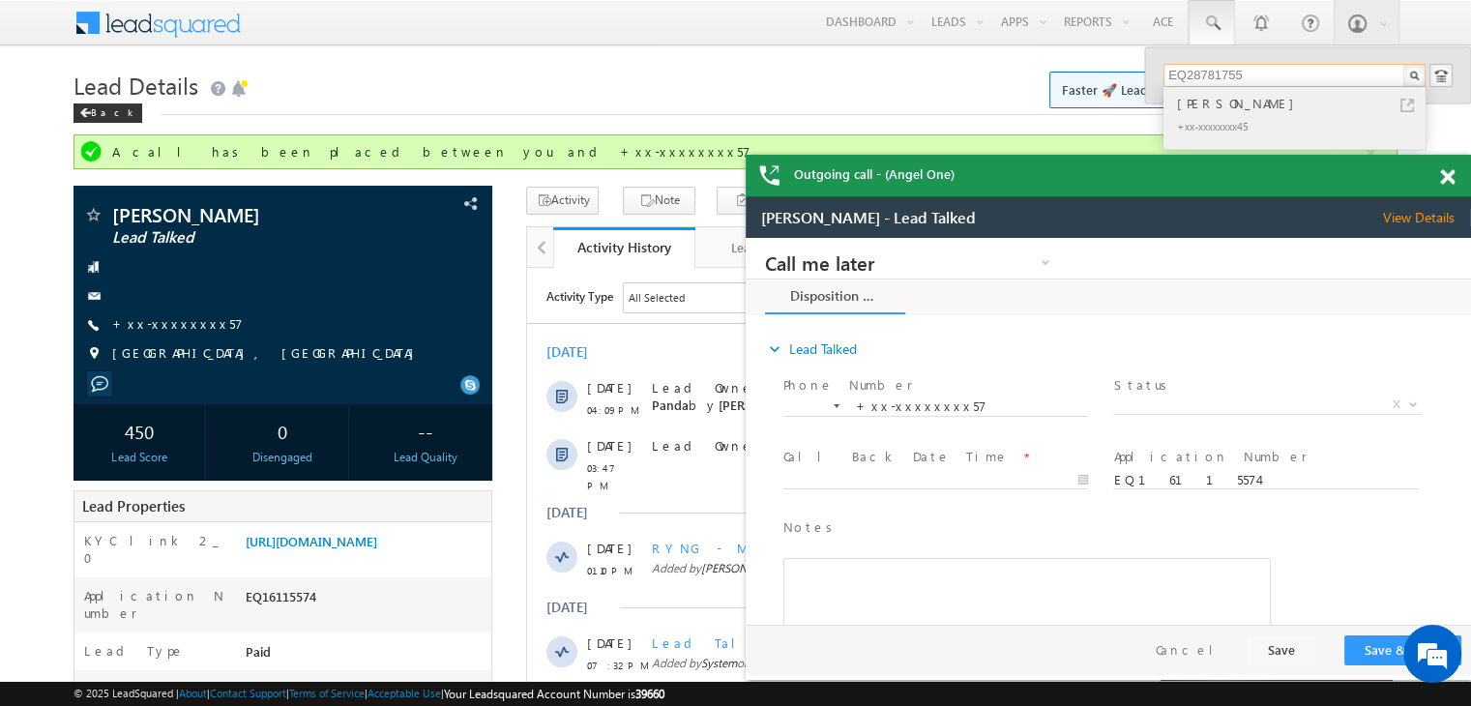
type input "EQ28781755"
click at [1193, 103] on div "[PERSON_NAME]" at bounding box center [1302, 103] width 259 height 21
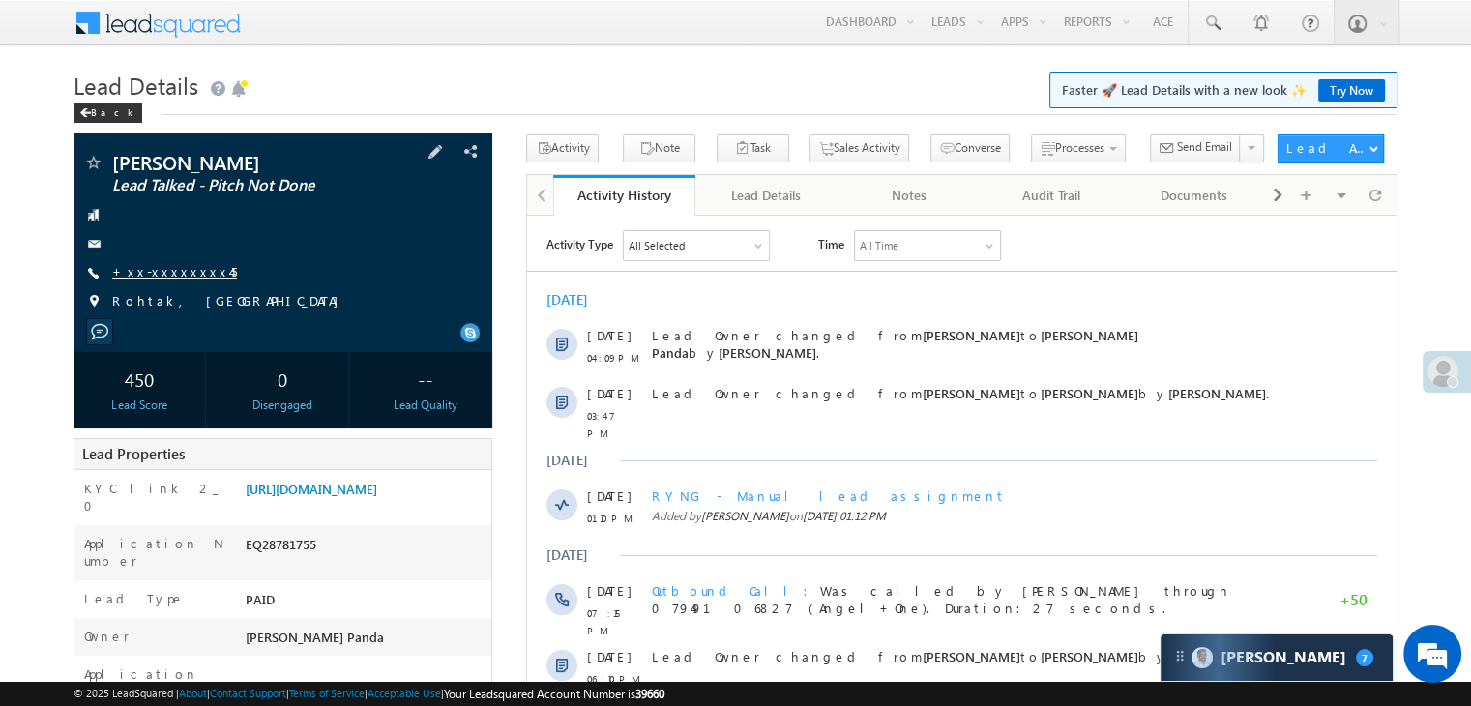
click at [186, 270] on link "+xx-xxxxxxxx45" at bounding box center [174, 271] width 125 height 16
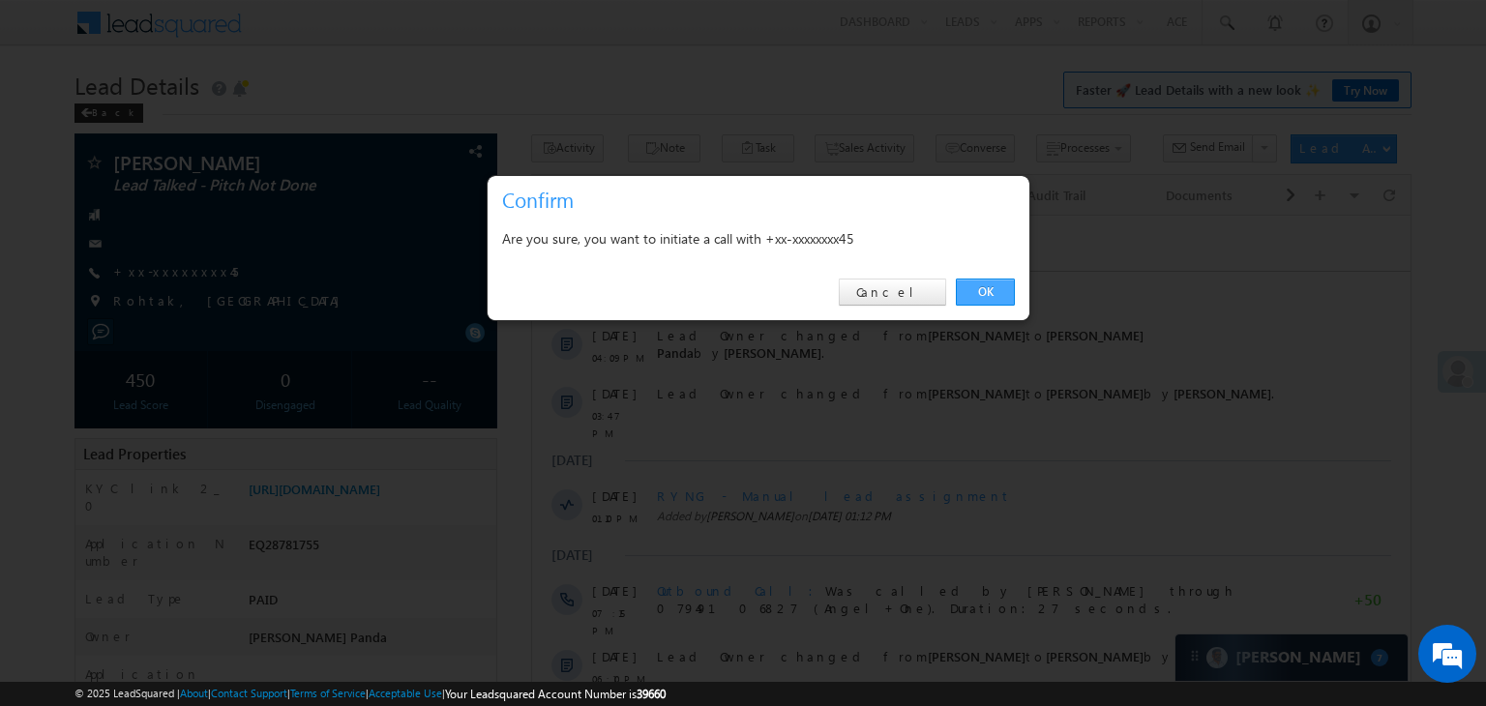
click at [986, 298] on link "OK" at bounding box center [985, 292] width 59 height 27
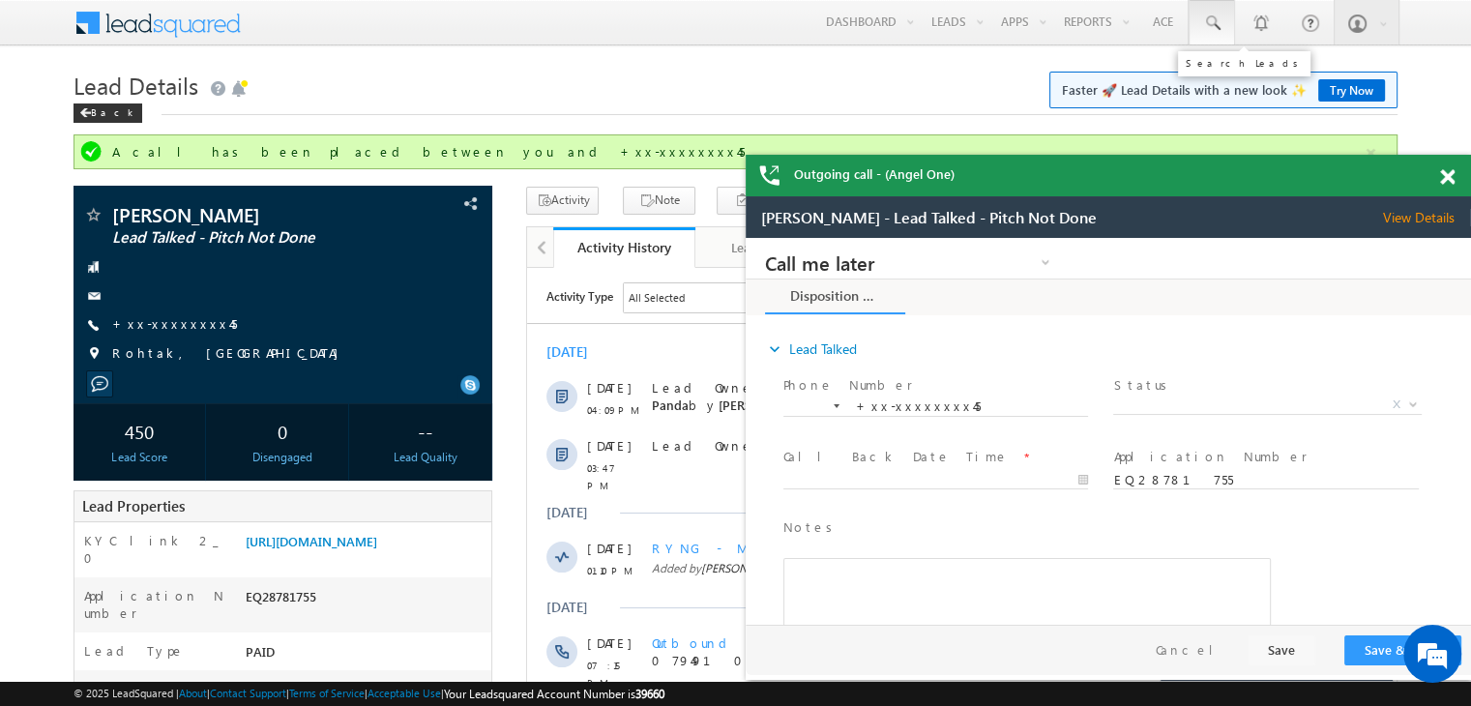
click at [1210, 20] on span at bounding box center [1211, 23] width 19 height 19
paste input "EQ29361580"
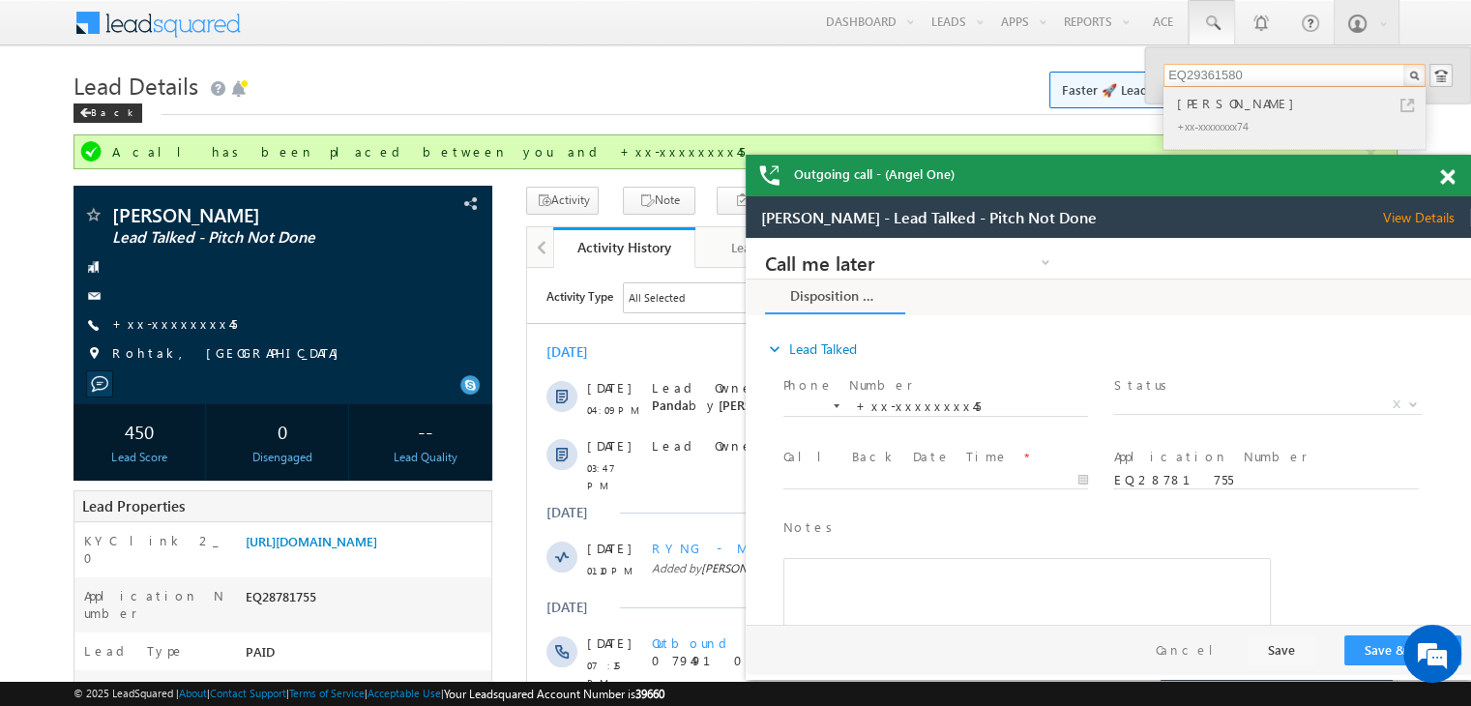
type input "EQ29361580"
click at [1217, 105] on div "[PERSON_NAME]" at bounding box center [1302, 103] width 259 height 21
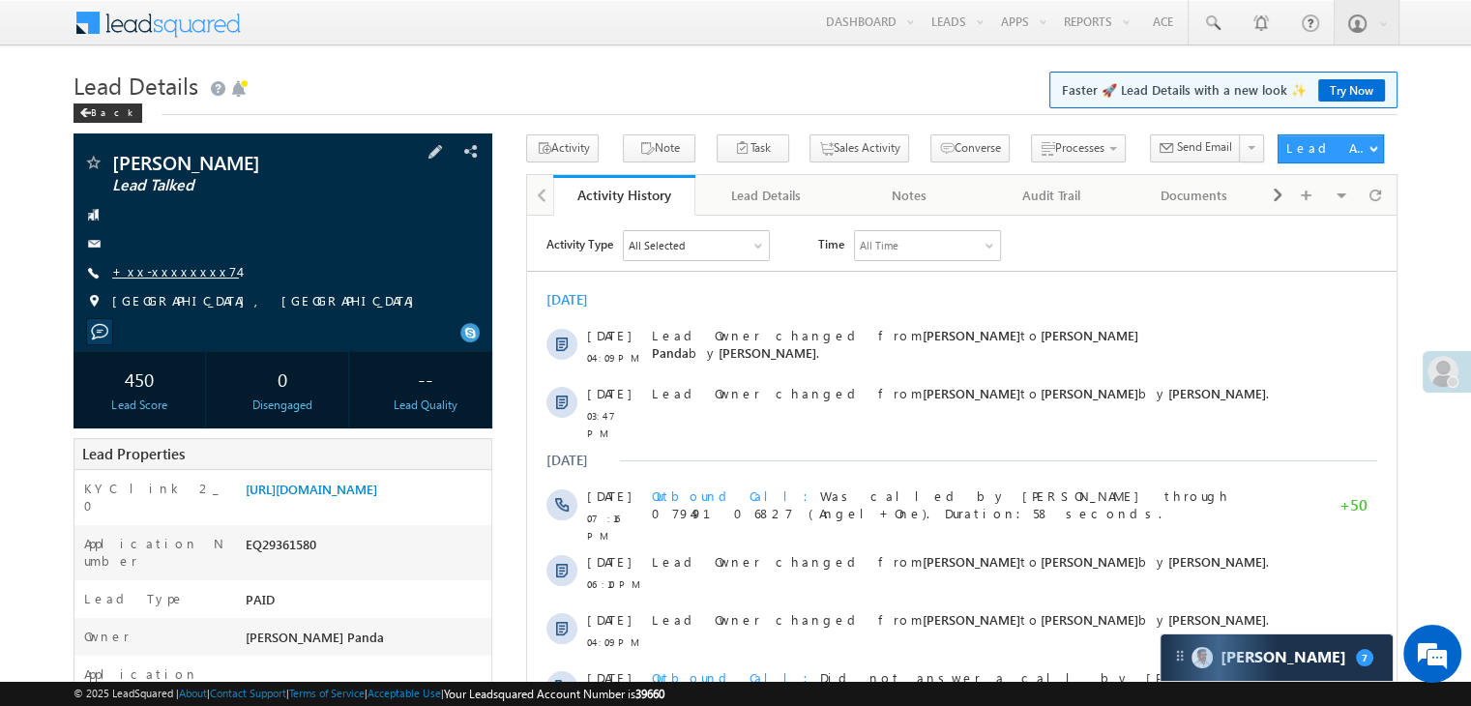
click at [157, 277] on link "+xx-xxxxxxxx74" at bounding box center [175, 271] width 127 height 16
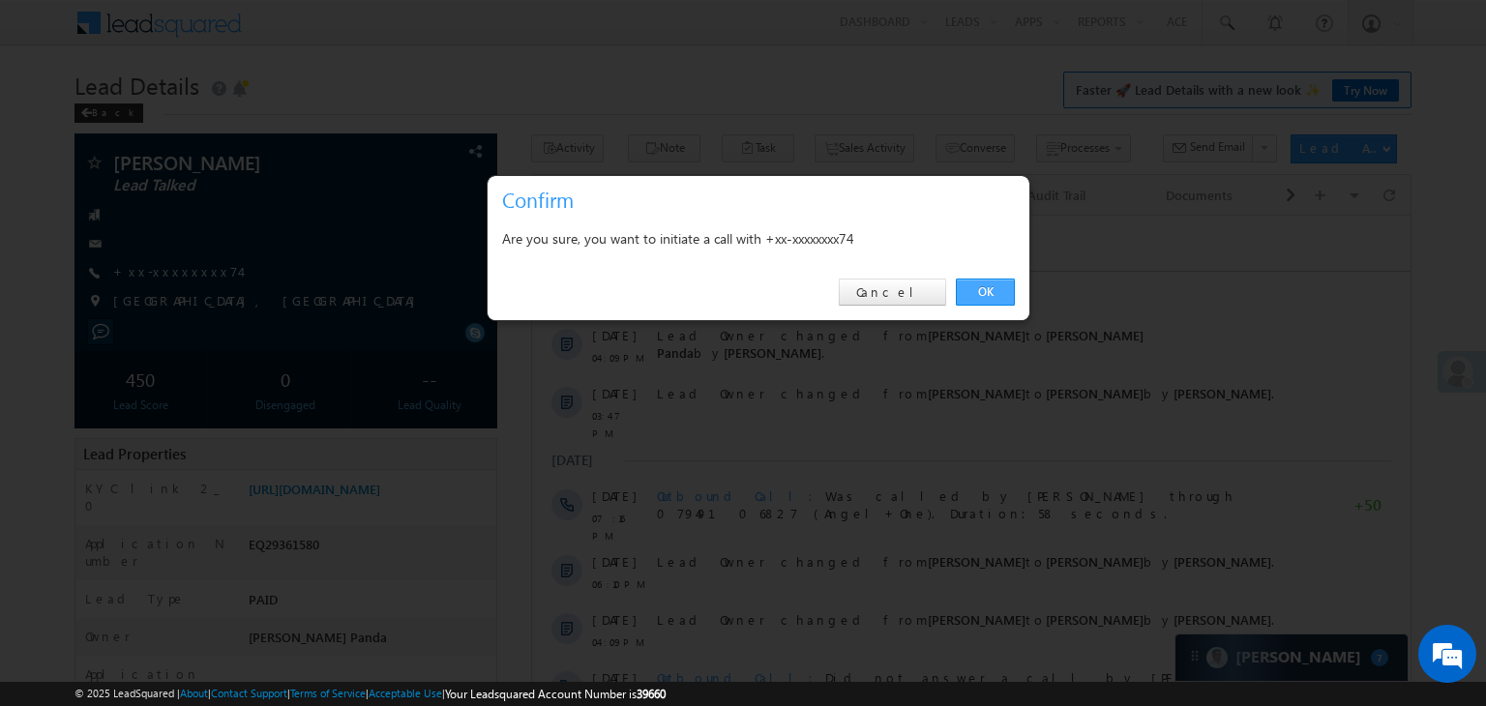
click at [998, 295] on link "OK" at bounding box center [985, 292] width 59 height 27
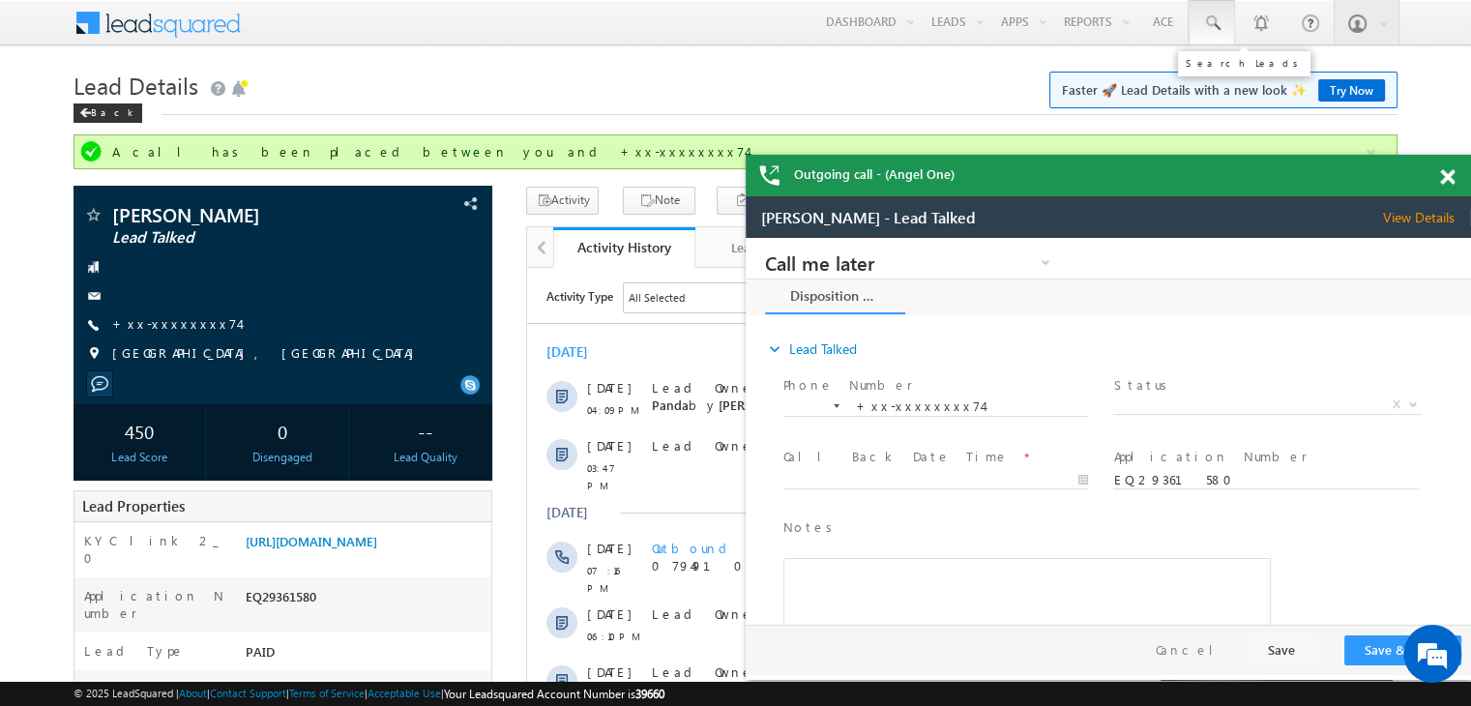
click at [1212, 16] on span at bounding box center [1211, 23] width 19 height 19
paste input "EQ28558912"
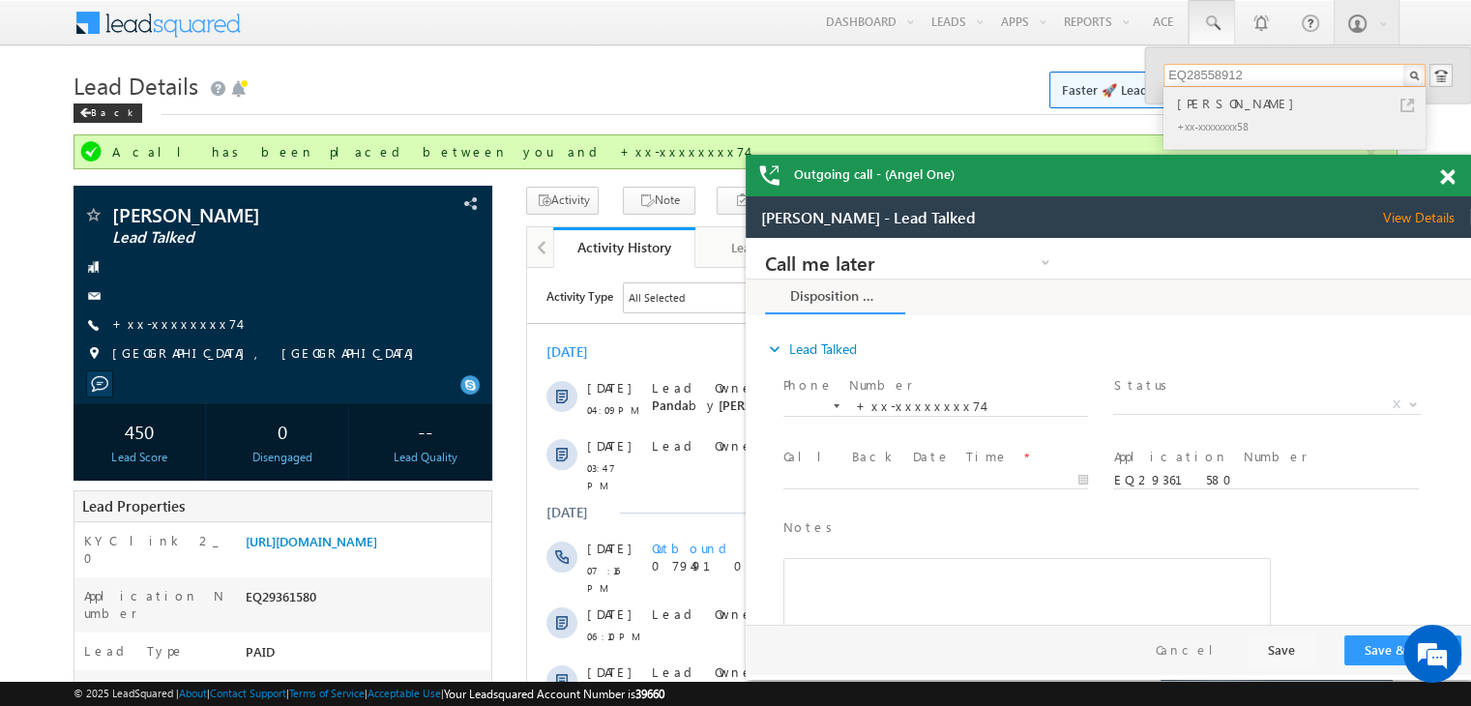
type input "EQ28558912"
drag, startPoint x: 1205, startPoint y: 102, endPoint x: 1184, endPoint y: 102, distance: 21.3
click at [1205, 102] on div "[PERSON_NAME]" at bounding box center [1302, 103] width 259 height 21
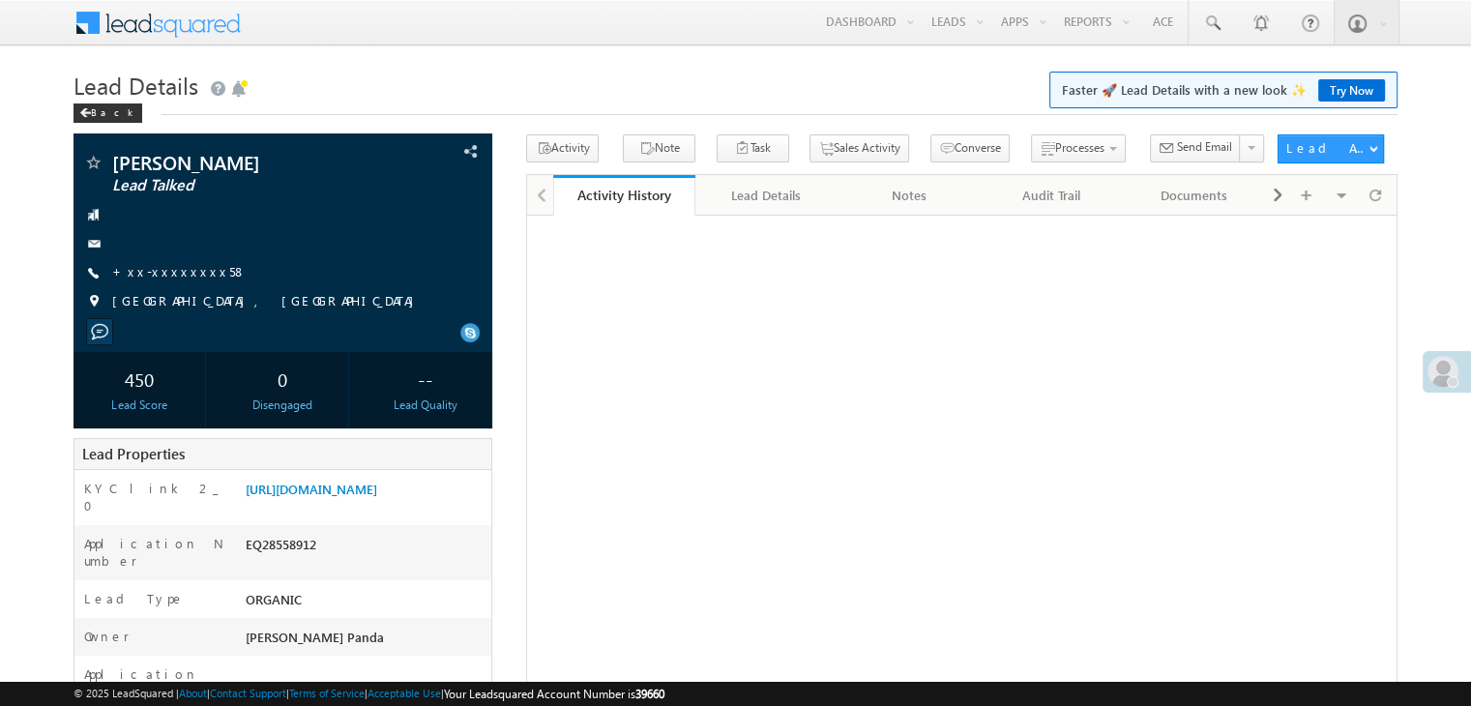
click at [157, 274] on link "+xx-xxxxxxxx58" at bounding box center [179, 271] width 134 height 16
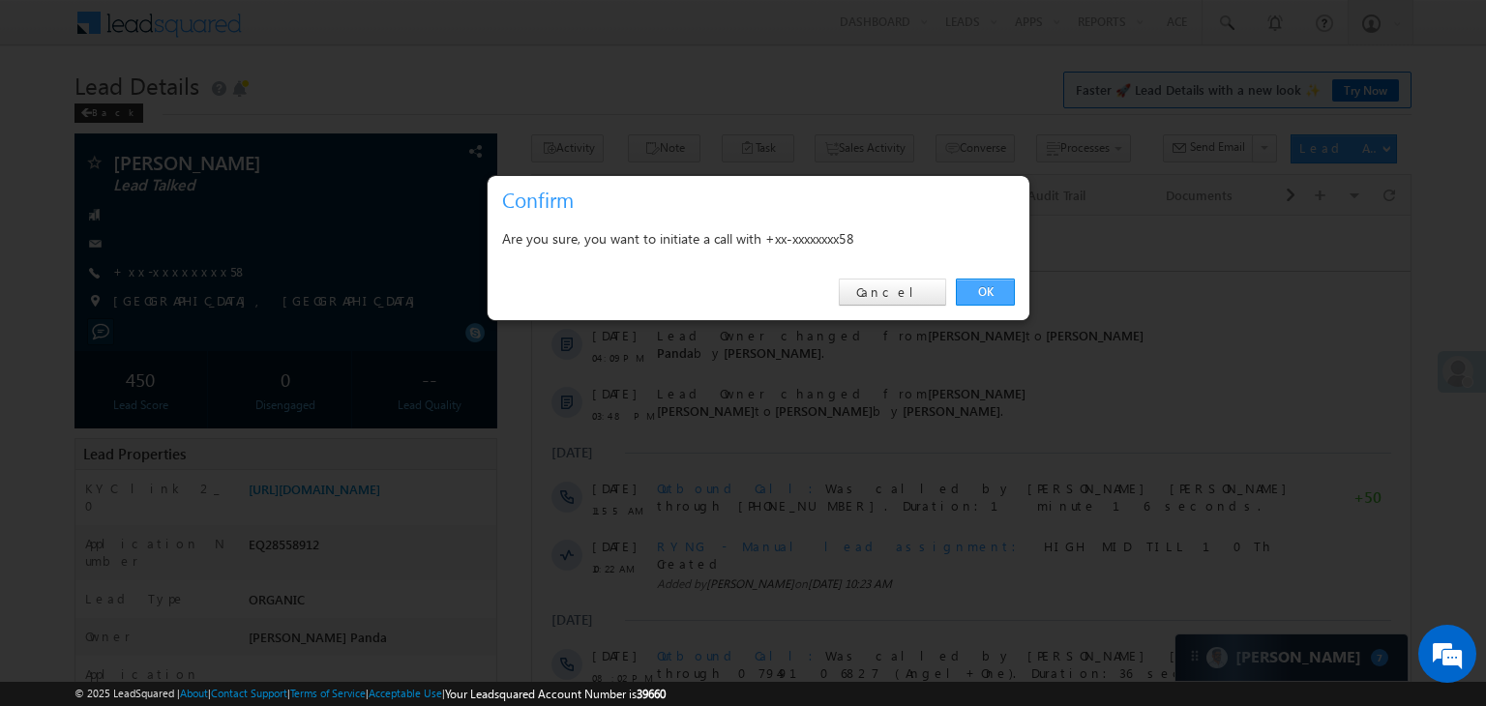
click at [986, 281] on link "OK" at bounding box center [985, 292] width 59 height 27
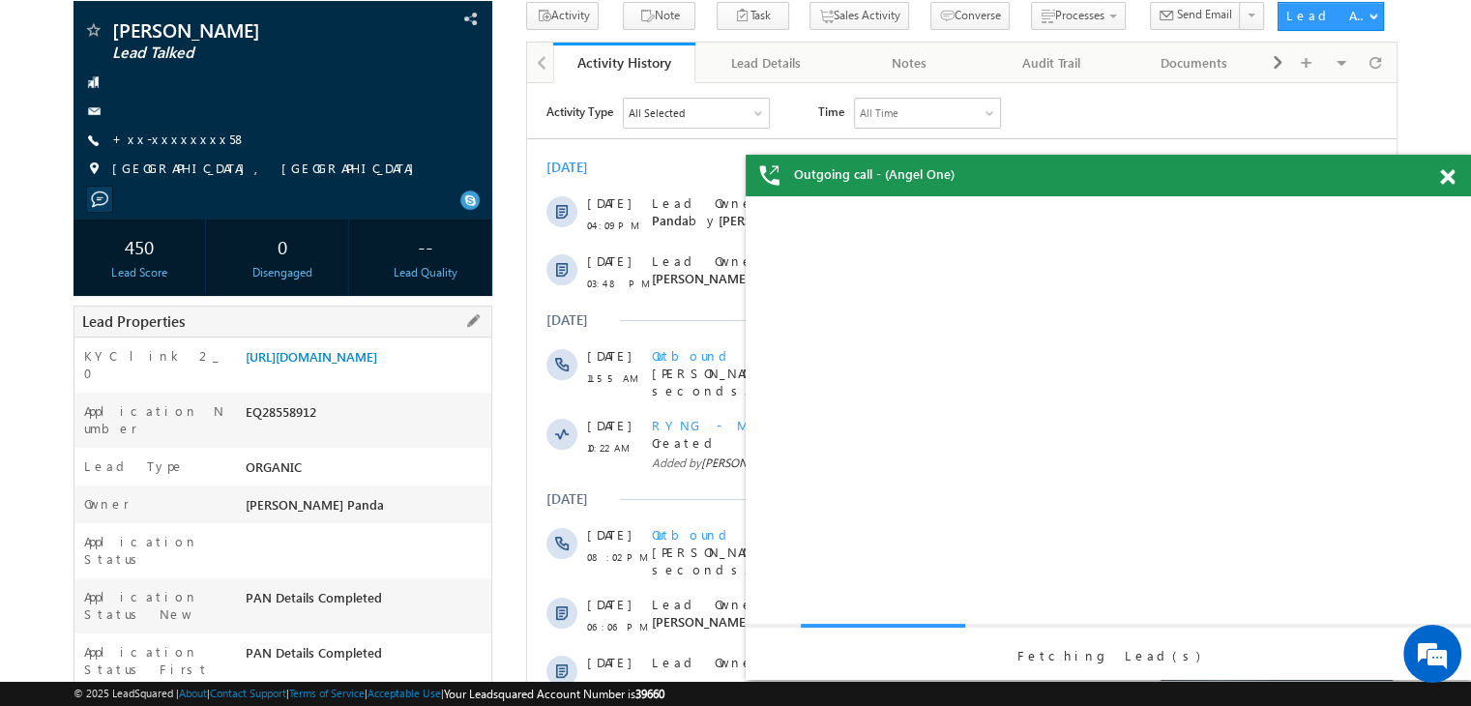
scroll to position [193, 0]
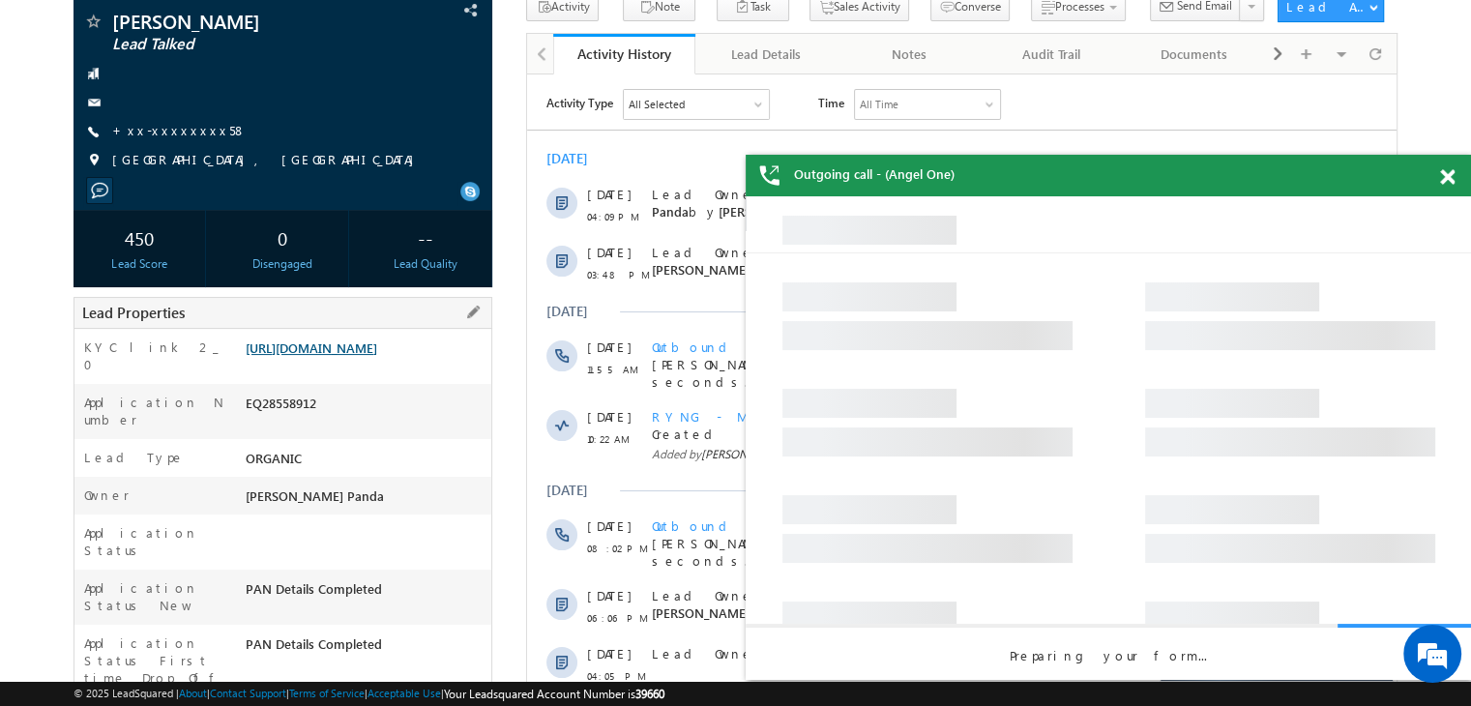
click at [361, 356] on link "[URL][DOMAIN_NAME]" at bounding box center [312, 347] width 132 height 16
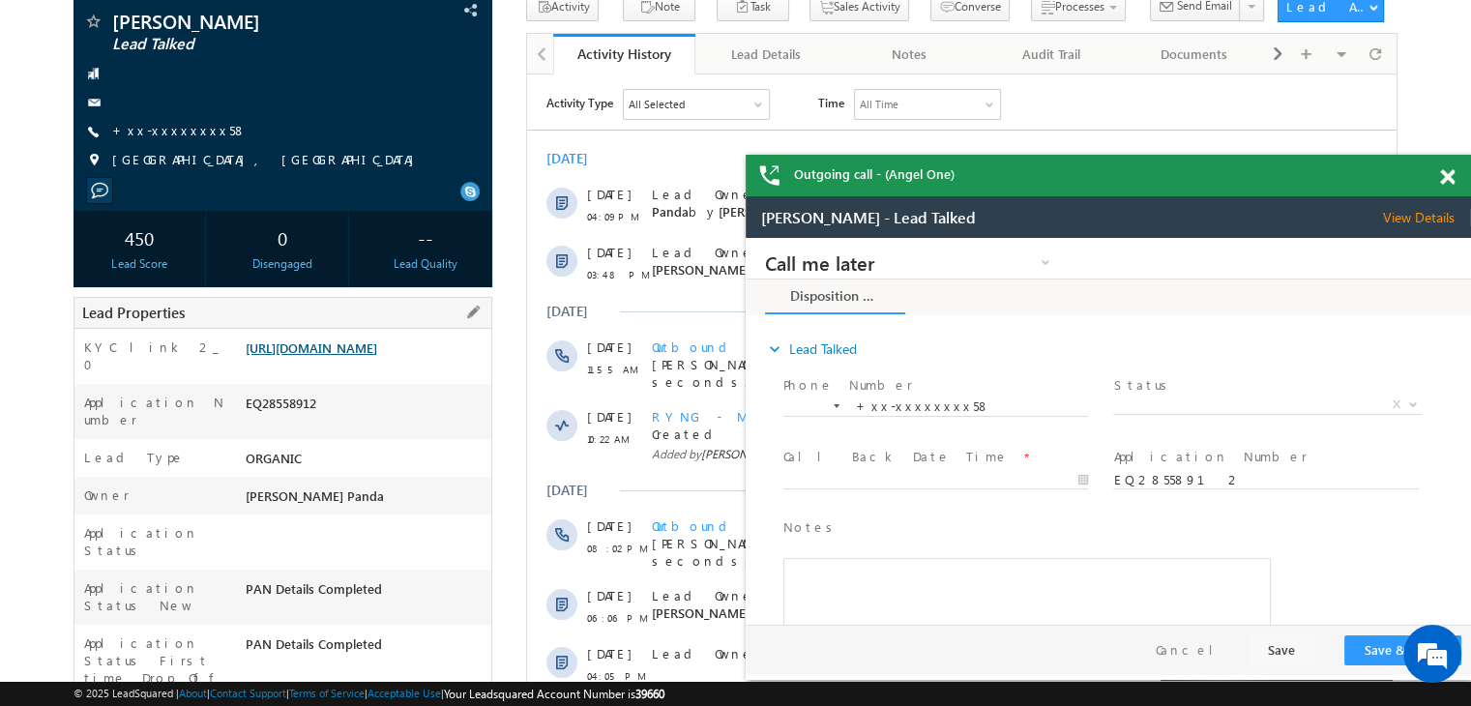
scroll to position [0, 0]
drag, startPoint x: 1447, startPoint y: 175, endPoint x: 1438, endPoint y: 181, distance: 10.5
click at [1447, 175] on span at bounding box center [1447, 177] width 15 height 16
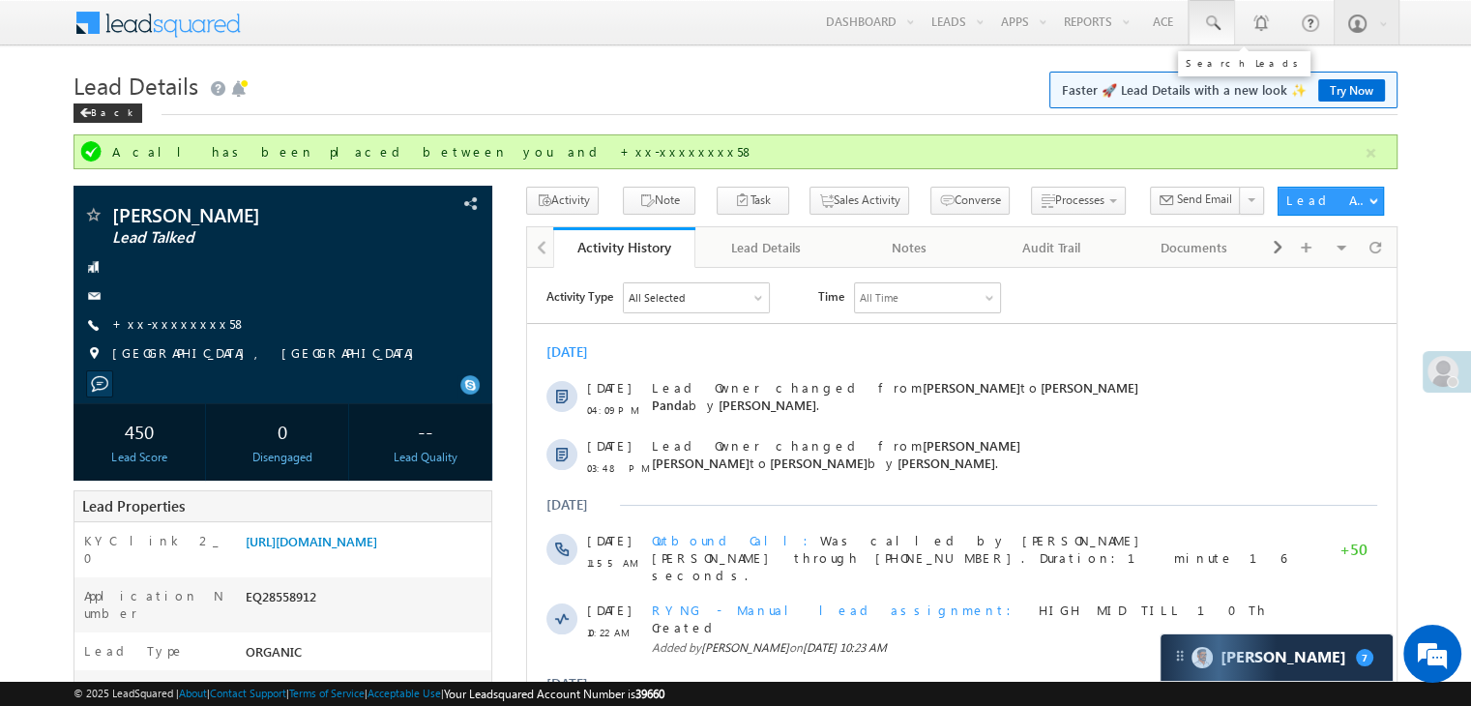
click at [1211, 16] on span at bounding box center [1211, 23] width 19 height 19
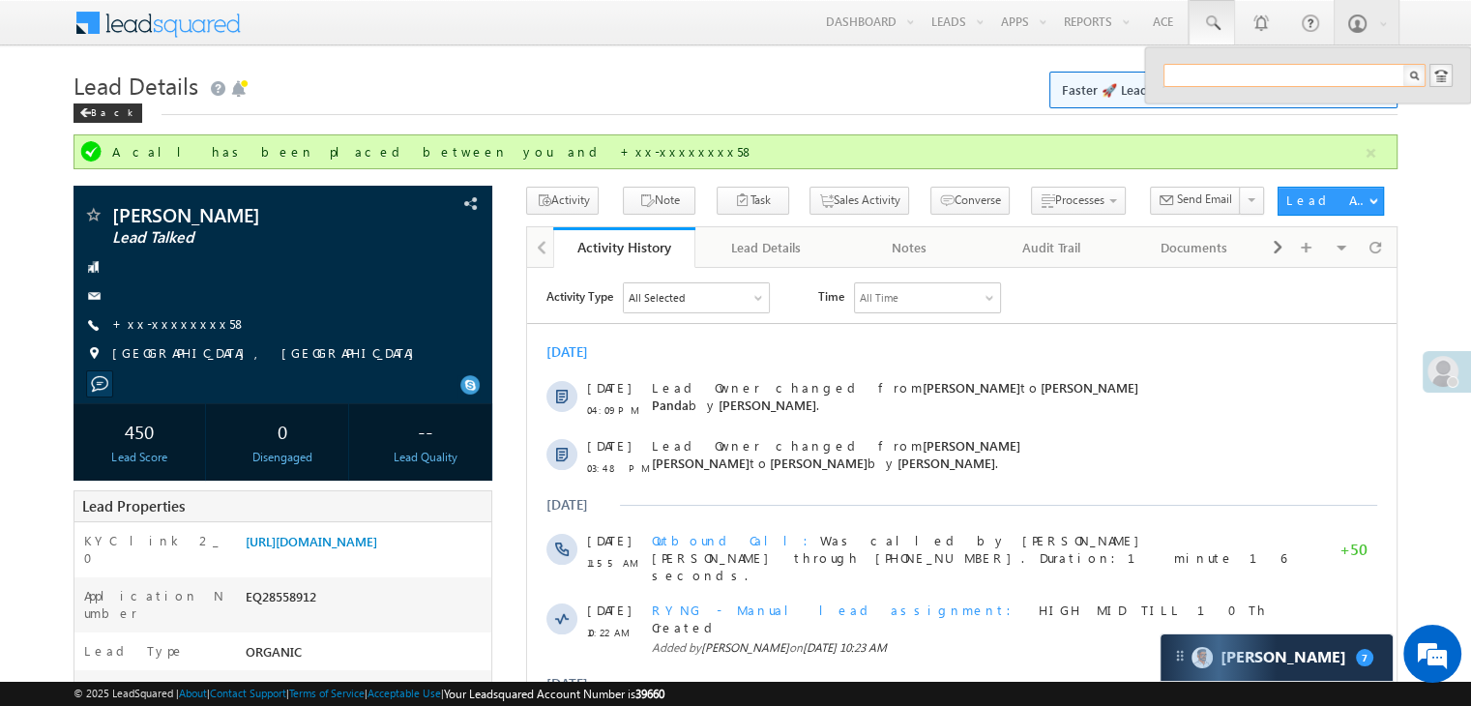
click at [1229, 69] on input "text" at bounding box center [1294, 75] width 262 height 23
paste input "EQ29592379"
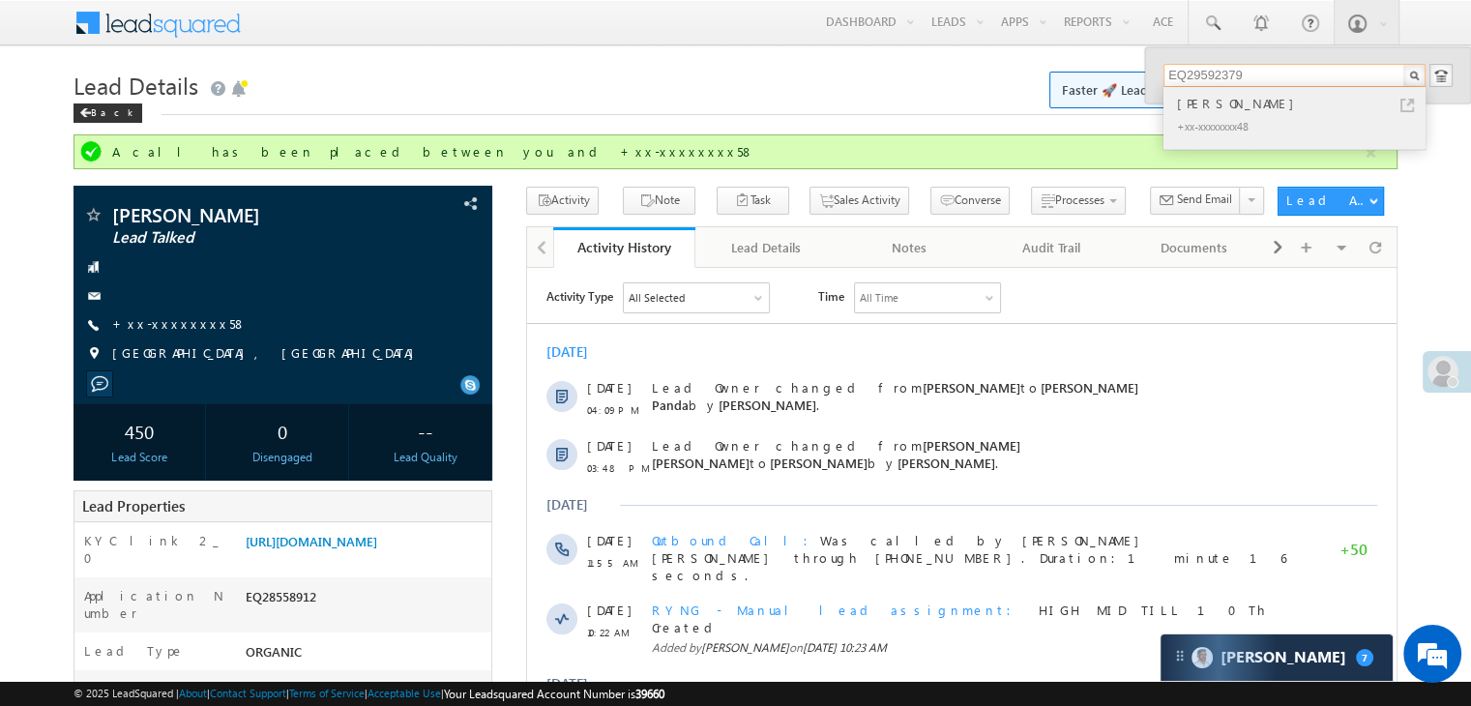
type input "EQ29592379"
click at [1193, 104] on div "[PERSON_NAME]" at bounding box center [1302, 103] width 259 height 21
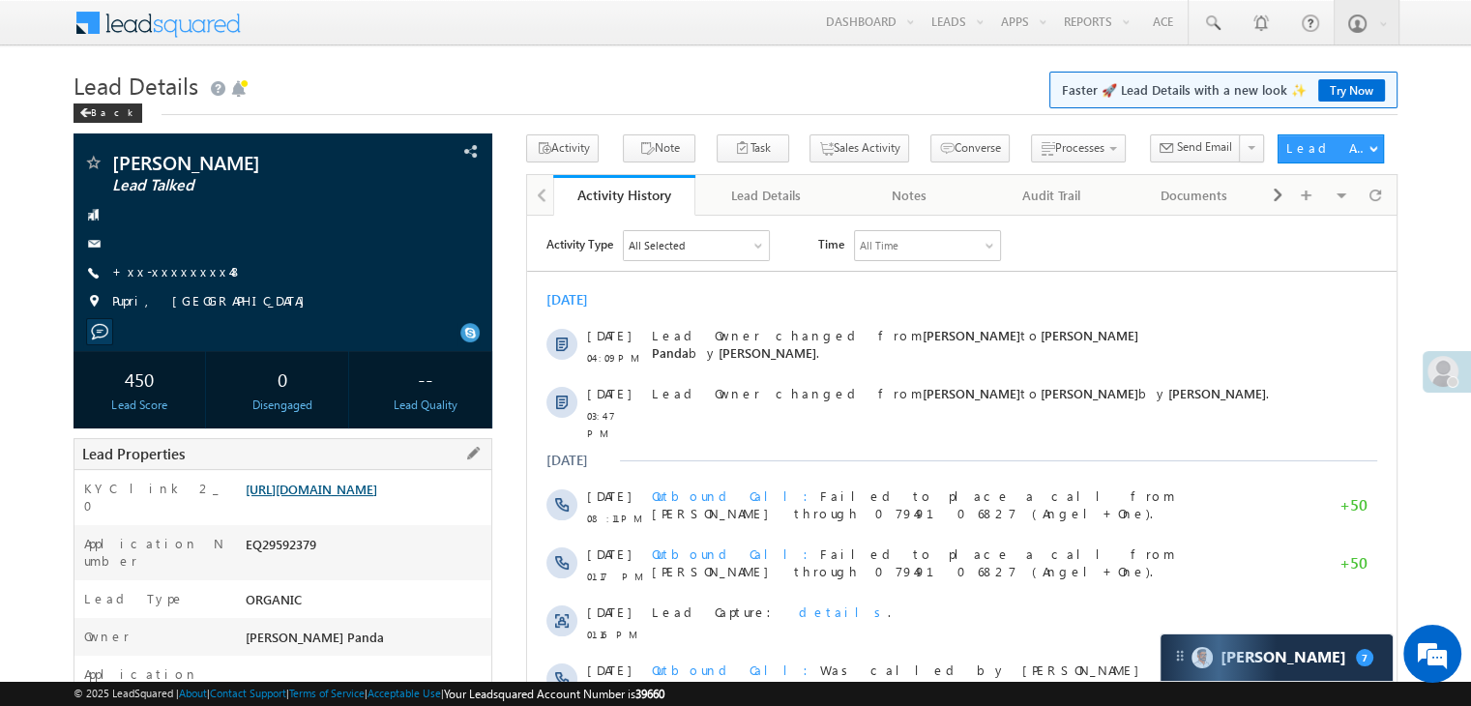
click at [349, 497] on link "[URL][DOMAIN_NAME]" at bounding box center [312, 489] width 132 height 16
click at [161, 258] on div "[PERSON_NAME] Lead Talked +xx-xxxxxxxx48 [GEOGRAPHIC_DATA], [GEOGRAPHIC_DATA]" at bounding box center [282, 237] width 399 height 168
click at [166, 272] on link "+xx-xxxxxxxx48" at bounding box center [177, 271] width 131 height 16
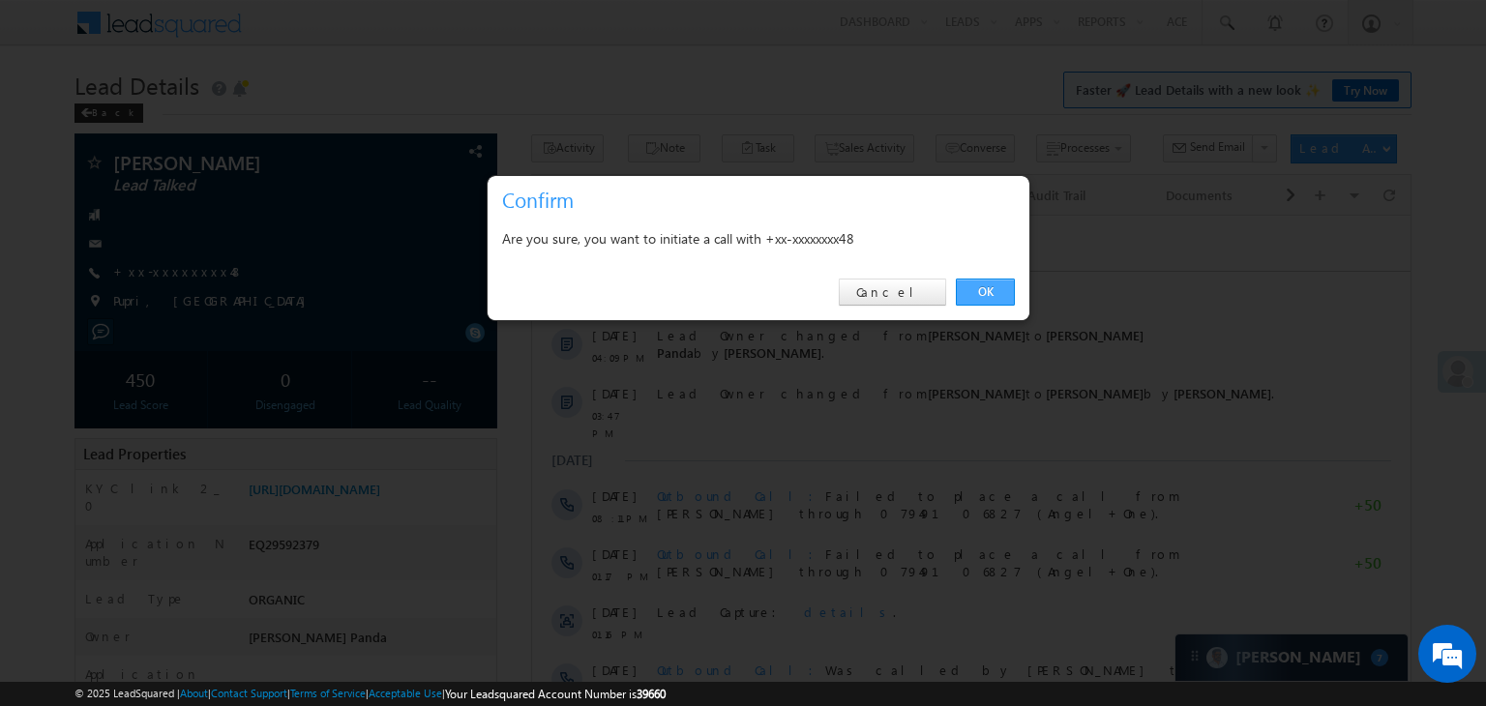
click at [986, 288] on link "OK" at bounding box center [985, 292] width 59 height 27
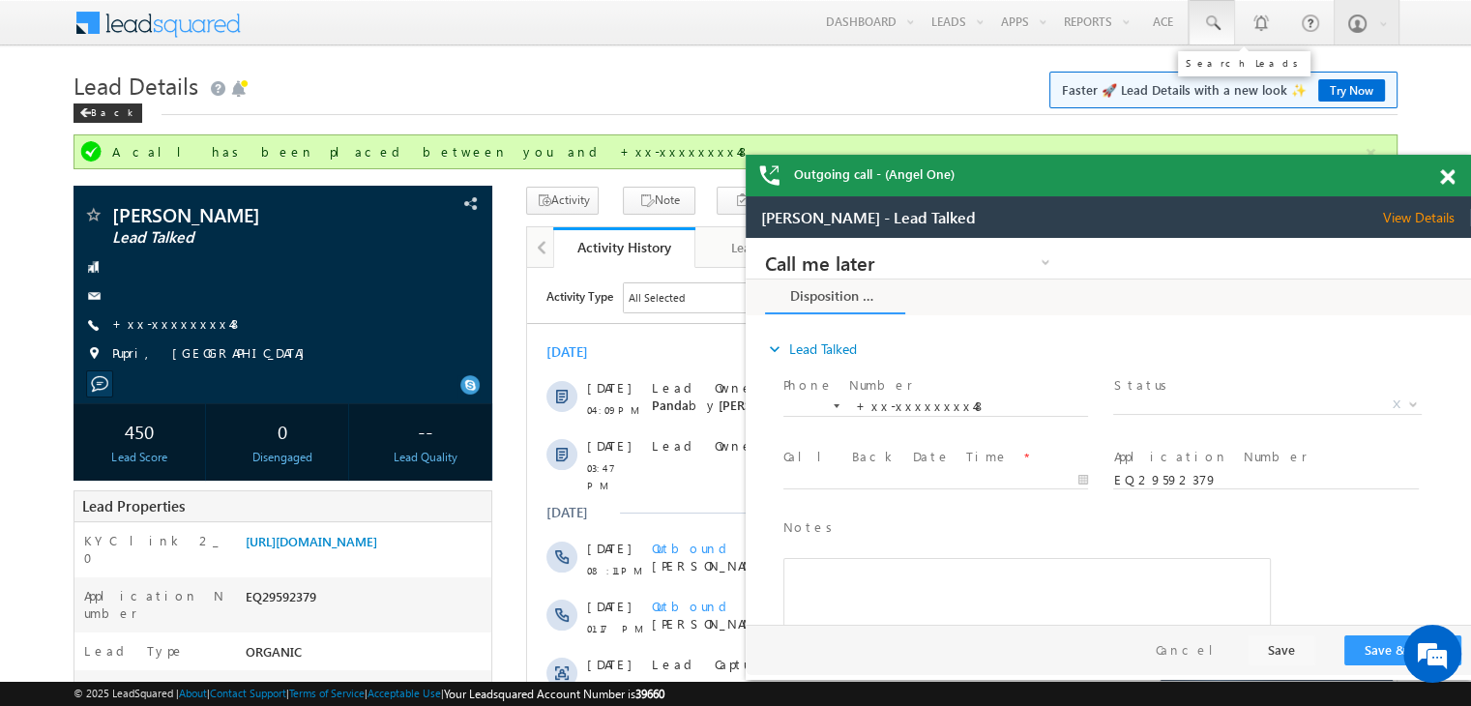
click at [1207, 20] on span at bounding box center [1211, 23] width 19 height 19
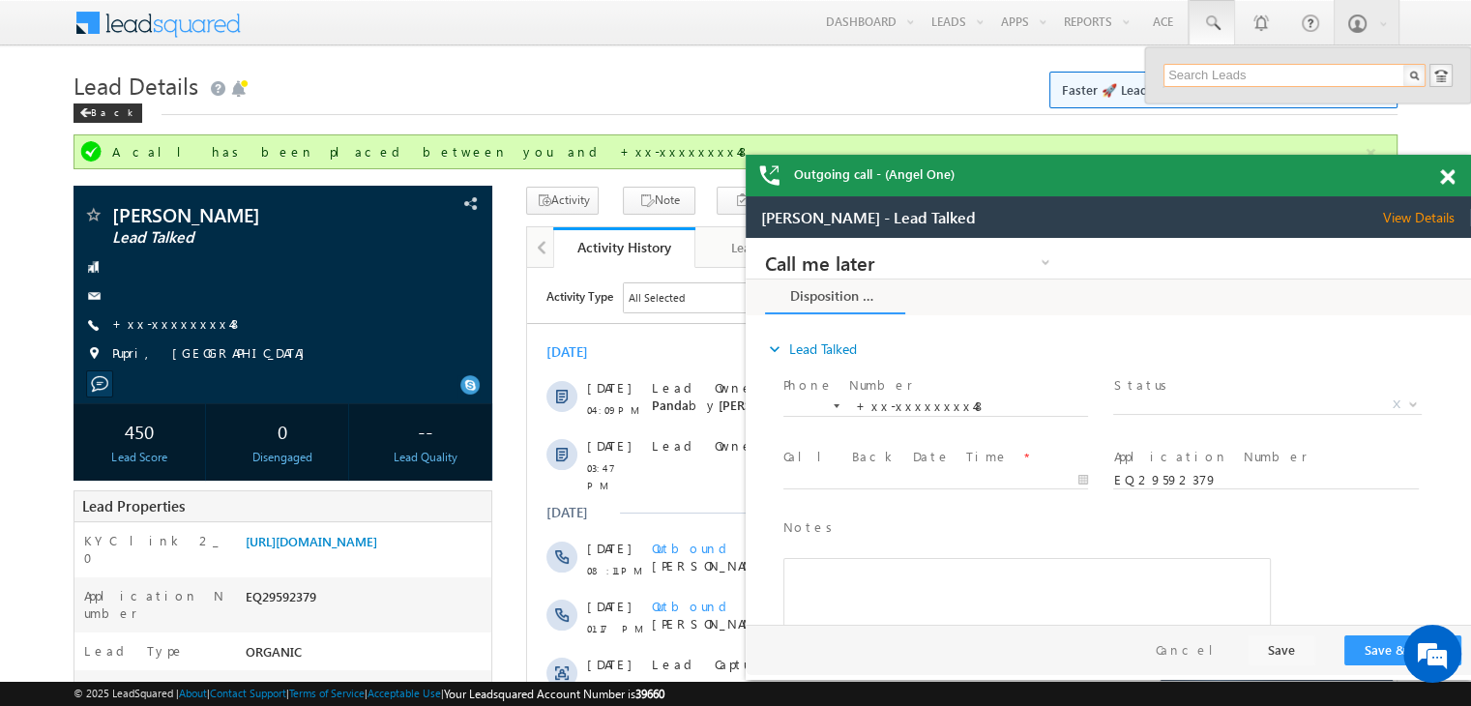
paste input "EQ28924125"
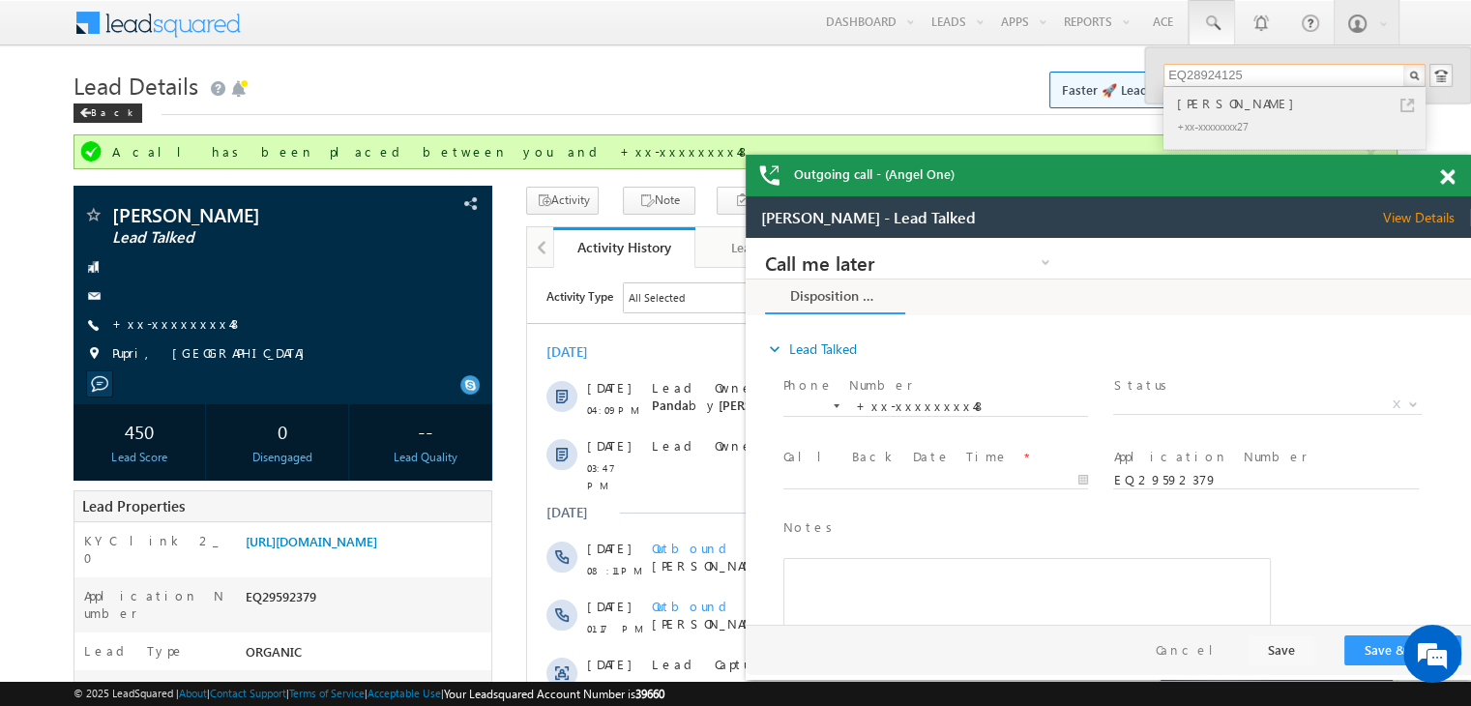
type input "EQ28924125"
click at [1214, 100] on div "[PERSON_NAME]" at bounding box center [1302, 103] width 259 height 21
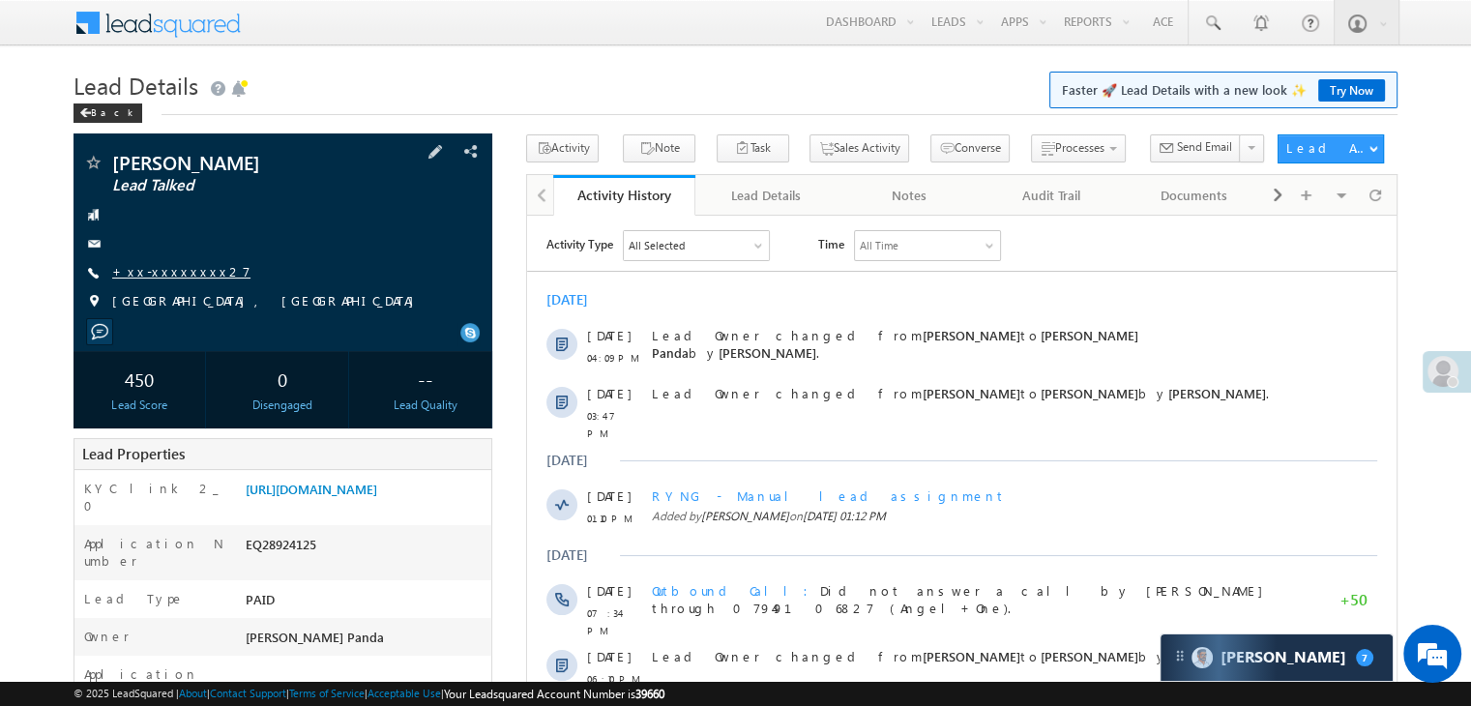
click at [162, 276] on link "+xx-xxxxxxxx27" at bounding box center [181, 271] width 138 height 16
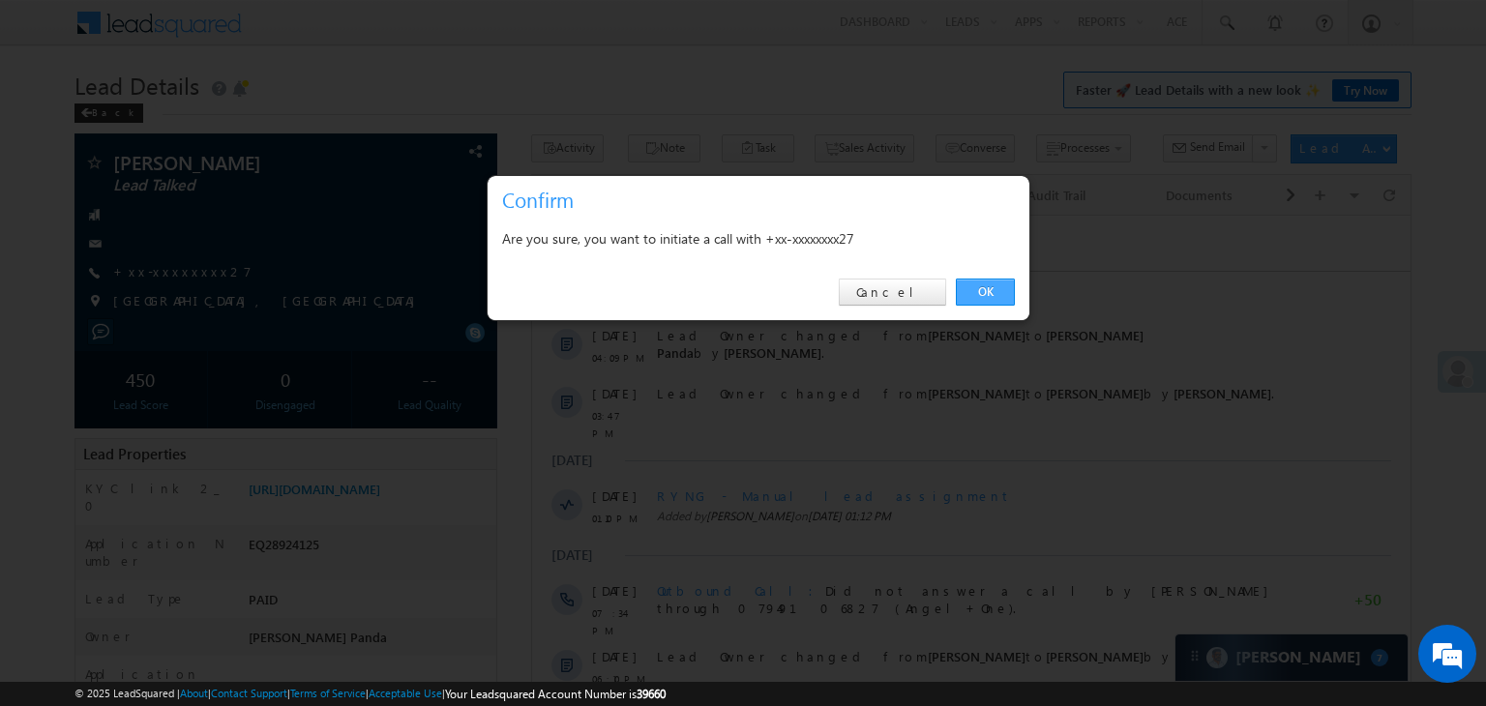
drag, startPoint x: 983, startPoint y: 291, endPoint x: 368, endPoint y: 34, distance: 665.8
click at [982, 291] on link "OK" at bounding box center [985, 292] width 59 height 27
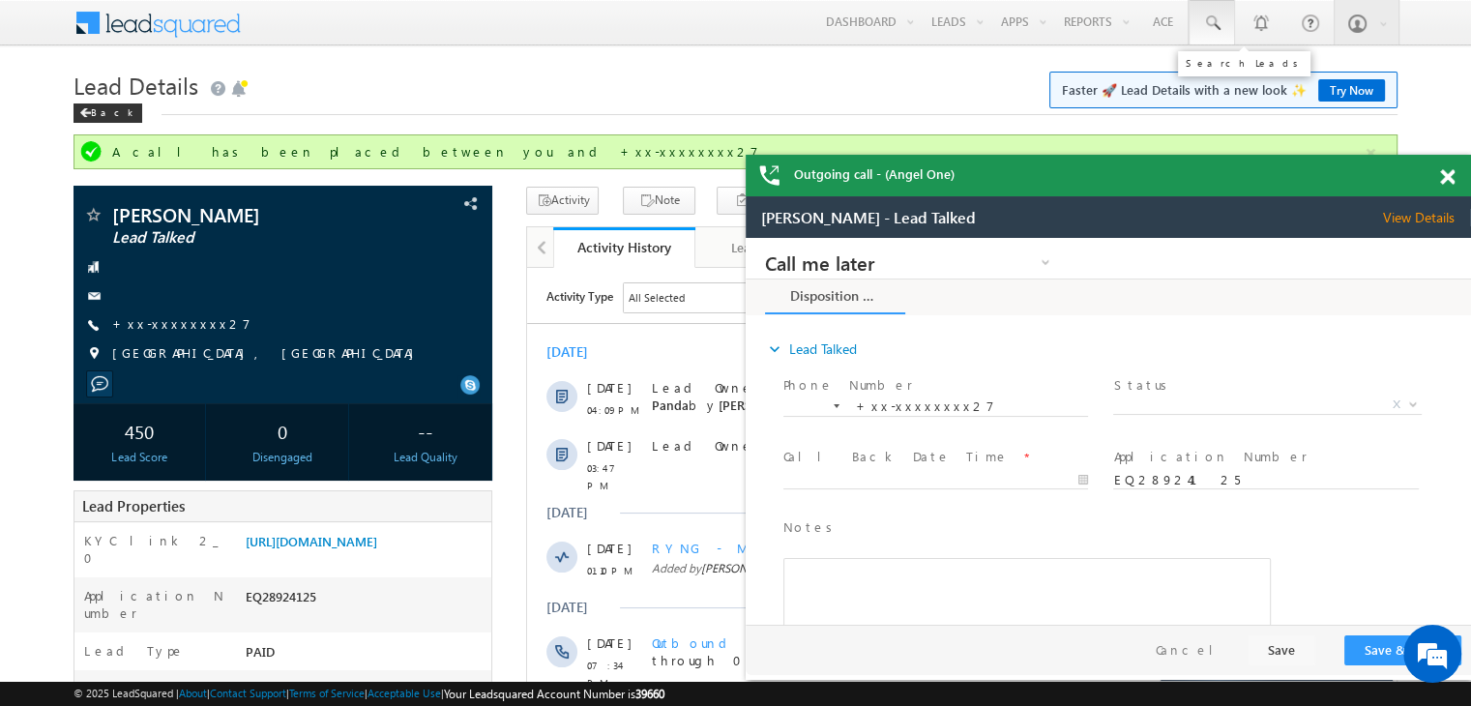
click at [1209, 24] on span at bounding box center [1211, 23] width 19 height 19
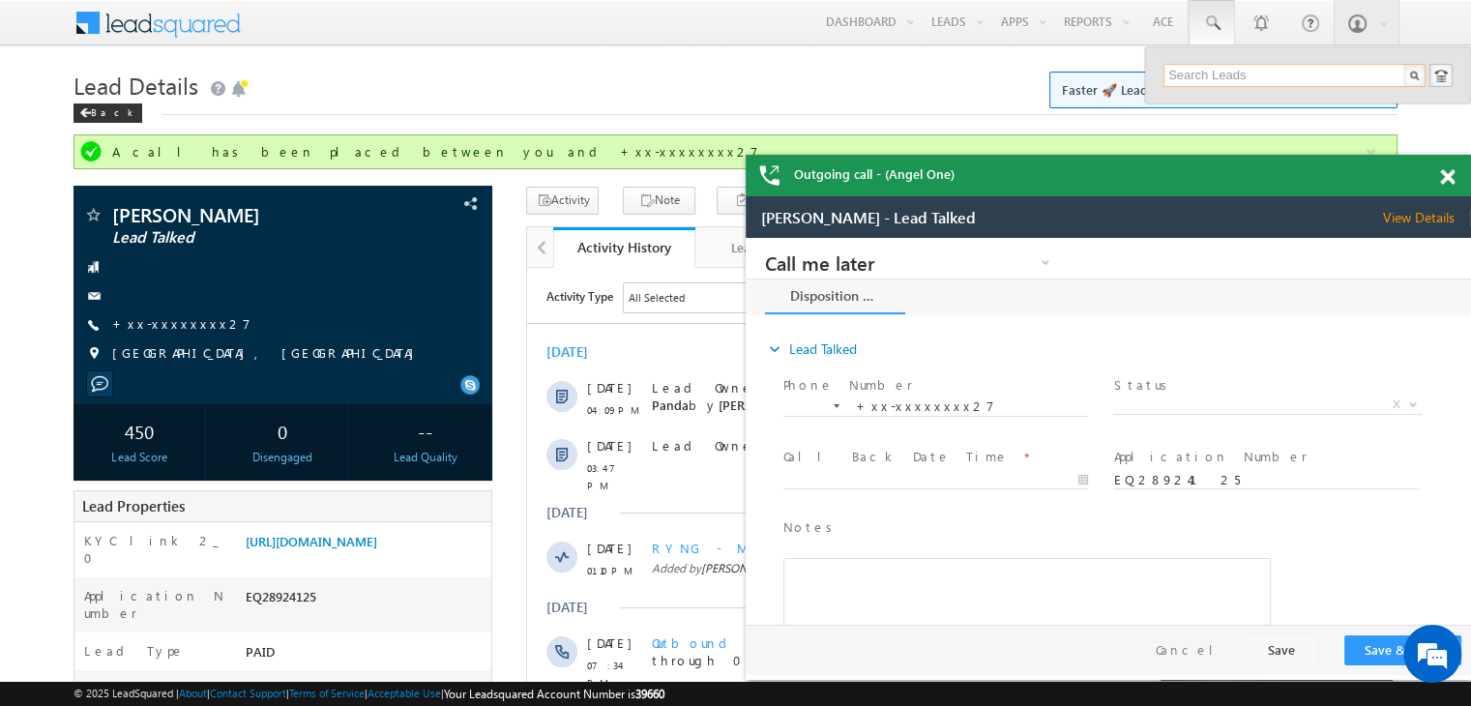
paste input "EQ28302024"
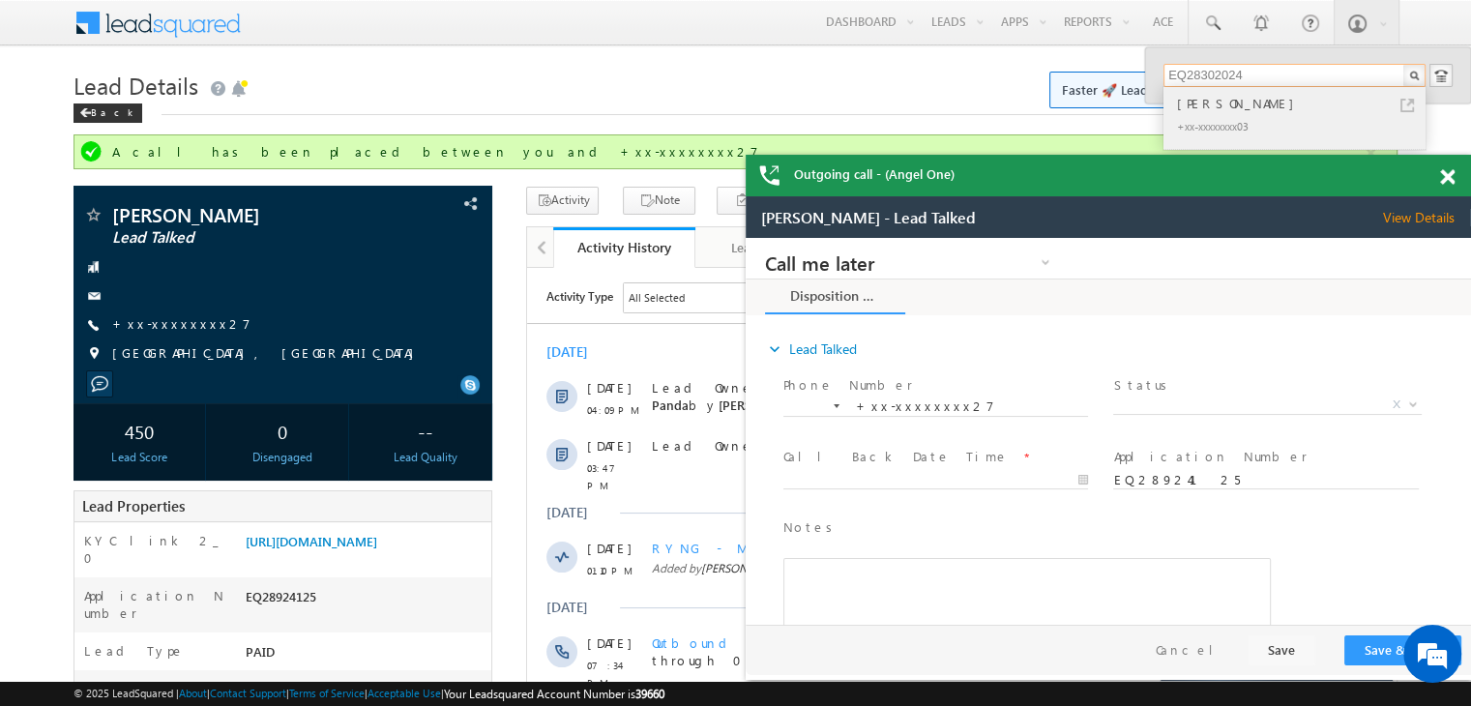
type input "EQ28302024"
click at [1219, 107] on div "[PERSON_NAME]" at bounding box center [1302, 103] width 259 height 21
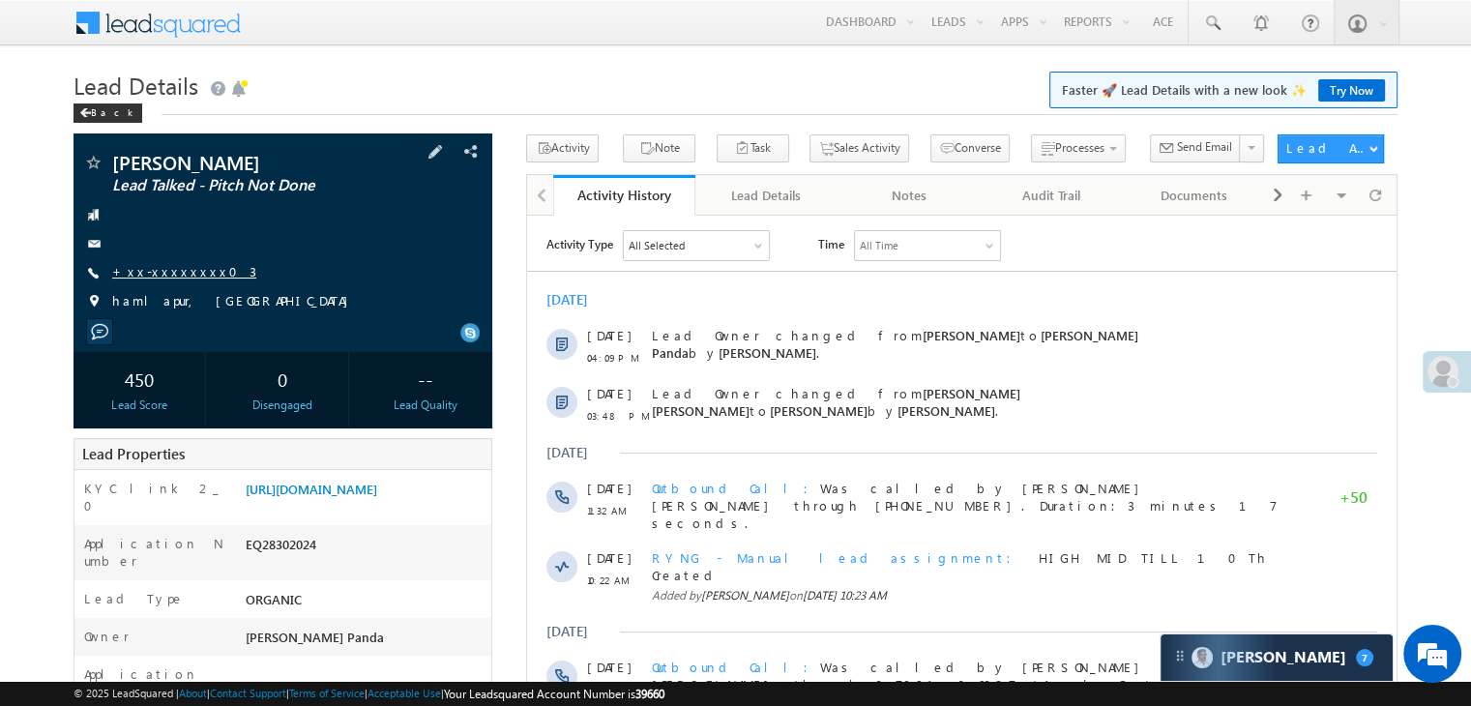
click at [170, 276] on link "+xx-xxxxxxxx03" at bounding box center [184, 271] width 144 height 16
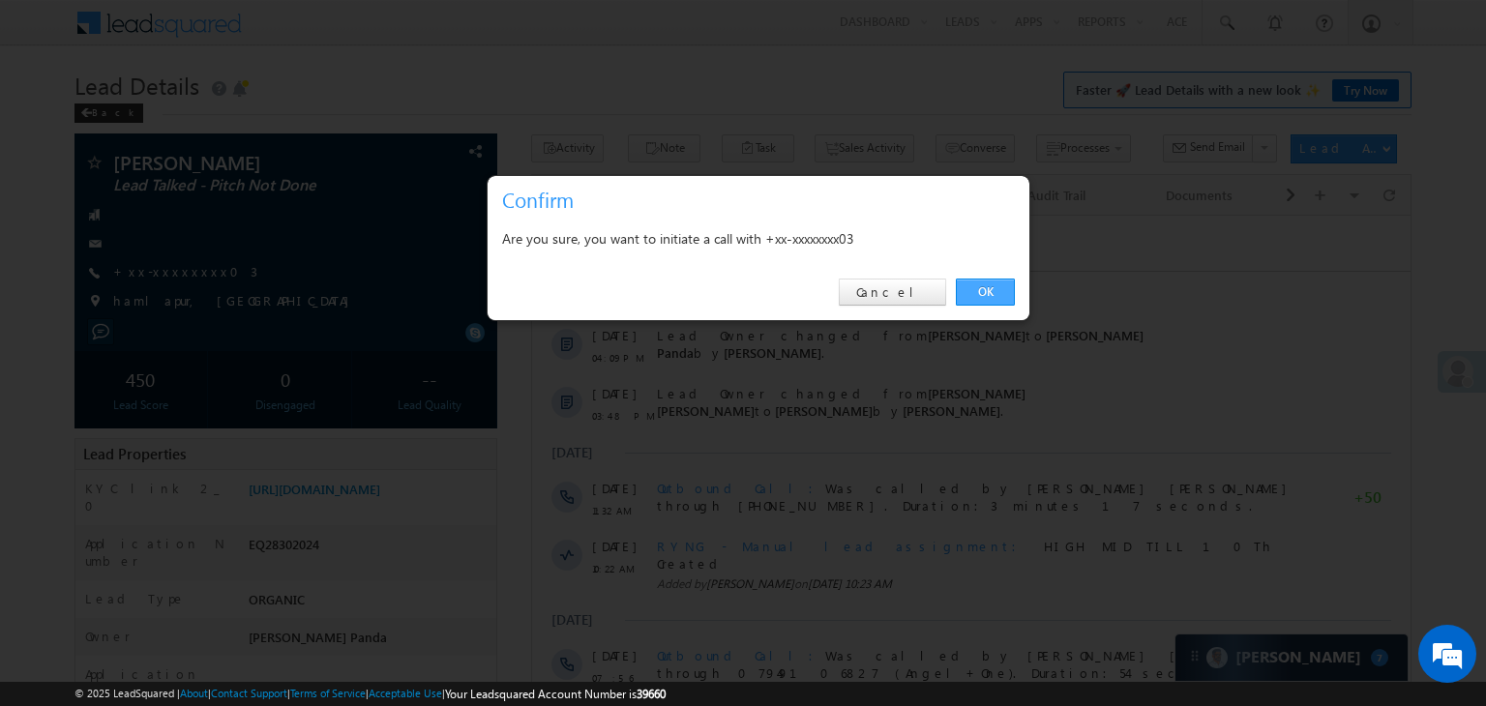
click at [982, 288] on link "OK" at bounding box center [985, 292] width 59 height 27
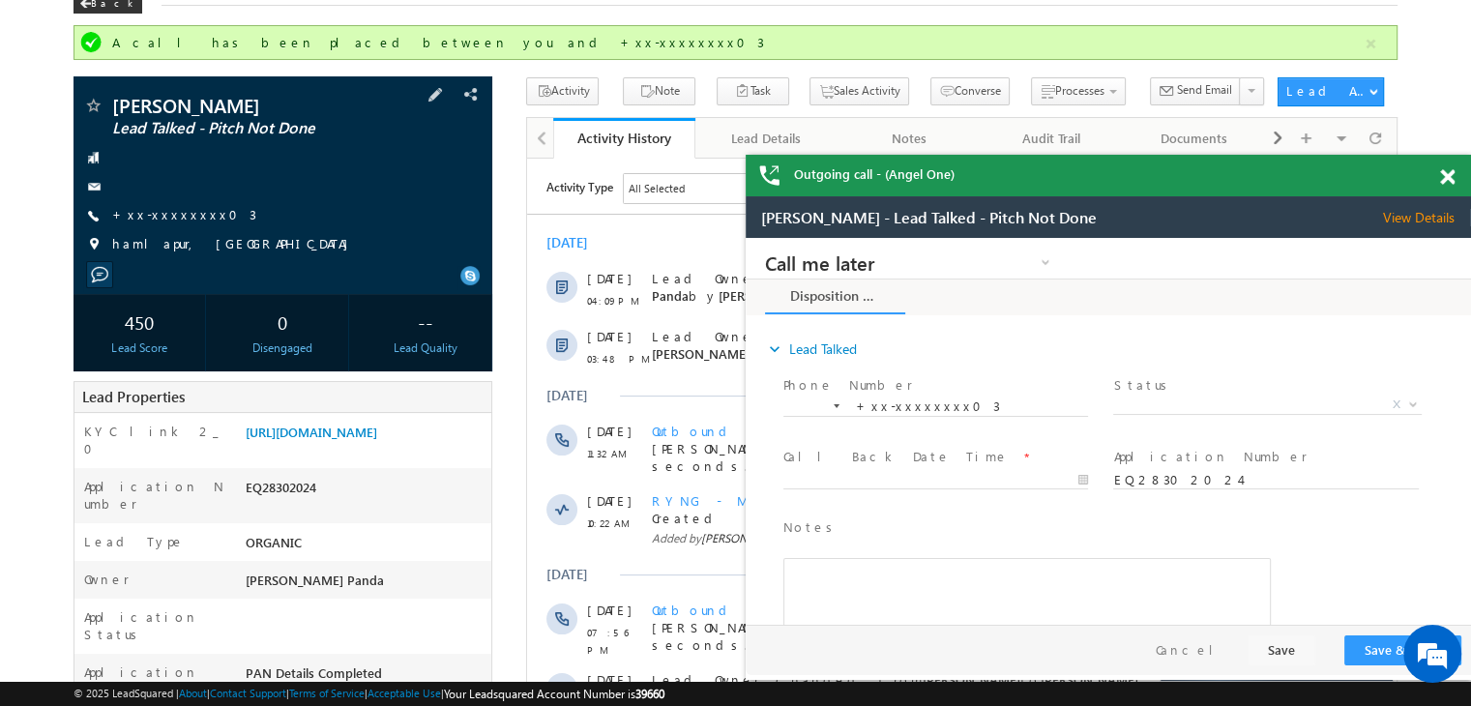
scroll to position [193, 0]
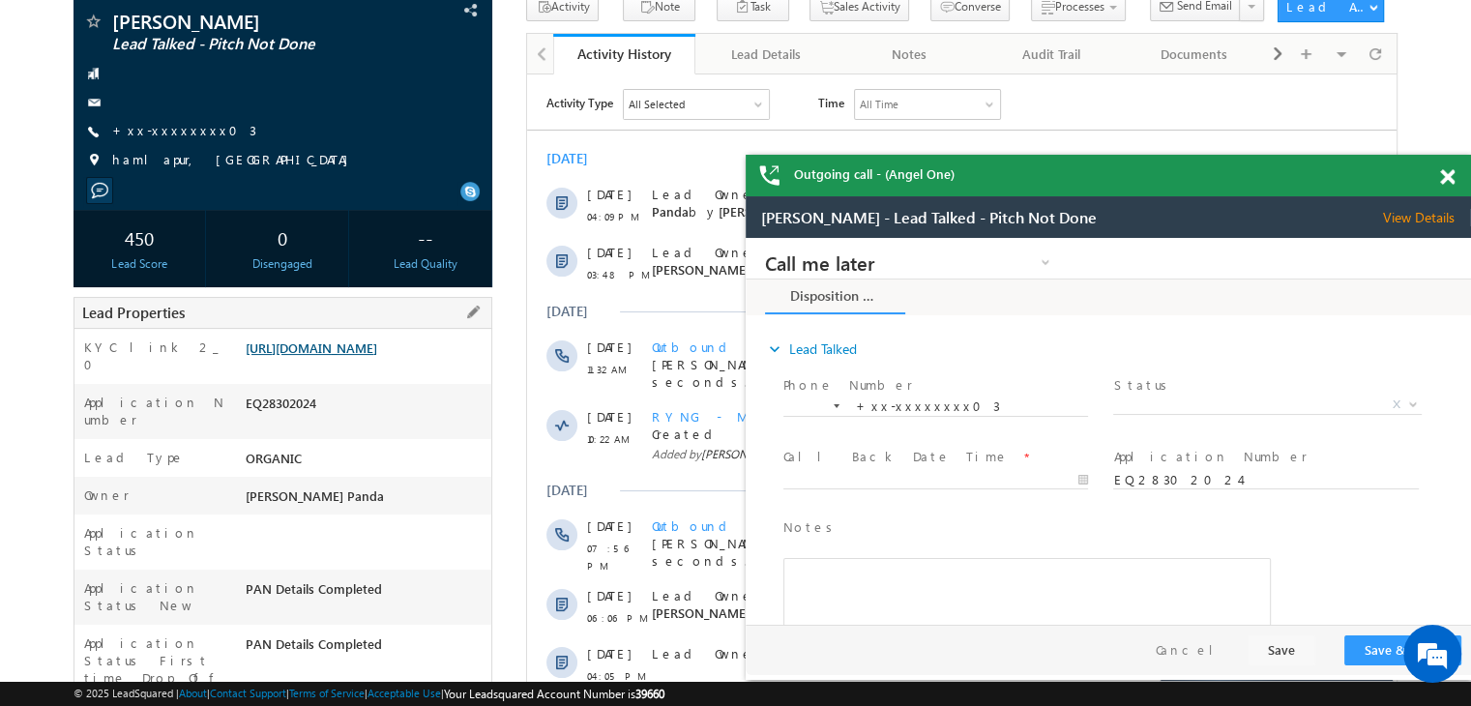
click at [368, 356] on link "[URL][DOMAIN_NAME]" at bounding box center [312, 347] width 132 height 16
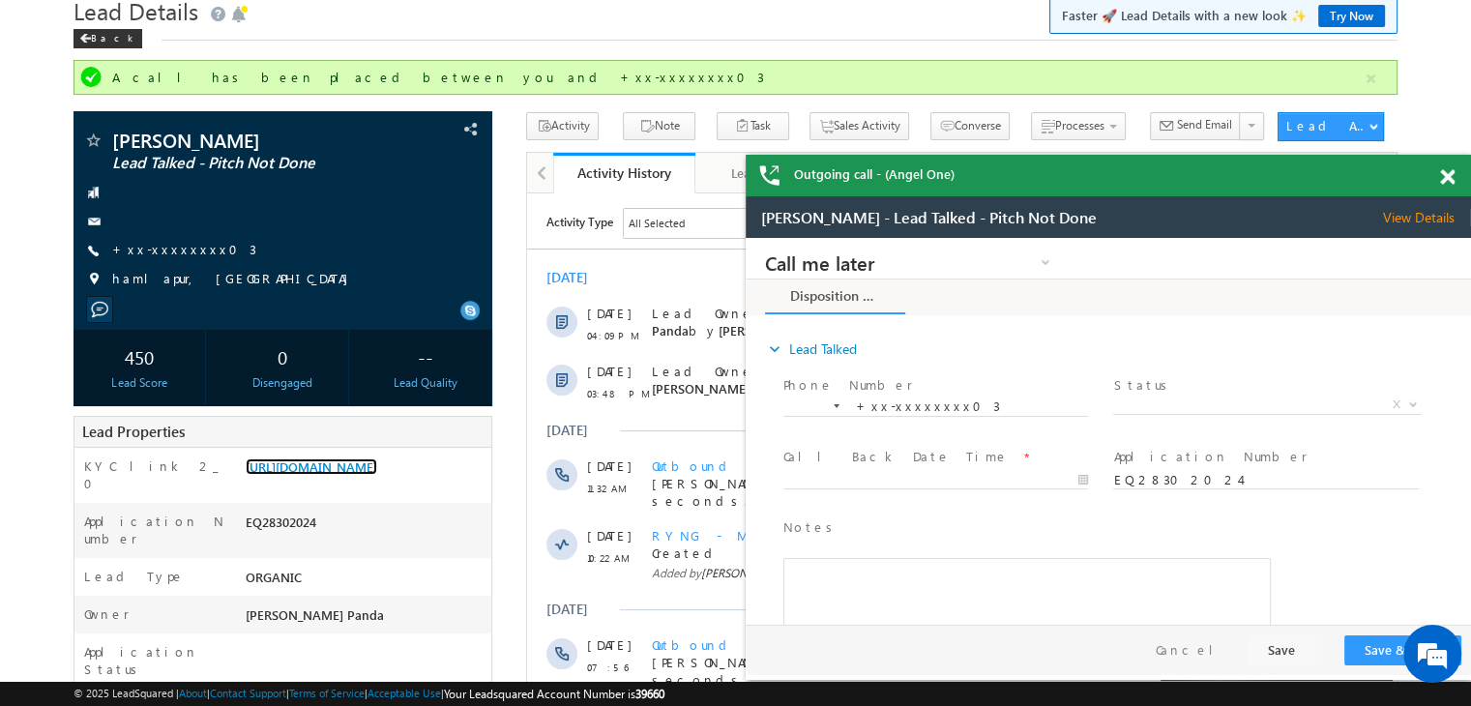
scroll to position [0, 0]
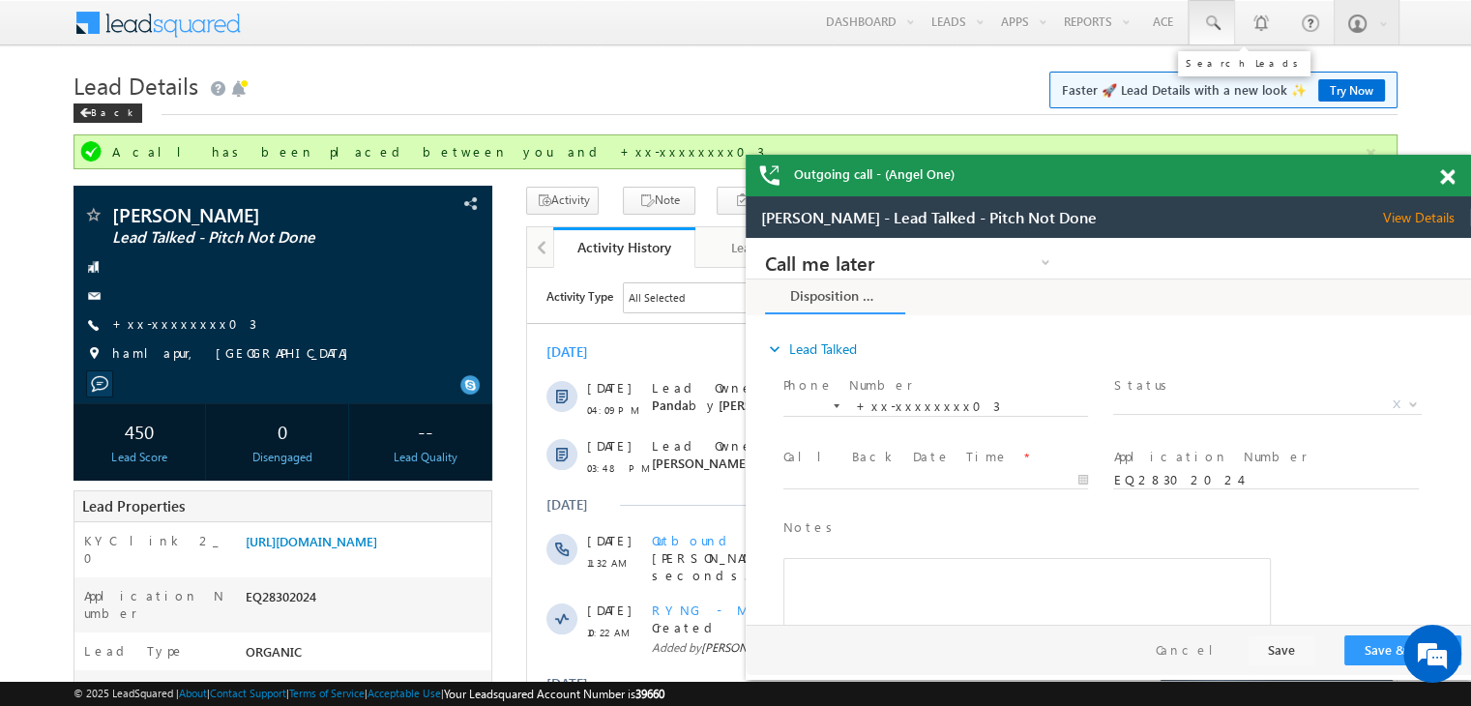
click at [1211, 27] on span at bounding box center [1211, 23] width 19 height 19
paste input "EQ28152849"
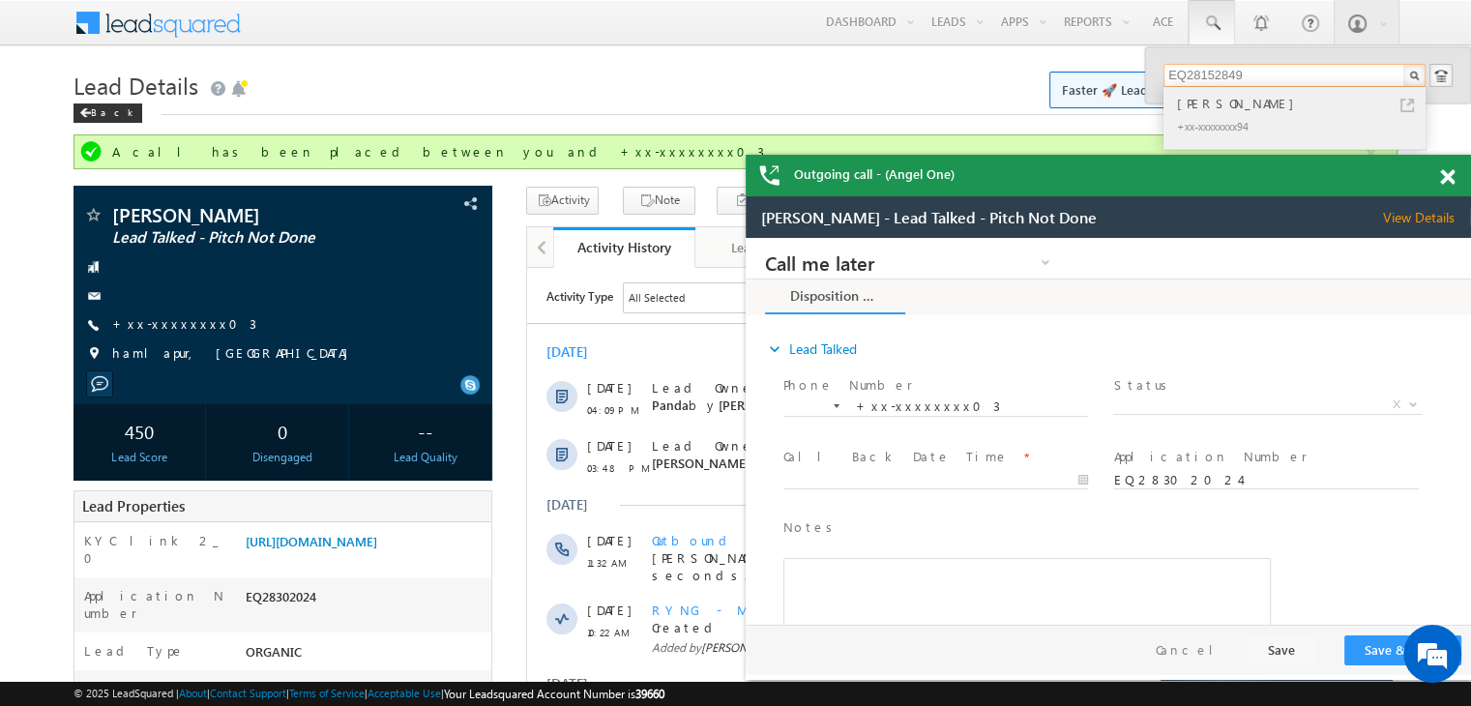
type input "EQ28152849"
click at [1195, 109] on div "[PERSON_NAME]" at bounding box center [1302, 103] width 259 height 21
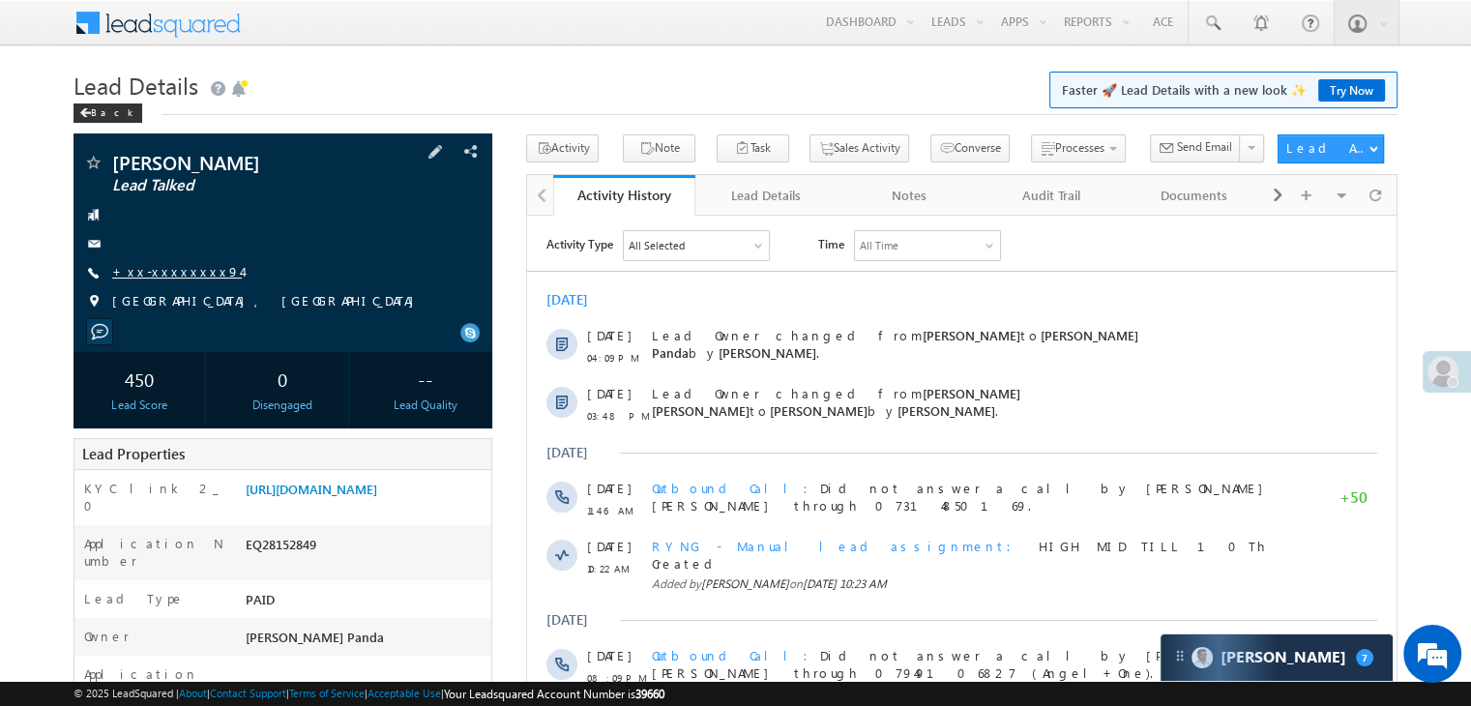
click at [171, 265] on link "+xx-xxxxxxxx94" at bounding box center [177, 271] width 130 height 16
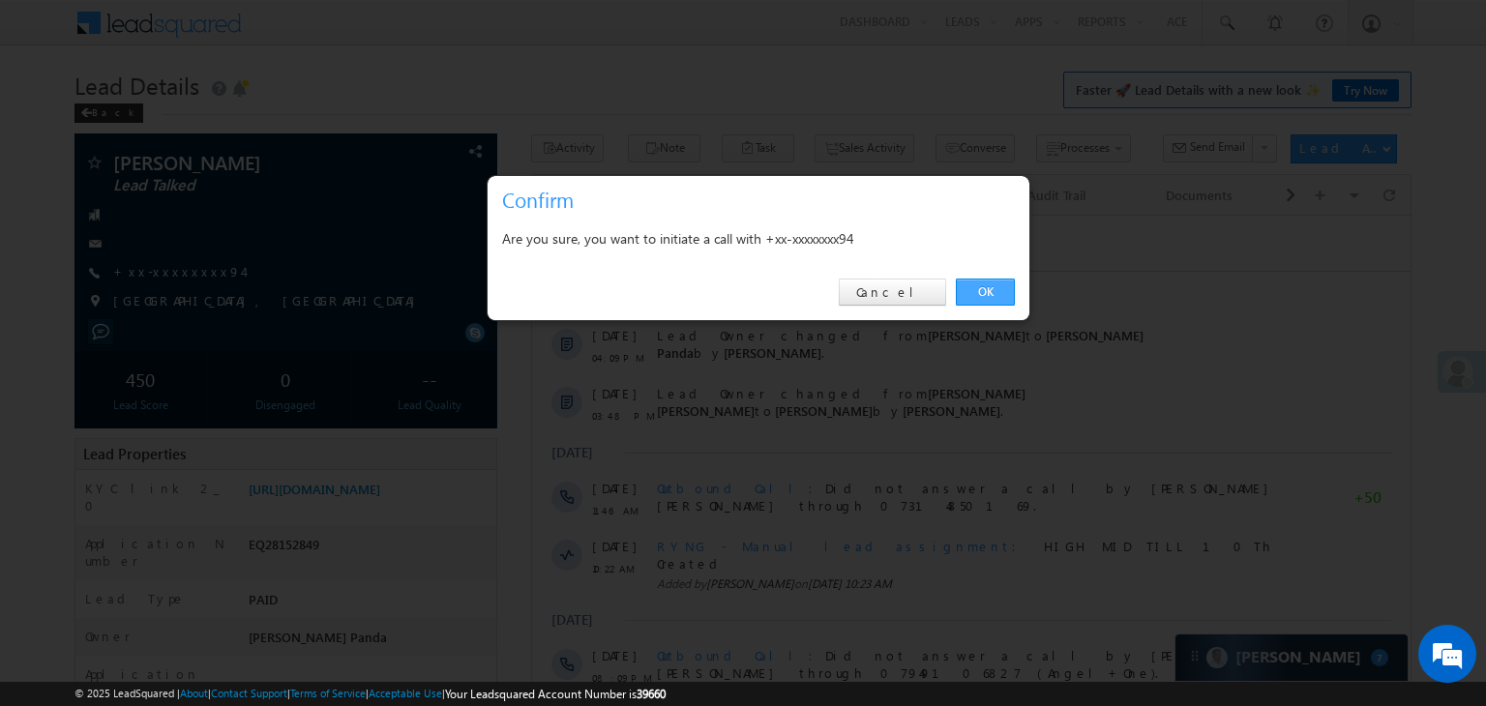
click at [983, 295] on link "OK" at bounding box center [985, 292] width 59 height 27
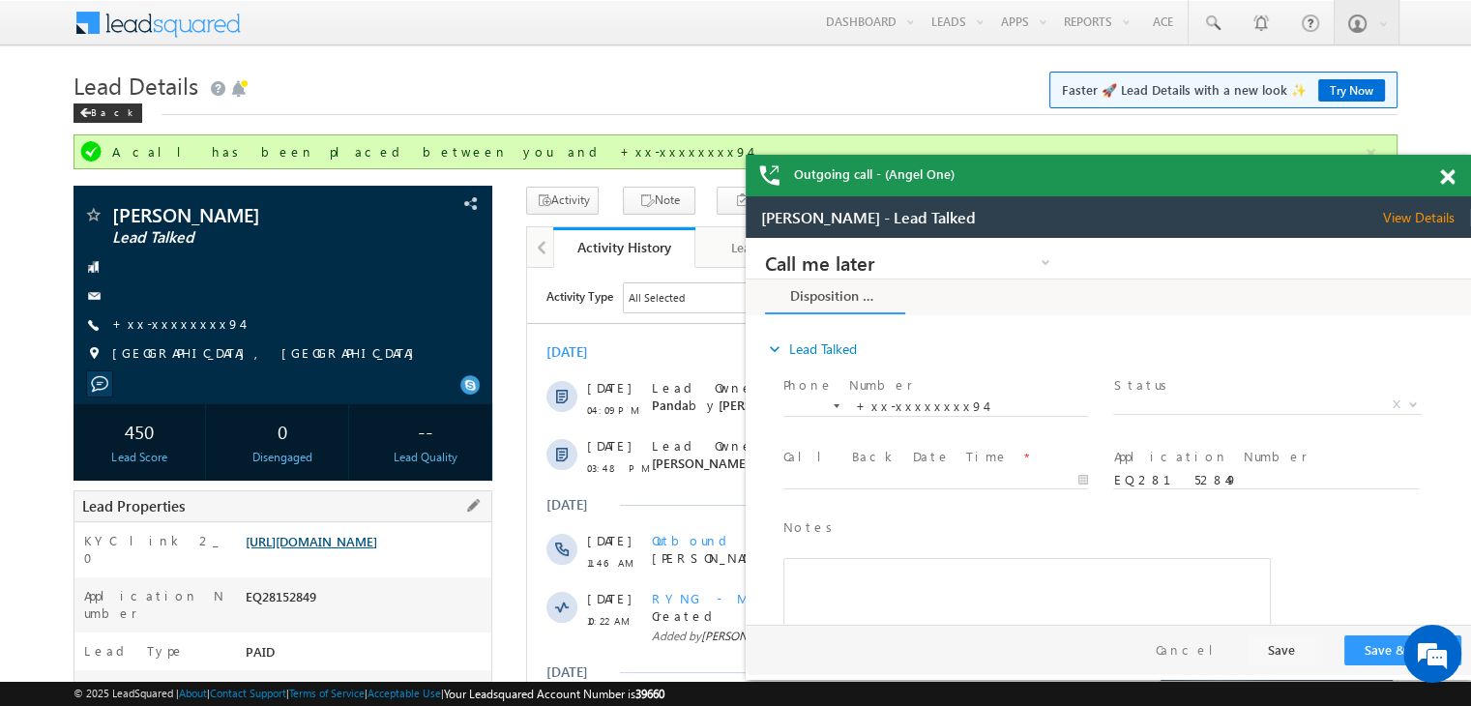
click at [360, 549] on link "https://angelbroking1-pk3em7sa.customui-test.leadsquared.com?leadId=5707e031-86…" at bounding box center [312, 541] width 132 height 16
click at [1215, 21] on span at bounding box center [1211, 23] width 19 height 19
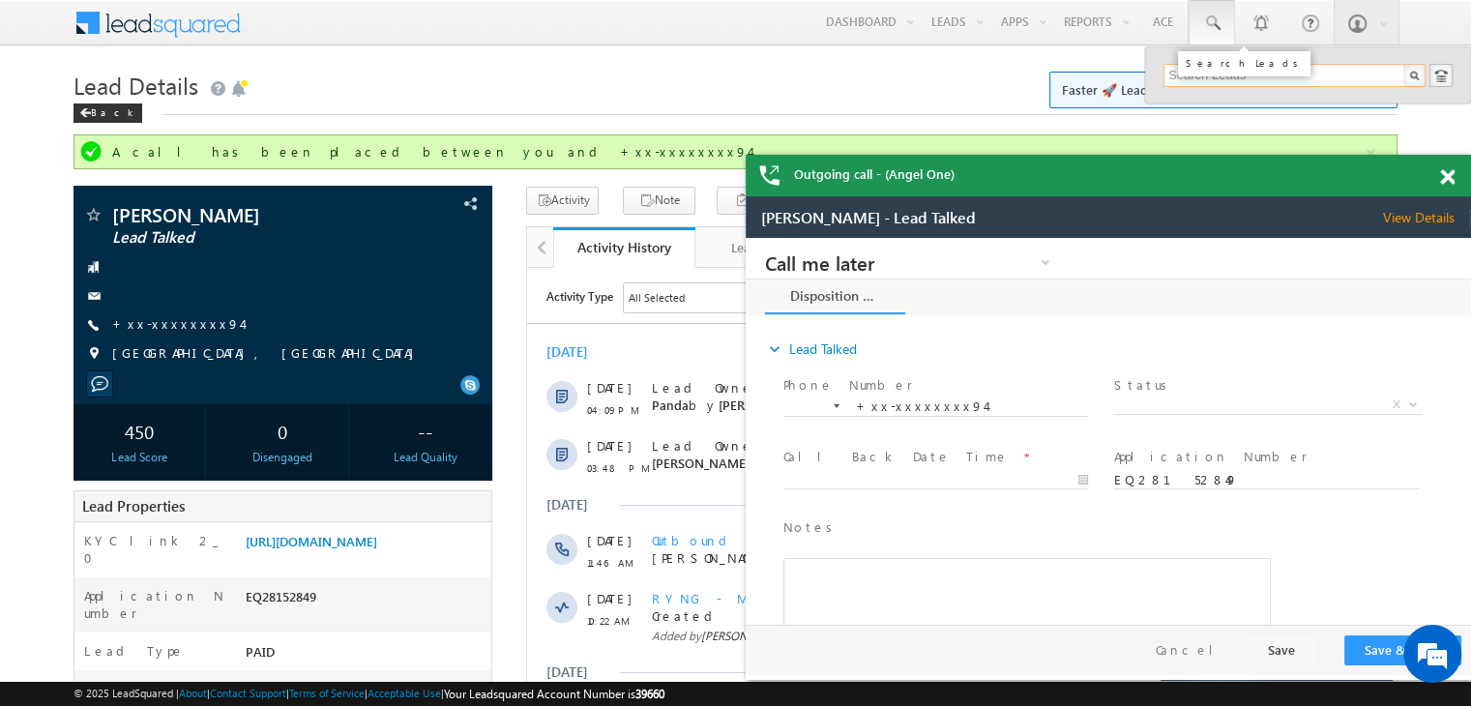
paste input "EQ28711506"
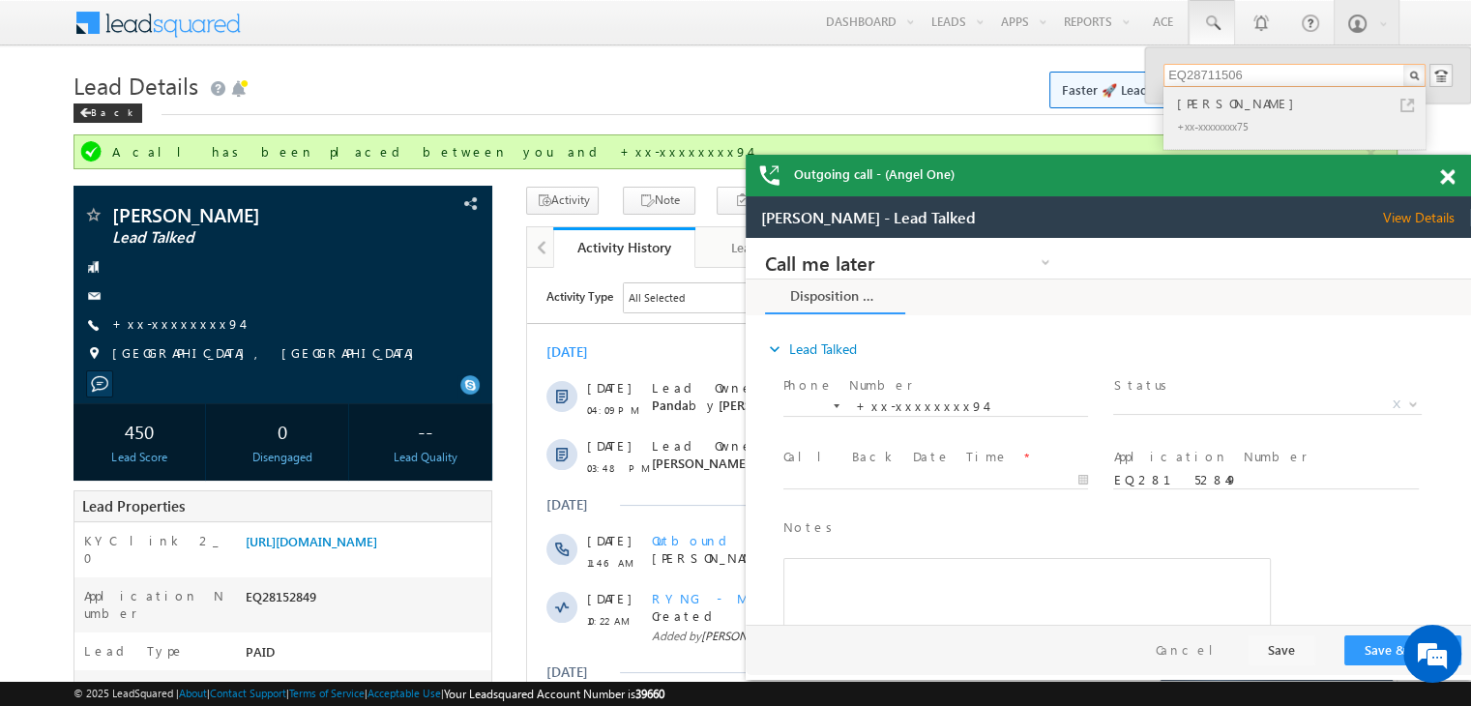
type input "EQ28711506"
click at [1187, 109] on div "Tufan nath" at bounding box center [1302, 103] width 259 height 21
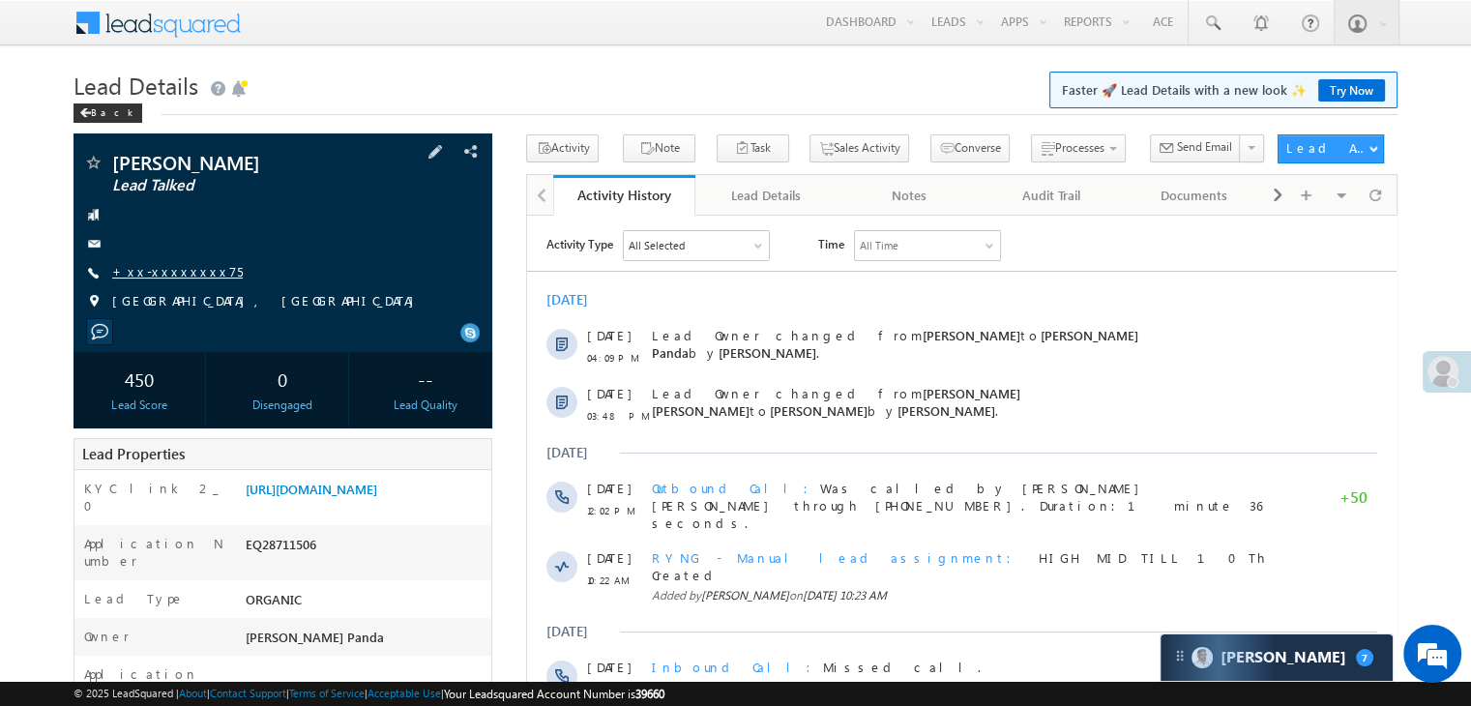
click at [156, 271] on link "+xx-xxxxxxxx75" at bounding box center [177, 271] width 131 height 16
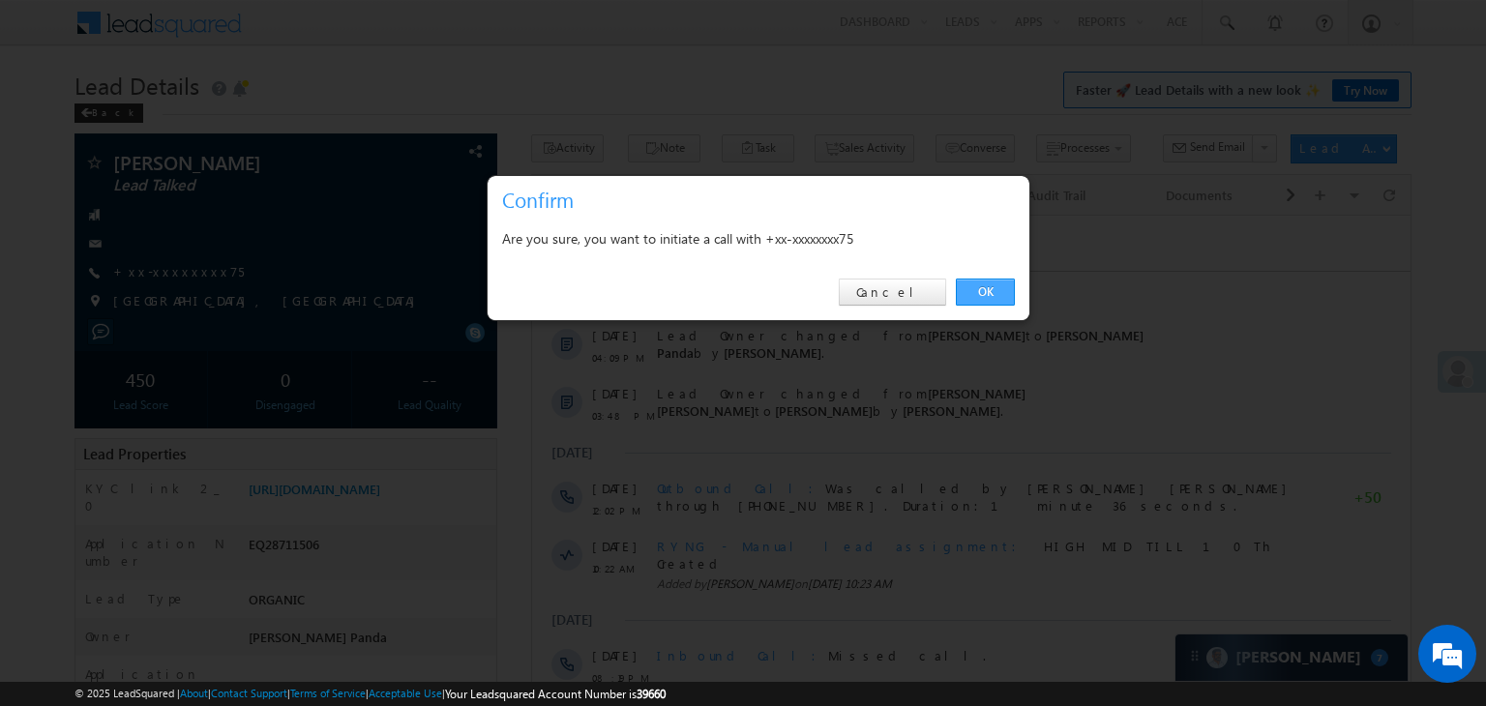
click at [971, 281] on link "OK" at bounding box center [985, 292] width 59 height 27
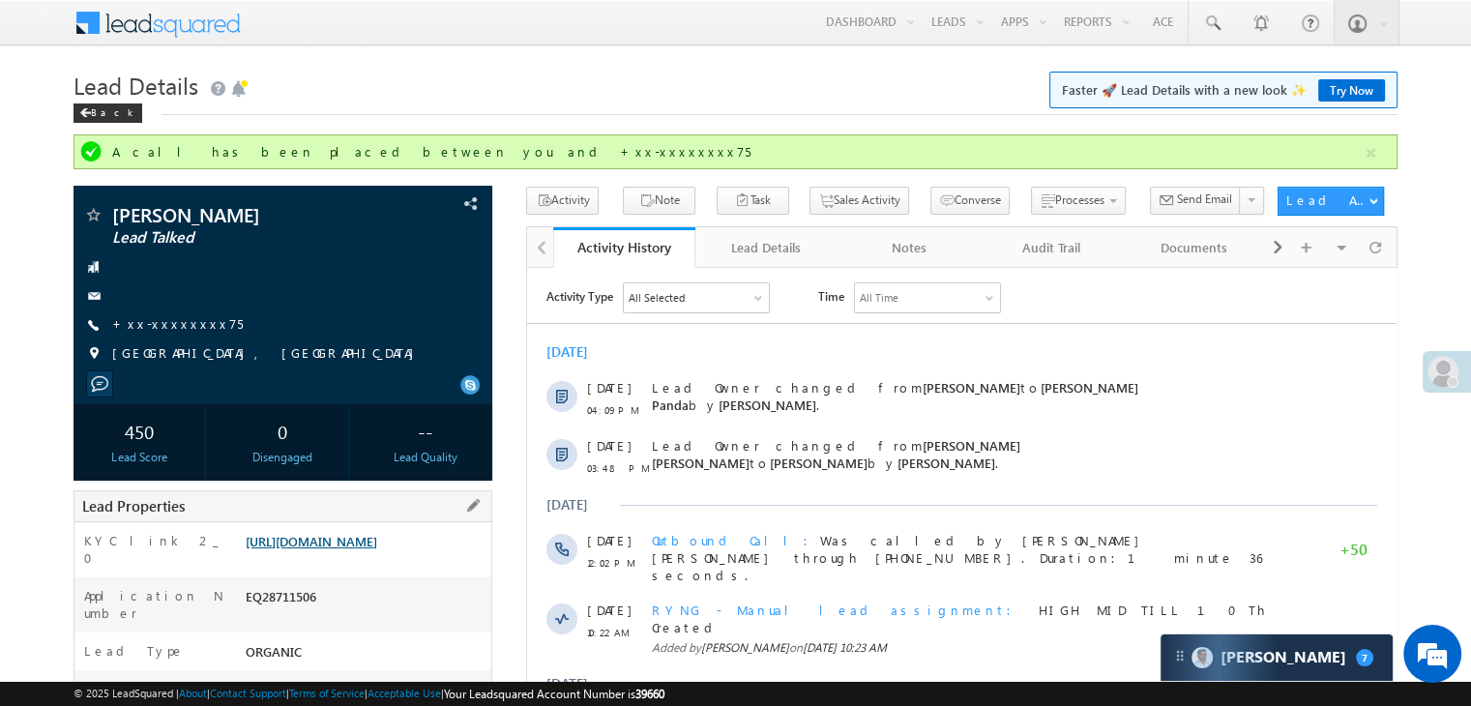
click at [377, 549] on link "https://angelbroking1-pk3em7sa.customui-test.leadsquared.com?leadId=a7e898d0-7b…" at bounding box center [312, 541] width 132 height 16
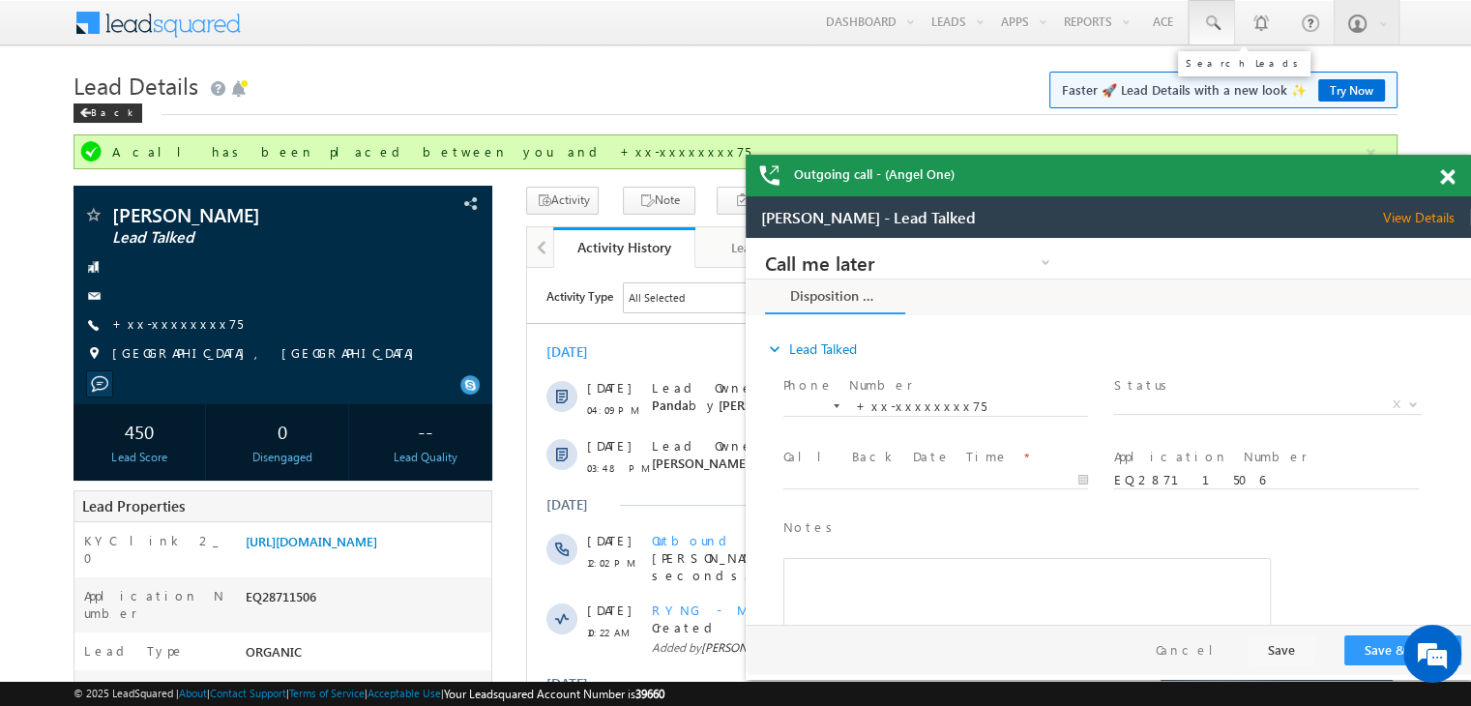
click at [1215, 21] on span at bounding box center [1211, 23] width 19 height 19
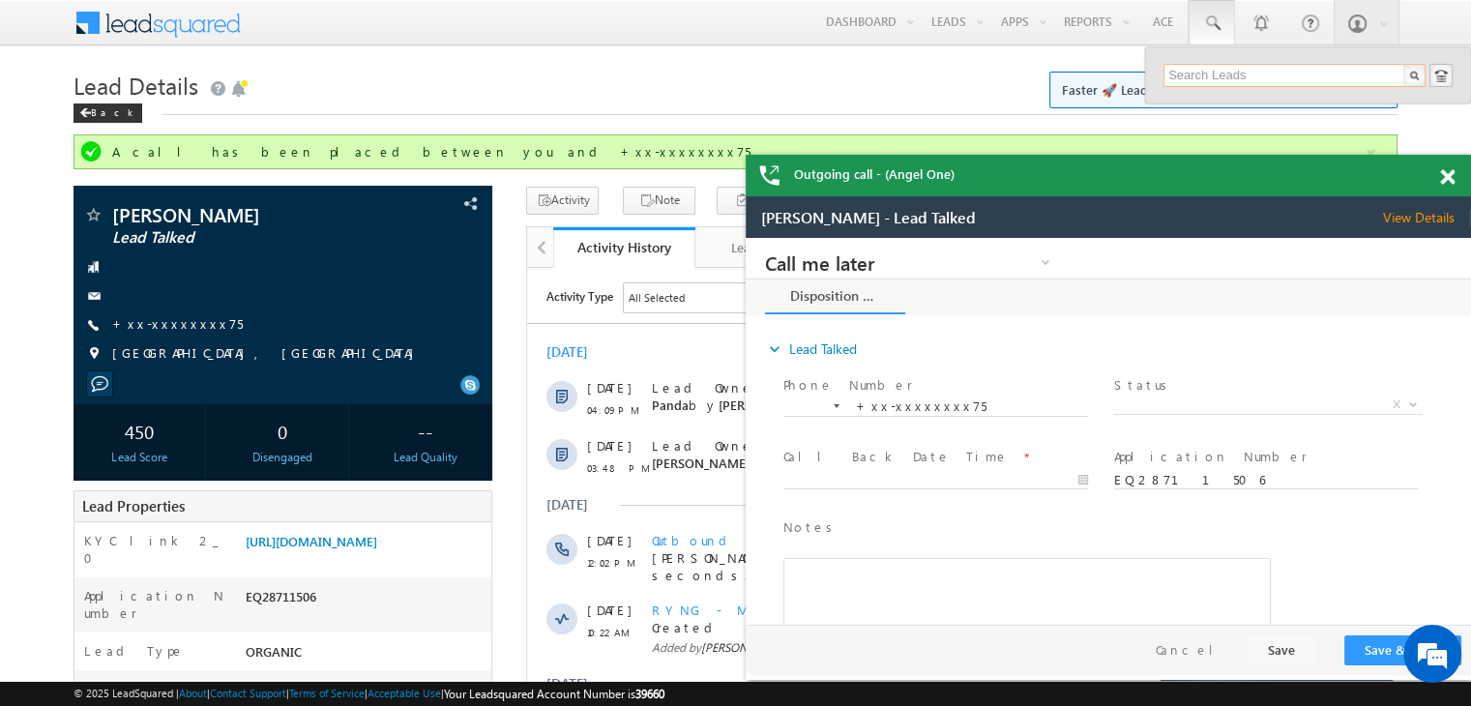
paste input "EQ29704422"
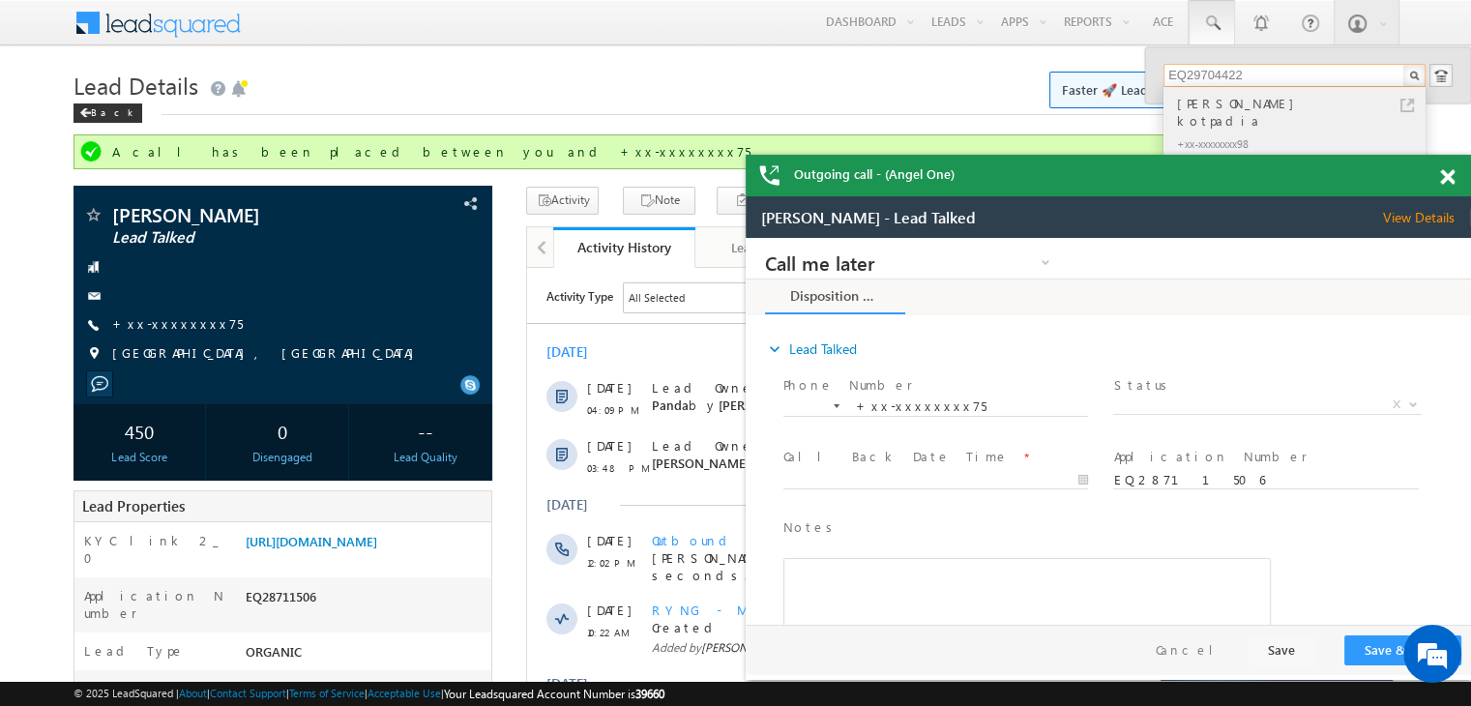
type input "EQ29704422"
click at [1228, 102] on div "Mana hara kotpadia" at bounding box center [1302, 112] width 259 height 39
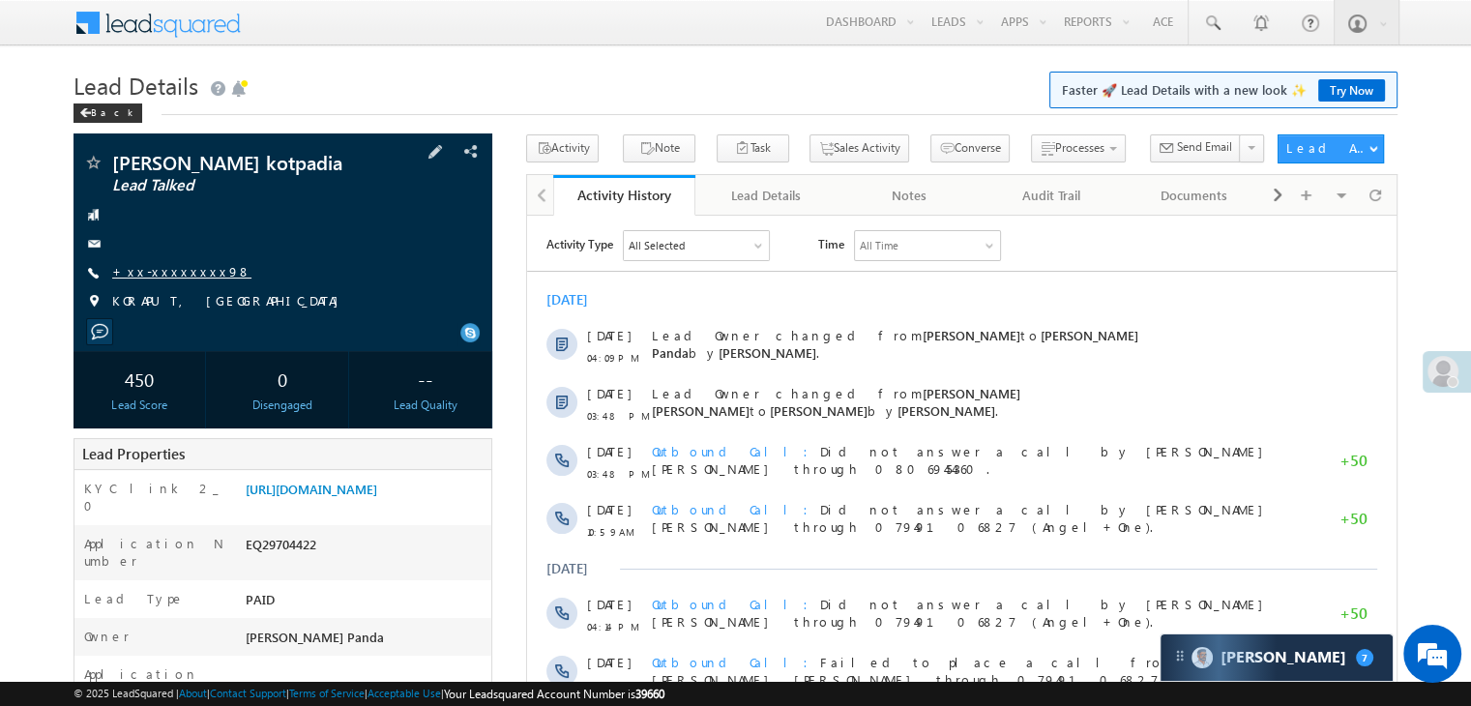
click at [170, 277] on link "+xx-xxxxxxxx98" at bounding box center [181, 271] width 139 height 16
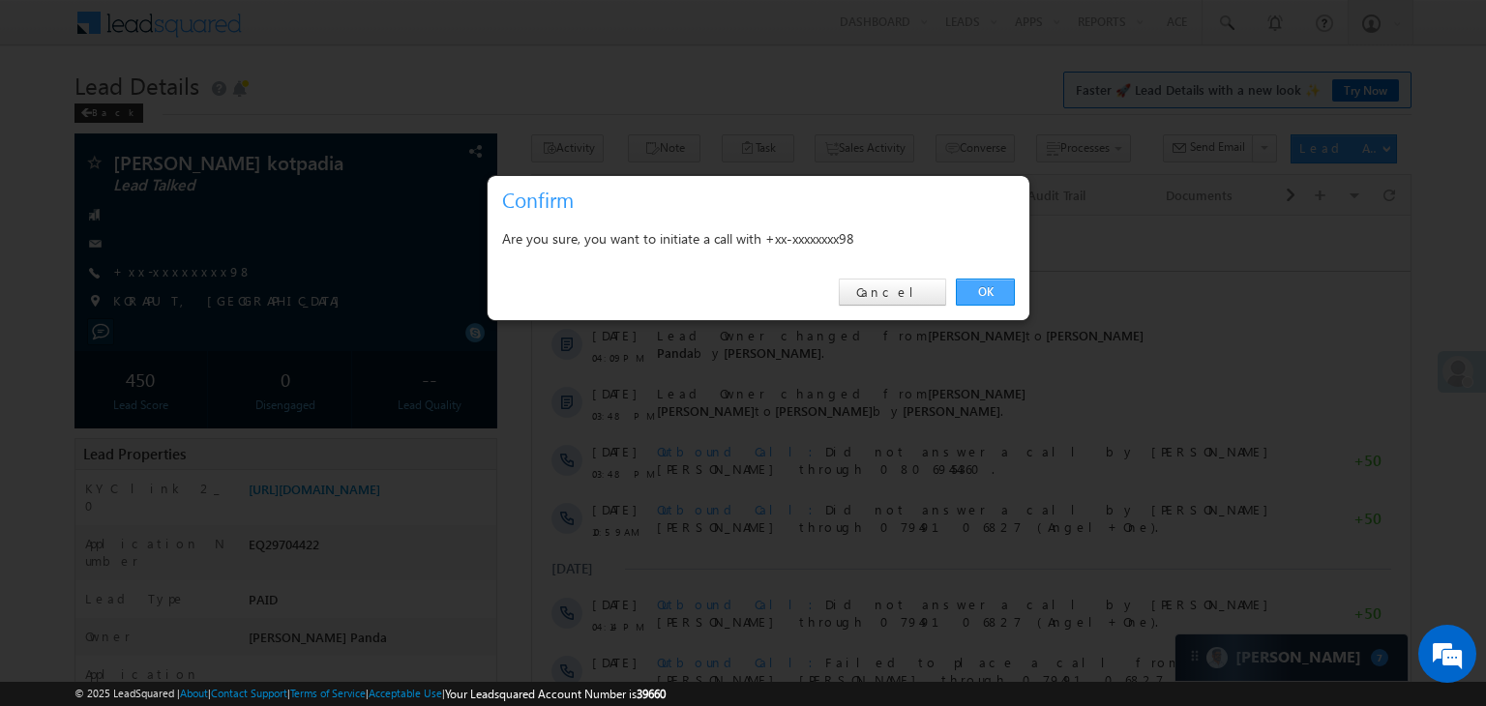
click at [981, 292] on link "OK" at bounding box center [985, 292] width 59 height 27
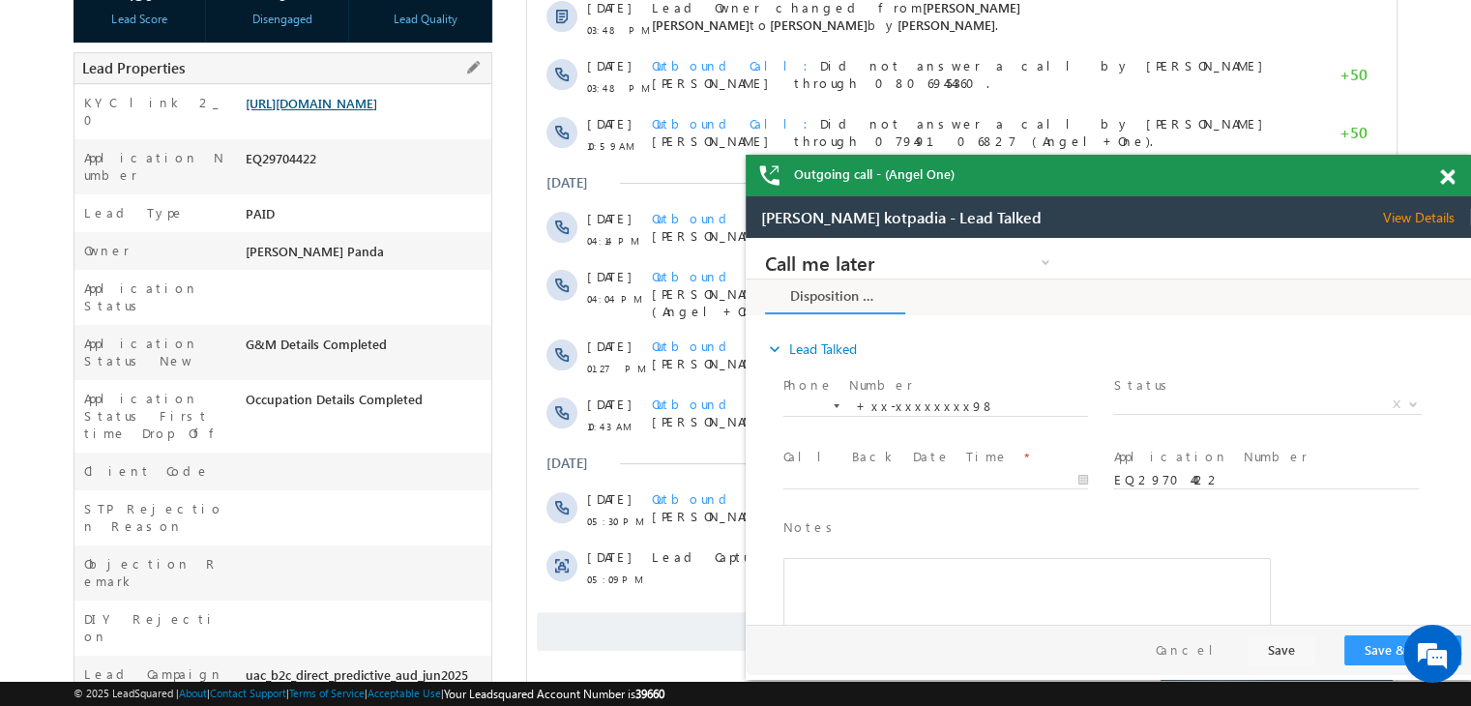
click at [375, 111] on link "[URL][DOMAIN_NAME]" at bounding box center [312, 103] width 132 height 16
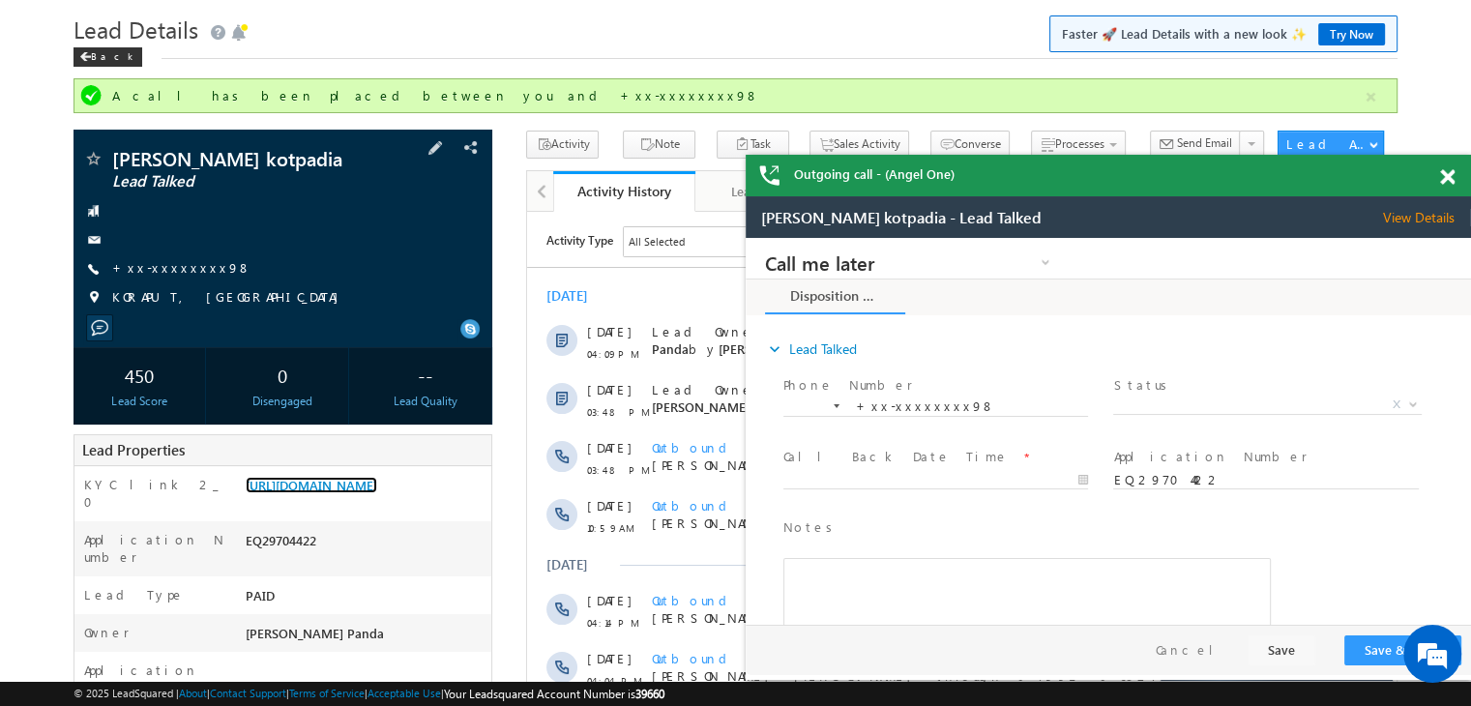
scroll to position [51, 0]
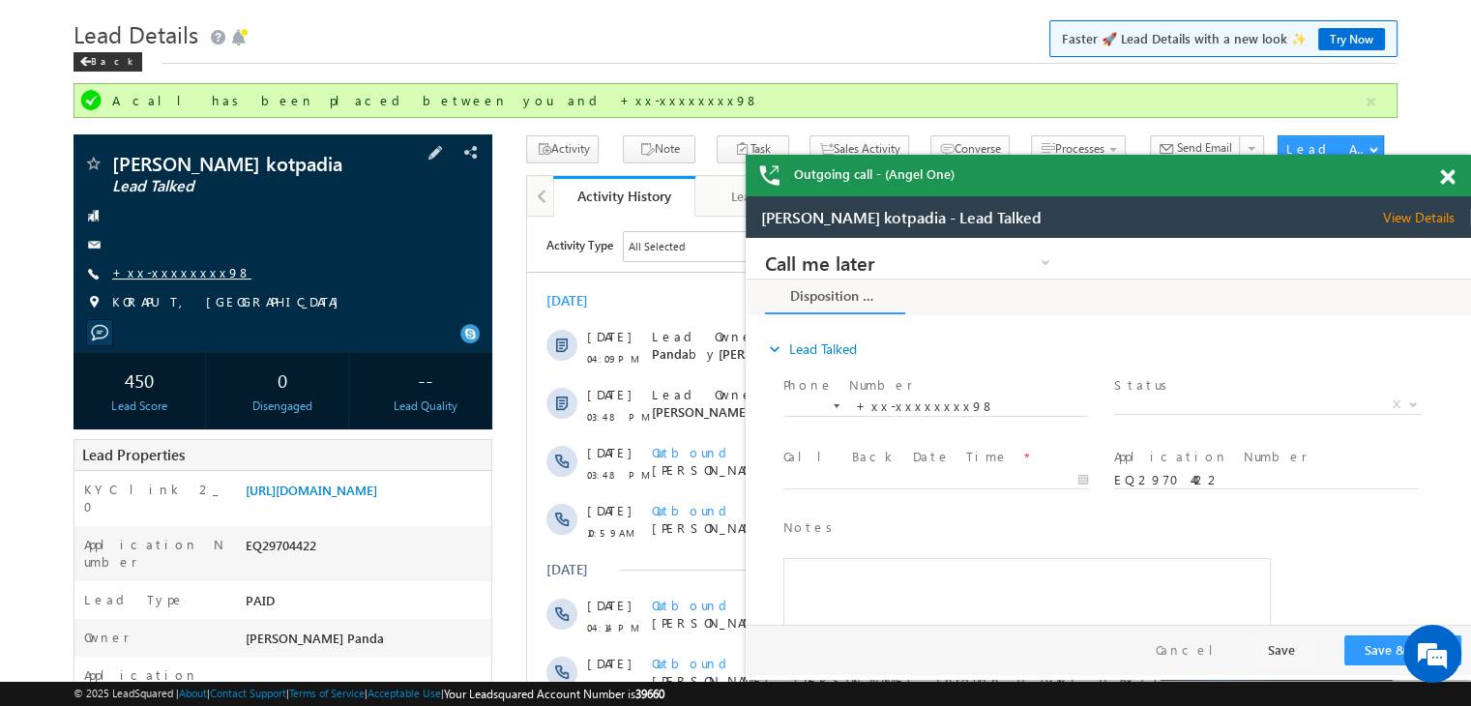
click at [157, 273] on link "+xx-xxxxxxxx98" at bounding box center [181, 272] width 139 height 16
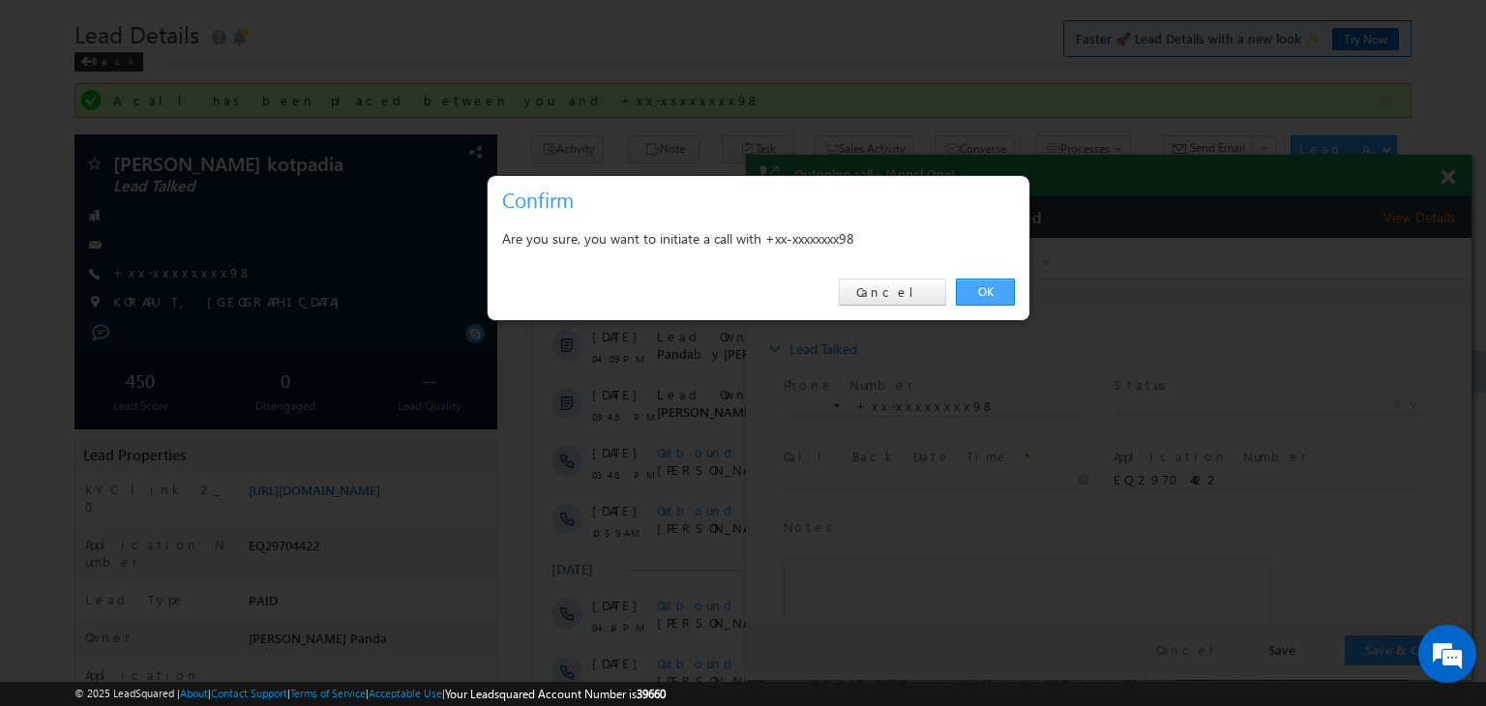
drag, startPoint x: 985, startPoint y: 288, endPoint x: 190, endPoint y: 22, distance: 838.3
click at [985, 288] on link "OK" at bounding box center [985, 292] width 59 height 27
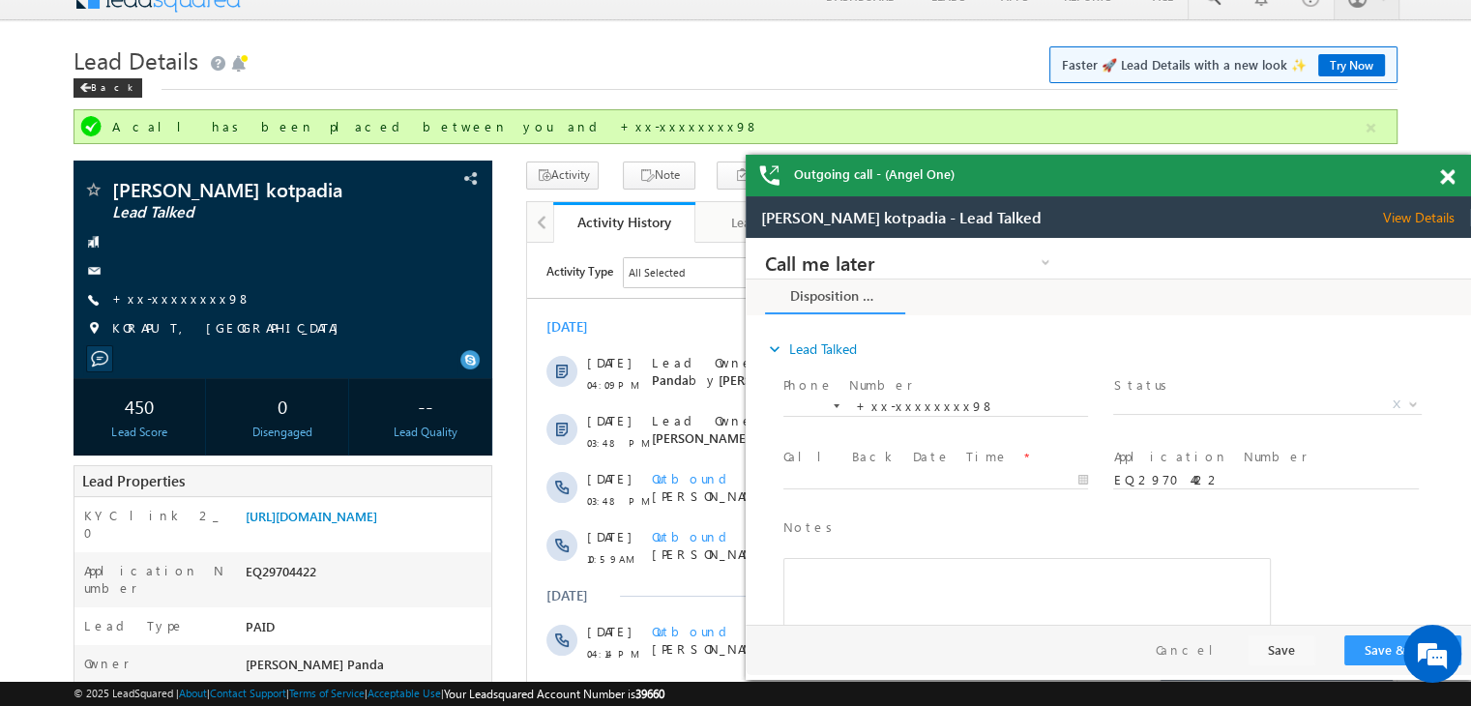
scroll to position [0, 0]
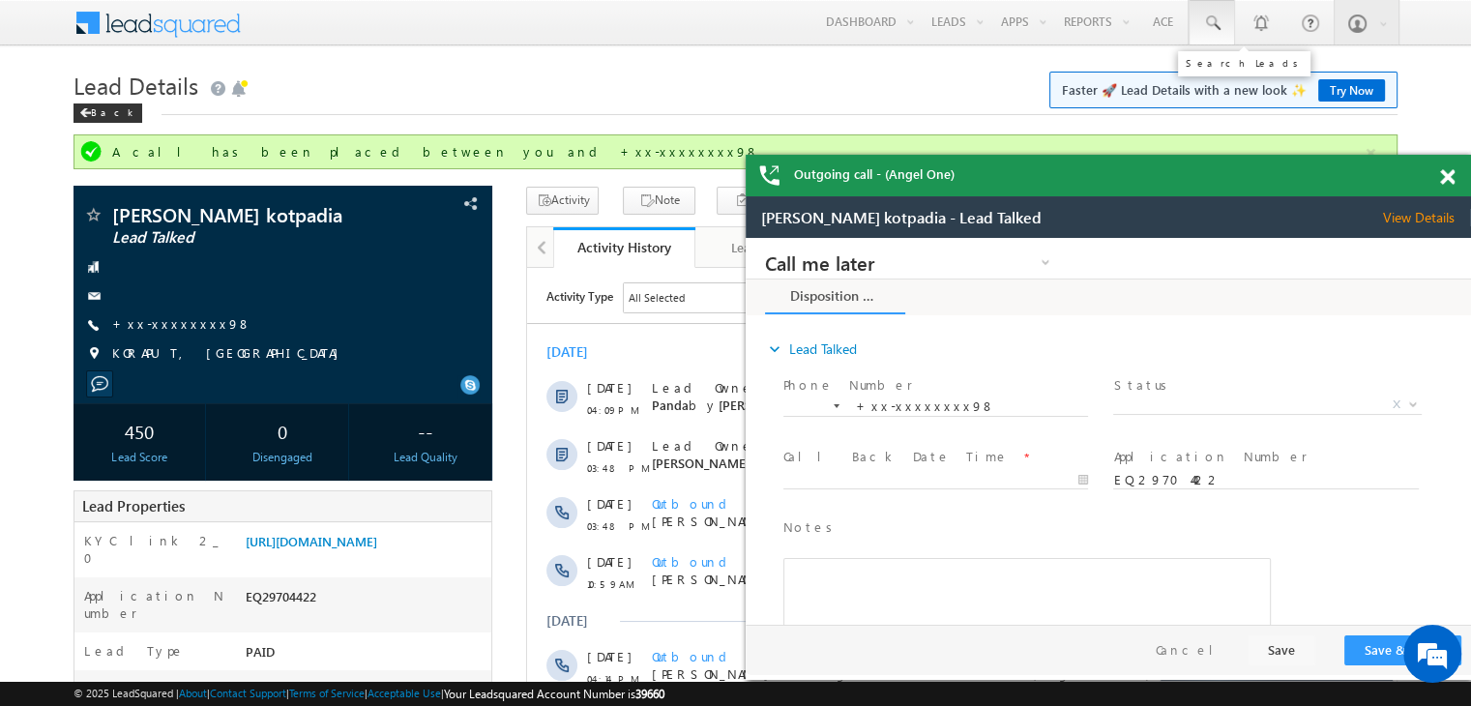
click at [1203, 16] on span at bounding box center [1211, 23] width 19 height 19
paste input "EQ28376361"
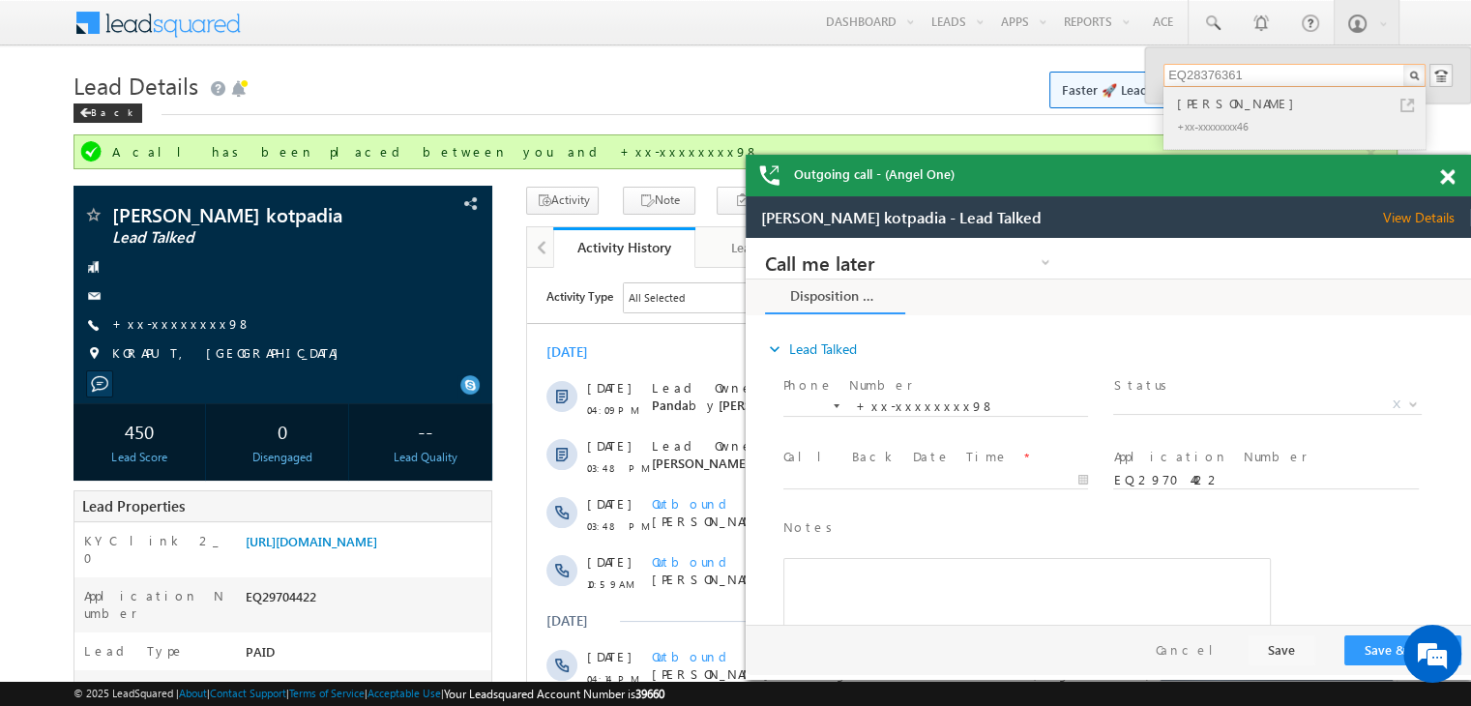
type input "EQ28376361"
click at [1250, 102] on div "[PERSON_NAME]" at bounding box center [1302, 103] width 259 height 21
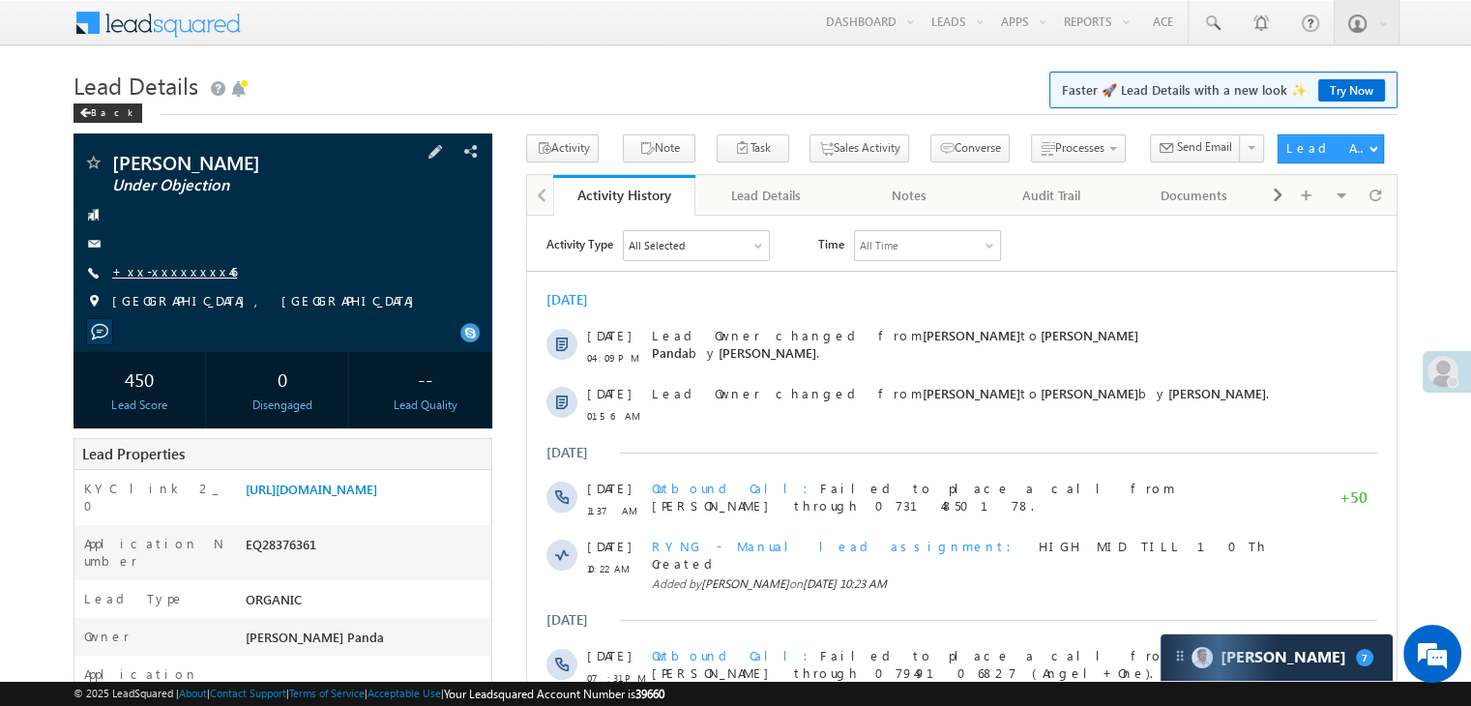
click at [147, 276] on link "+xx-xxxxxxxx46" at bounding box center [174, 271] width 125 height 16
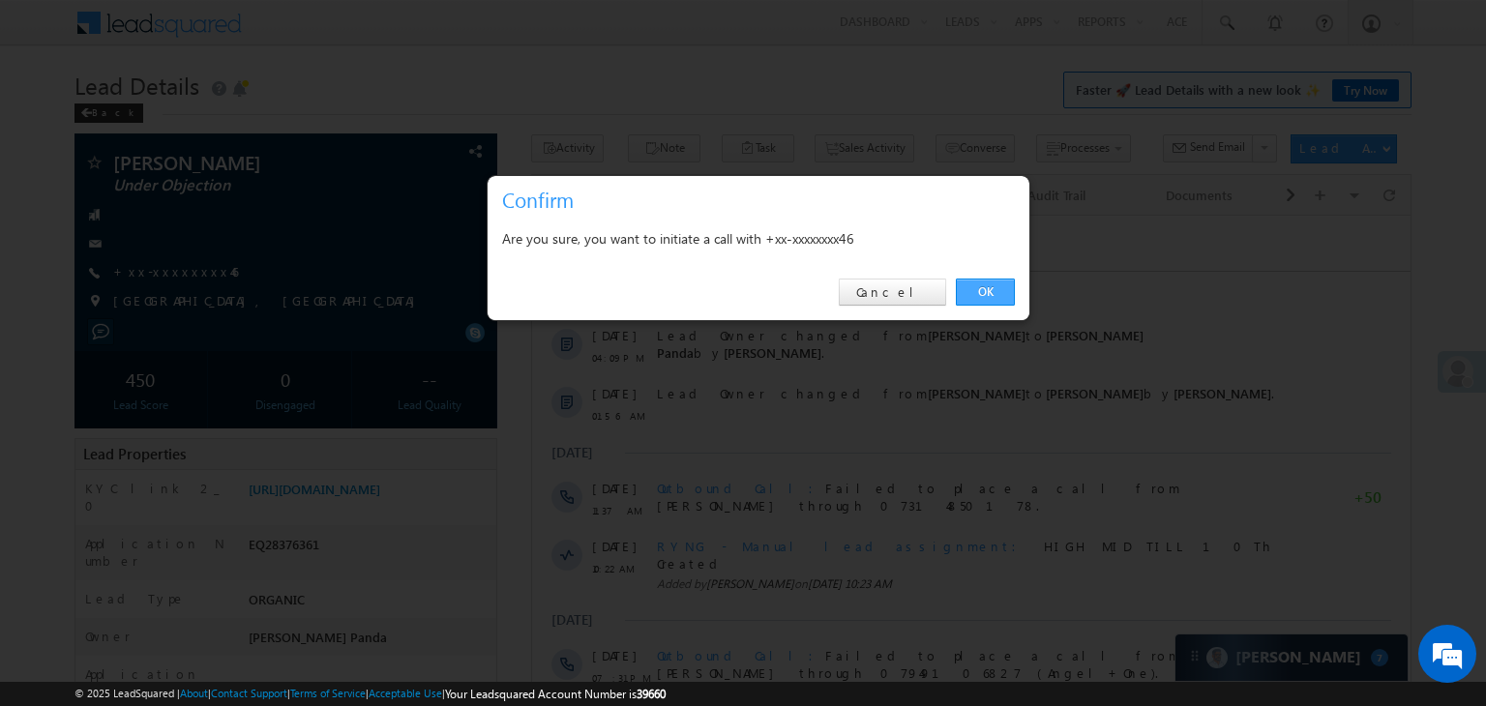
drag, startPoint x: 977, startPoint y: 284, endPoint x: 392, endPoint y: 28, distance: 638.8
click at [977, 284] on link "OK" at bounding box center [985, 292] width 59 height 27
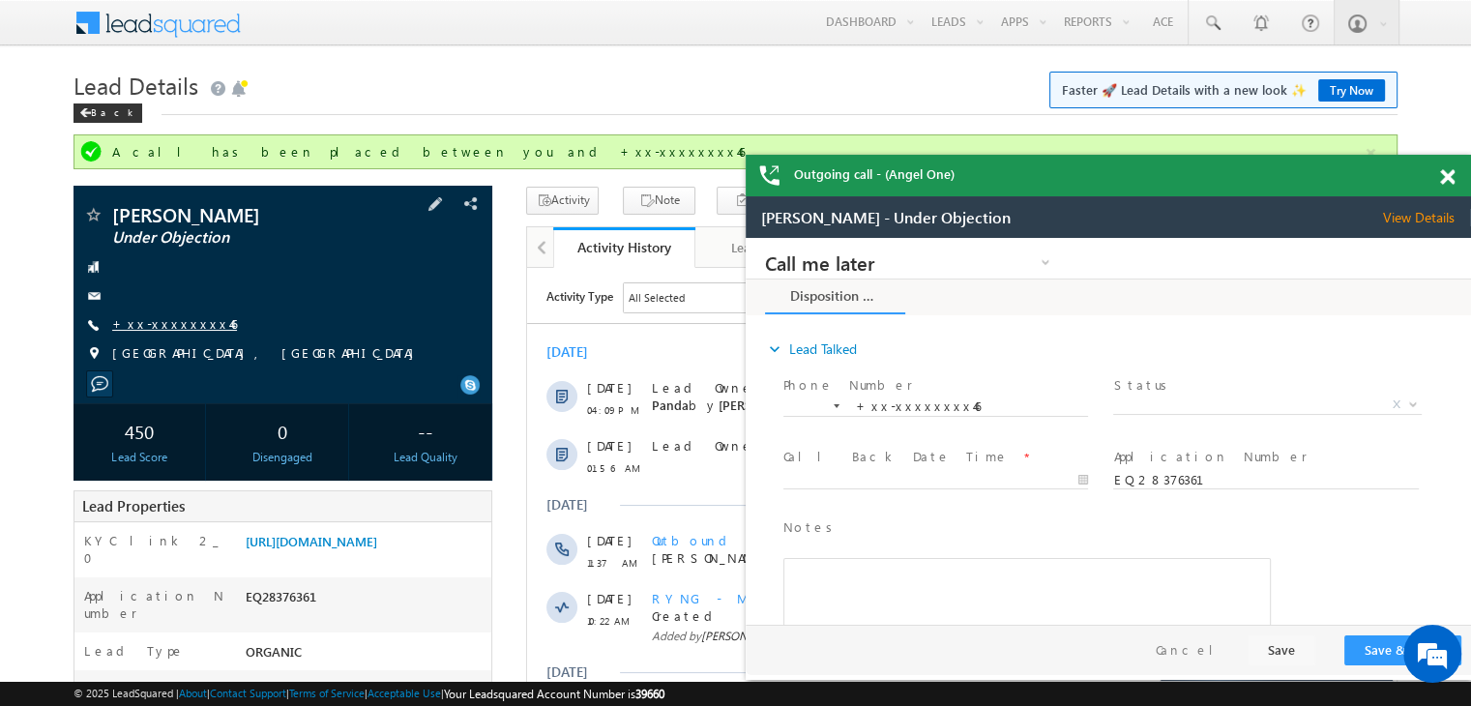
click at [151, 330] on link "+xx-xxxxxxxx46" at bounding box center [174, 323] width 125 height 16
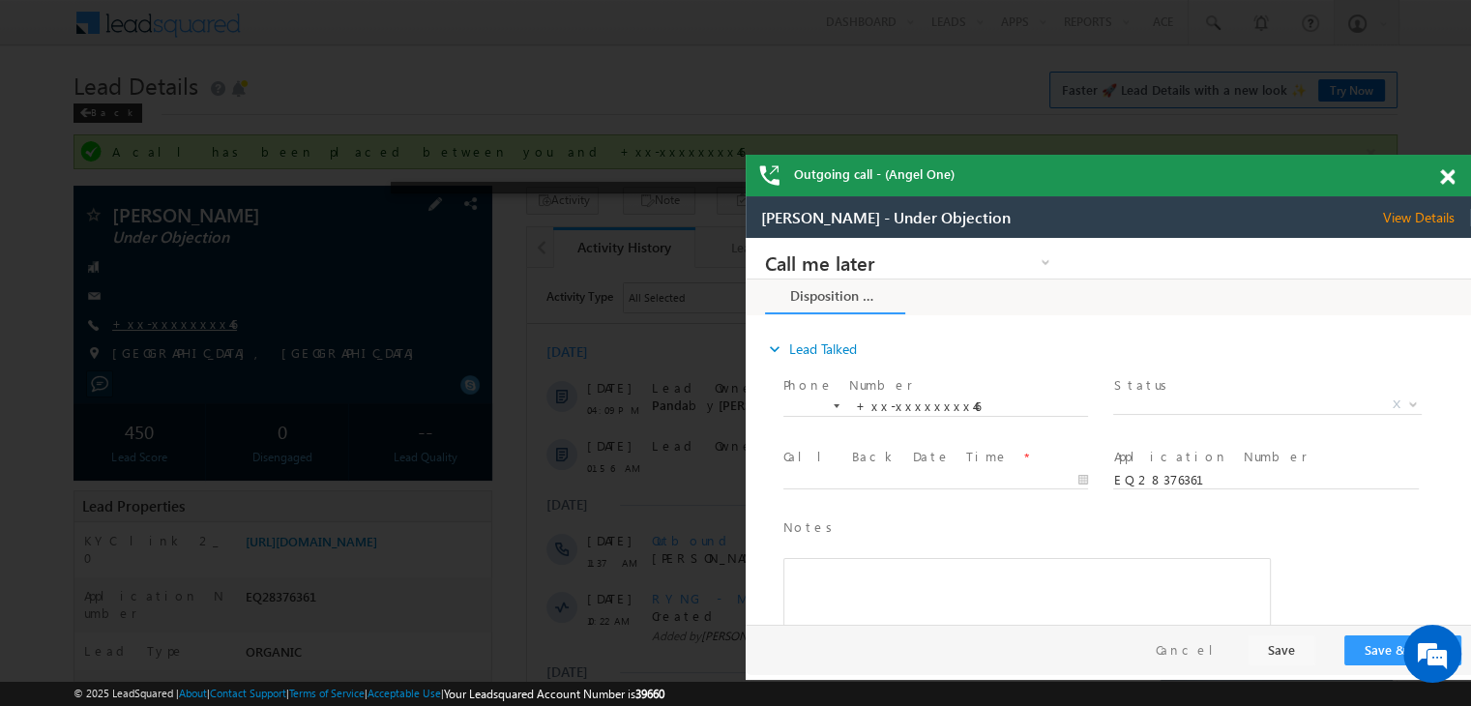
click at [151, 330] on div at bounding box center [735, 353] width 1471 height 706
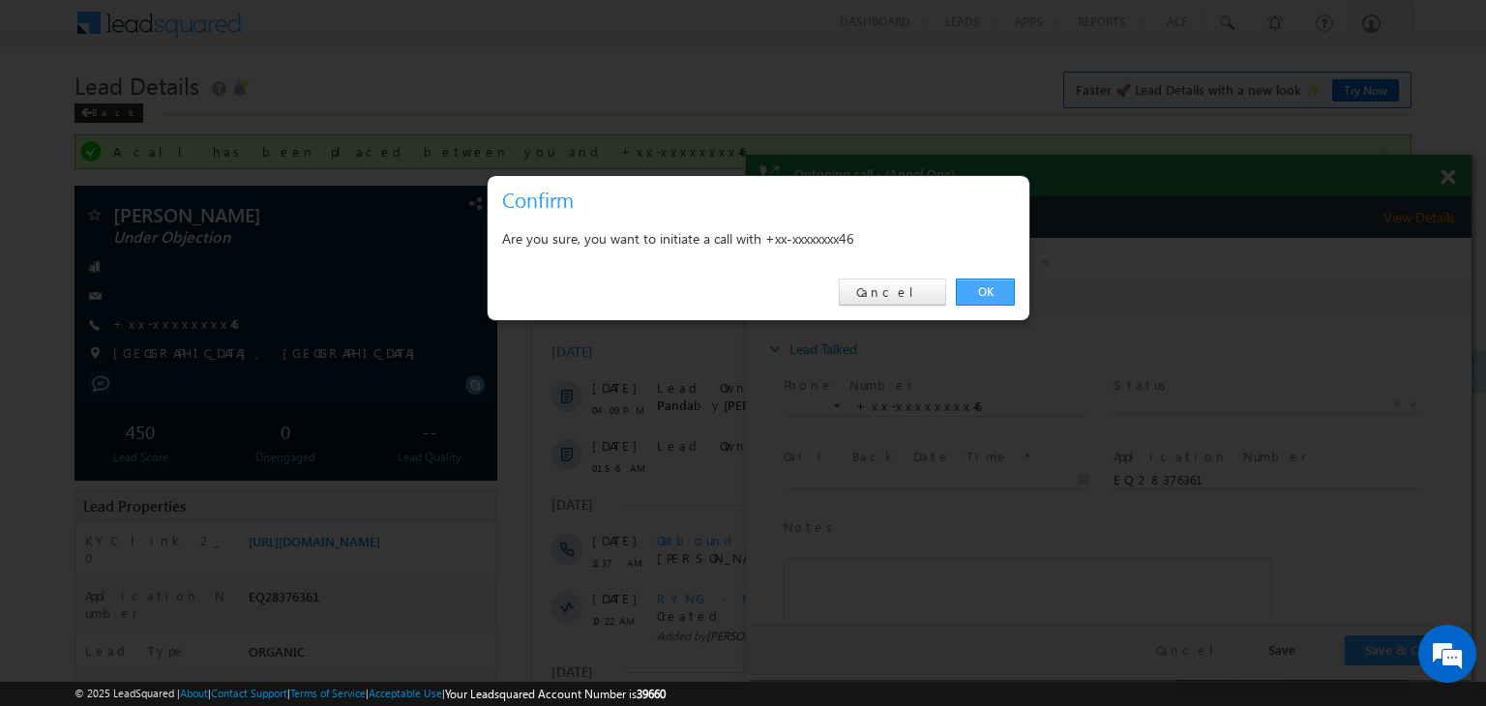
click at [990, 292] on link "OK" at bounding box center [985, 292] width 59 height 27
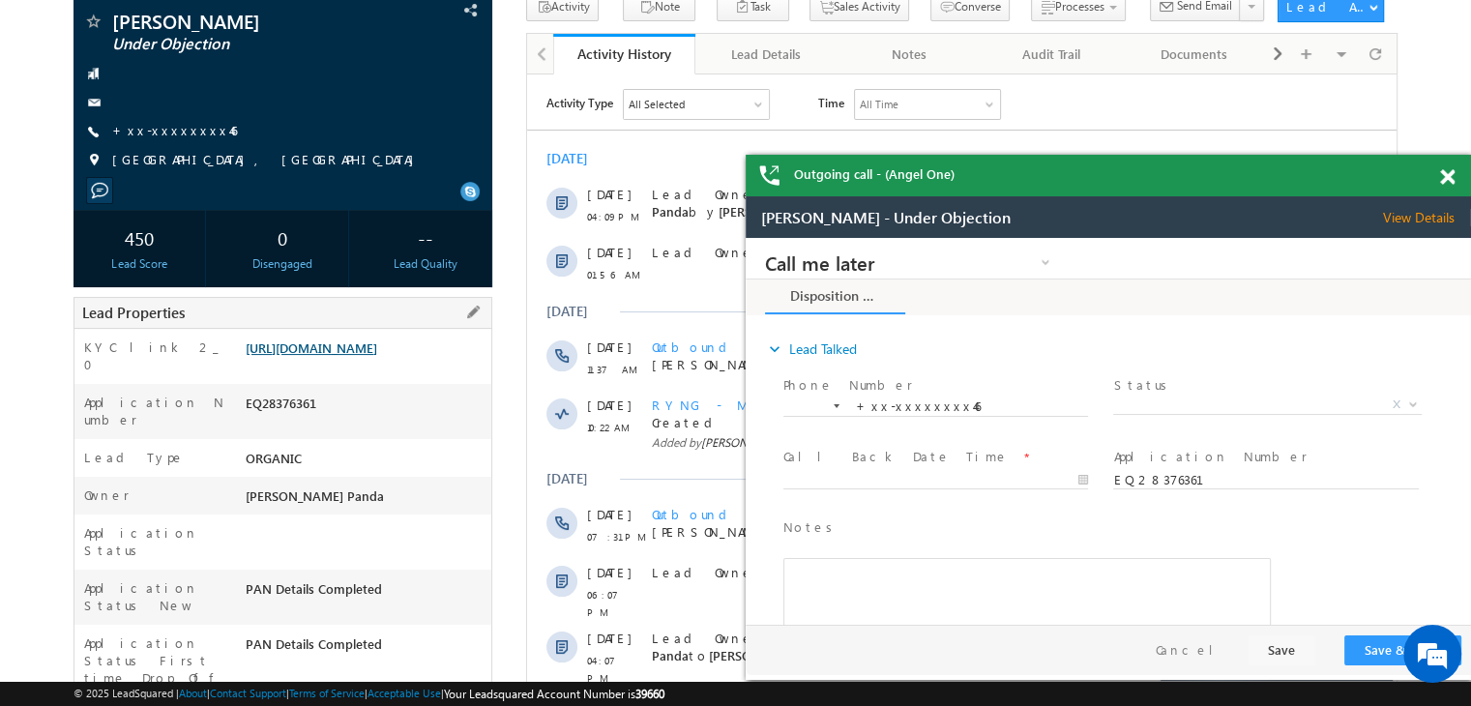
click at [377, 353] on link "https://angelbroking1-pk3em7sa.customui-test.leadsquared.com?leadId=250e12a1-b0…" at bounding box center [312, 347] width 132 height 16
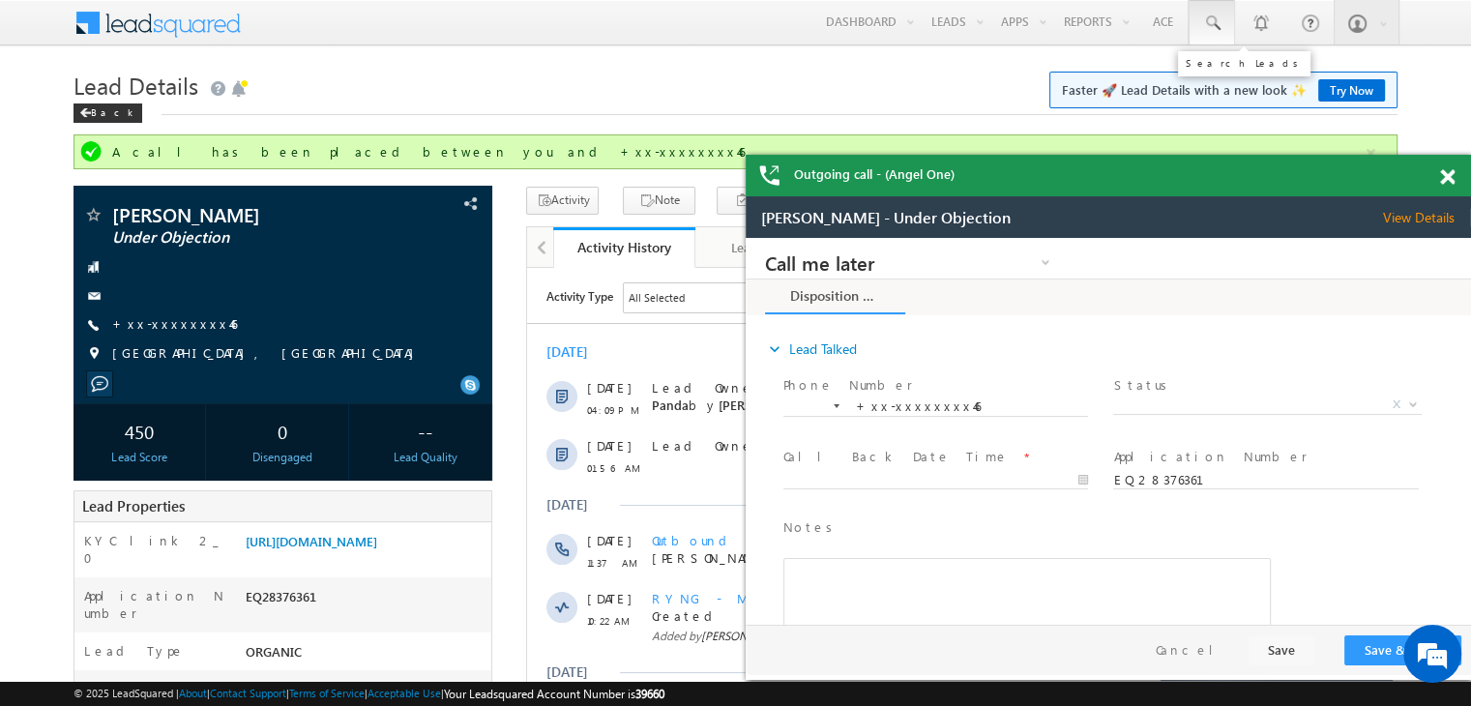
click at [1216, 20] on span at bounding box center [1211, 23] width 19 height 19
paste input "EQ29077821"
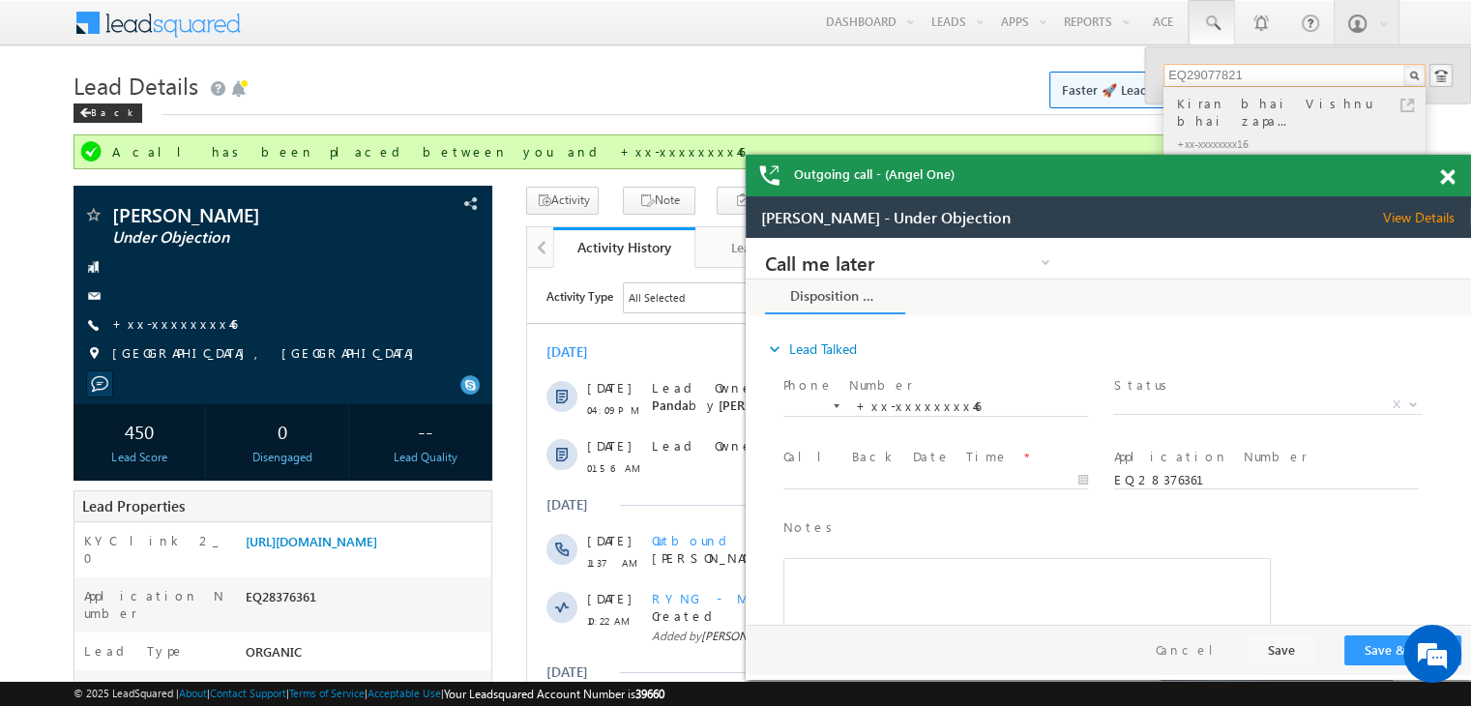
type input "EQ29077821"
click at [1215, 102] on div "Kiran bhai Vishnu bhai zapa..." at bounding box center [1302, 112] width 259 height 39
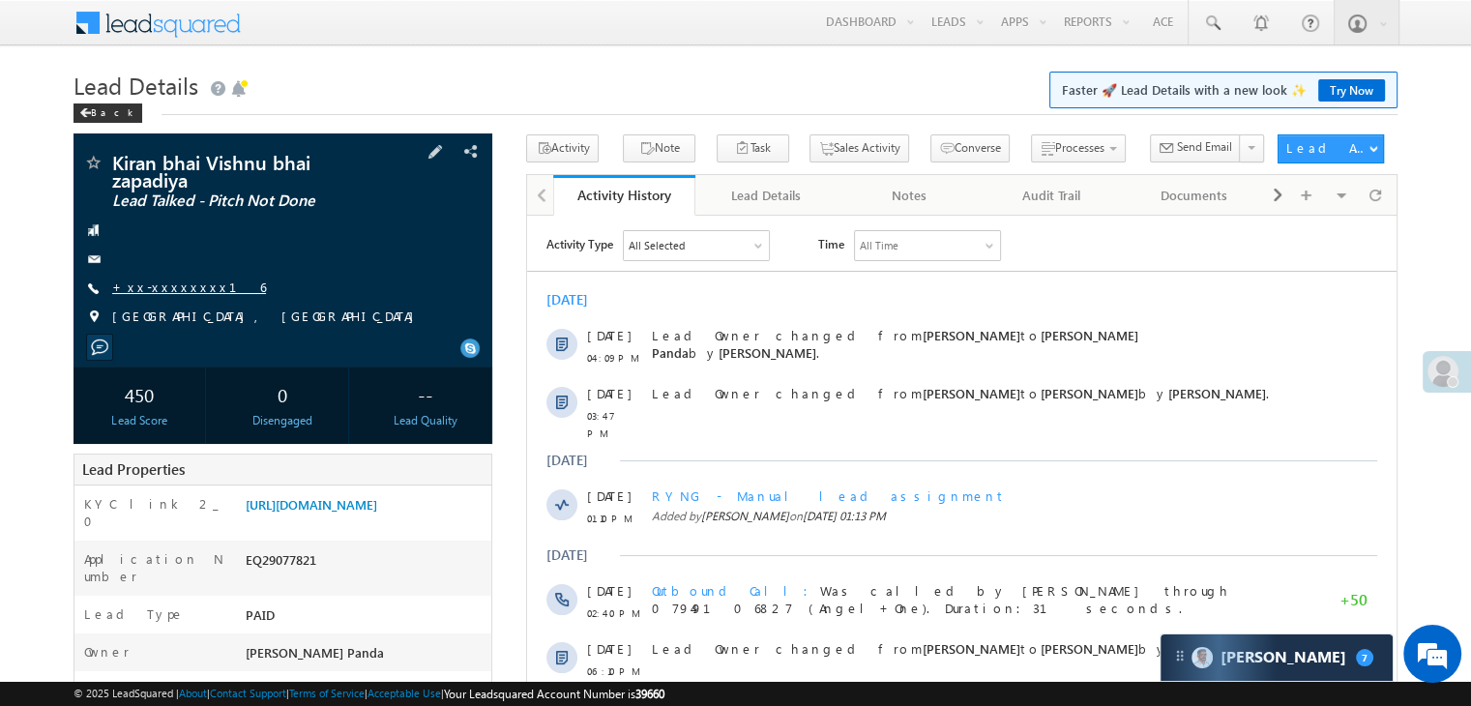
click at [172, 287] on link "+xx-xxxxxxxx16" at bounding box center [189, 287] width 154 height 16
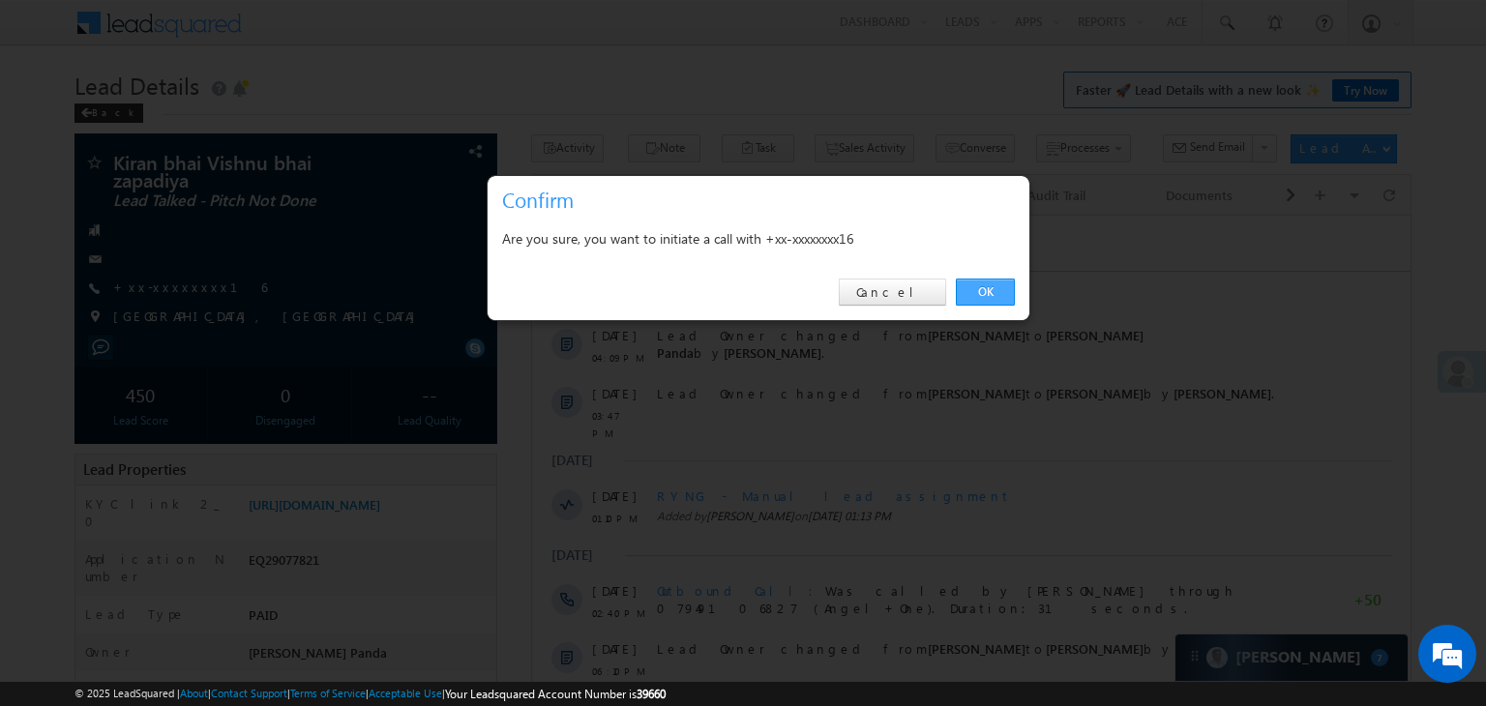
click at [980, 292] on link "OK" at bounding box center [985, 292] width 59 height 27
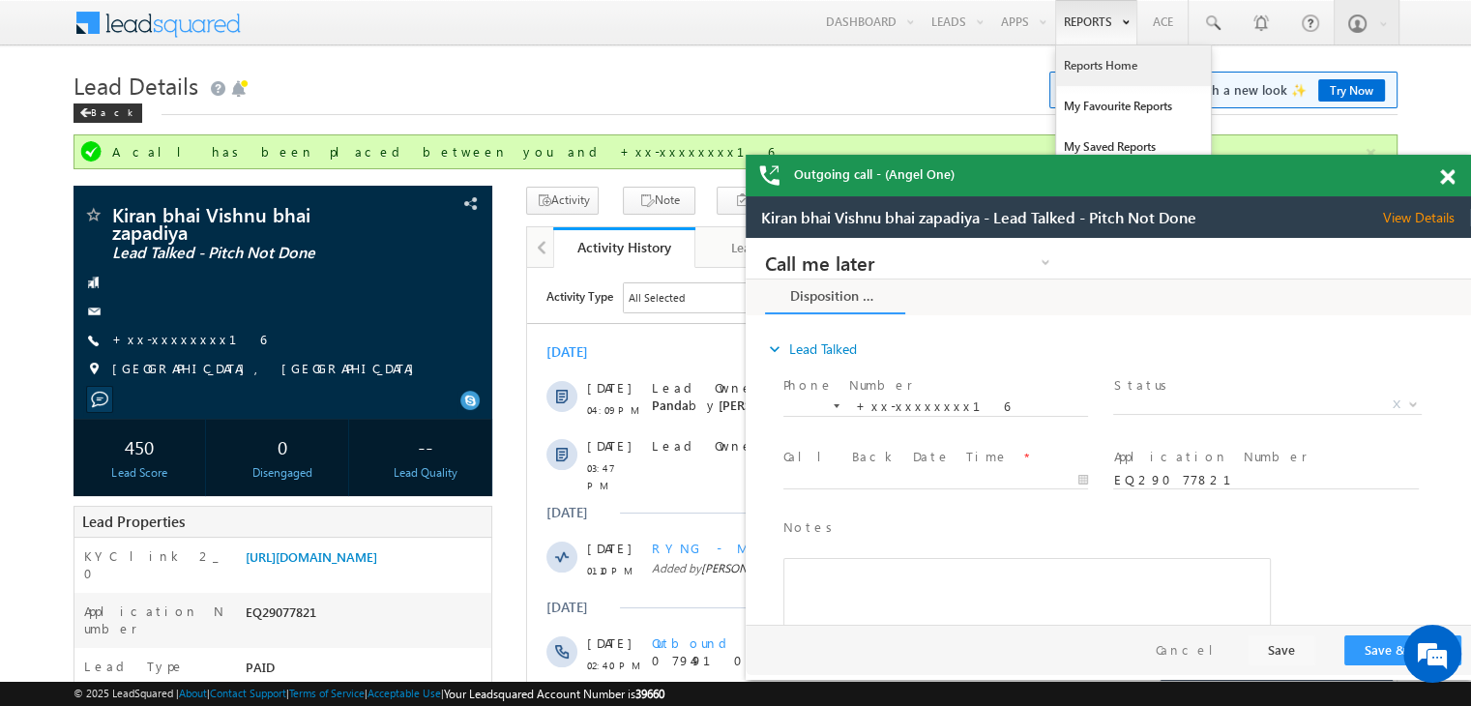
click at [1091, 71] on link "Reports Home" at bounding box center [1133, 65] width 155 height 41
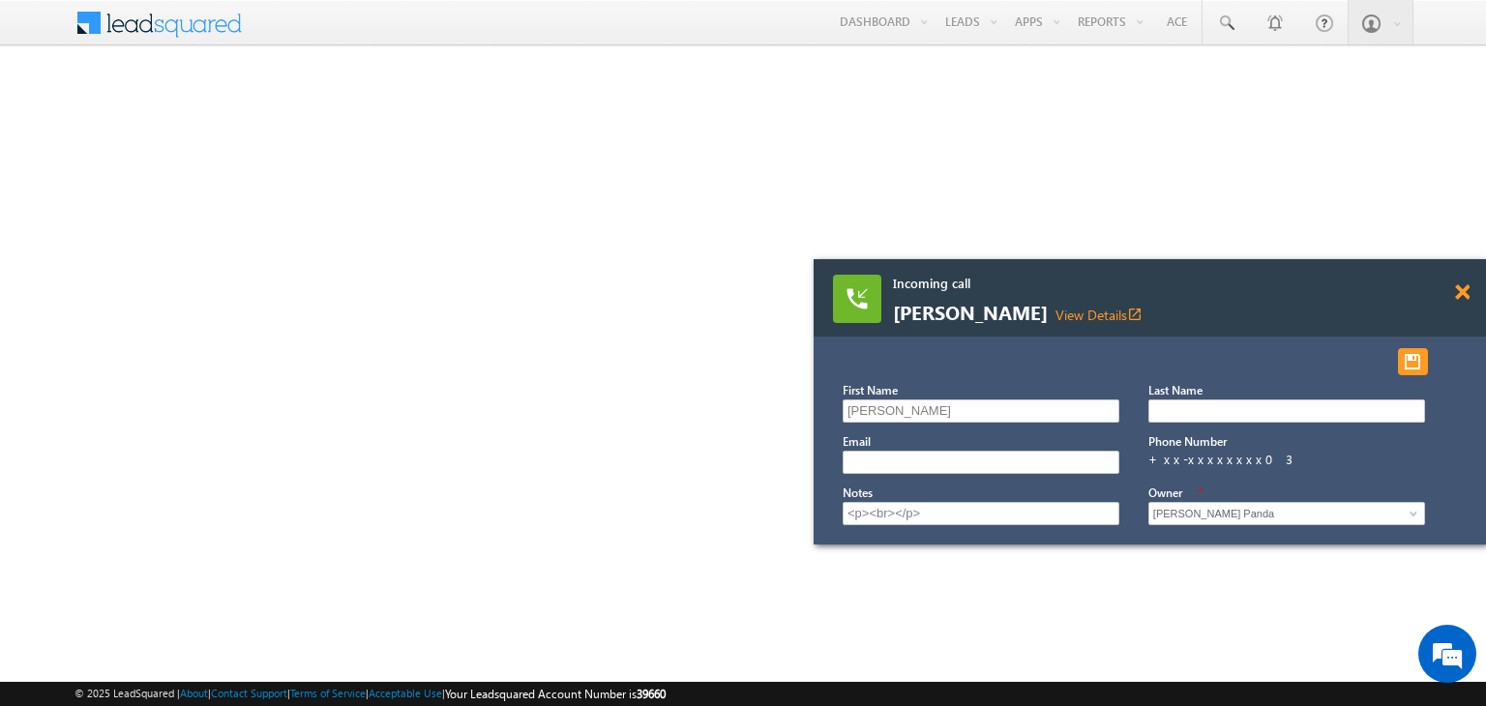
click at [1458, 292] on span at bounding box center [1462, 292] width 15 height 16
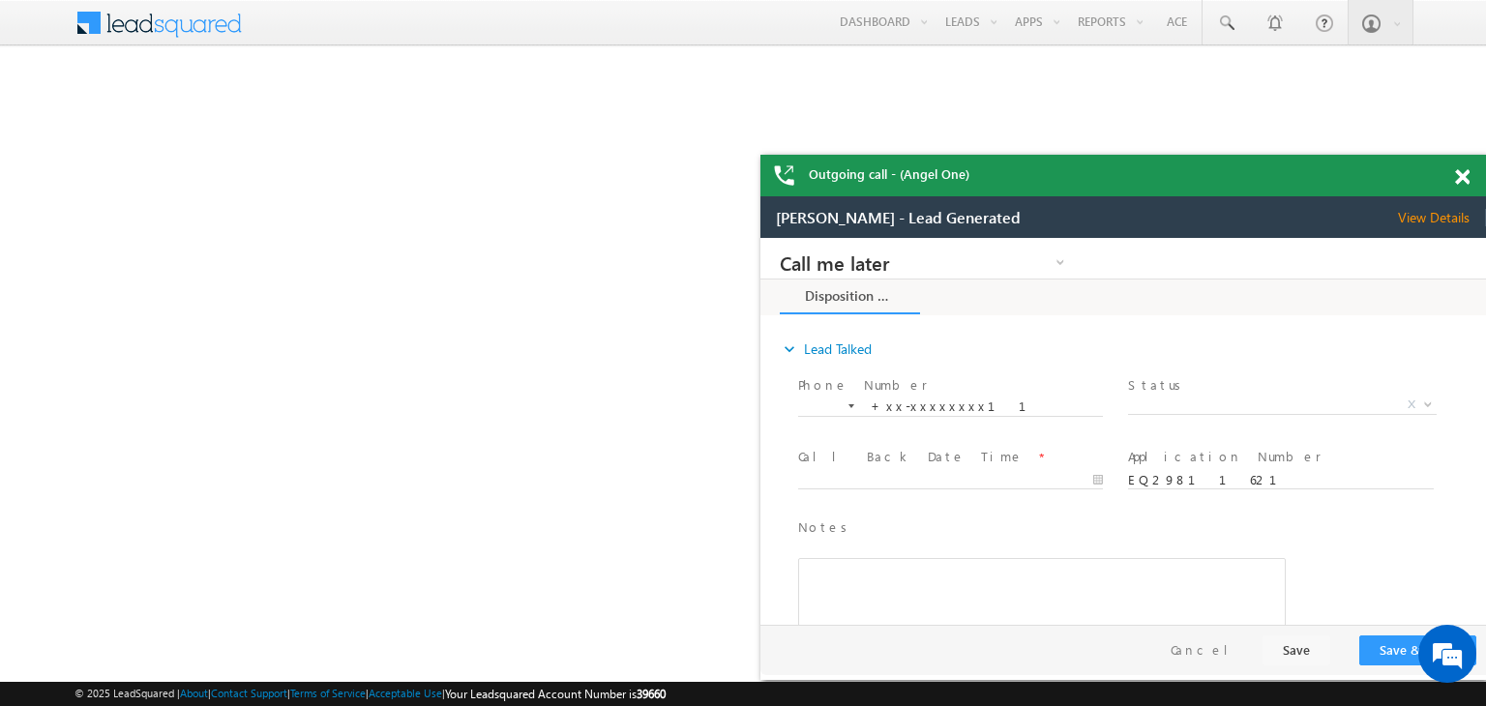
click at [1463, 181] on span at bounding box center [1462, 177] width 15 height 16
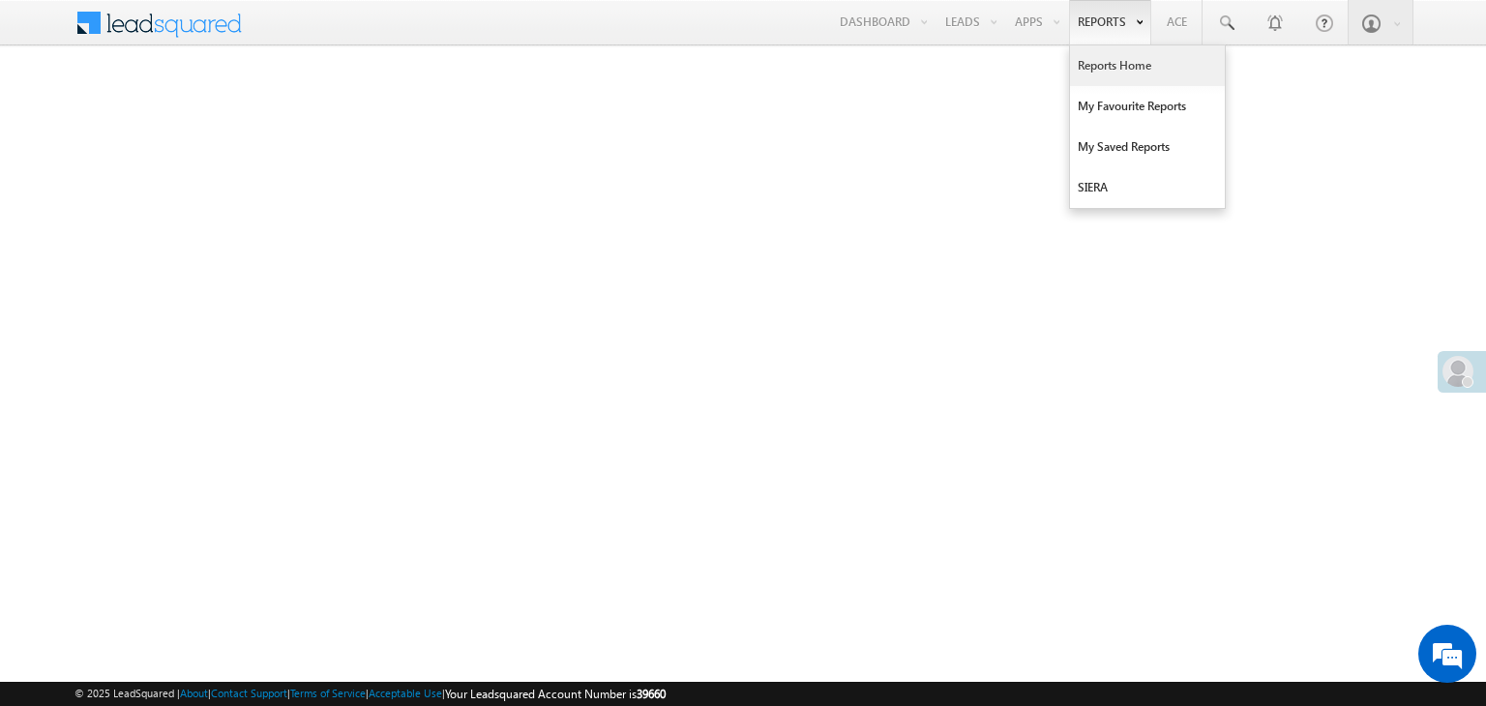
click at [1109, 73] on link "Reports Home" at bounding box center [1147, 65] width 155 height 41
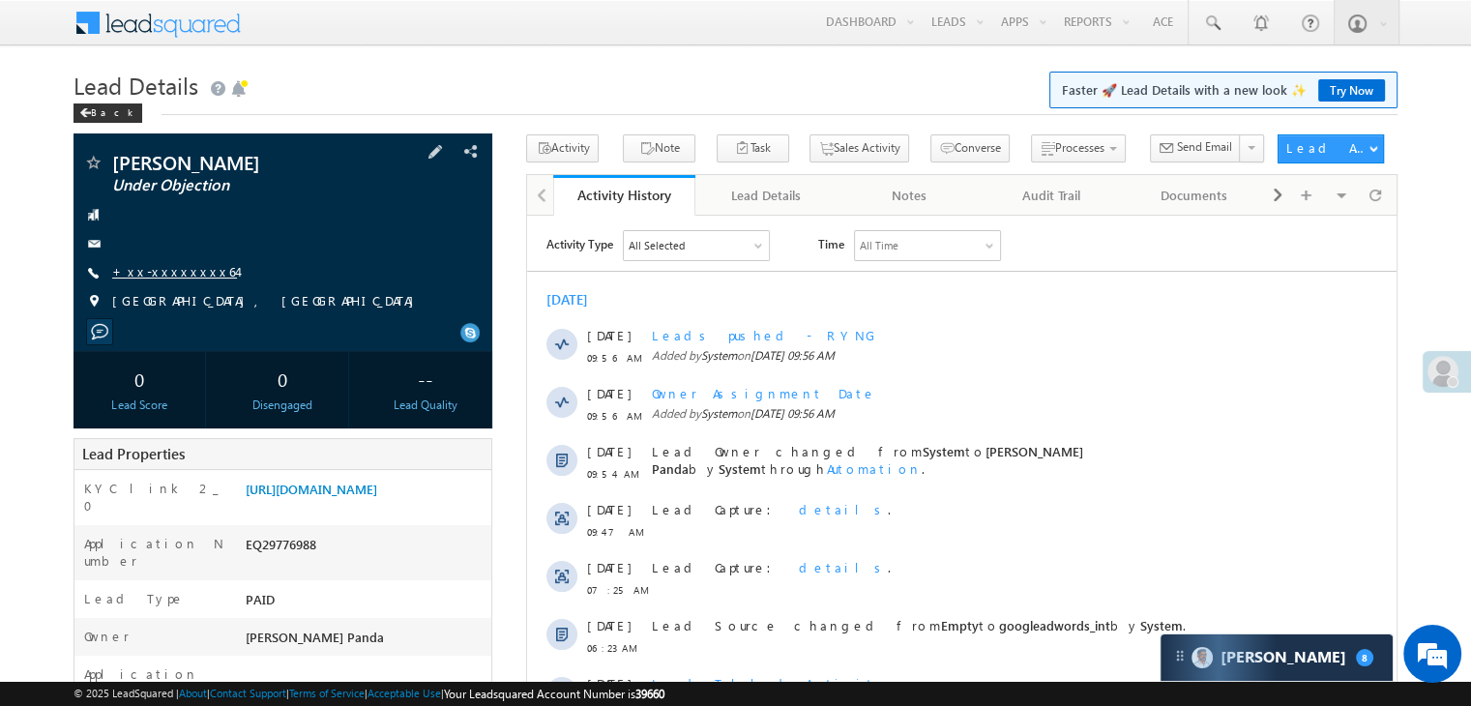
click at [164, 272] on link "+xx-xxxxxxxx64" at bounding box center [174, 271] width 125 height 16
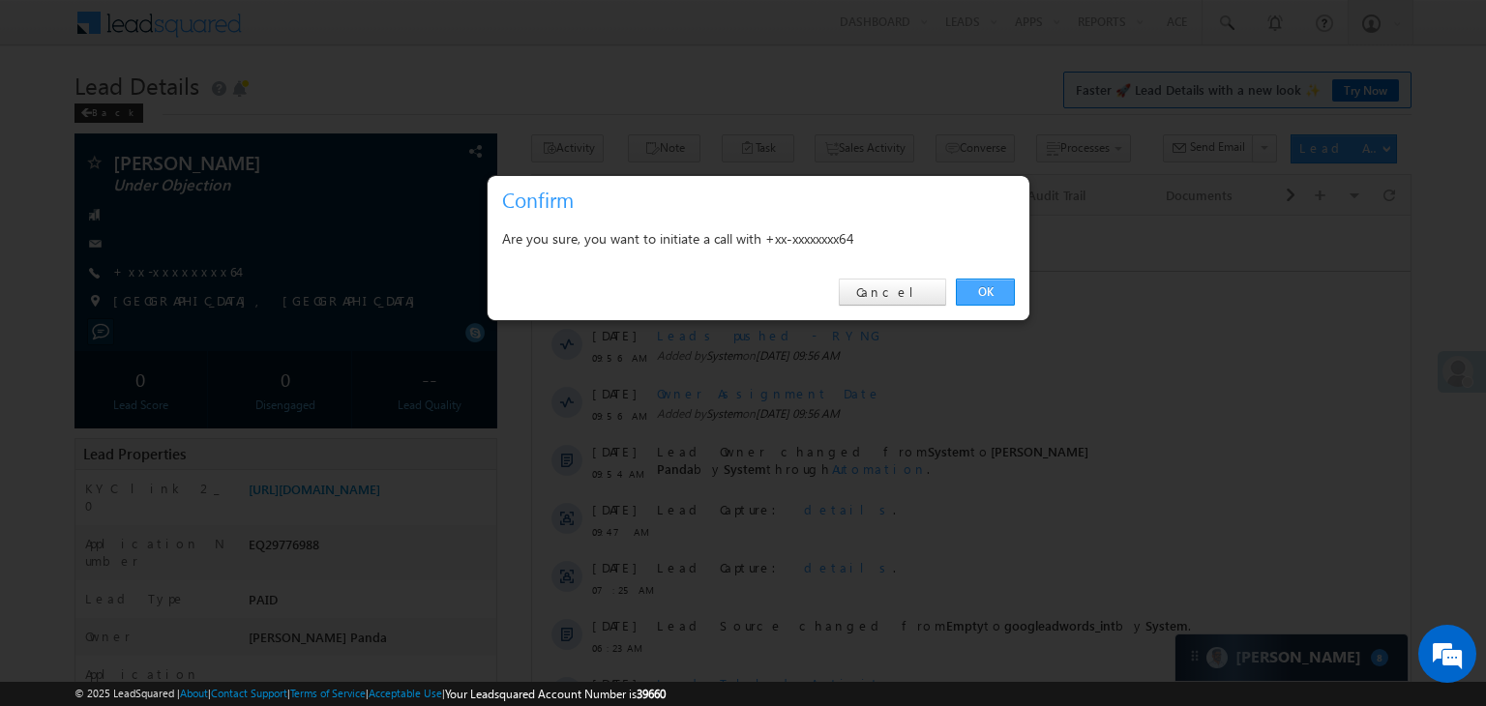
click at [982, 291] on link "OK" at bounding box center [985, 292] width 59 height 27
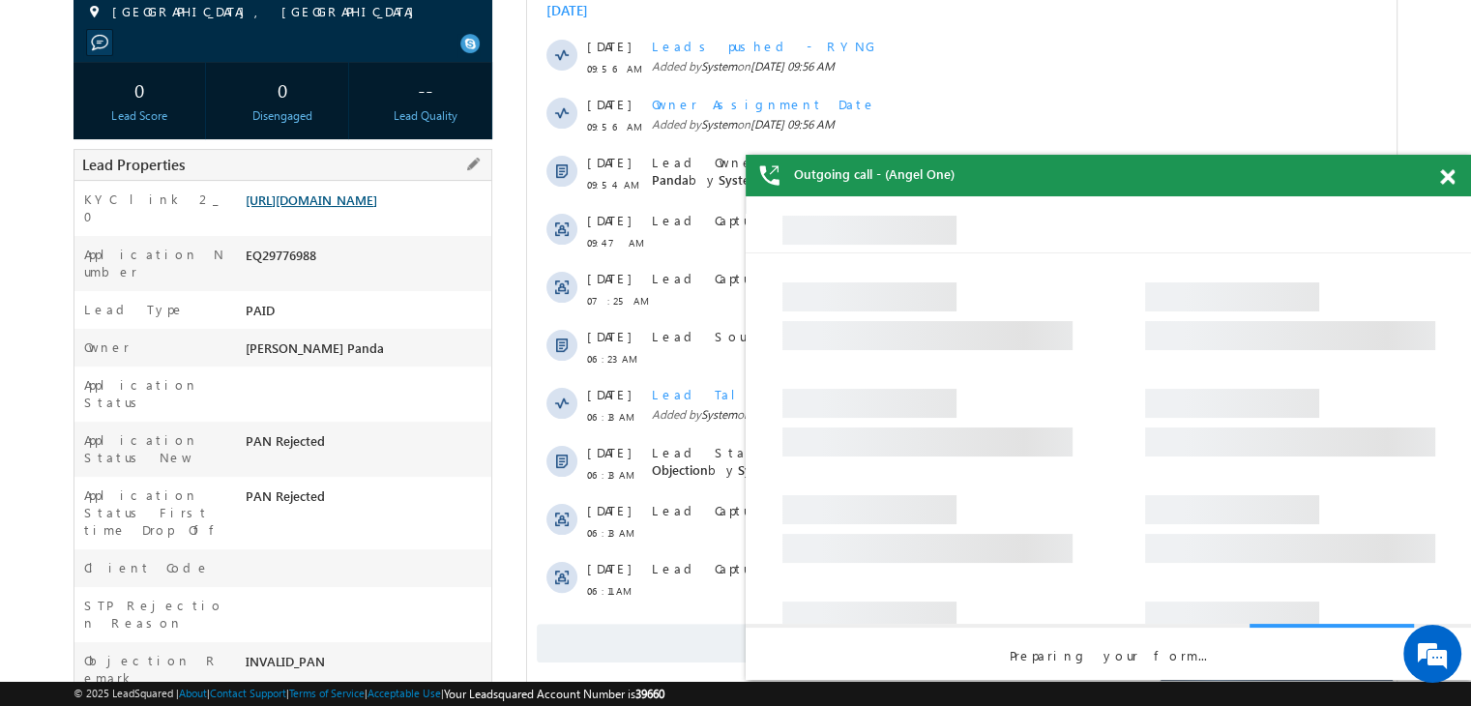
click at [377, 208] on link "[URL][DOMAIN_NAME]" at bounding box center [312, 199] width 132 height 16
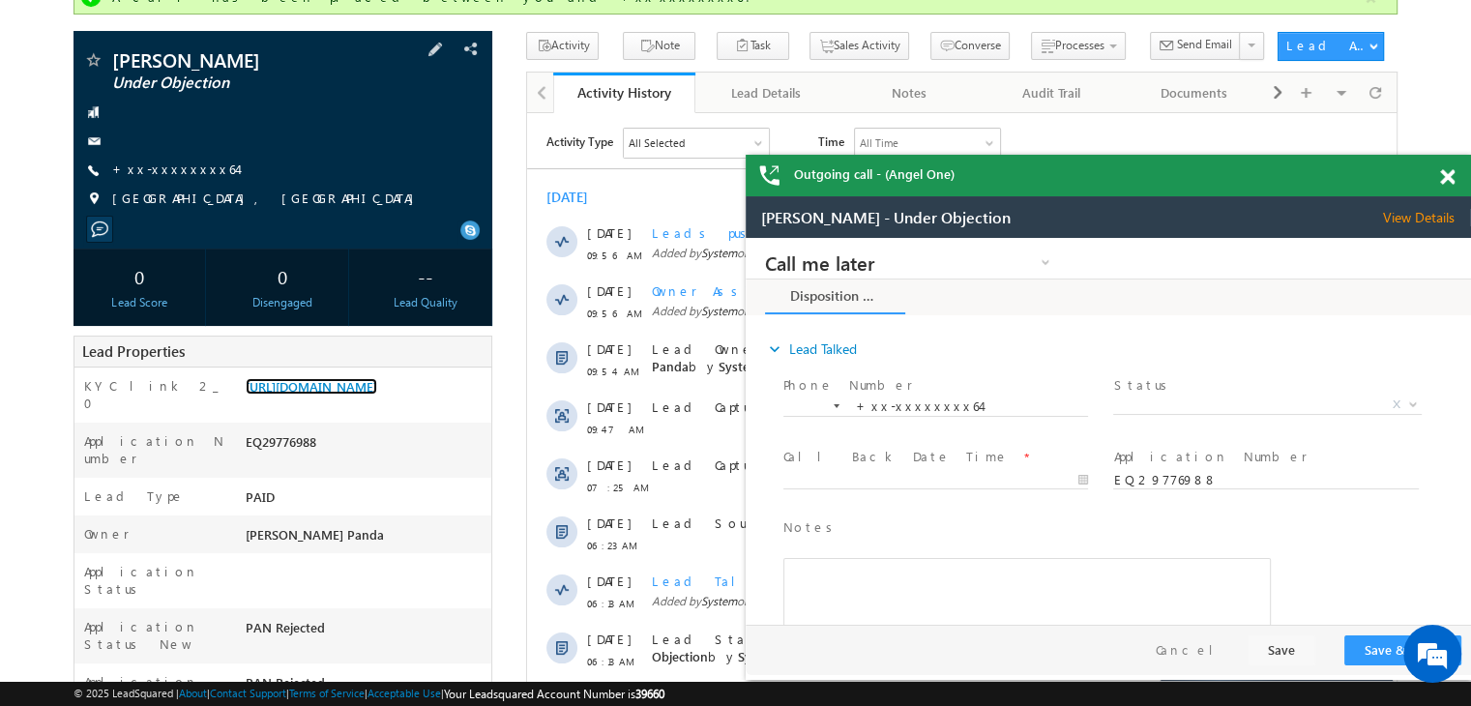
scroll to position [148, 0]
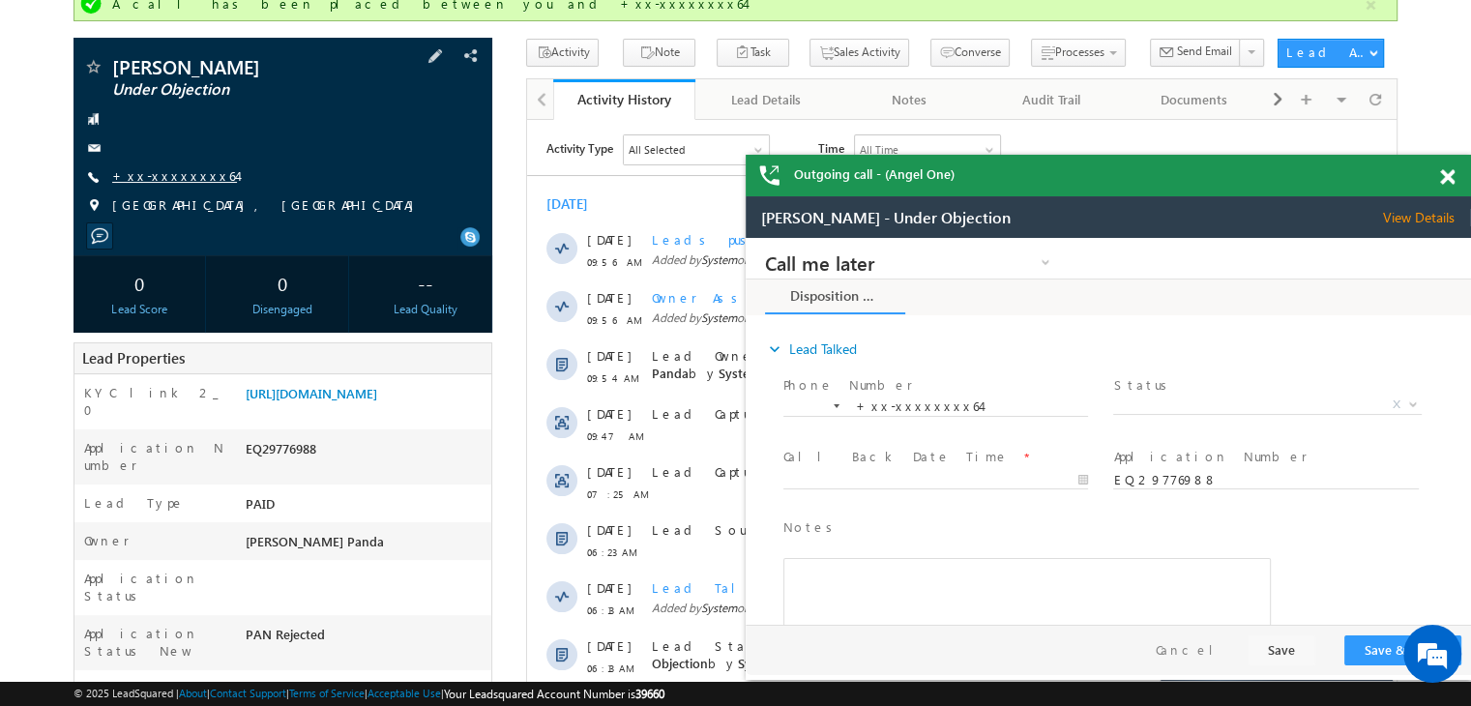
click at [186, 178] on link "+xx-xxxxxxxx64" at bounding box center [174, 175] width 125 height 16
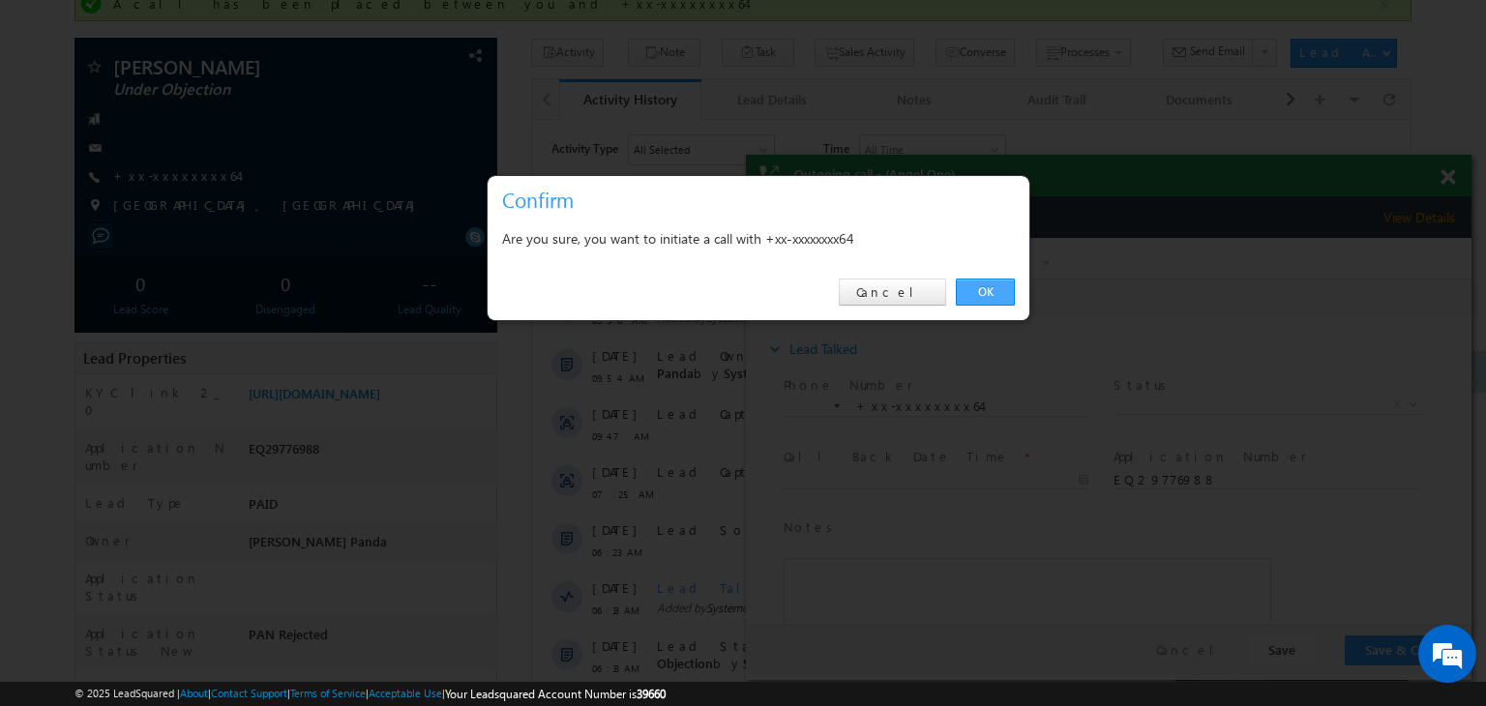
click at [986, 285] on link "OK" at bounding box center [985, 292] width 59 height 27
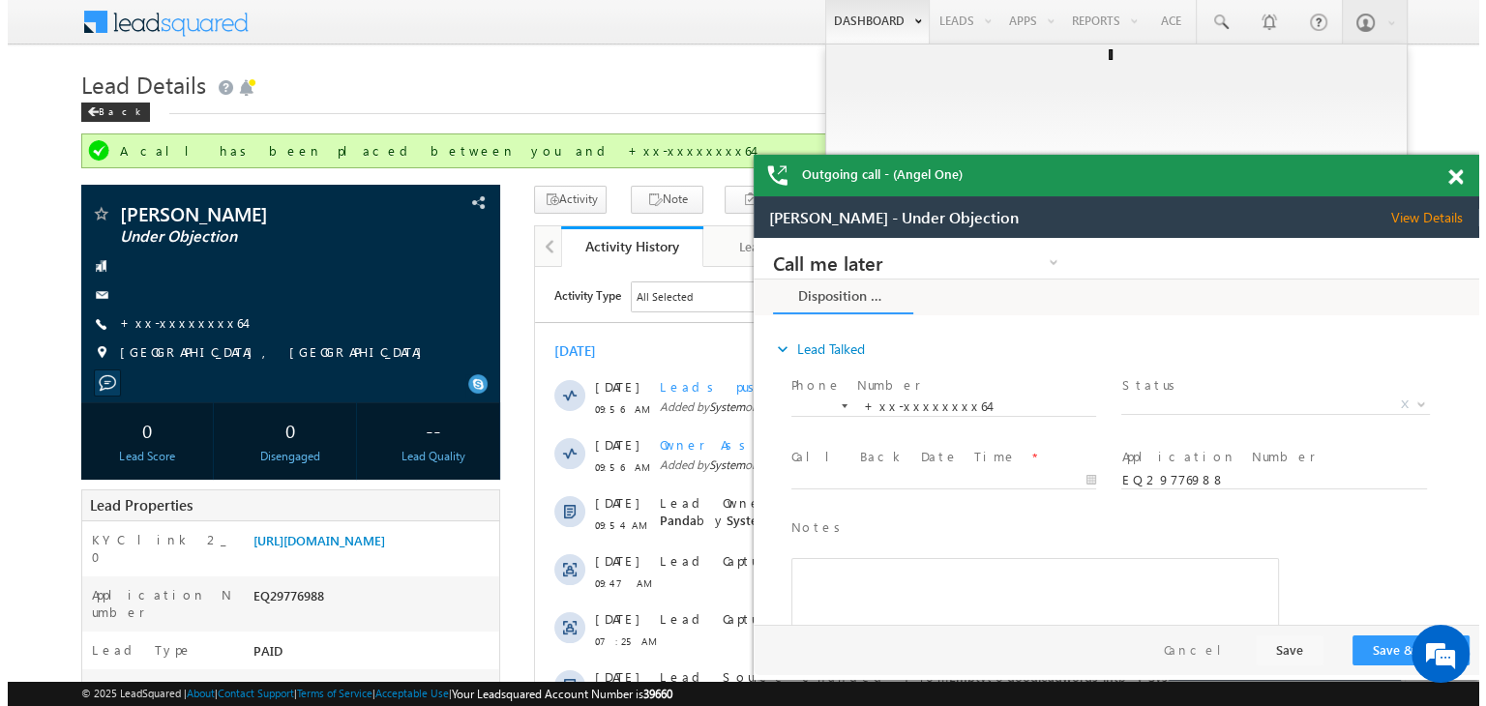
scroll to position [0, 0]
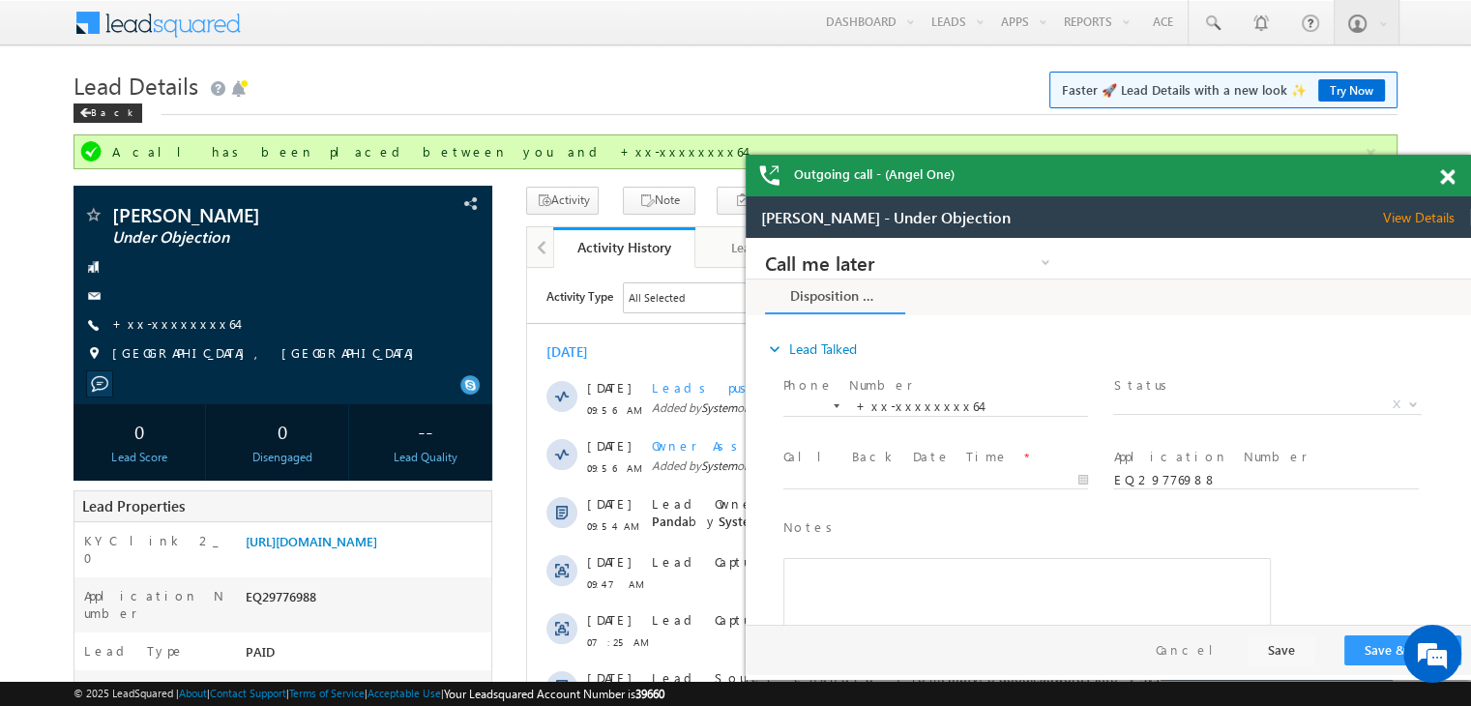
click at [1450, 180] on span at bounding box center [1447, 177] width 15 height 16
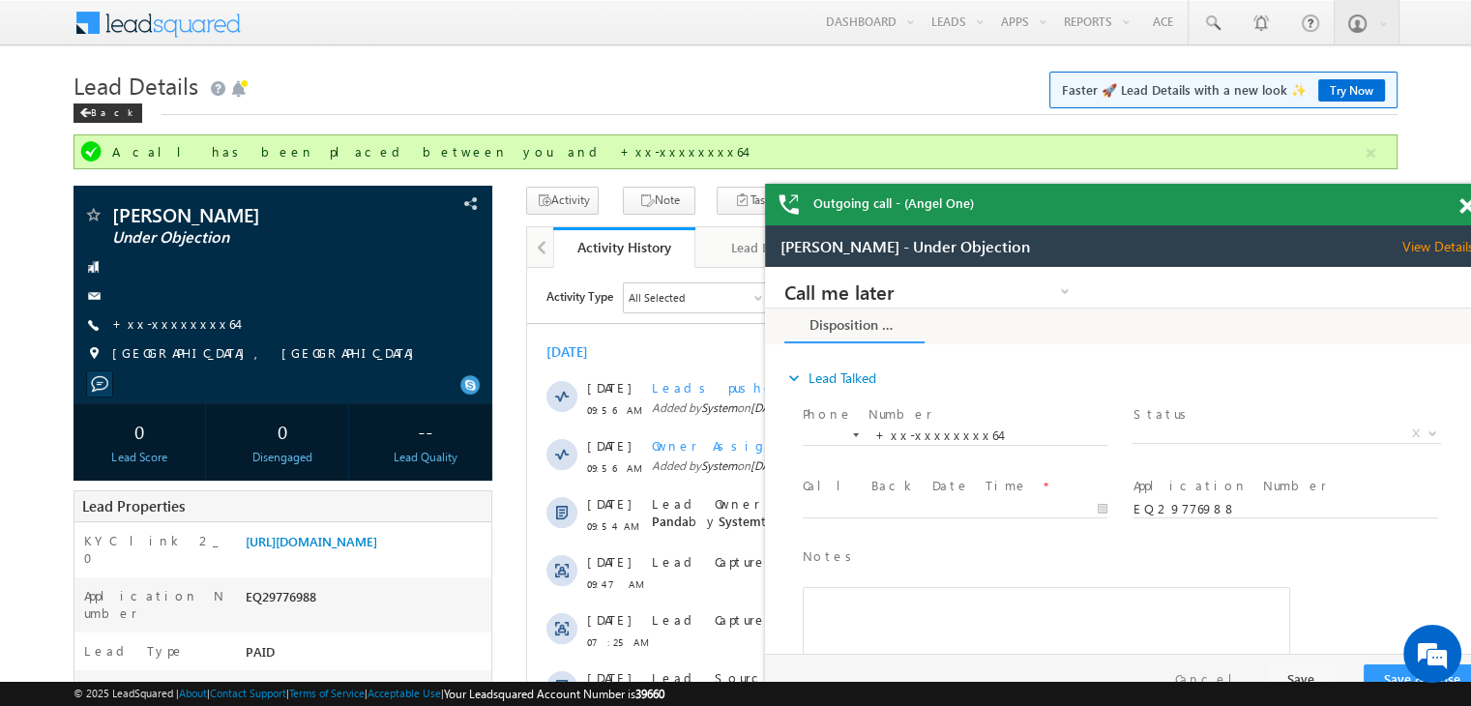
click at [1465, 210] on span at bounding box center [1466, 206] width 15 height 16
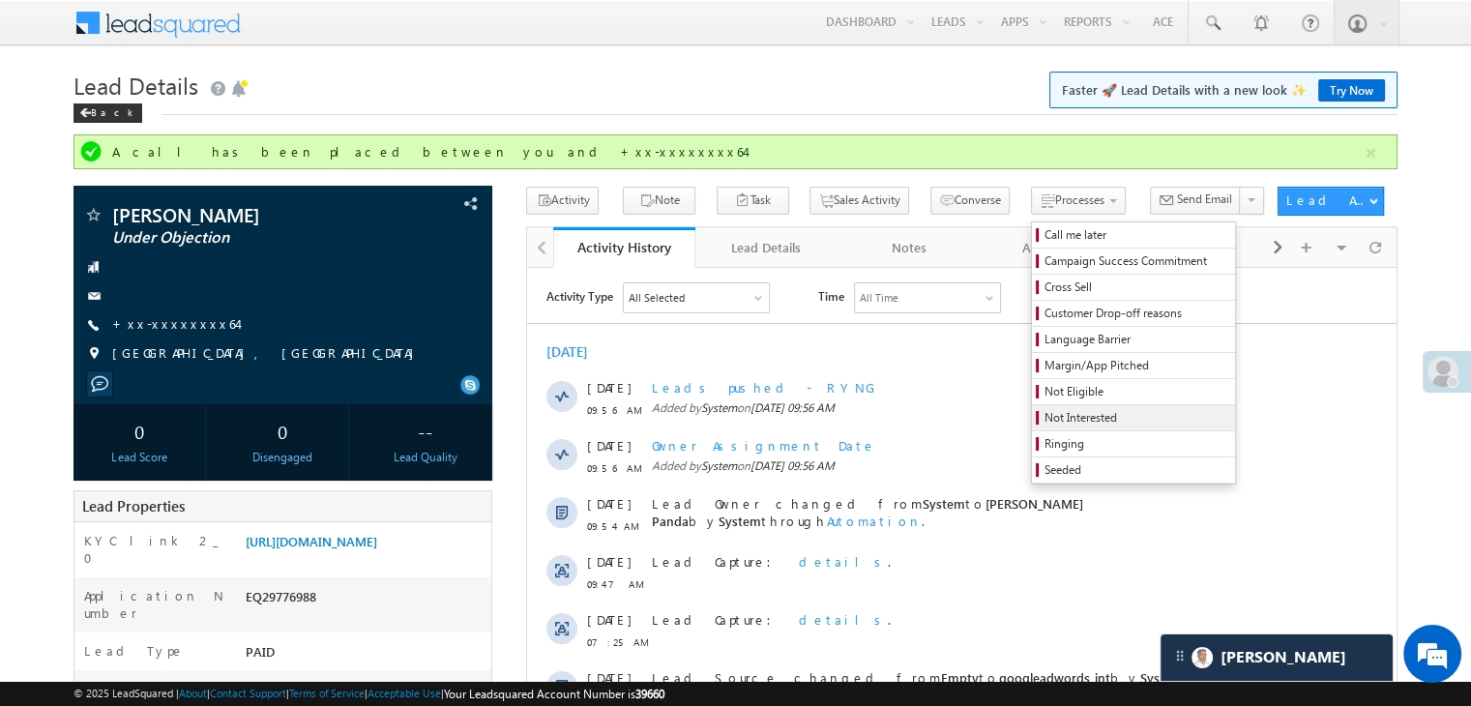
click at [1045, 415] on span "Not Interested" at bounding box center [1137, 417] width 184 height 17
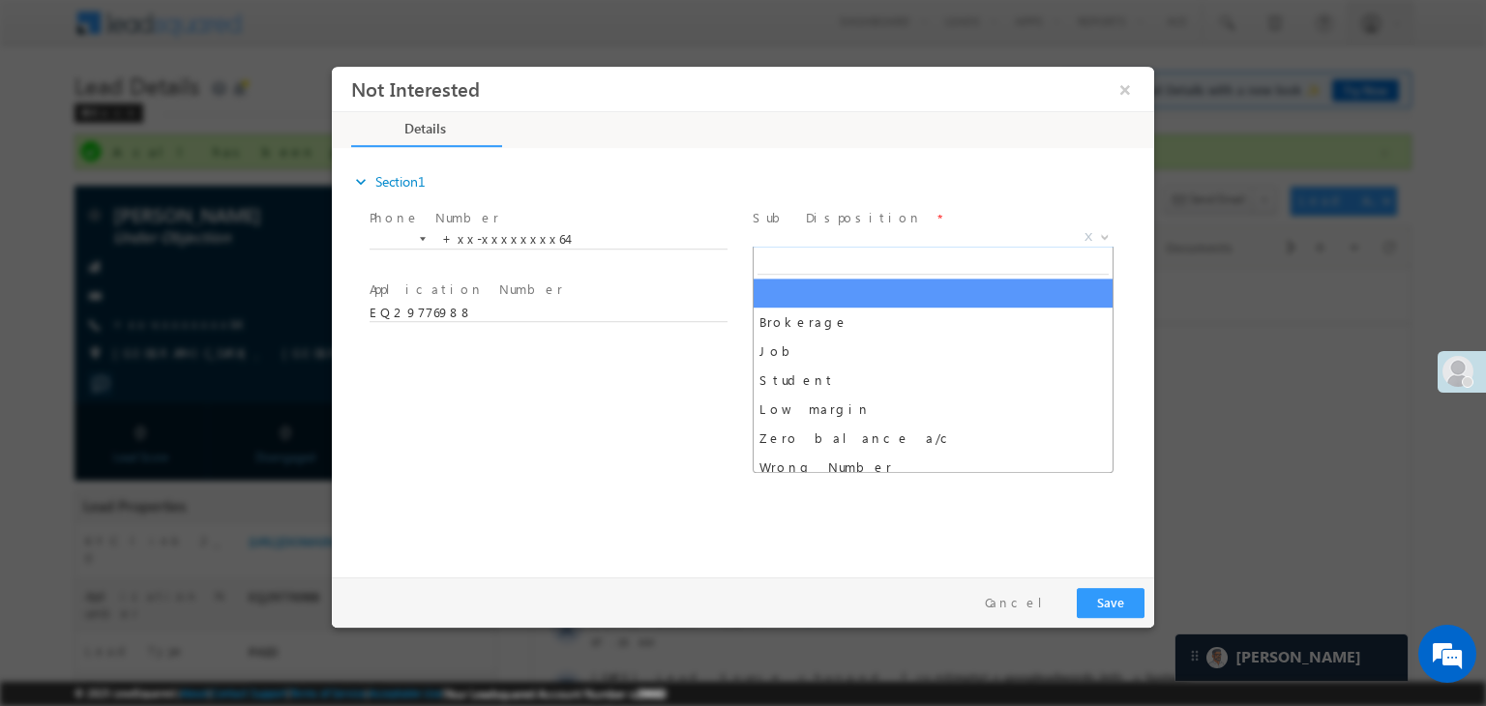
click at [886, 233] on span "X" at bounding box center [932, 237] width 361 height 19
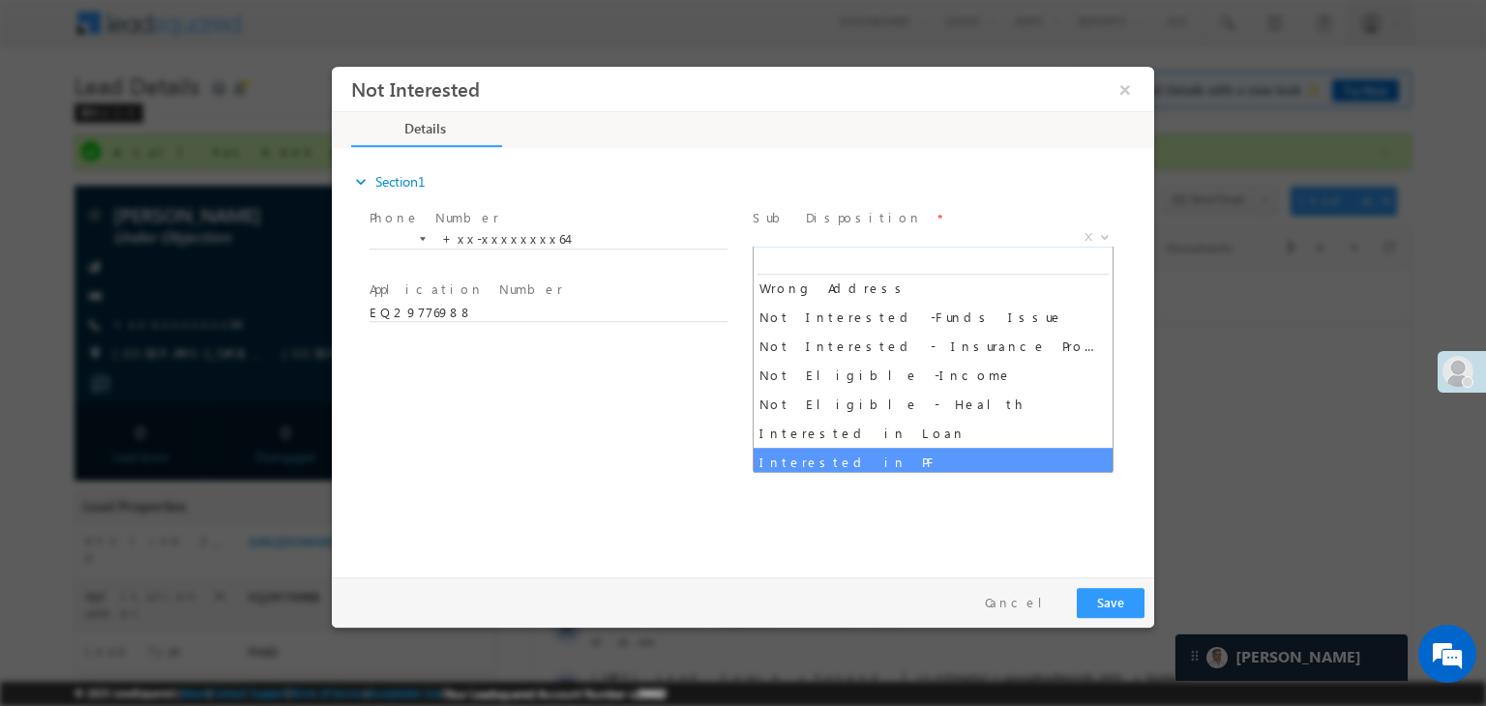
scroll to position [387, 0]
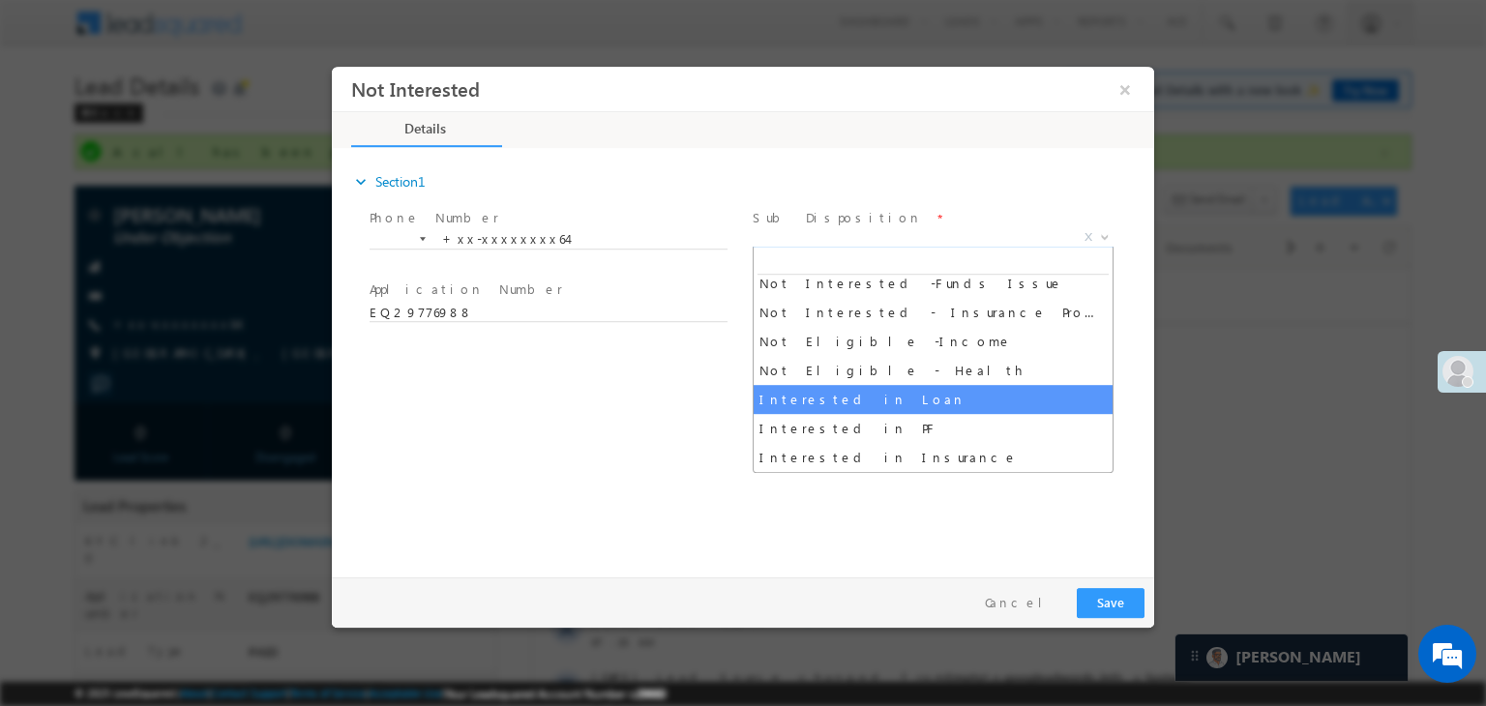
select select "Interested in Loan"
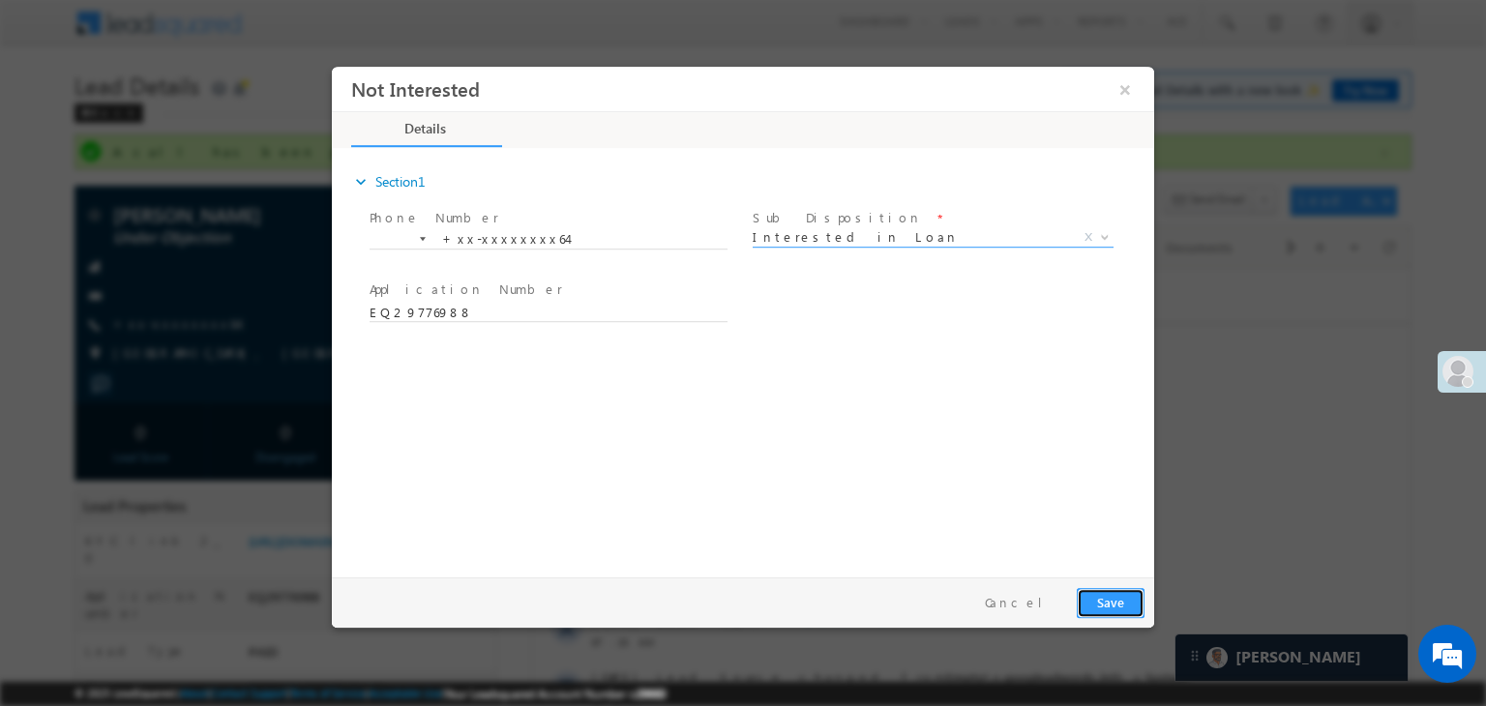
click at [1102, 607] on button "Save" at bounding box center [1110, 603] width 68 height 30
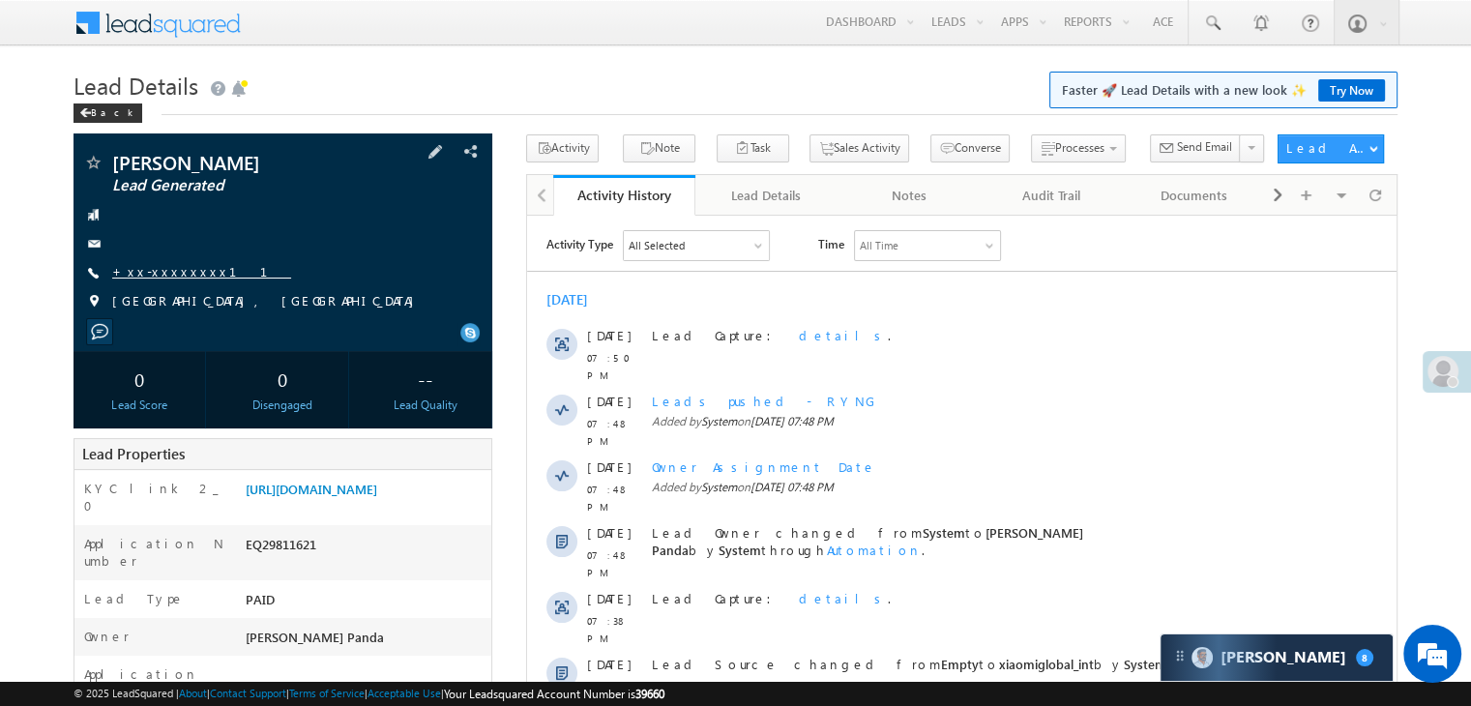
click at [177, 278] on link "+xx-xxxxxxxx11" at bounding box center [201, 271] width 179 height 16
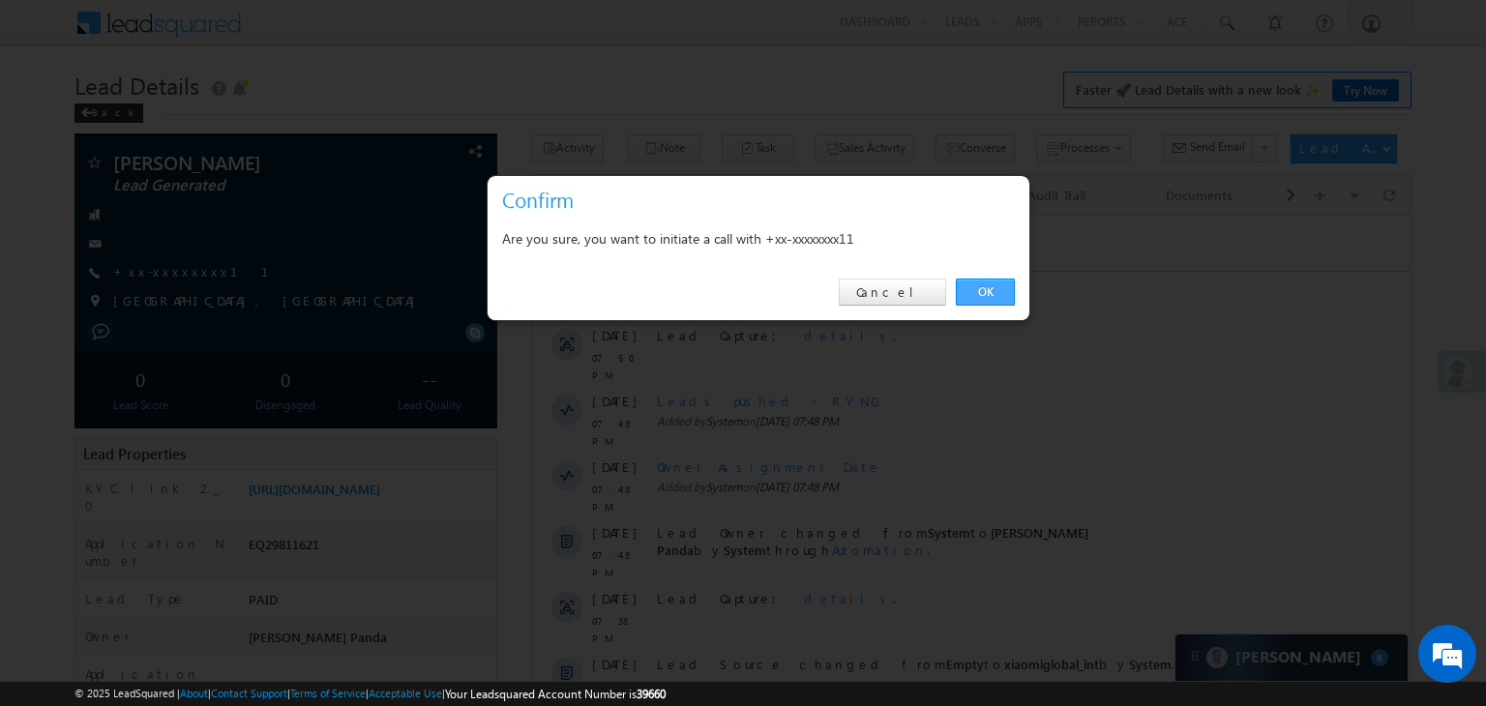
click at [983, 288] on link "OK" at bounding box center [985, 292] width 59 height 27
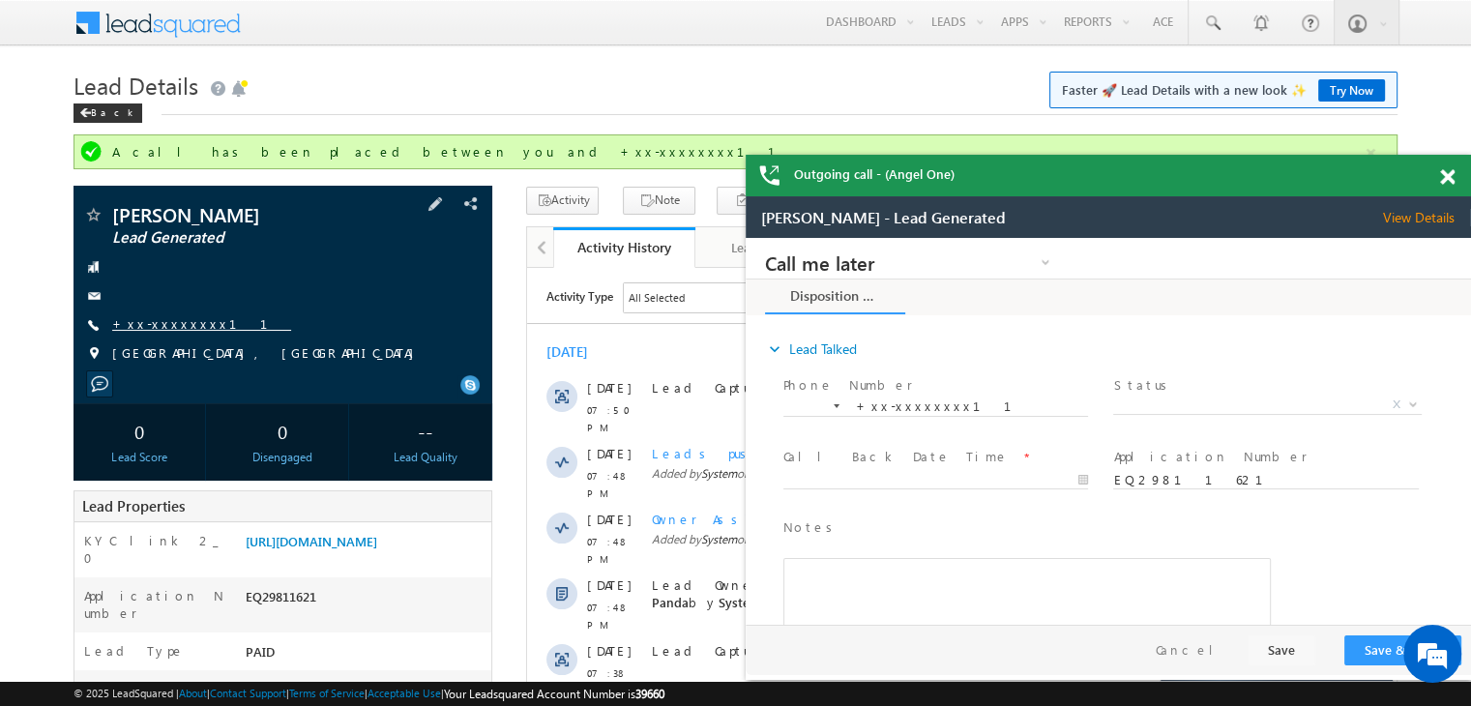
click at [163, 326] on link "+xx-xxxxxxxx11" at bounding box center [201, 323] width 179 height 16
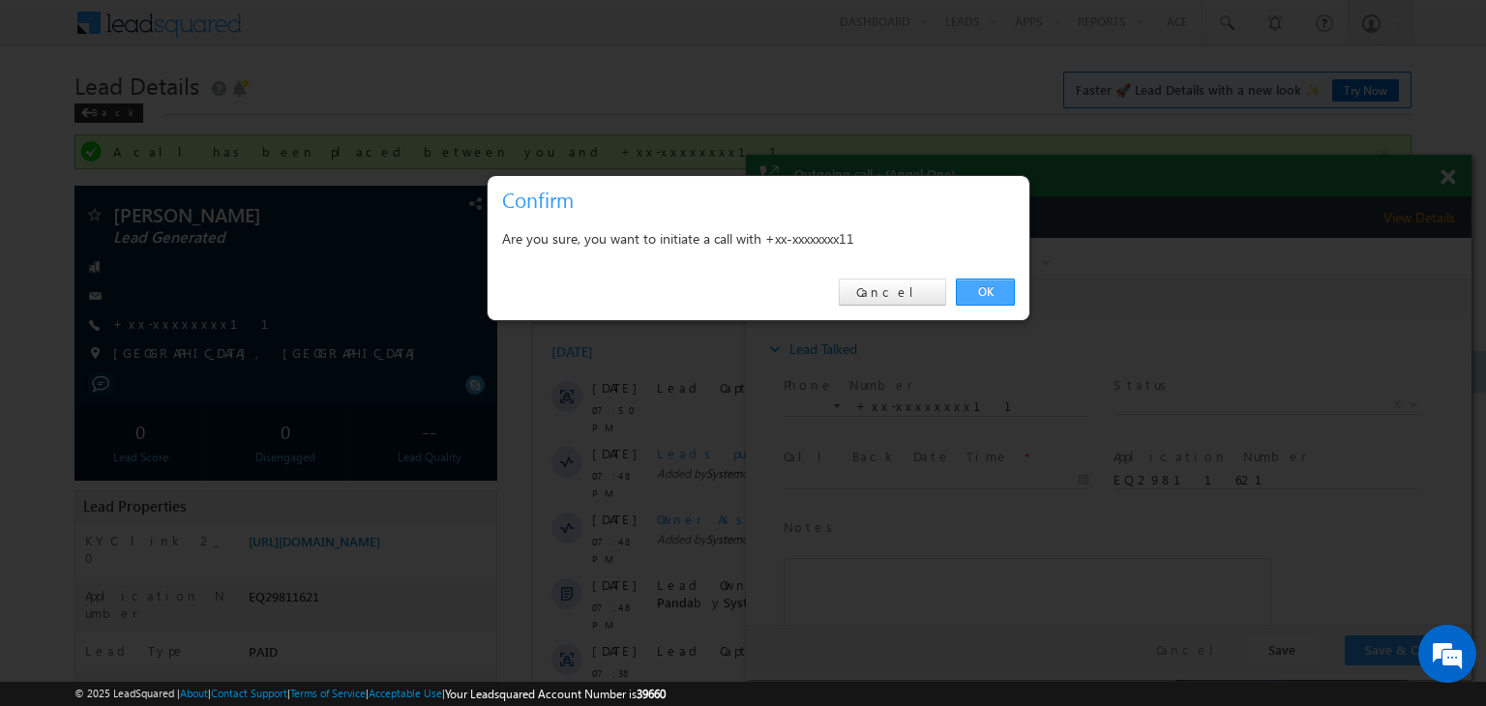
click at [990, 284] on link "OK" at bounding box center [985, 292] width 59 height 27
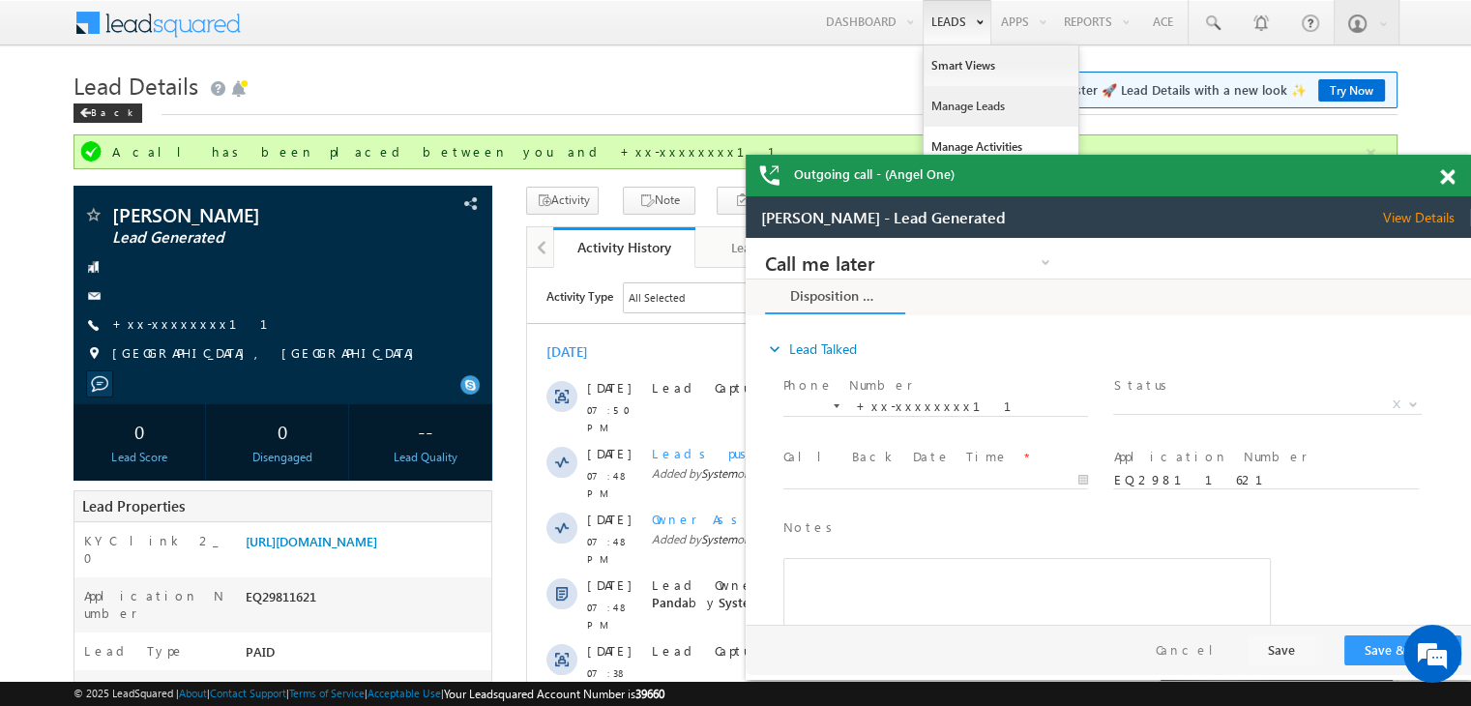
click at [965, 102] on link "Manage Leads" at bounding box center [1001, 106] width 155 height 41
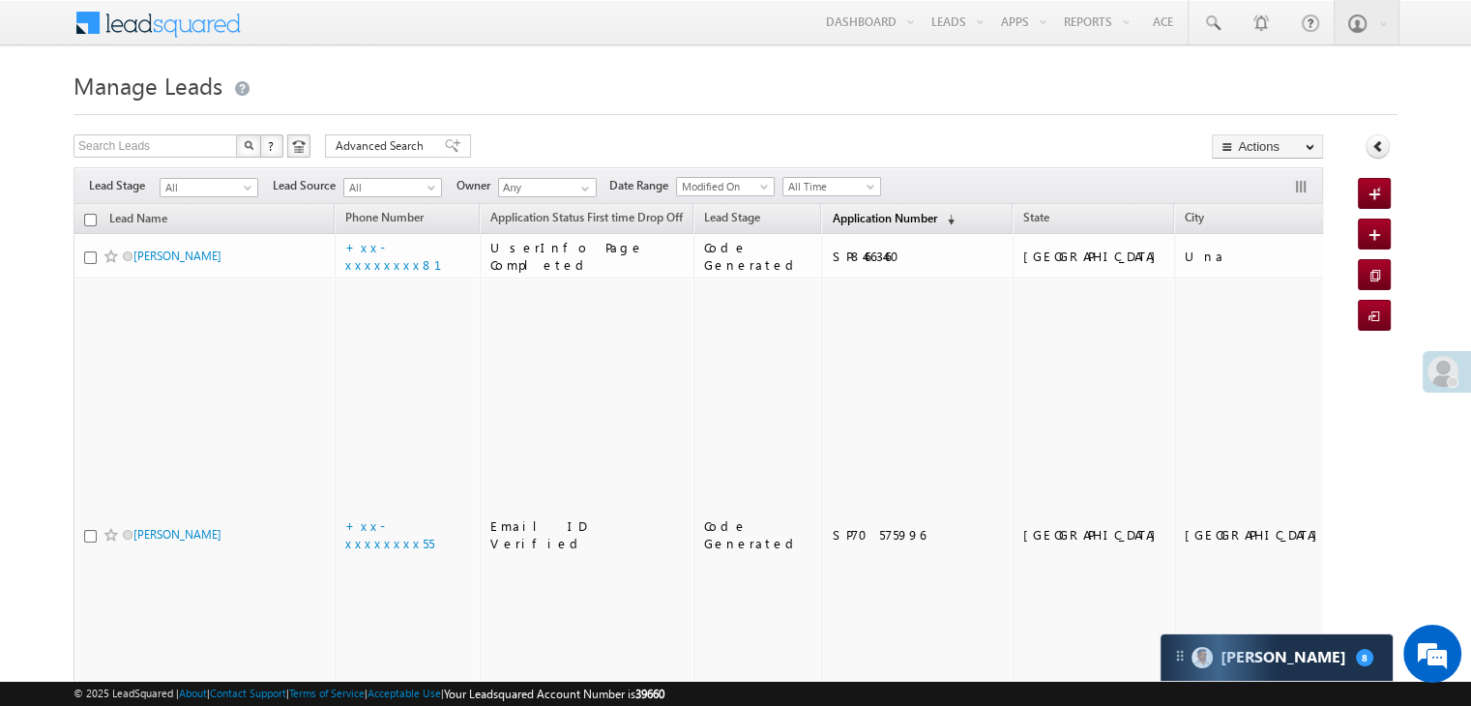
click at [849, 221] on span "Application Number" at bounding box center [884, 218] width 104 height 15
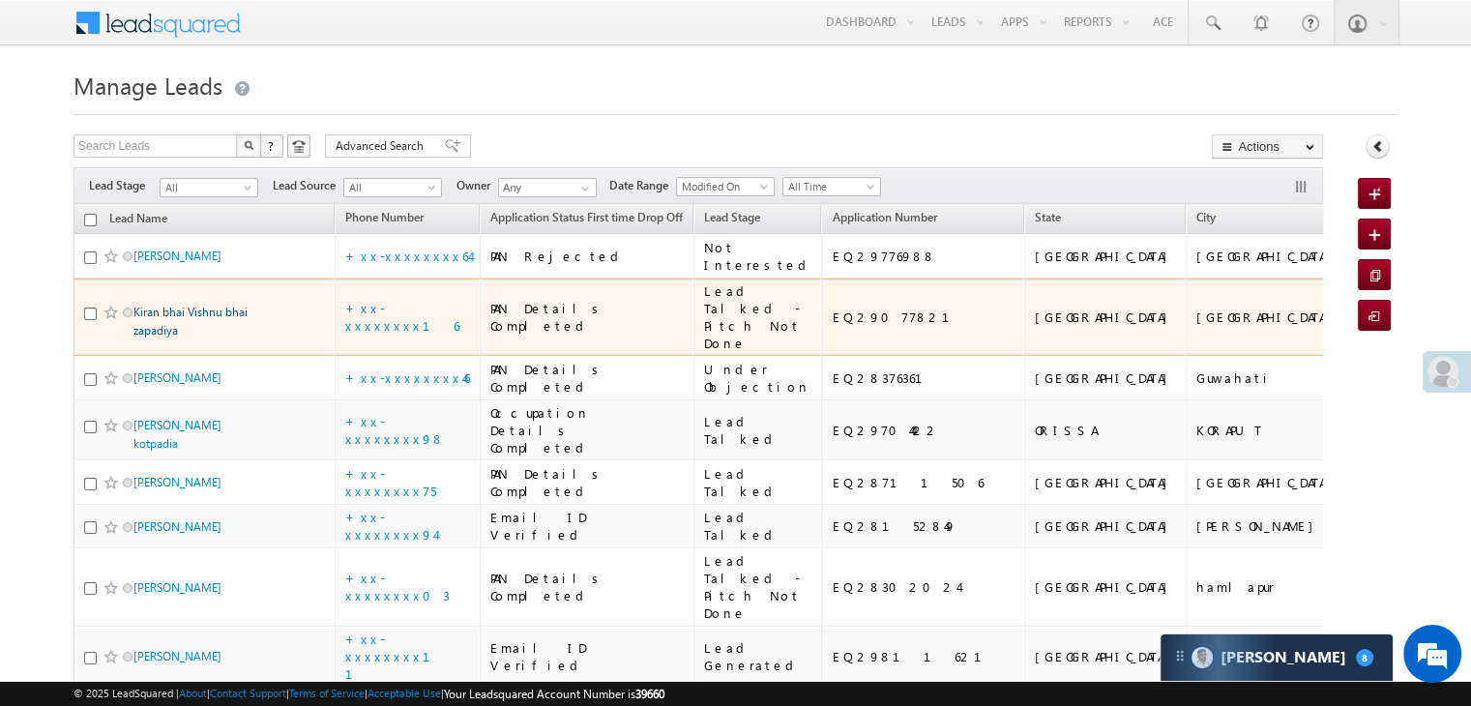
click at [211, 338] on link "Kiran bhai Vishnu bhai zapadiya" at bounding box center [190, 321] width 114 height 33
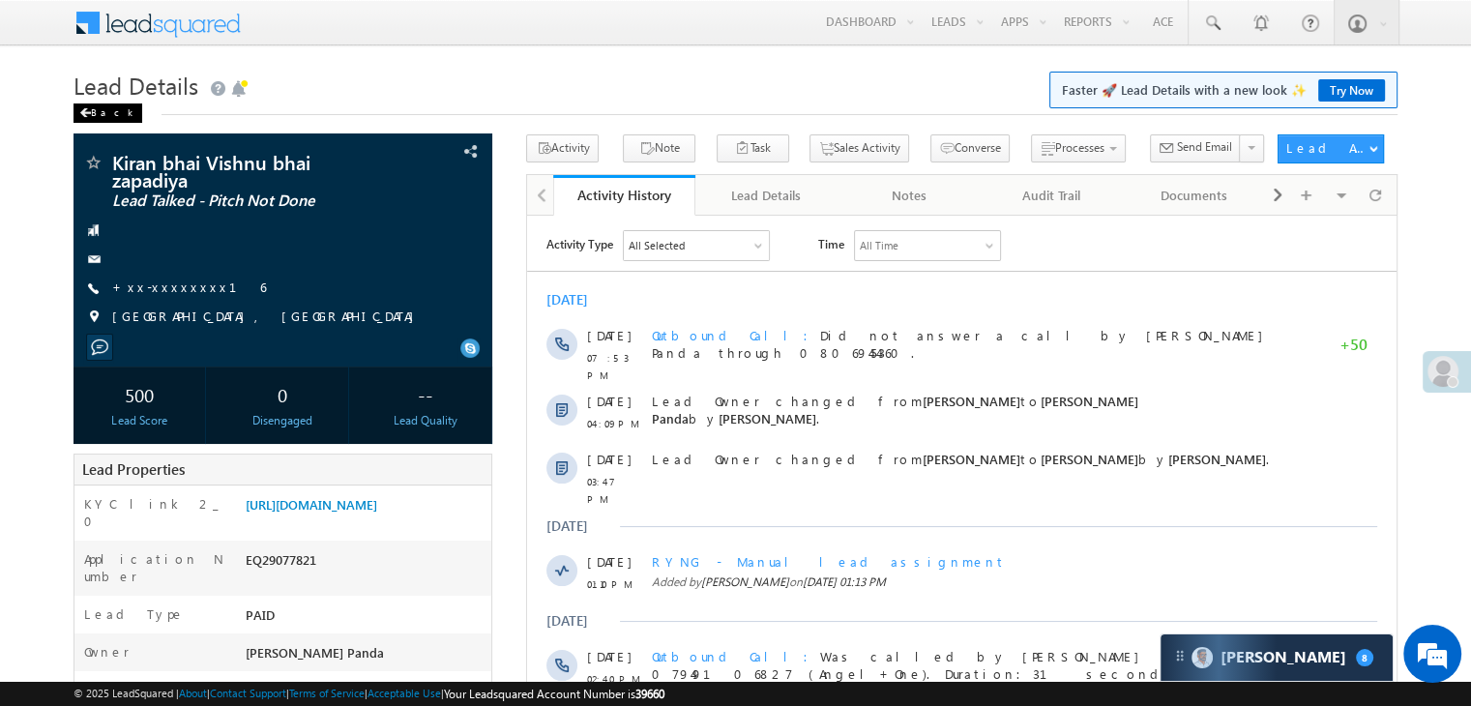
click at [101, 109] on div "Back" at bounding box center [108, 112] width 69 height 19
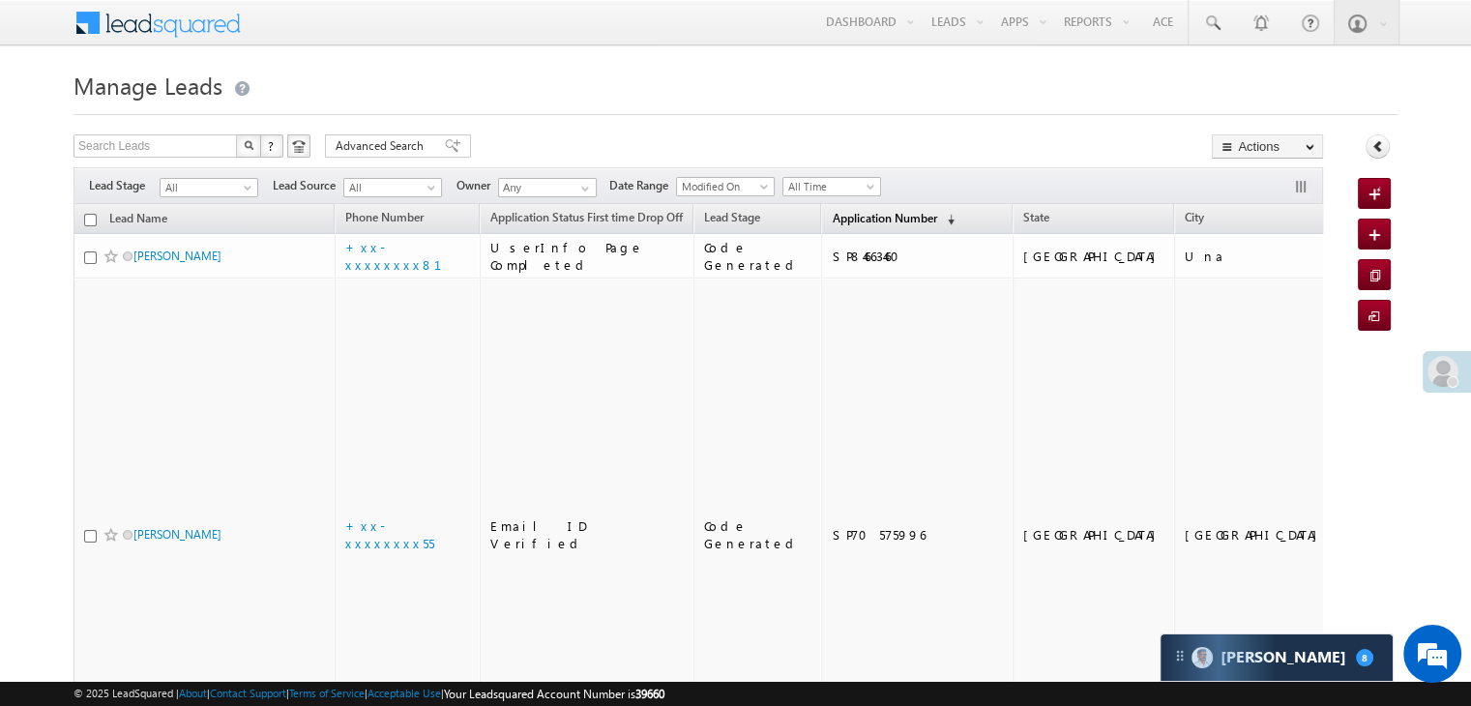
click at [839, 219] on span "Application Number" at bounding box center [884, 218] width 104 height 15
click at [832, 220] on span "Application Number" at bounding box center [884, 218] width 104 height 15
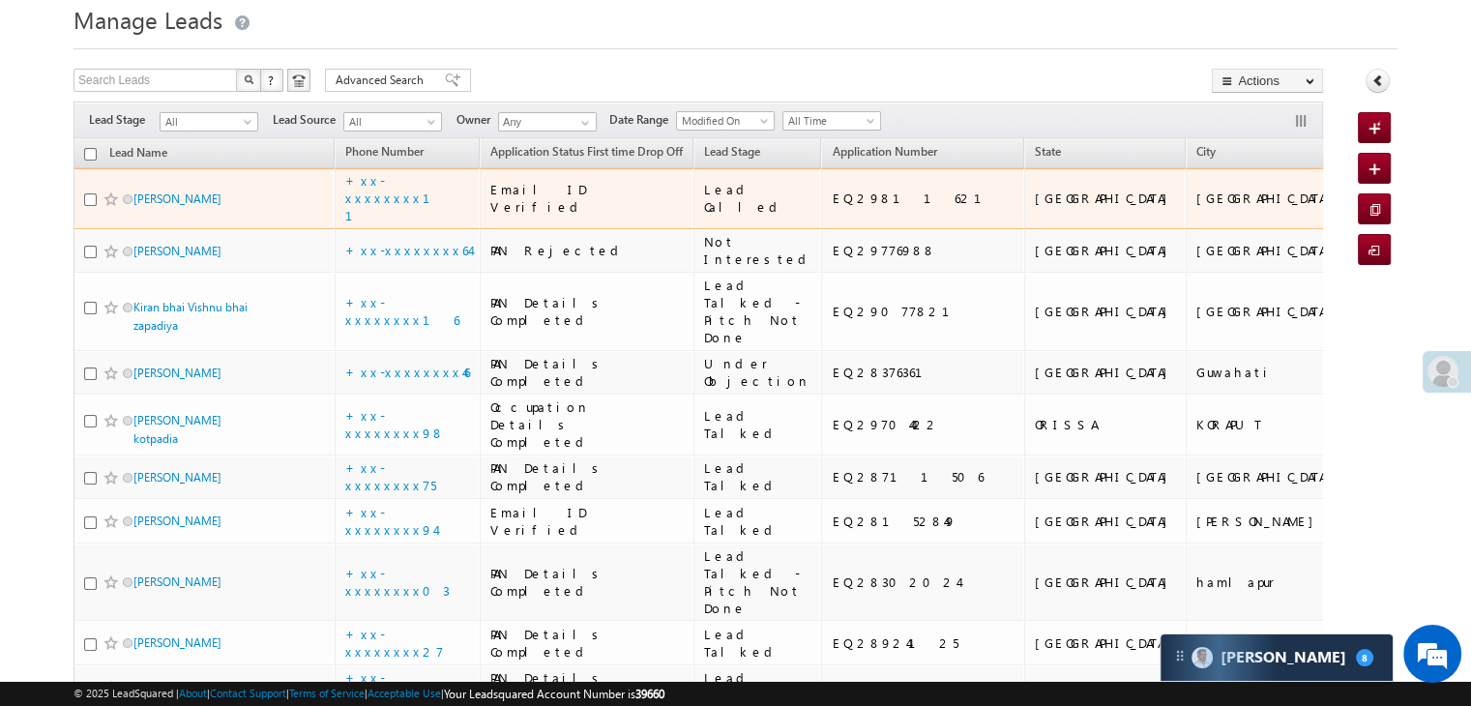
scroll to position [97, 0]
